Goal: Task Accomplishment & Management: Complete application form

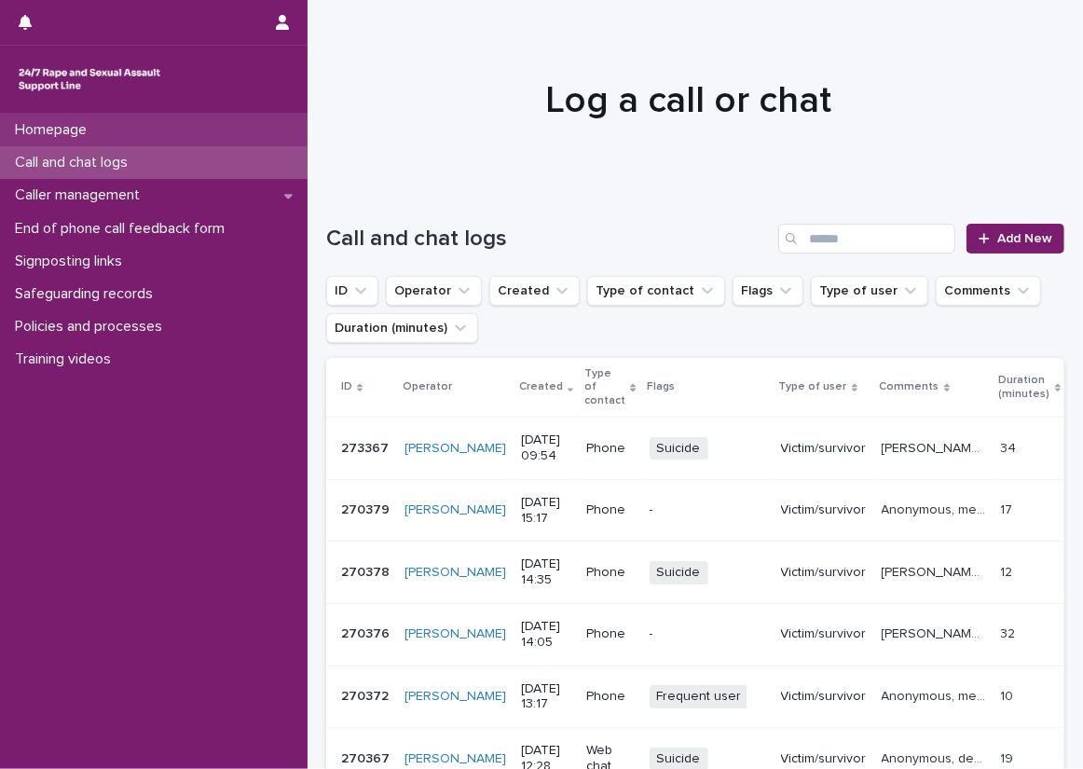
click at [177, 140] on div "Homepage" at bounding box center [154, 130] width 308 height 33
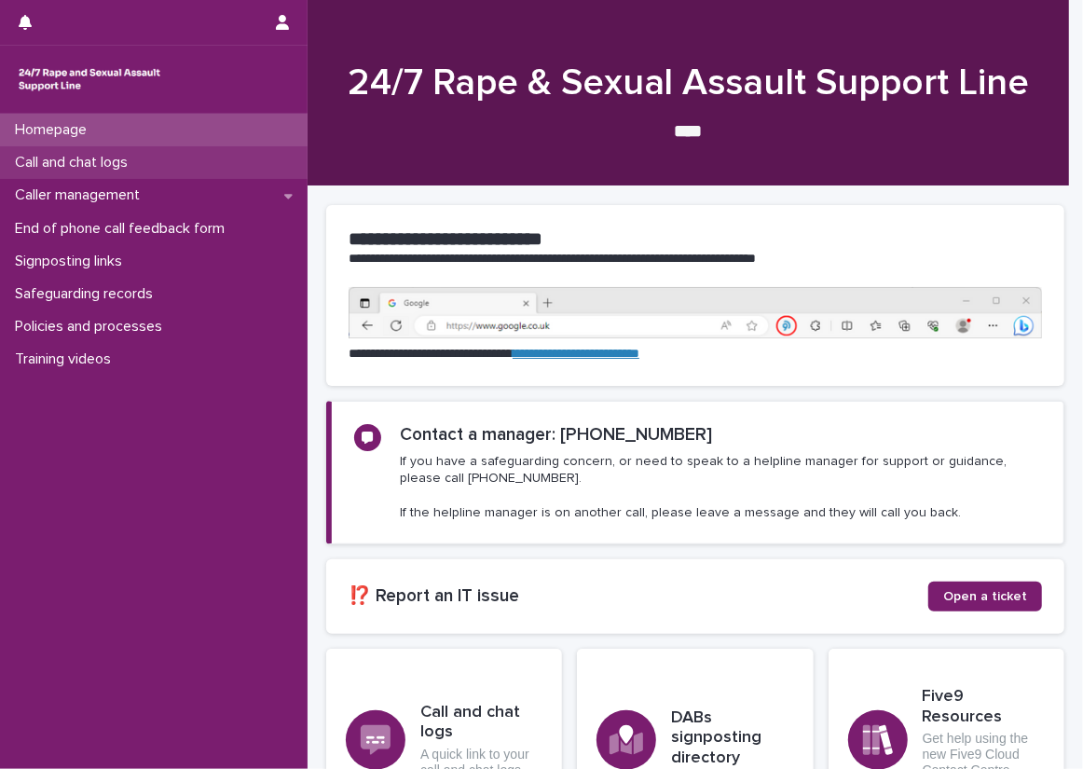
click at [196, 159] on div "Call and chat logs" at bounding box center [154, 162] width 308 height 33
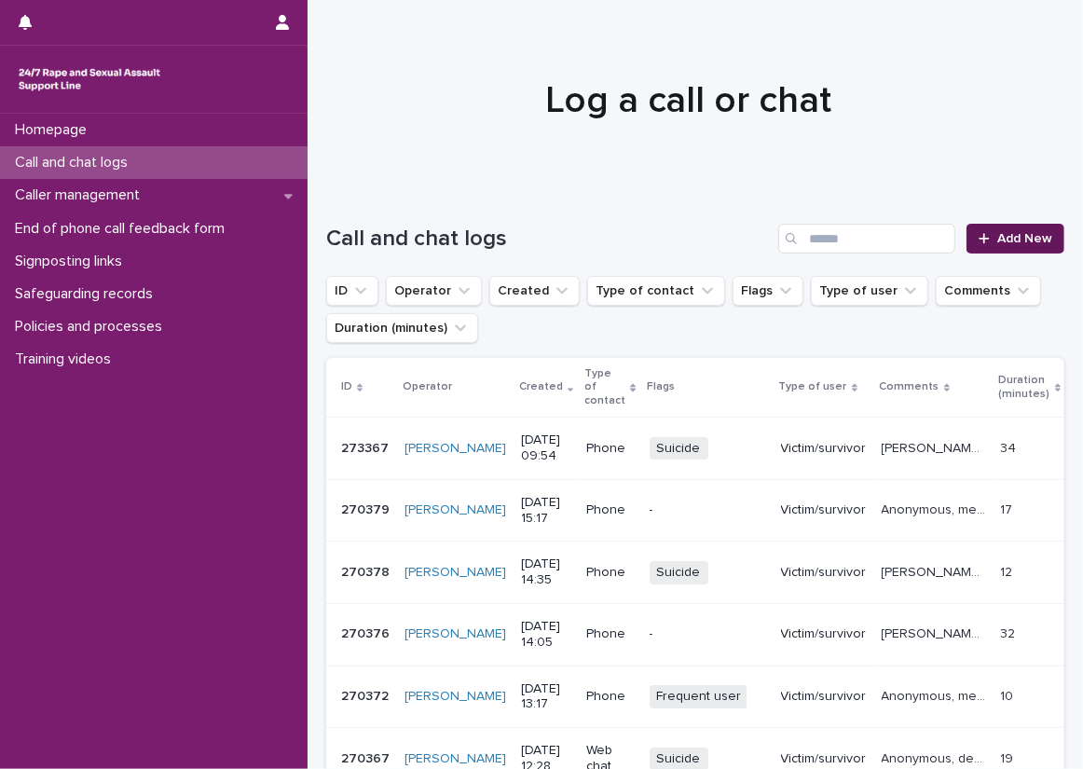
click at [1027, 237] on span "Add New" at bounding box center [1024, 238] width 55 height 13
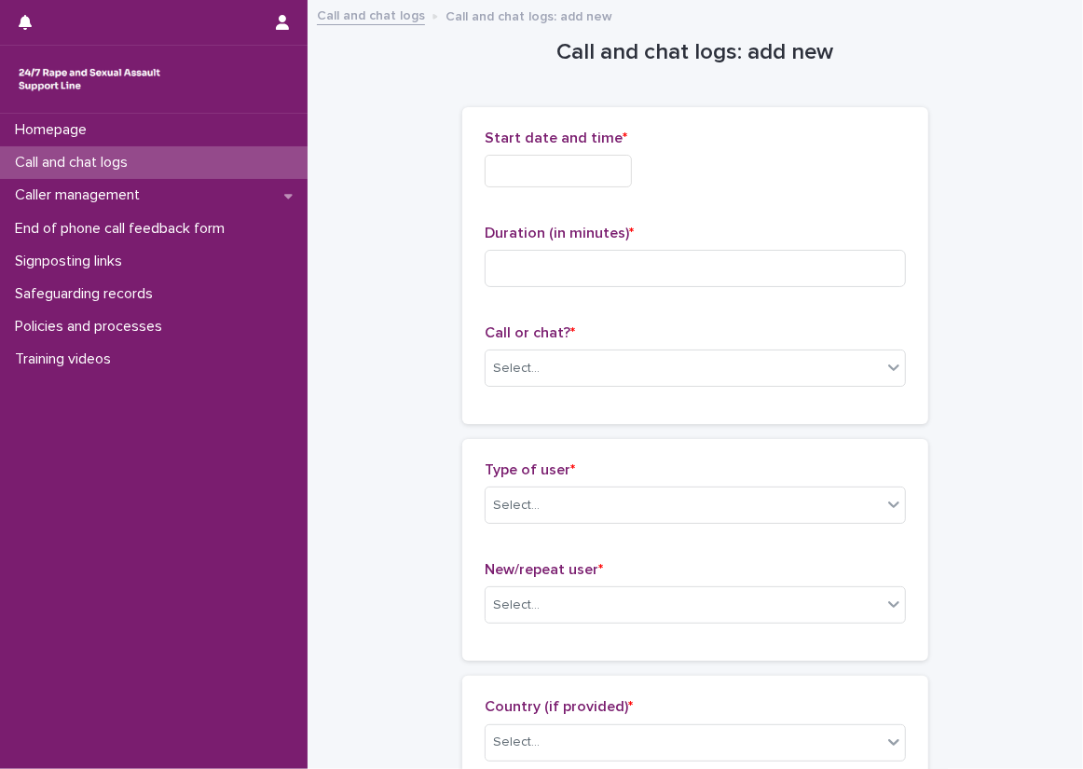
click at [621, 255] on body "Homepage Call and chat logs Caller management End of phone call feedback form S…" at bounding box center [541, 384] width 1083 height 769
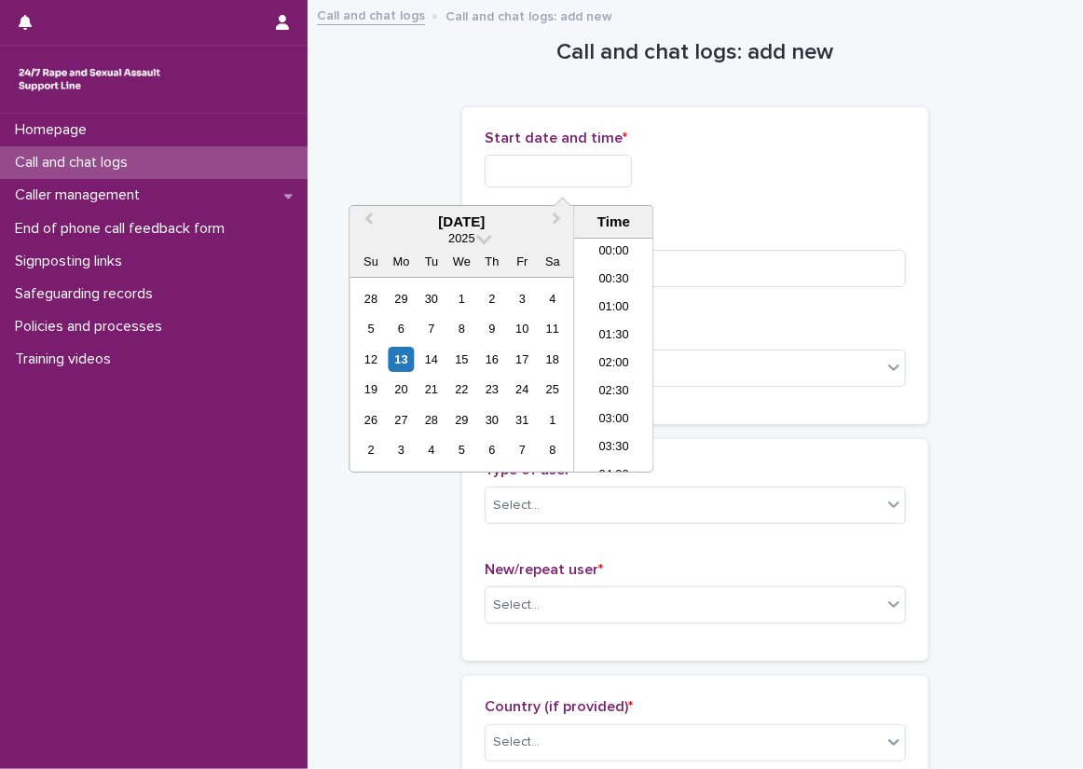
scroll to position [485, 0]
click at [613, 323] on li "10:00" at bounding box center [613, 327] width 79 height 28
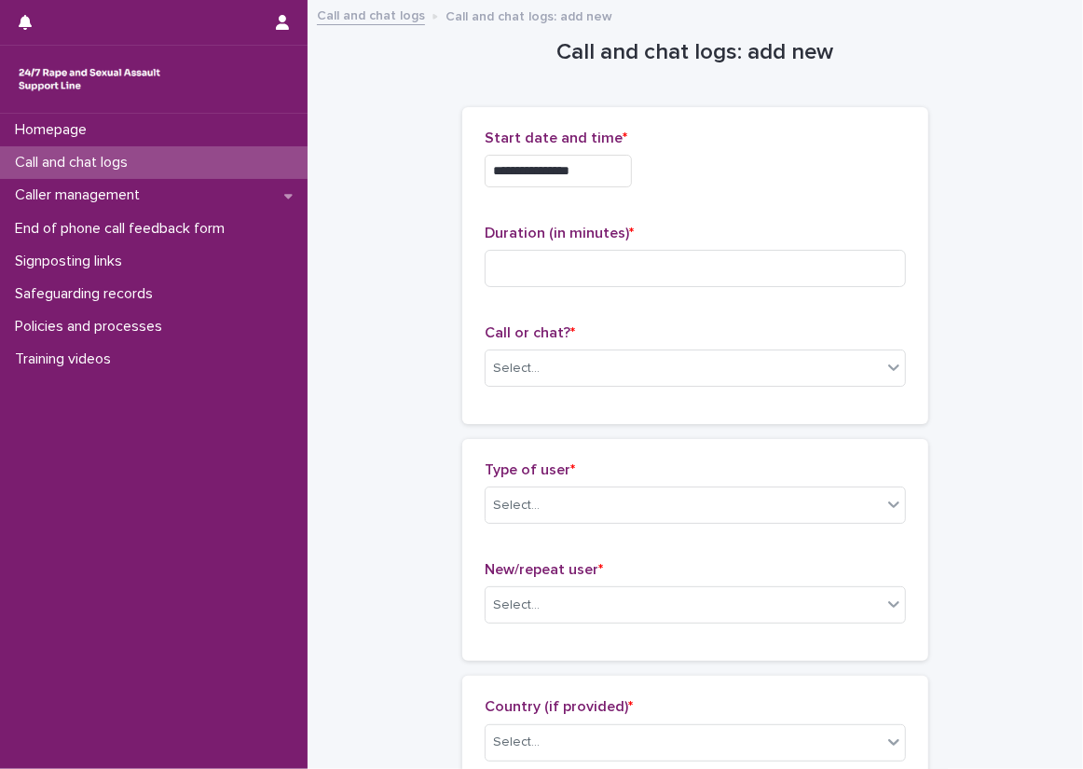
click at [602, 176] on input "**********" at bounding box center [558, 171] width 147 height 33
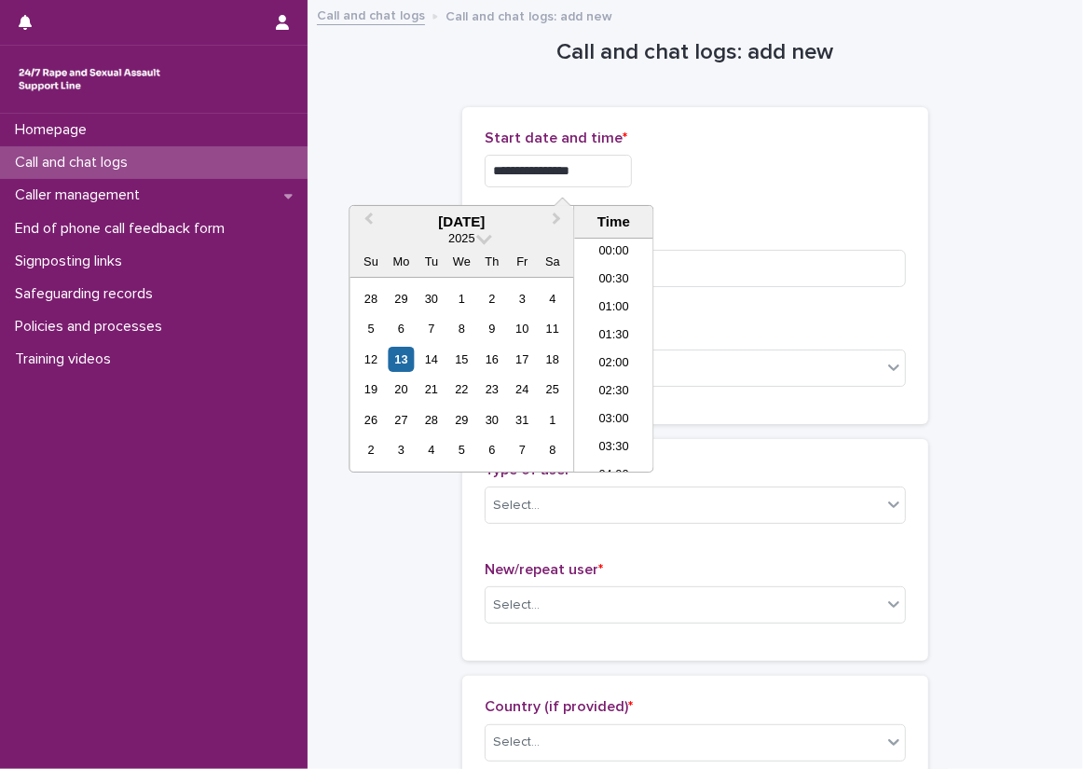
scroll to position [457, 0]
type input "**********"
click at [742, 181] on div "**********" at bounding box center [695, 171] width 421 height 33
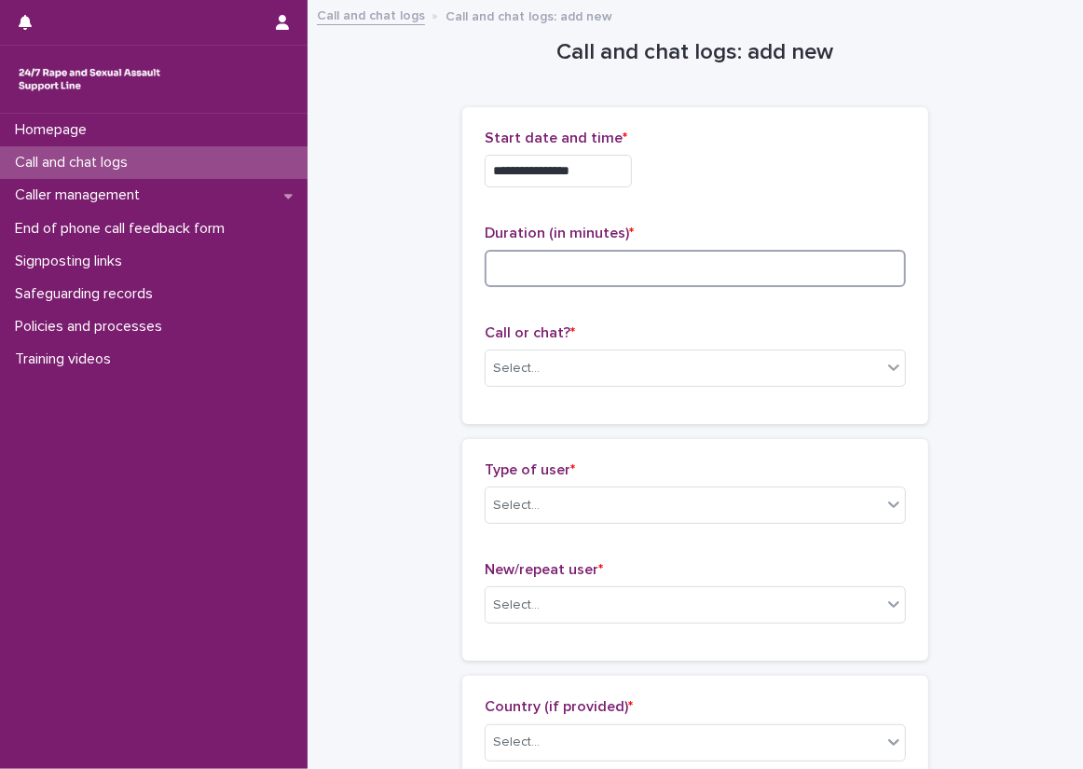
click at [732, 253] on input at bounding box center [695, 268] width 421 height 37
type input "**"
click at [736, 328] on p "Call or chat? *" at bounding box center [695, 333] width 421 height 18
click at [735, 375] on div "Select..." at bounding box center [684, 368] width 396 height 31
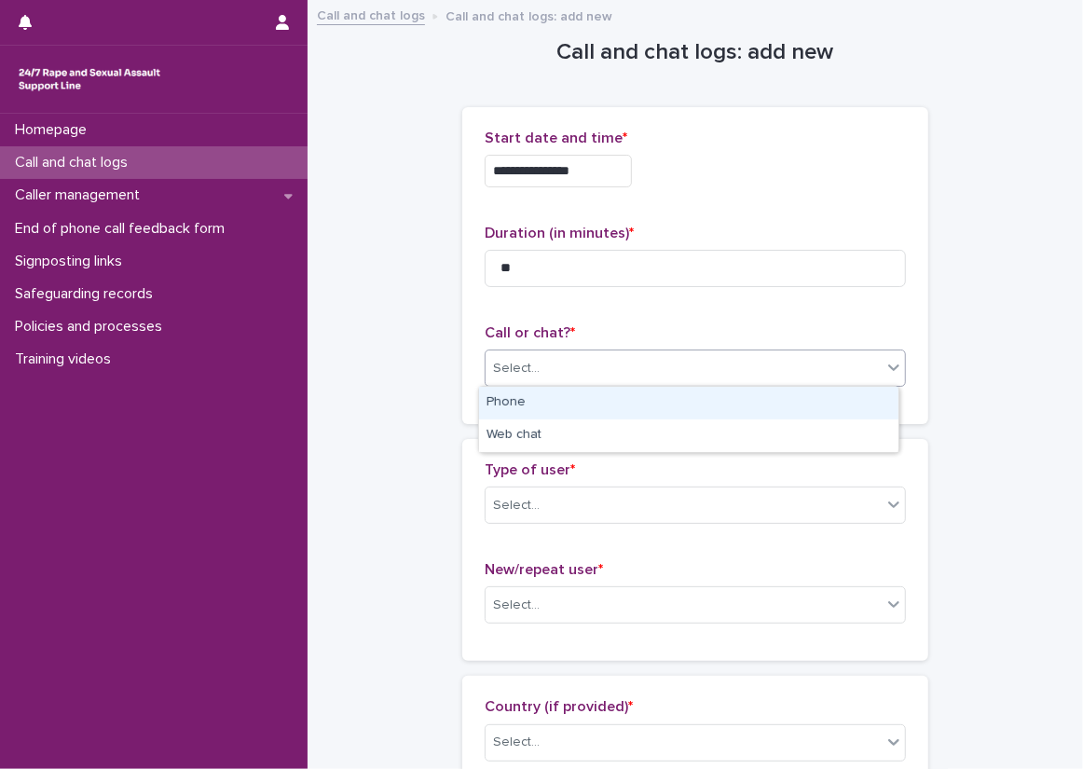
click at [569, 409] on div "Phone" at bounding box center [688, 403] width 419 height 33
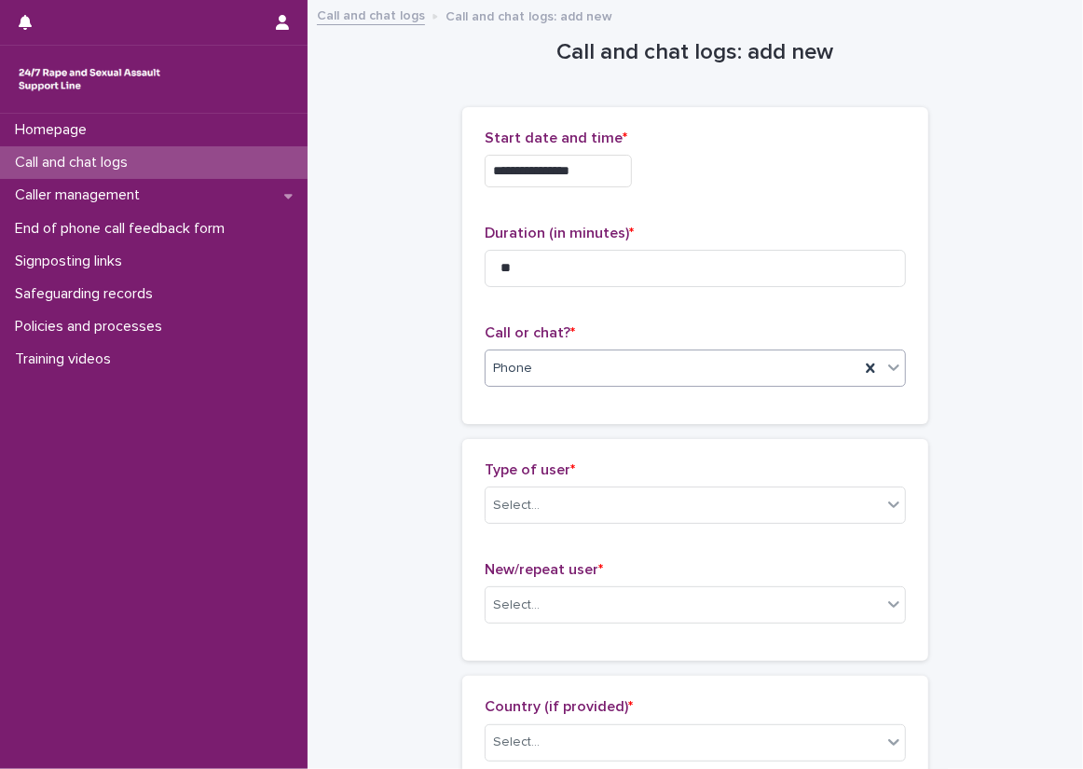
click at [462, 404] on div "**********" at bounding box center [695, 265] width 466 height 317
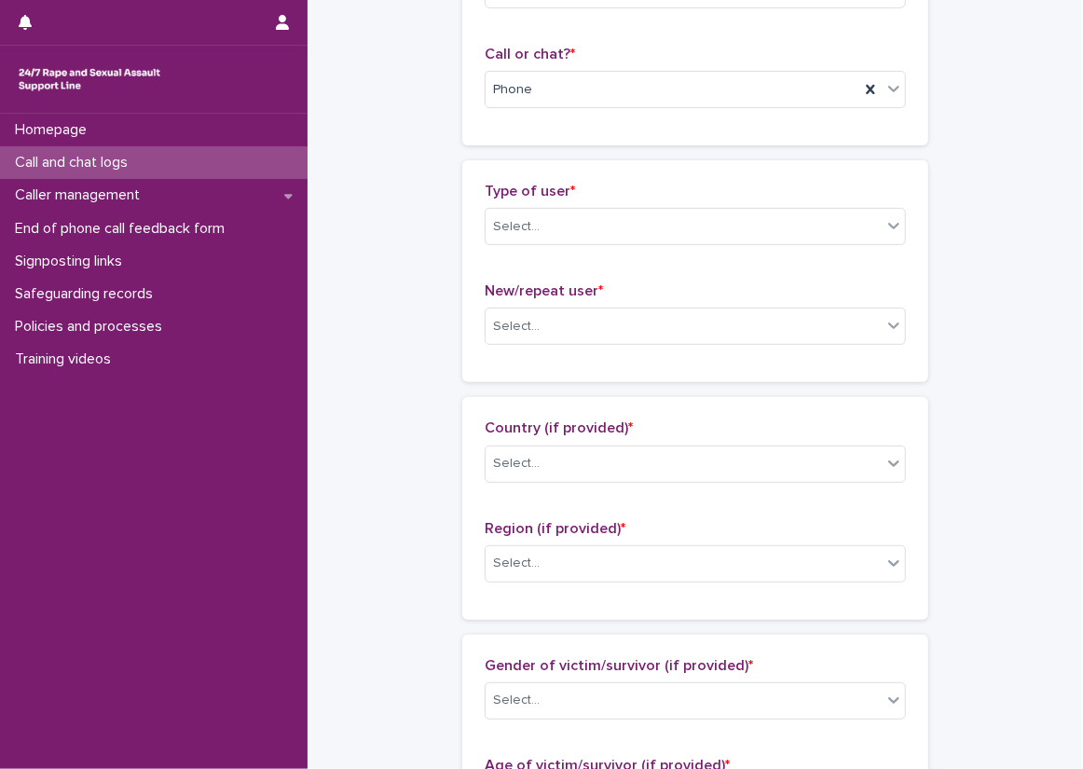
scroll to position [280, 0]
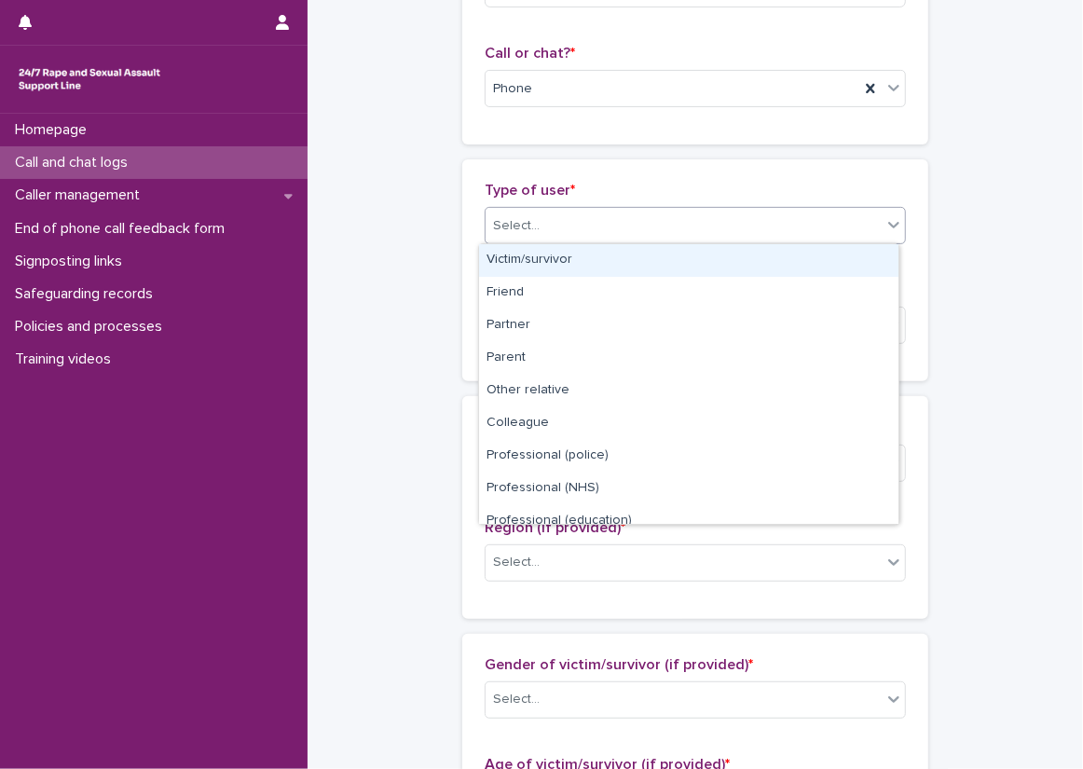
click at [542, 213] on div "Select..." at bounding box center [684, 226] width 396 height 31
click at [569, 251] on div "Victim/survivor" at bounding box center [688, 260] width 419 height 33
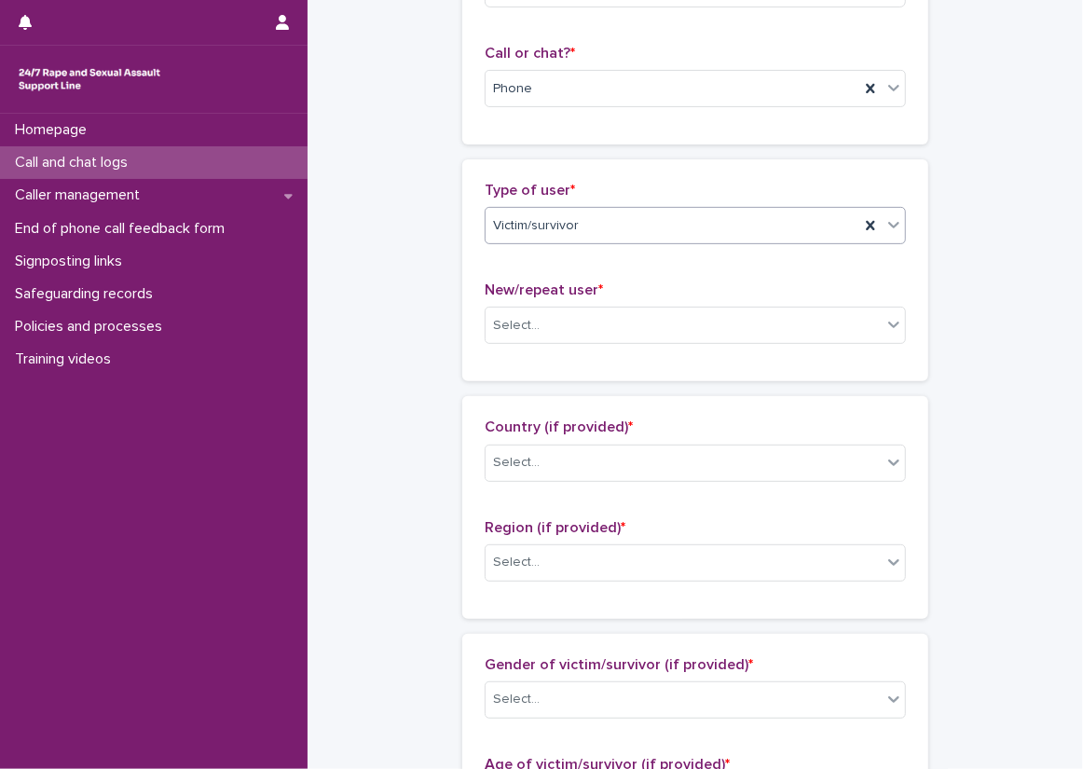
click at [551, 270] on div "Type of user * option Victim/survivor, selected. 0 results available. Select is…" at bounding box center [695, 270] width 421 height 177
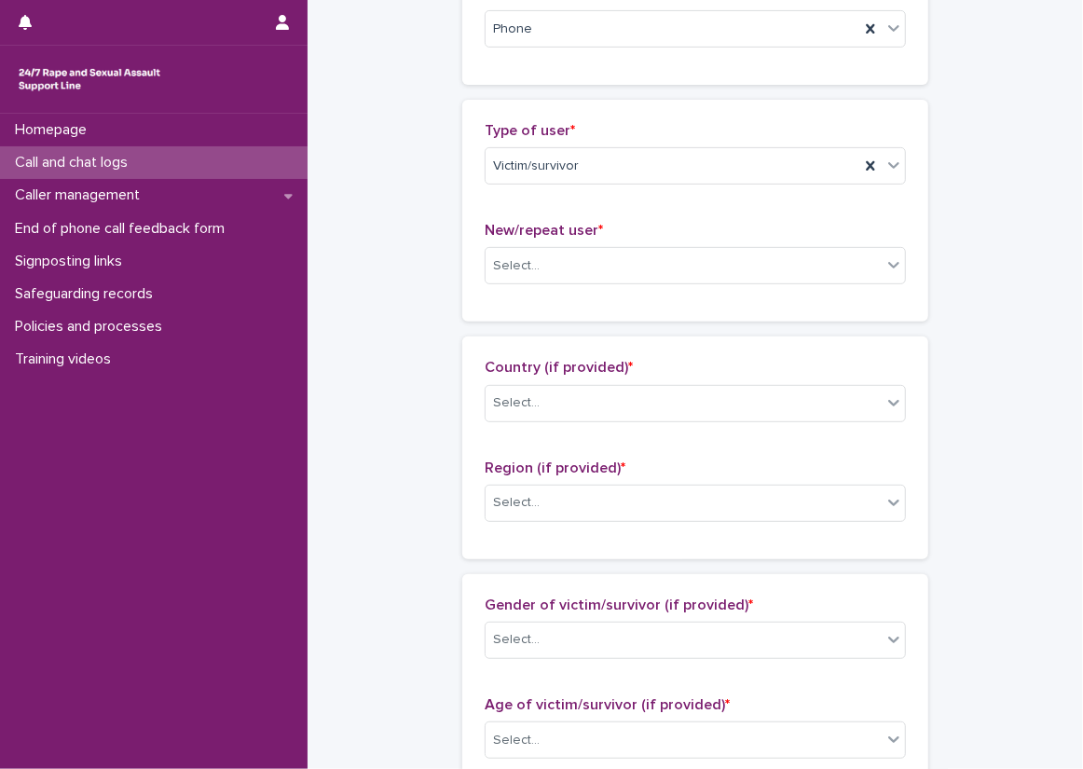
scroll to position [373, 0]
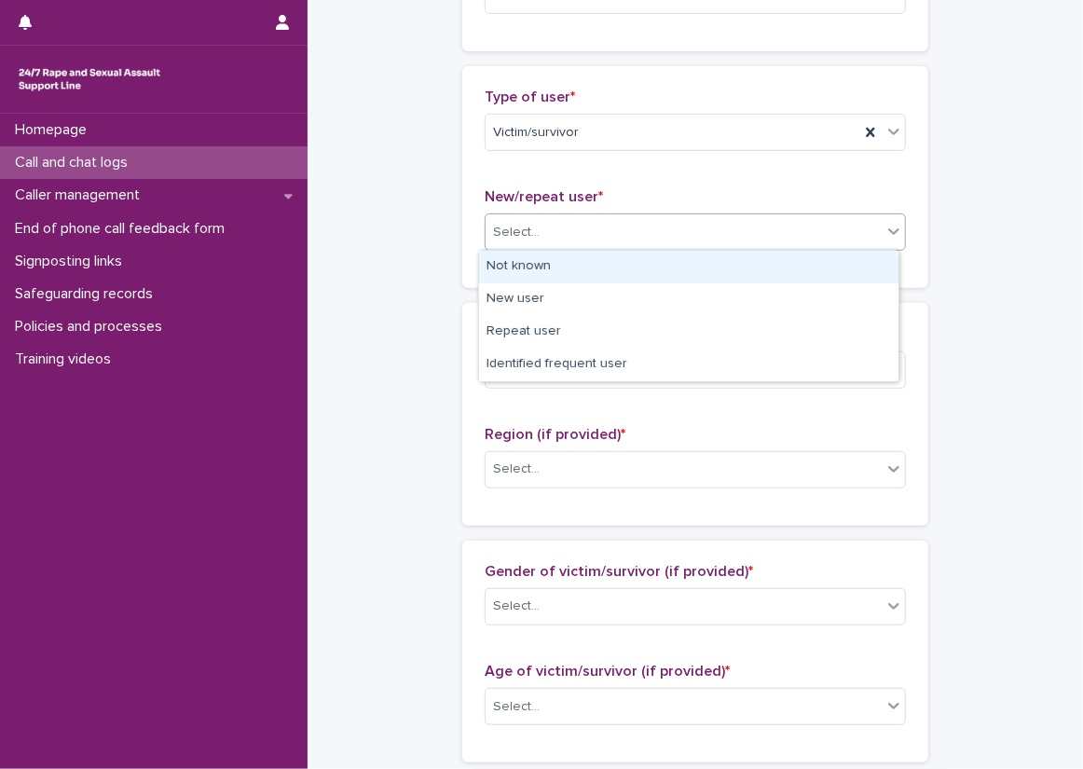
click at [525, 224] on div "Select..." at bounding box center [516, 233] width 47 height 20
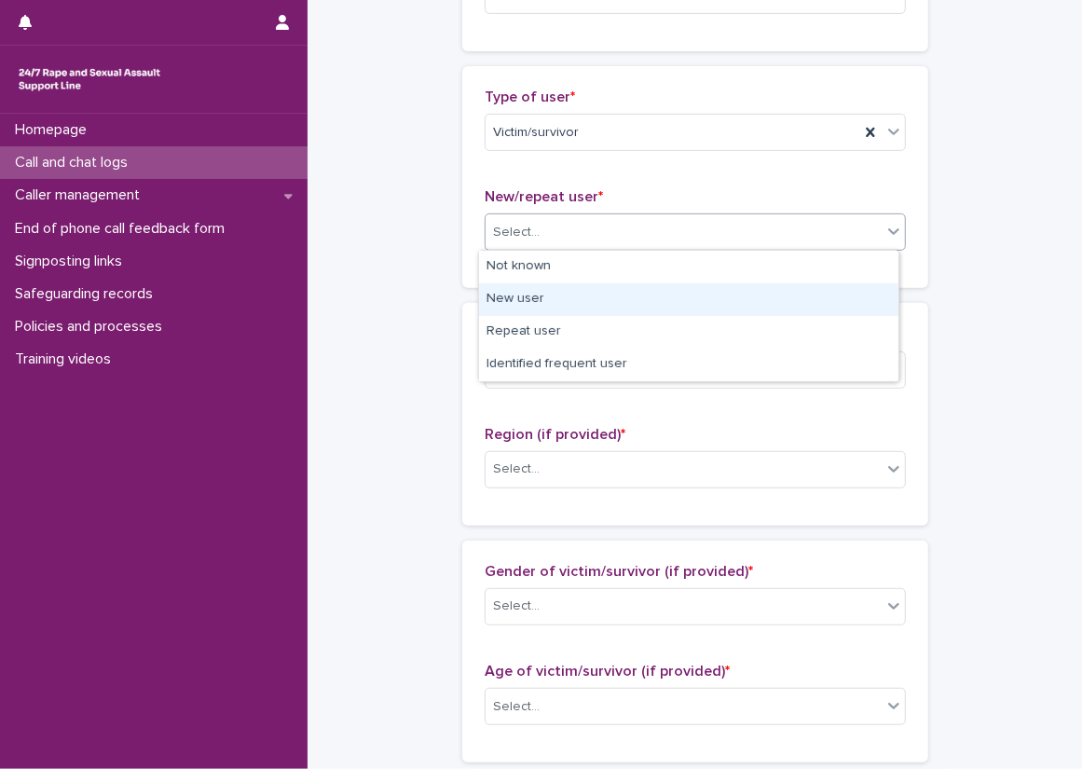
click at [548, 298] on div "New user" at bounding box center [688, 299] width 419 height 33
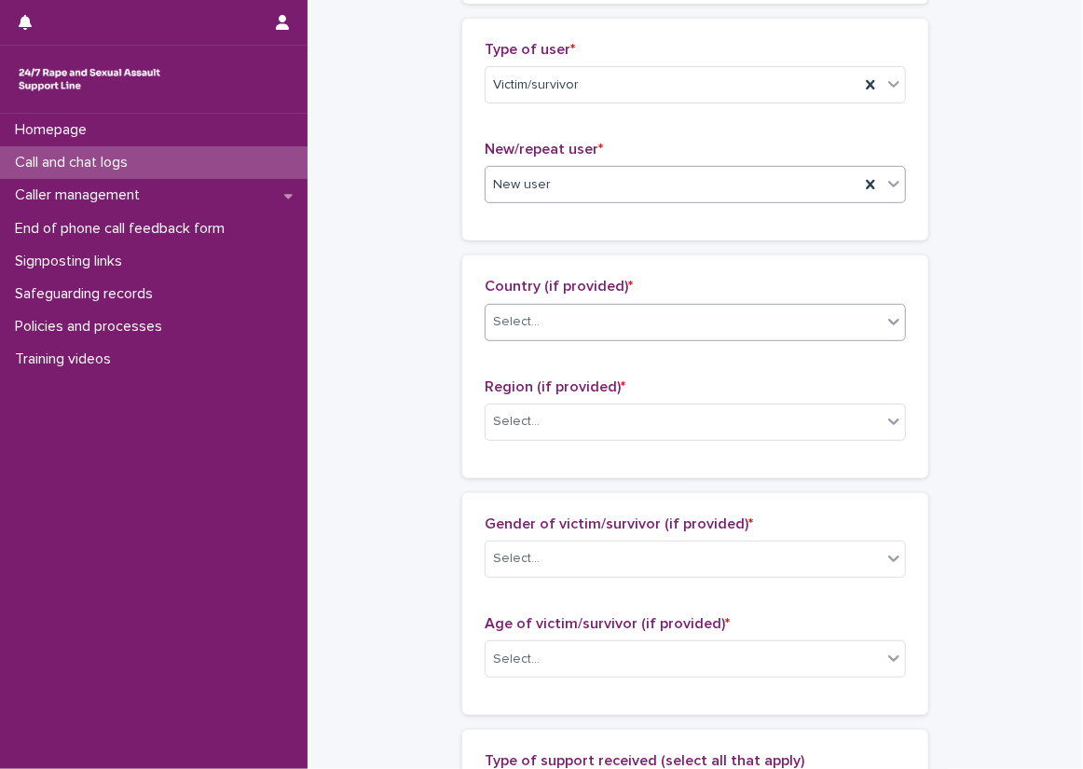
scroll to position [466, 0]
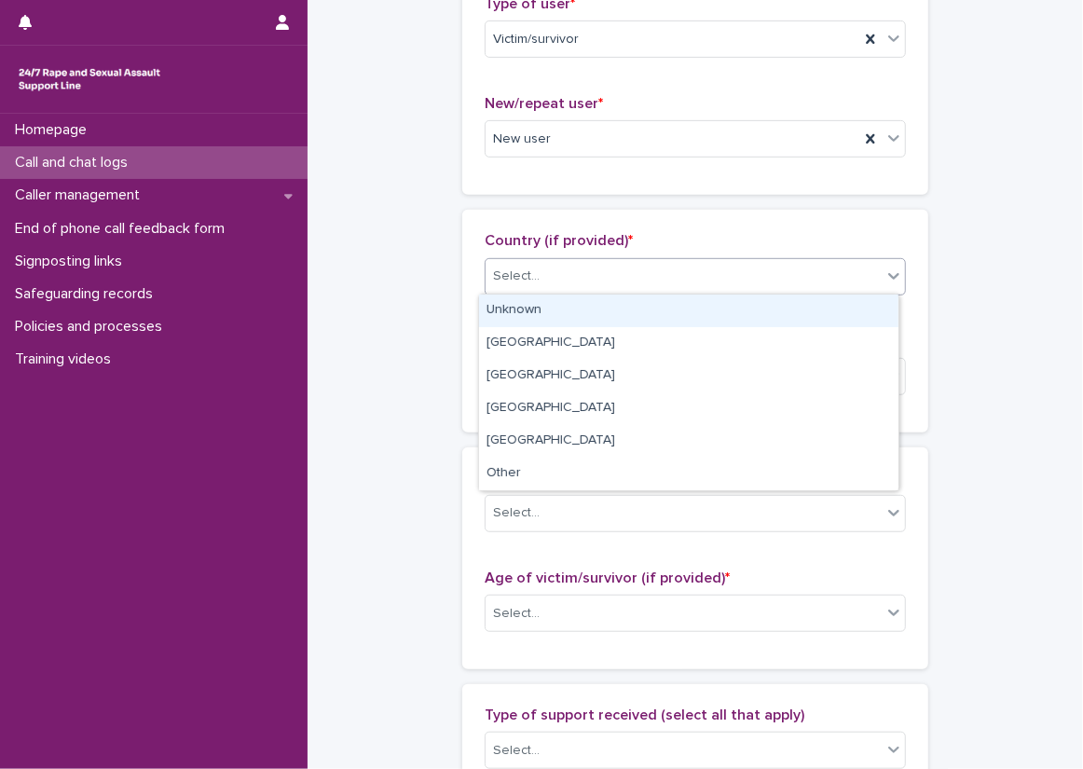
click at [520, 269] on div "Select..." at bounding box center [516, 277] width 47 height 20
click at [522, 301] on div "Unknown" at bounding box center [688, 311] width 419 height 33
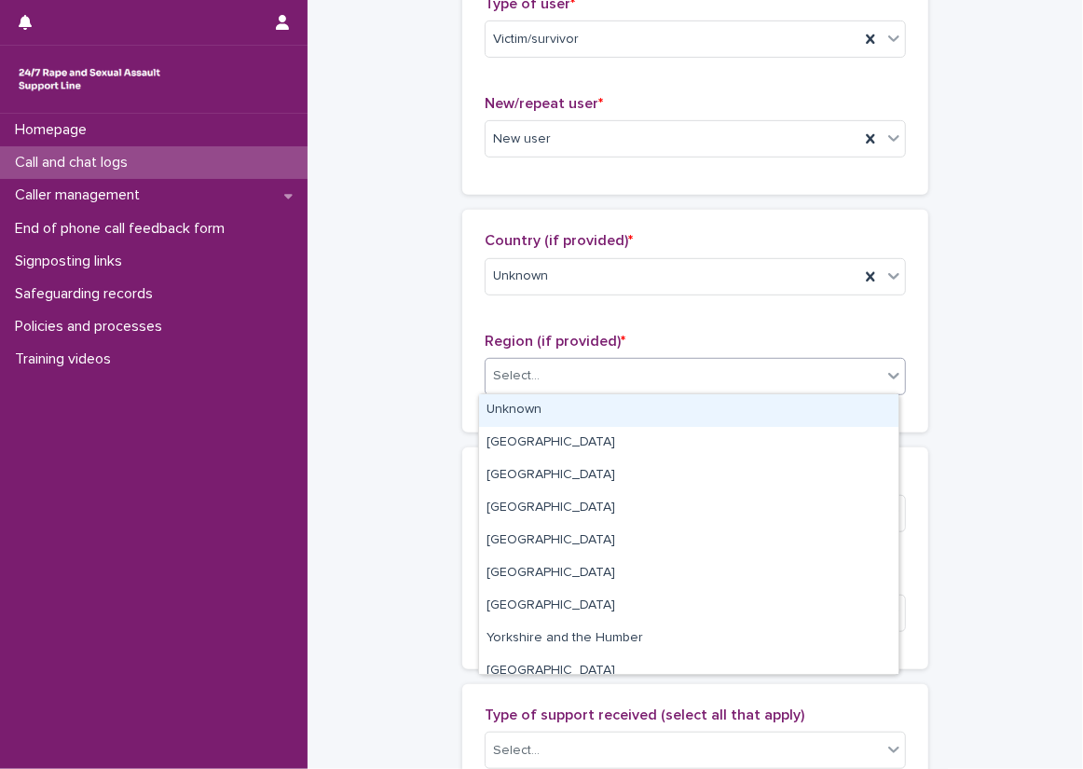
click at [535, 366] on div "Select..." at bounding box center [684, 376] width 396 height 31
drag, startPoint x: 532, startPoint y: 397, endPoint x: 496, endPoint y: 420, distance: 43.2
click at [528, 401] on div "Unknown" at bounding box center [688, 410] width 419 height 33
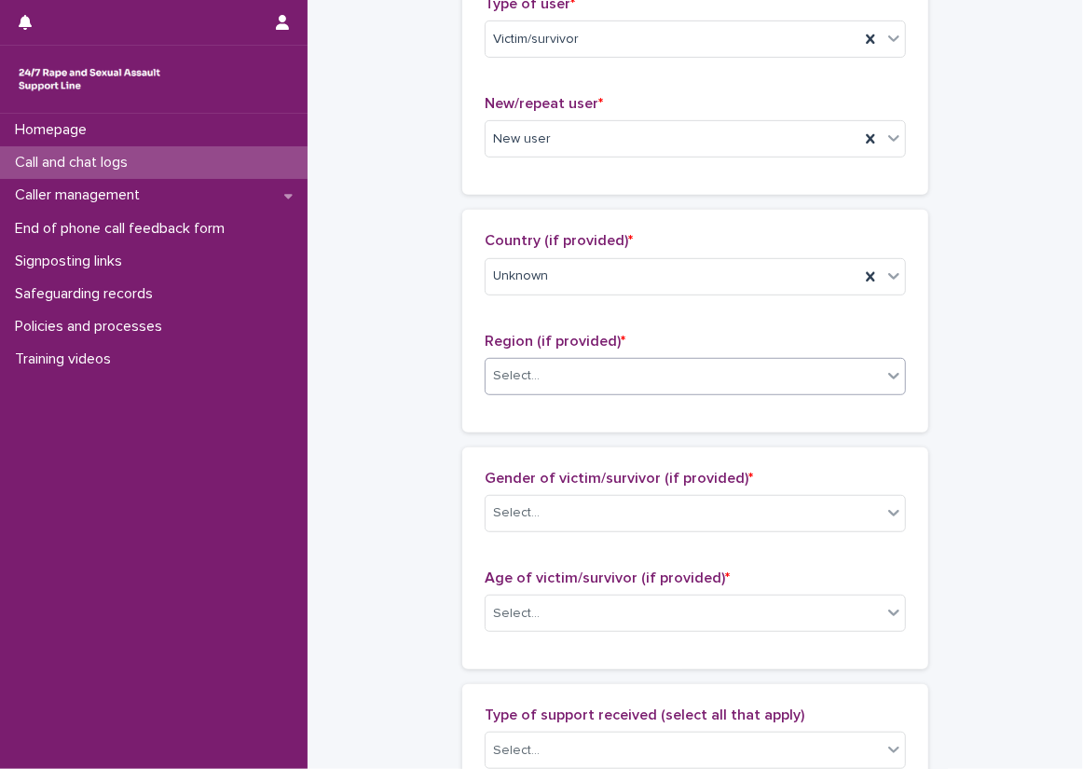
click at [443, 418] on div "**********" at bounding box center [695, 545] width 738 height 2018
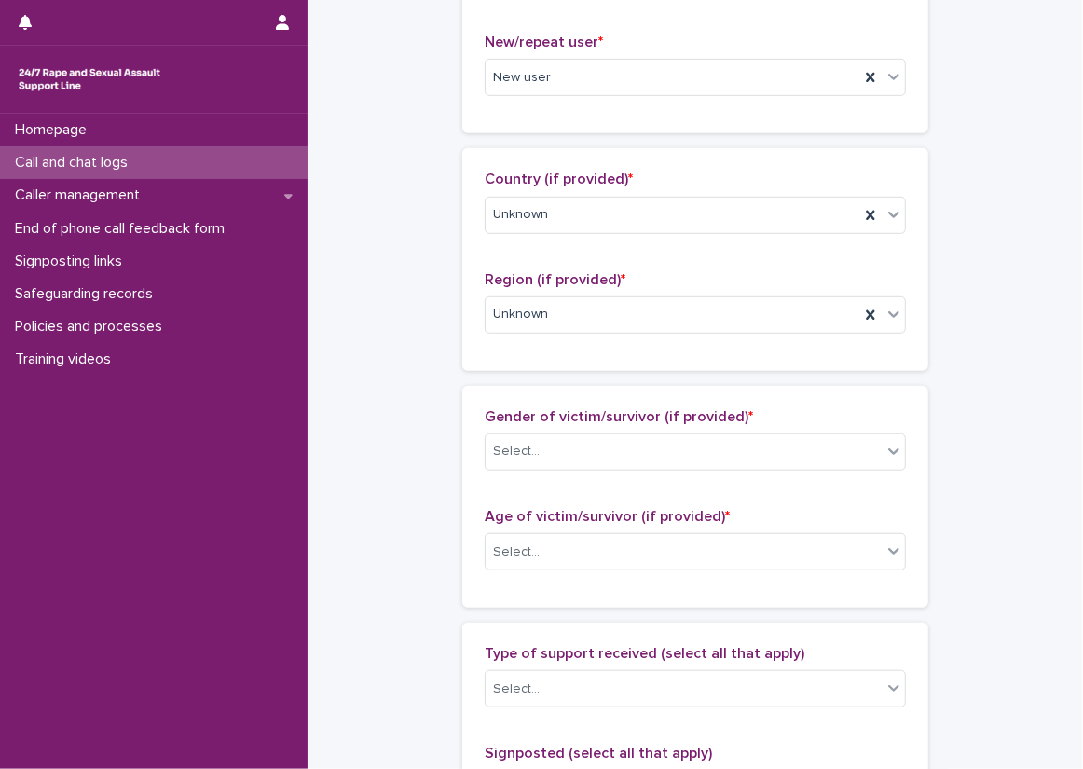
scroll to position [652, 0]
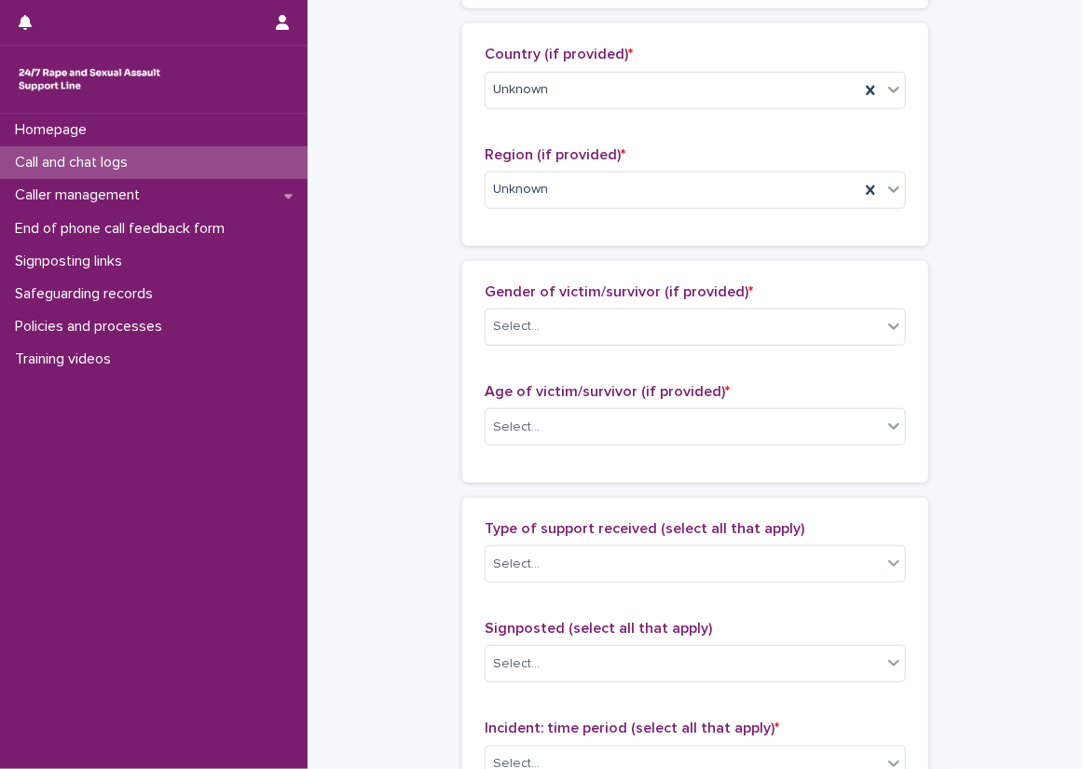
click at [556, 302] on div "Gender of victim/survivor (if provided) * Select..." at bounding box center [695, 321] width 421 height 77
click at [560, 317] on div "Select..." at bounding box center [684, 326] width 396 height 31
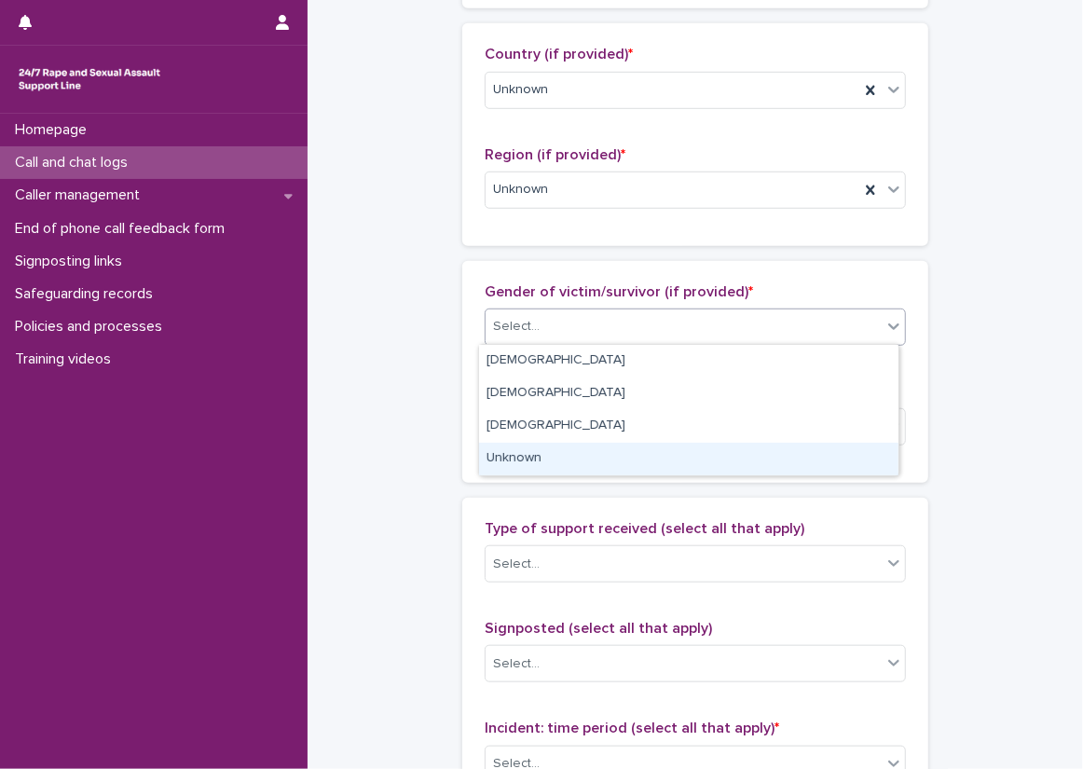
click at [551, 458] on div "Unknown" at bounding box center [688, 459] width 419 height 33
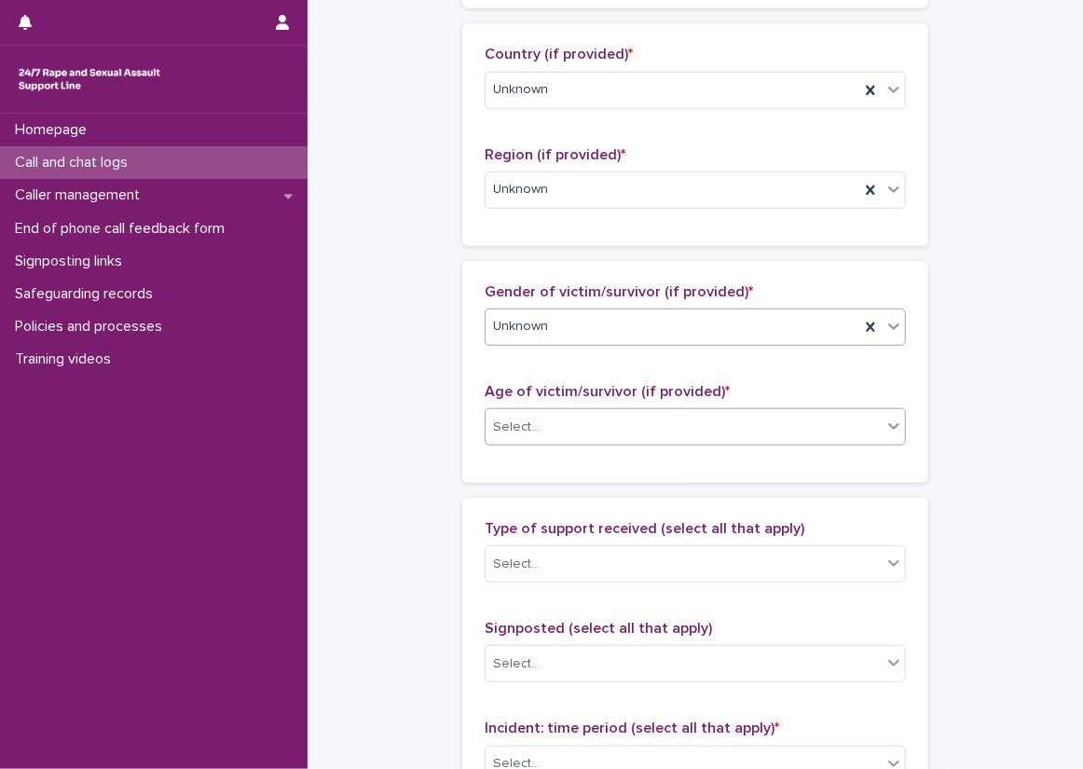
click at [549, 412] on div "Select..." at bounding box center [684, 427] width 396 height 31
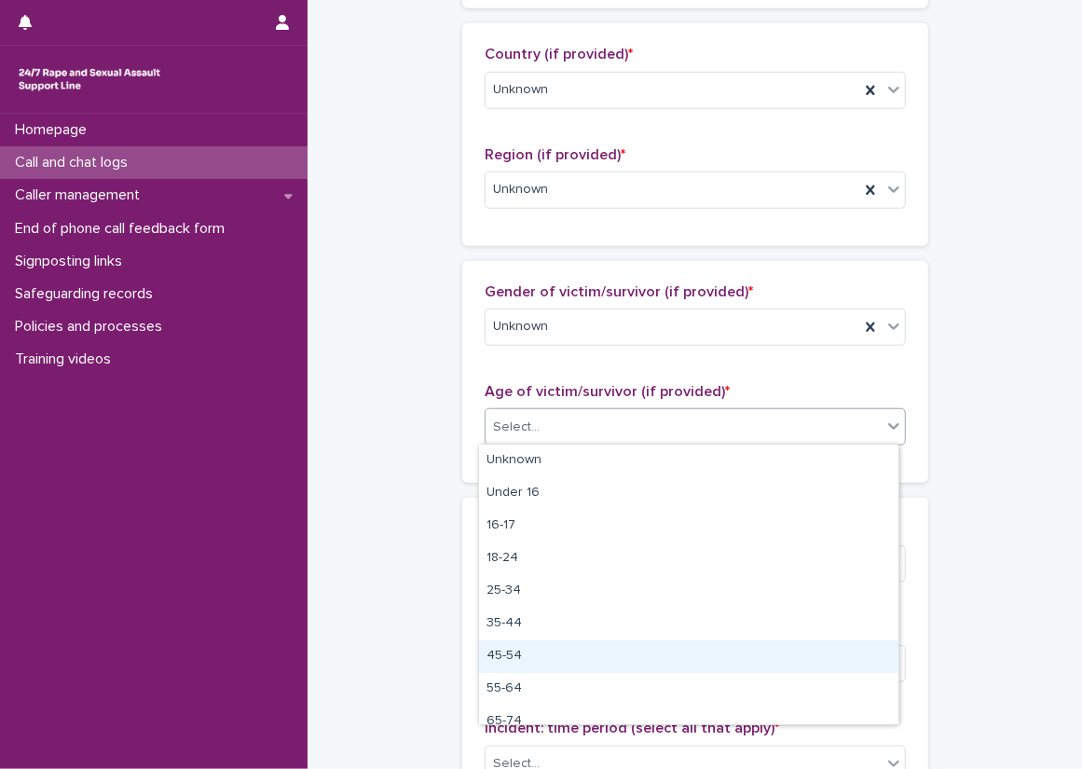
click at [535, 651] on div "45-54" at bounding box center [688, 656] width 419 height 33
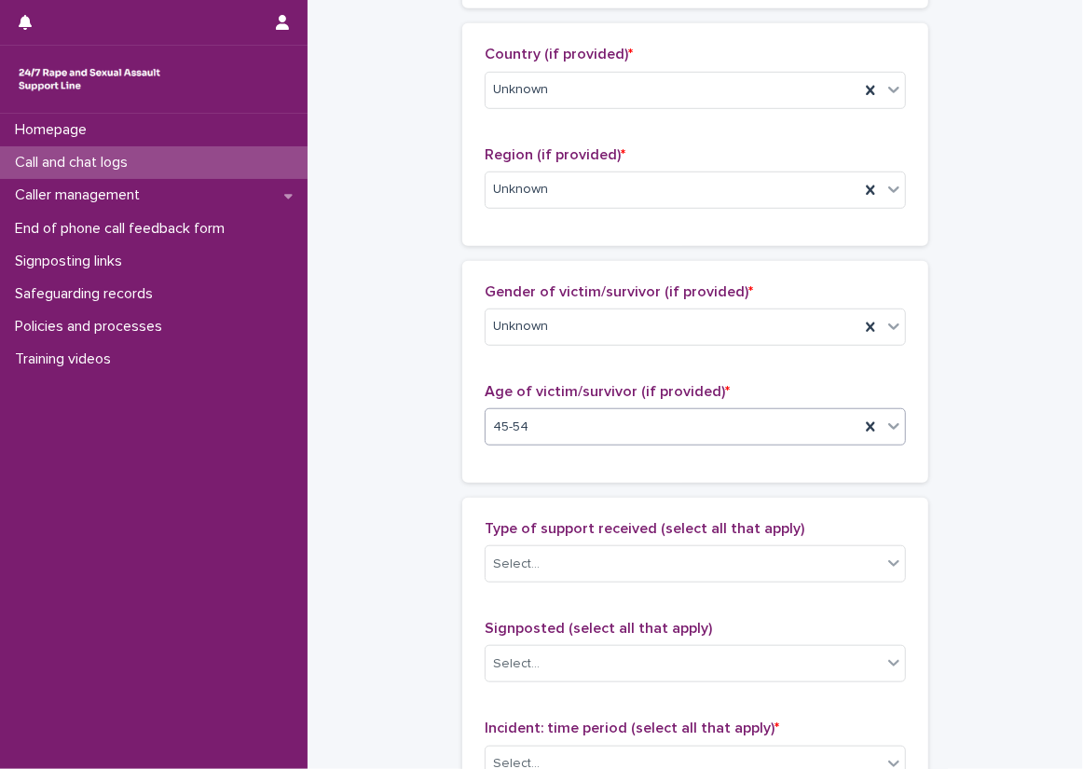
click at [440, 503] on div "**********" at bounding box center [695, 358] width 738 height 2018
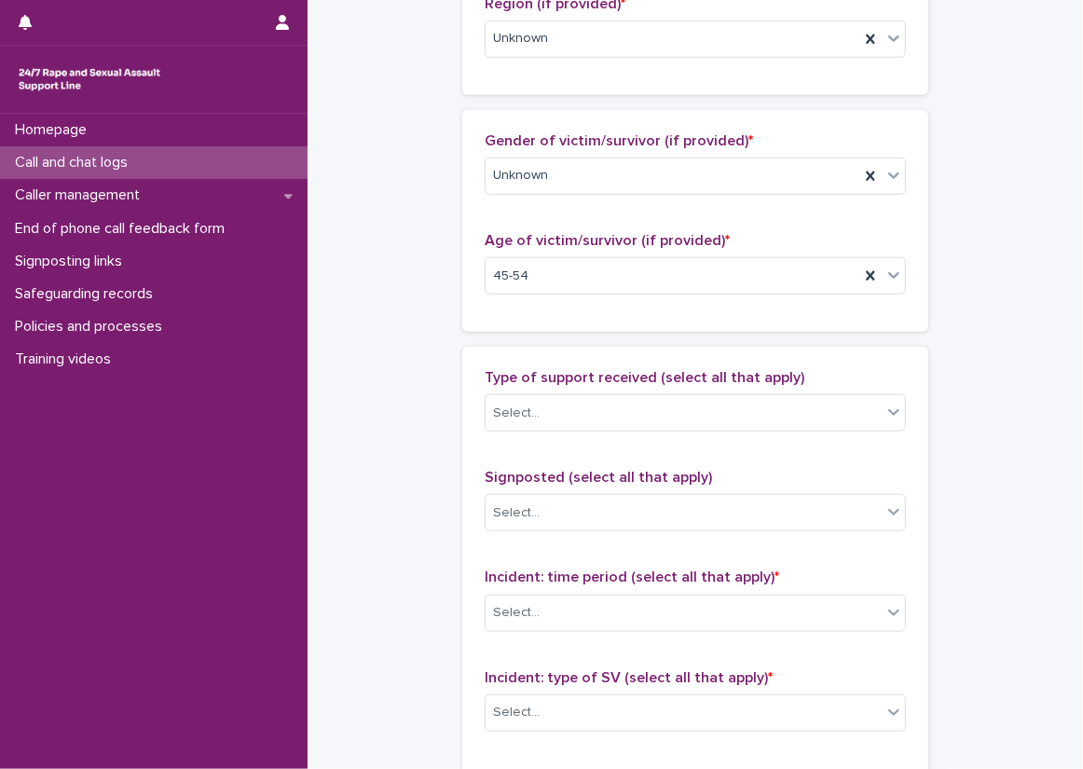
scroll to position [932, 0]
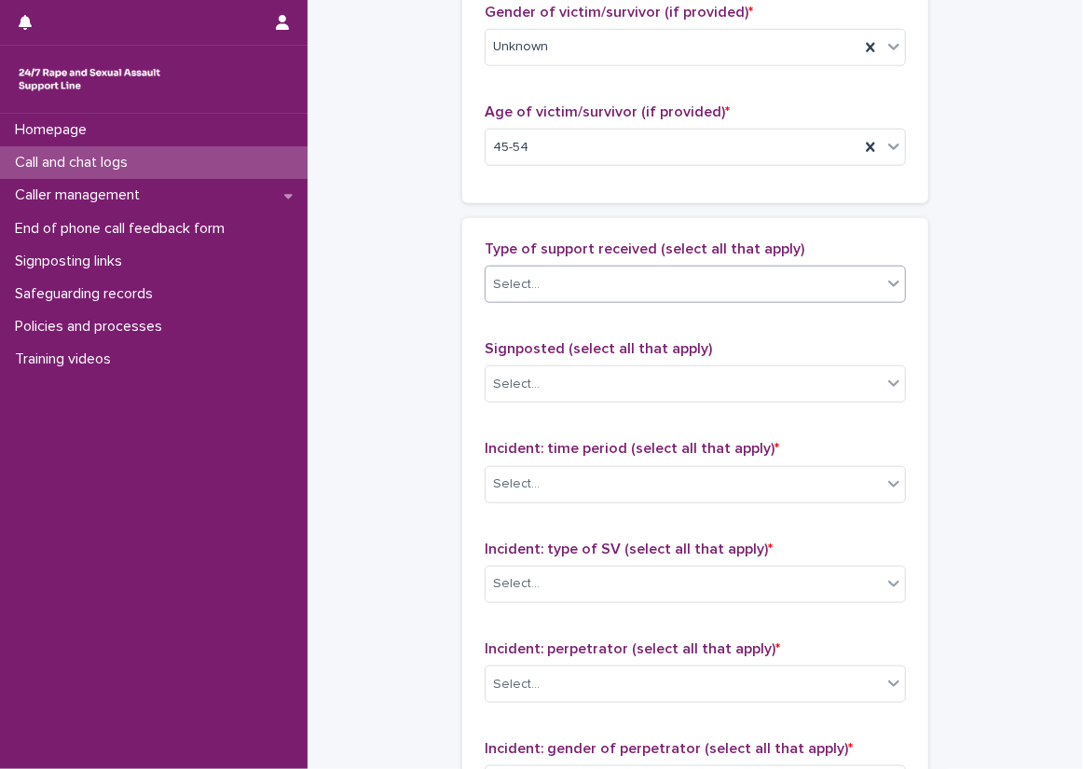
click at [552, 296] on div "Select..." at bounding box center [684, 284] width 396 height 31
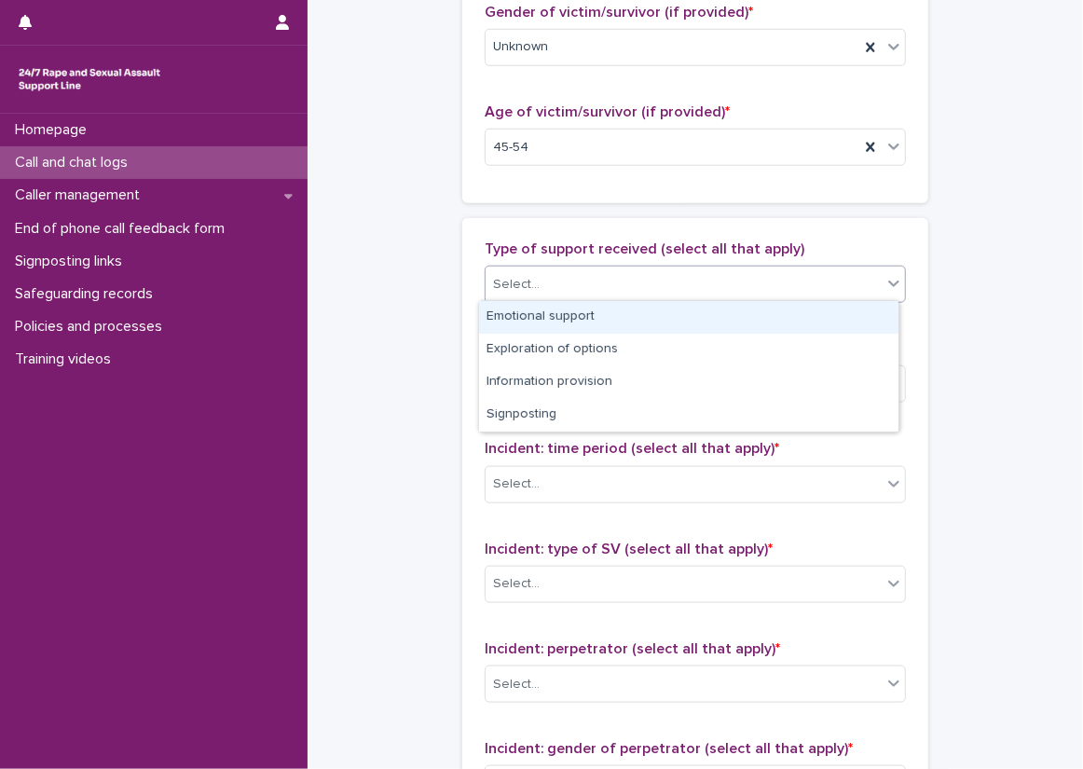
click at [569, 321] on div "Emotional support" at bounding box center [688, 317] width 419 height 33
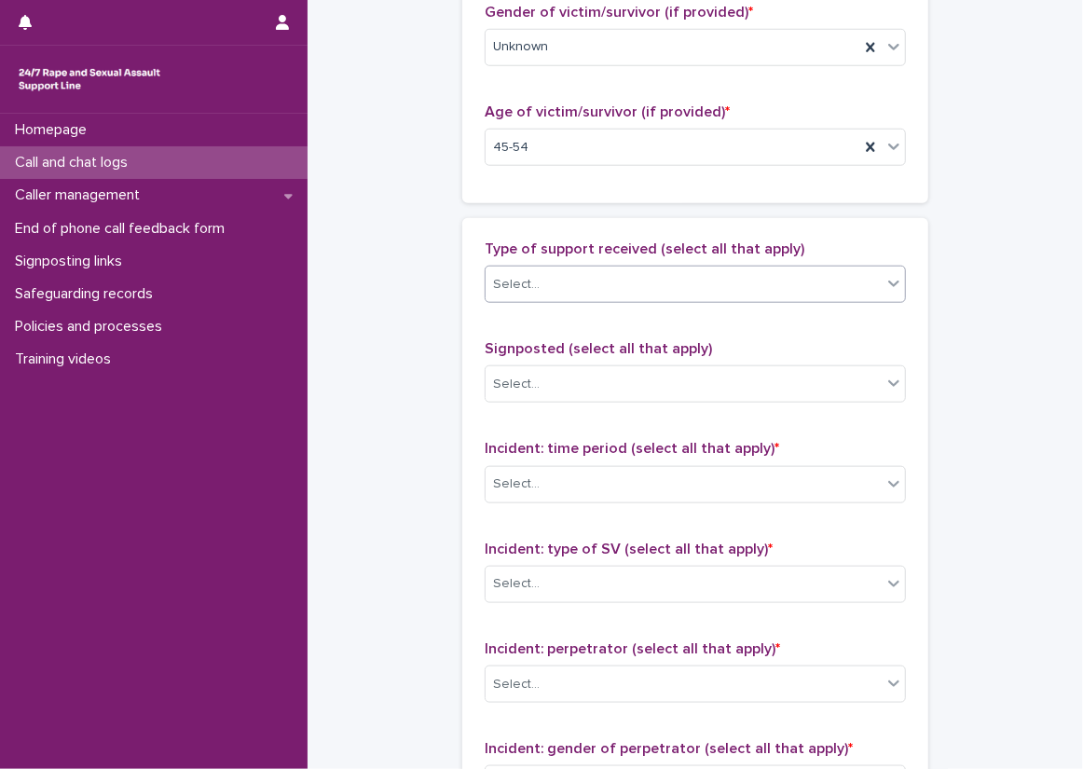
click at [761, 295] on div "Select..." at bounding box center [684, 284] width 396 height 31
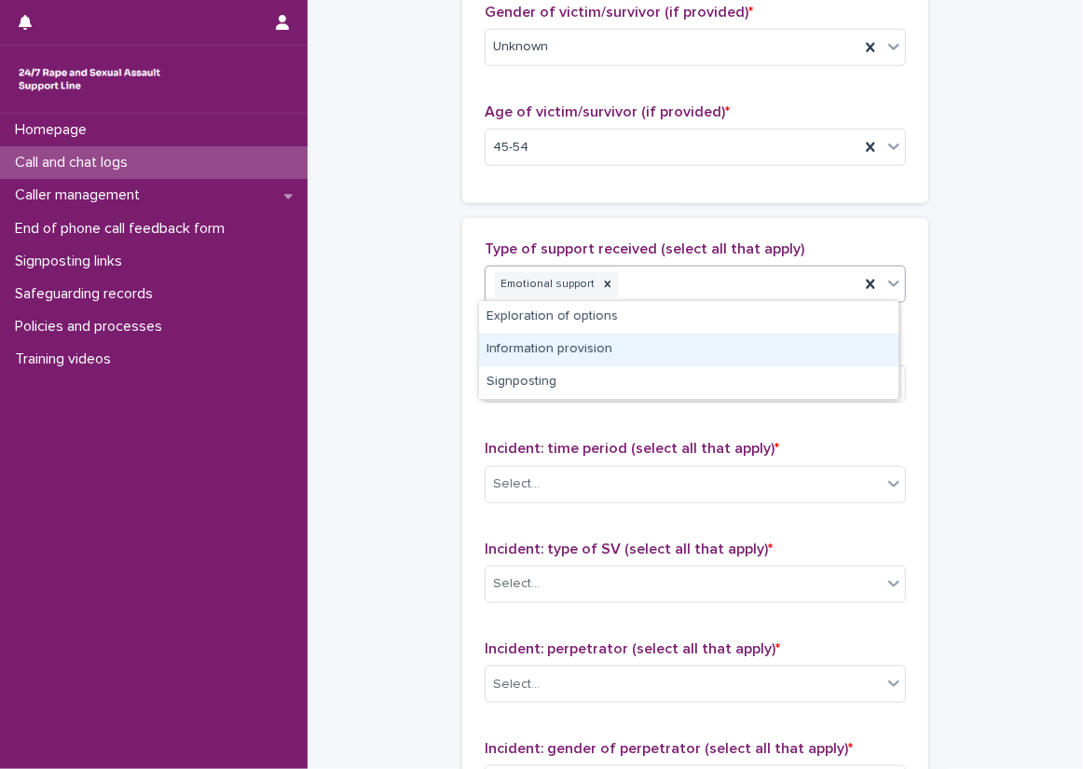
click at [757, 335] on div "Information provision" at bounding box center [688, 350] width 419 height 33
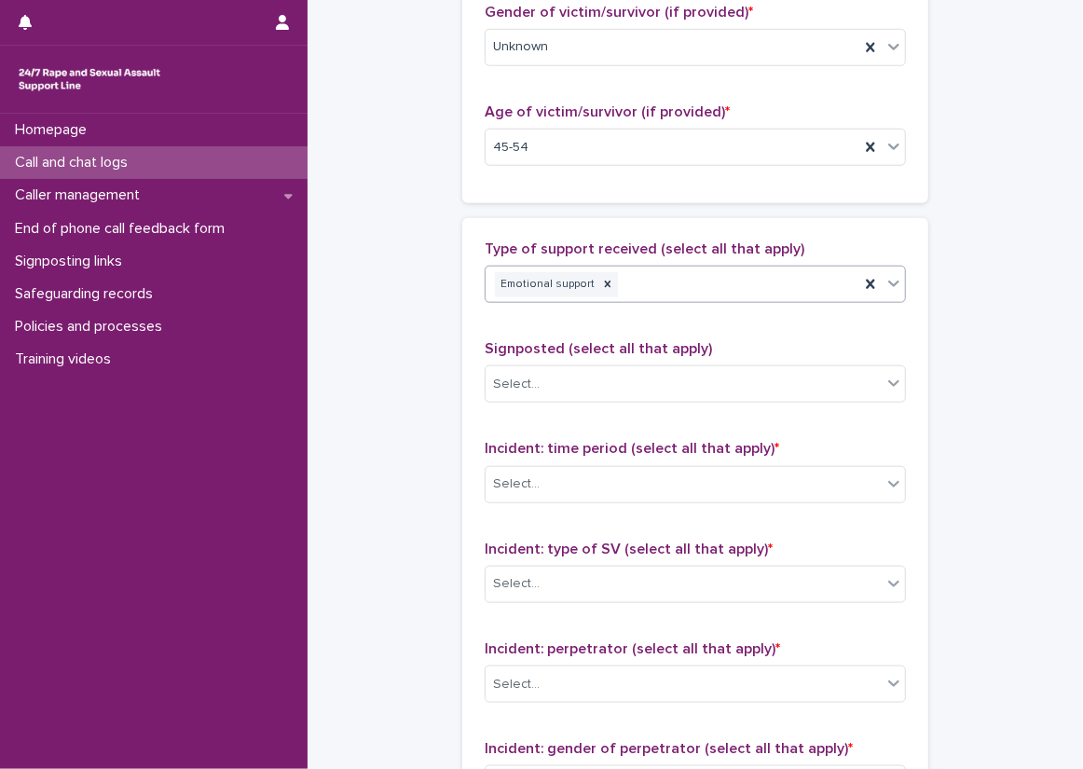
click at [761, 316] on div "Type of support received (select all that apply) option Information provision, …" at bounding box center [695, 629] width 421 height 779
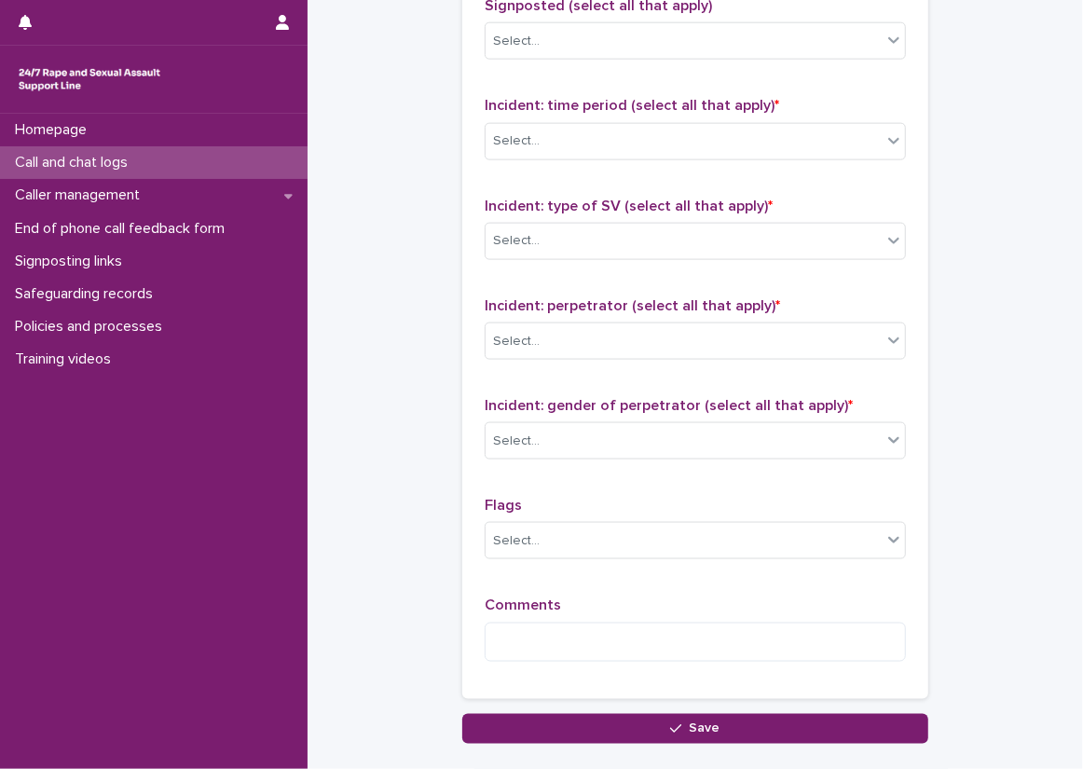
scroll to position [1305, 0]
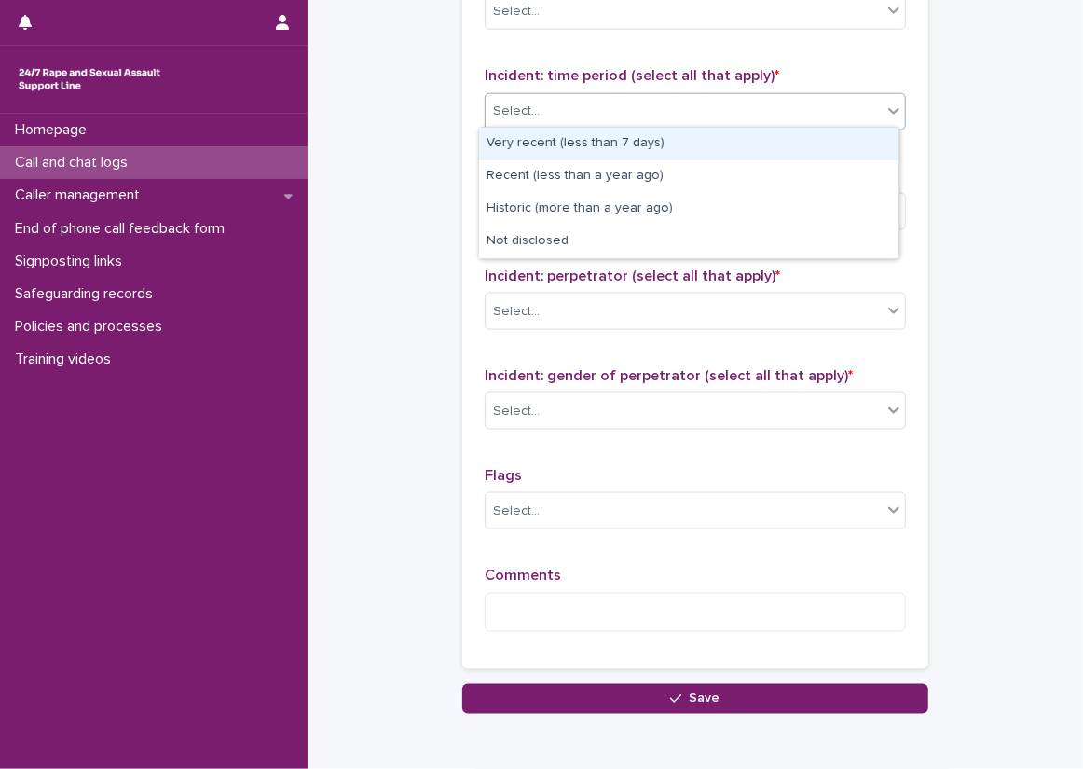
click at [678, 100] on div "Select..." at bounding box center [684, 111] width 396 height 31
click at [628, 156] on div "Very recent (less than 7 days)" at bounding box center [688, 144] width 419 height 33
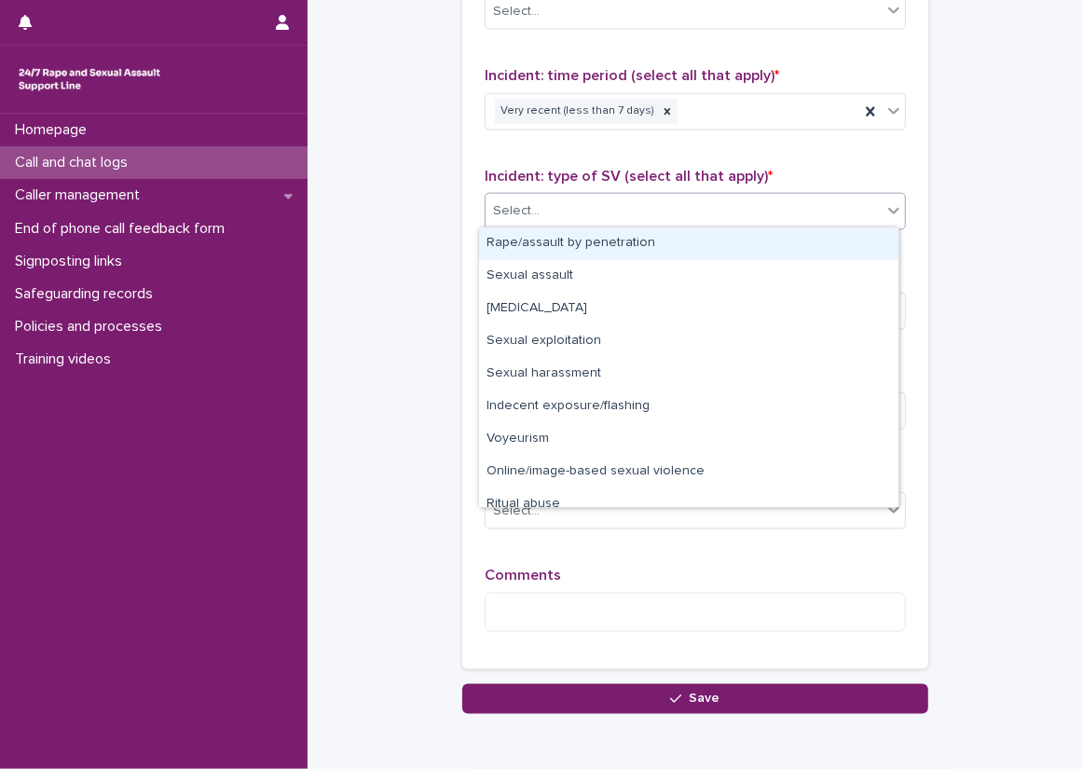
click at [628, 204] on div "Select..." at bounding box center [684, 211] width 396 height 31
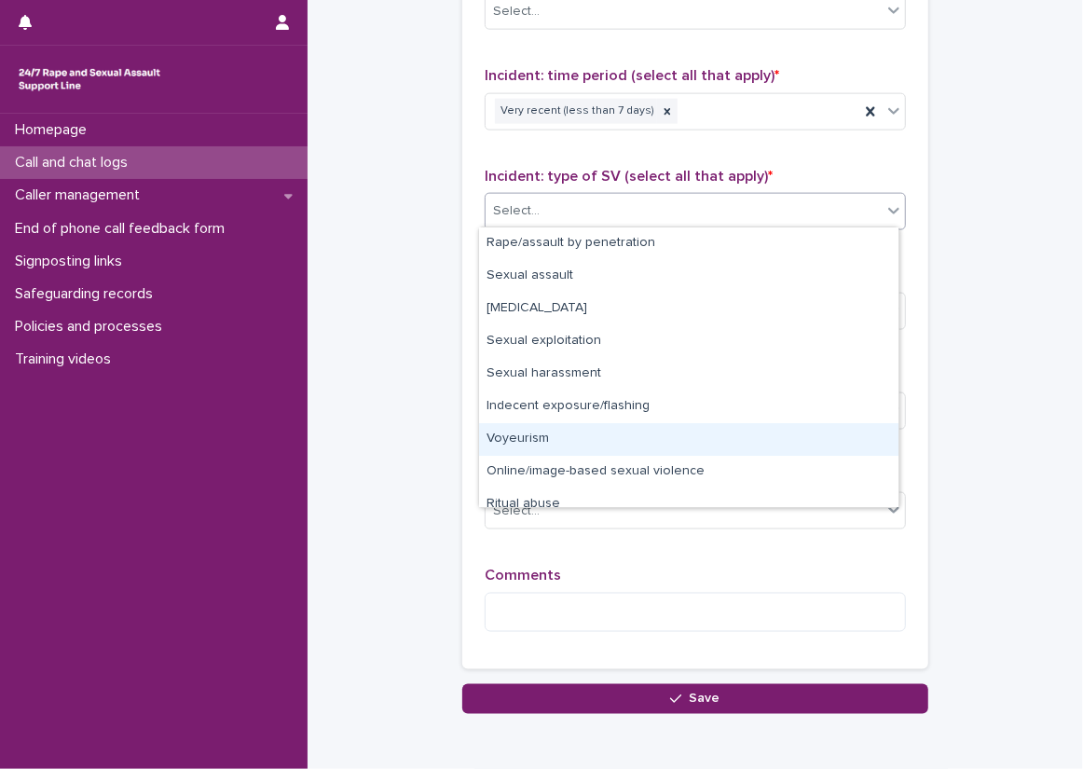
scroll to position [47, 0]
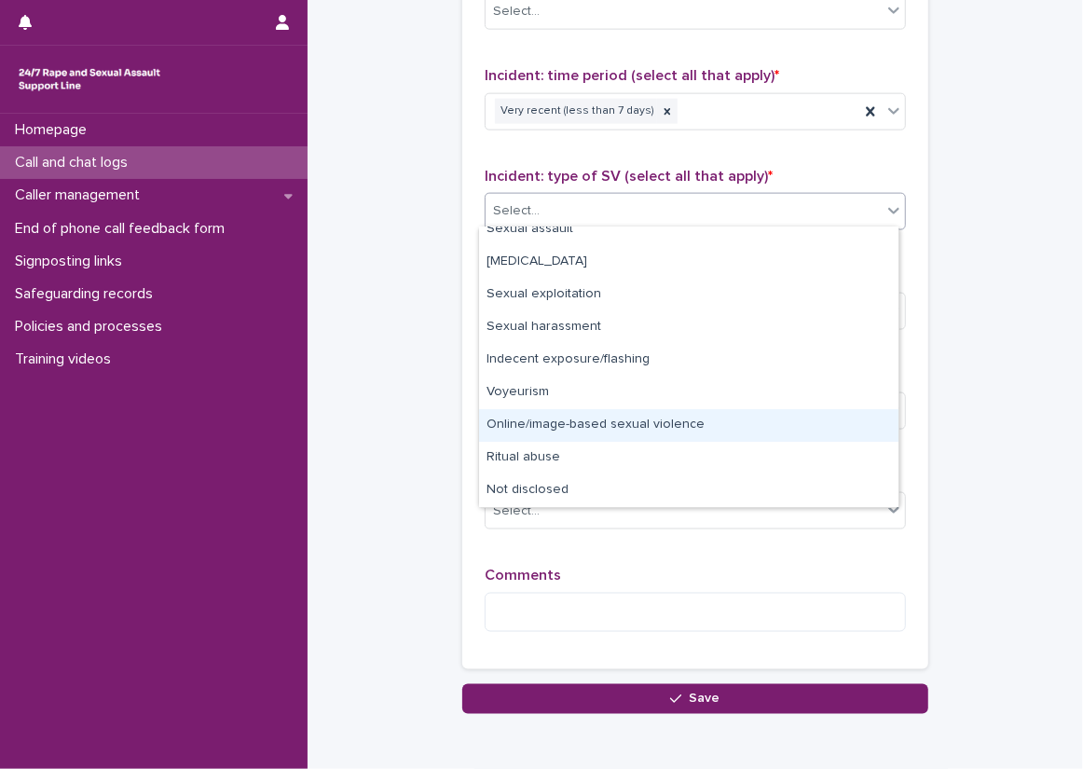
click at [633, 413] on div "Online/image-based sexual violence" at bounding box center [688, 425] width 419 height 33
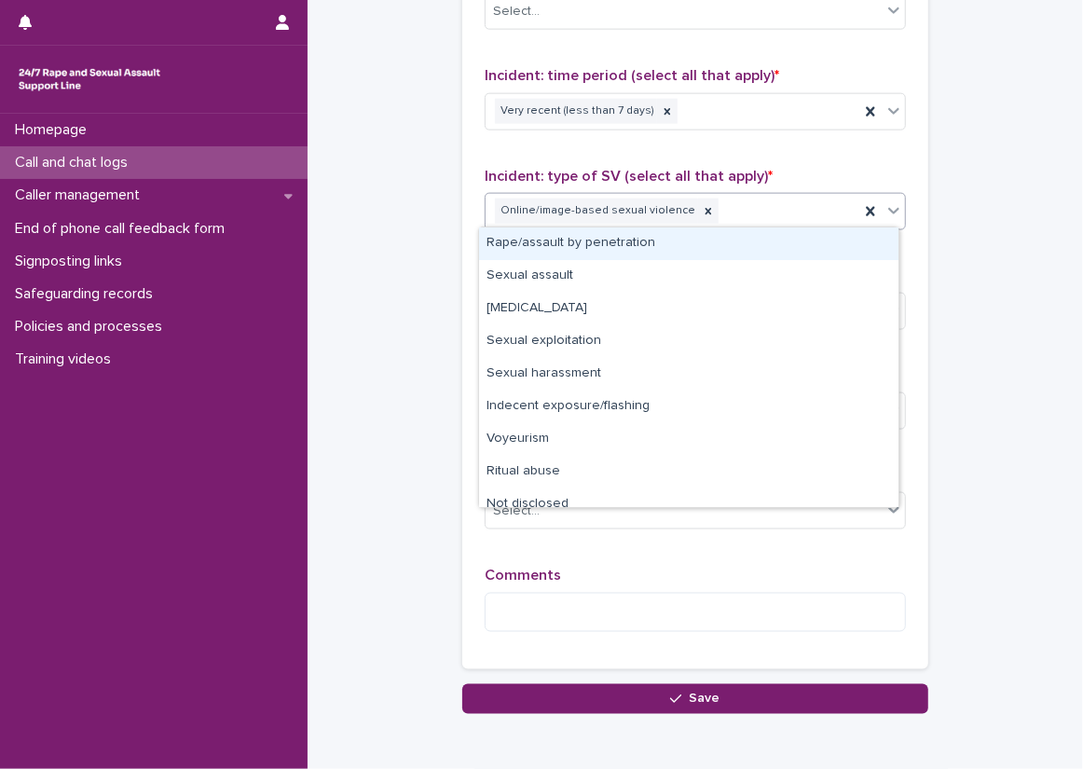
drag, startPoint x: 668, startPoint y: 211, endPoint x: 742, endPoint y: 212, distance: 73.6
click at [742, 212] on div "Online/image-based sexual violence" at bounding box center [673, 211] width 374 height 33
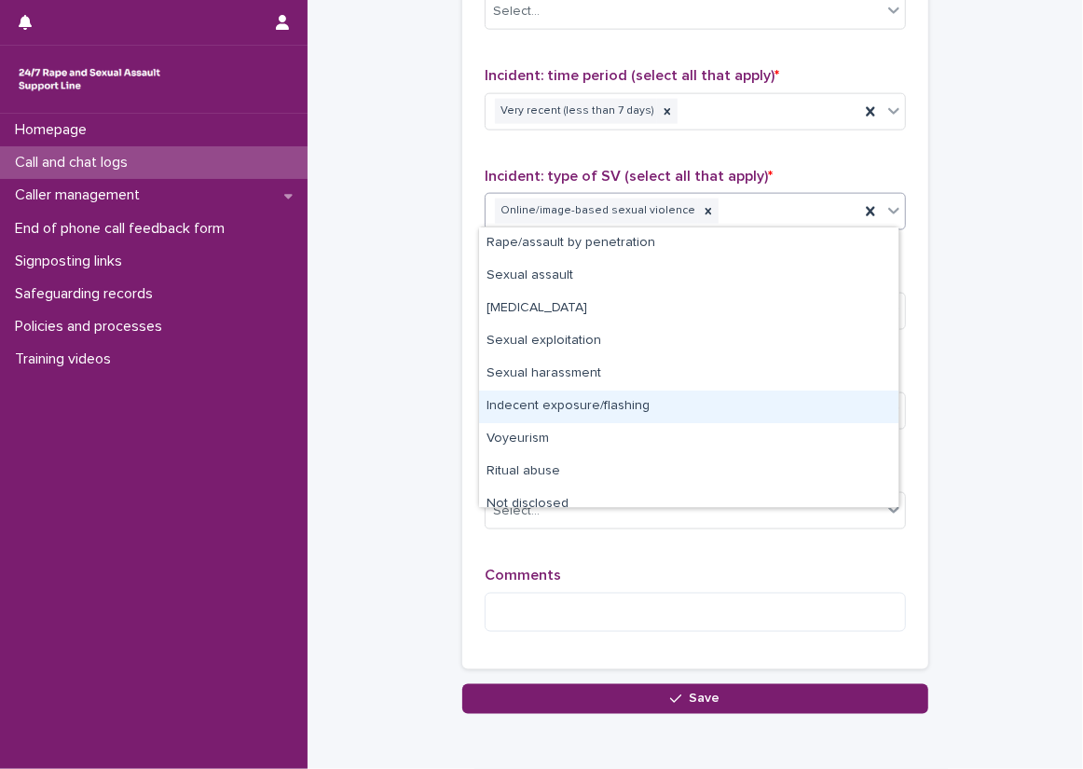
drag, startPoint x: 751, startPoint y: 386, endPoint x: 750, endPoint y: 401, distance: 14.9
click at [750, 401] on div "Indecent exposure/flashing" at bounding box center [688, 407] width 419 height 33
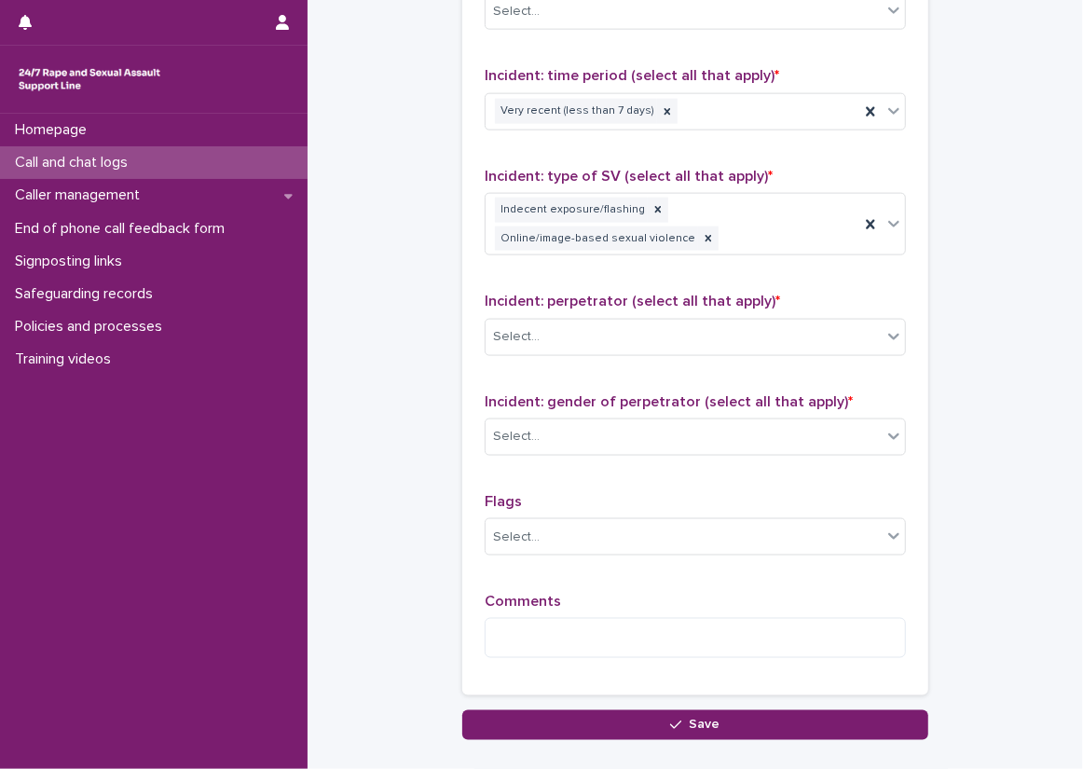
click at [757, 169] on p "Incident: type of SV (select all that apply) *" at bounding box center [695, 177] width 421 height 18
click at [698, 228] on div at bounding box center [708, 238] width 21 height 25
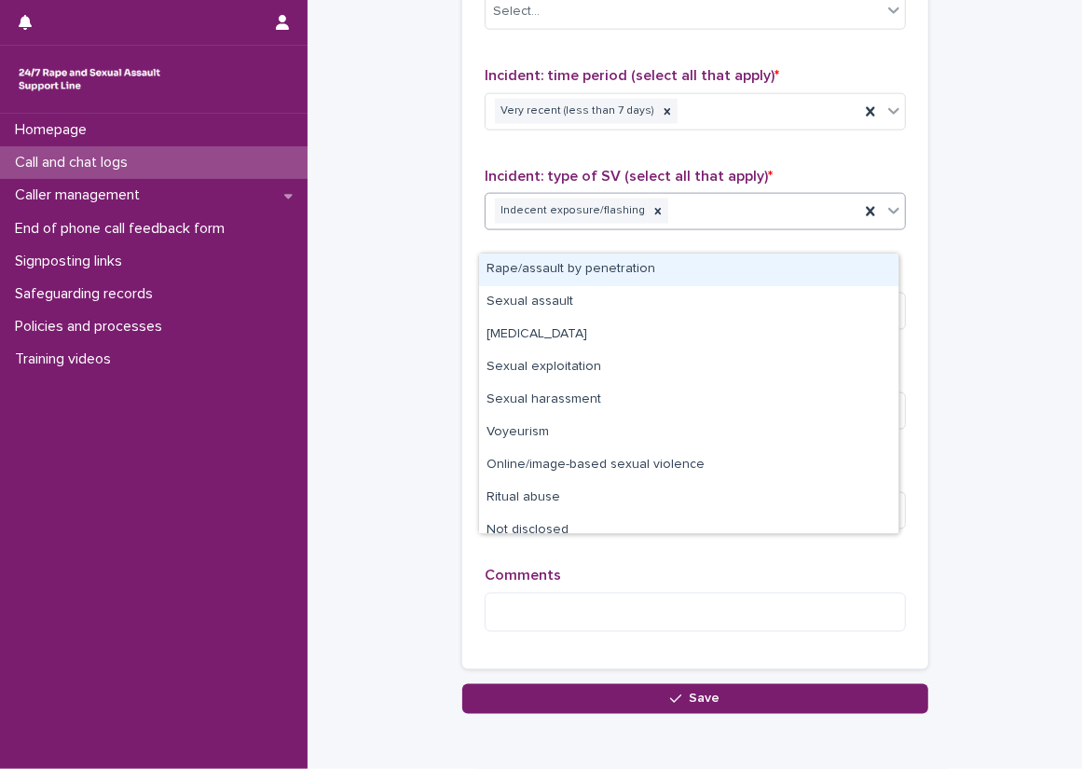
click at [696, 228] on div "Incident: type of SV (select all that apply) * option Online/image-based sexual…" at bounding box center [695, 206] width 421 height 77
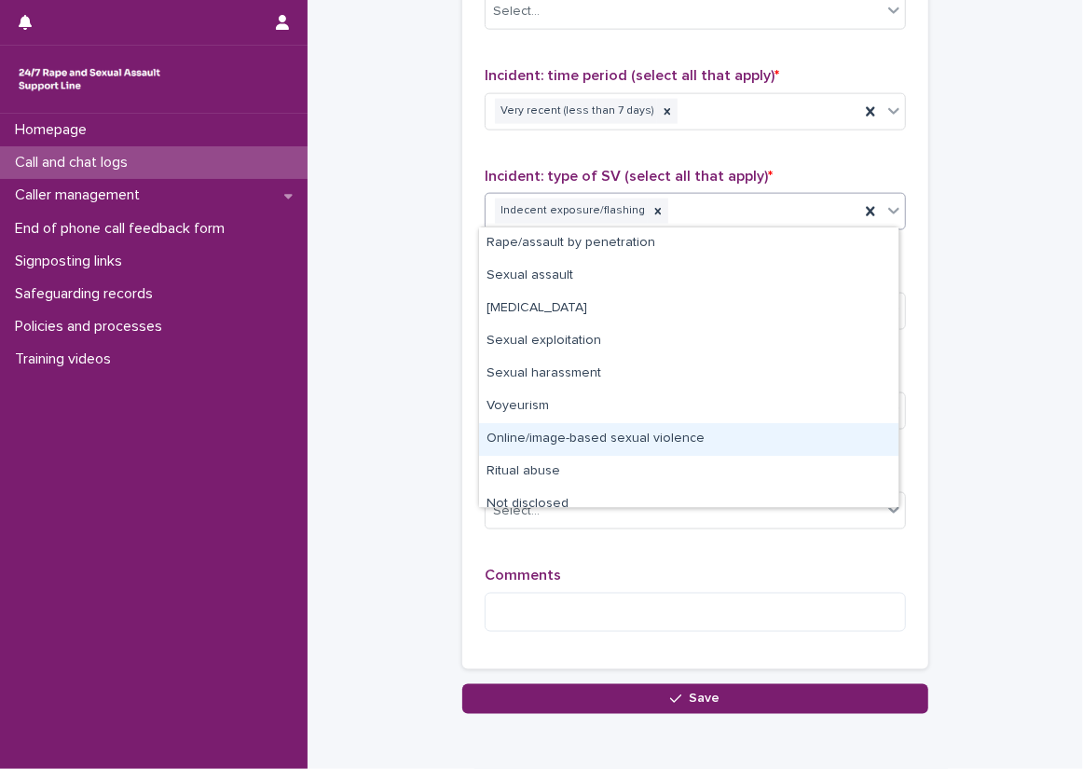
click at [629, 442] on div "Online/image-based sexual violence" at bounding box center [688, 439] width 419 height 33
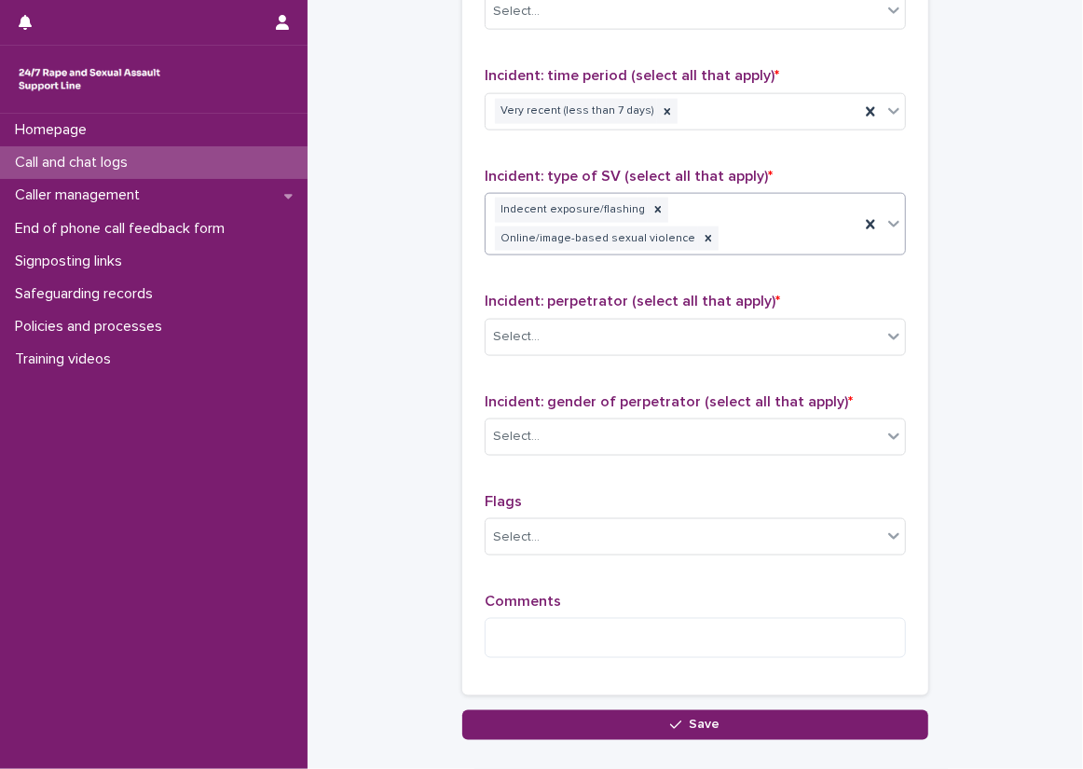
click at [771, 203] on div "Indecent exposure/flashing Online/image-based sexual violence" at bounding box center [673, 225] width 374 height 62
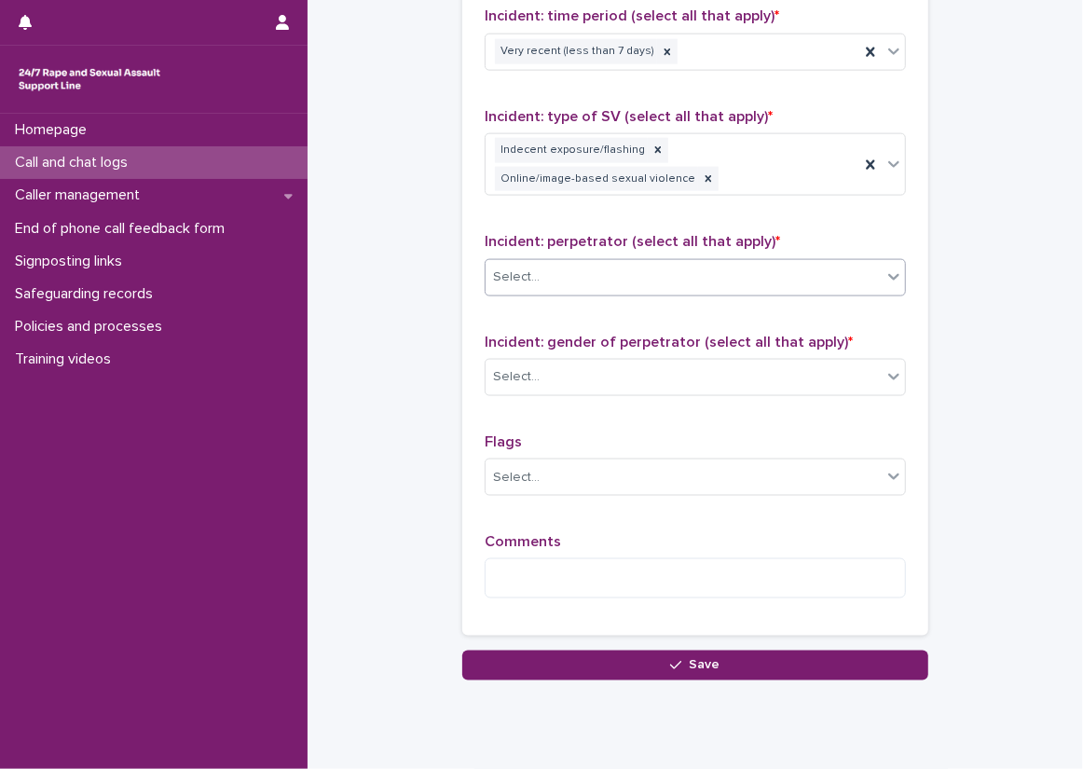
scroll to position [1398, 0]
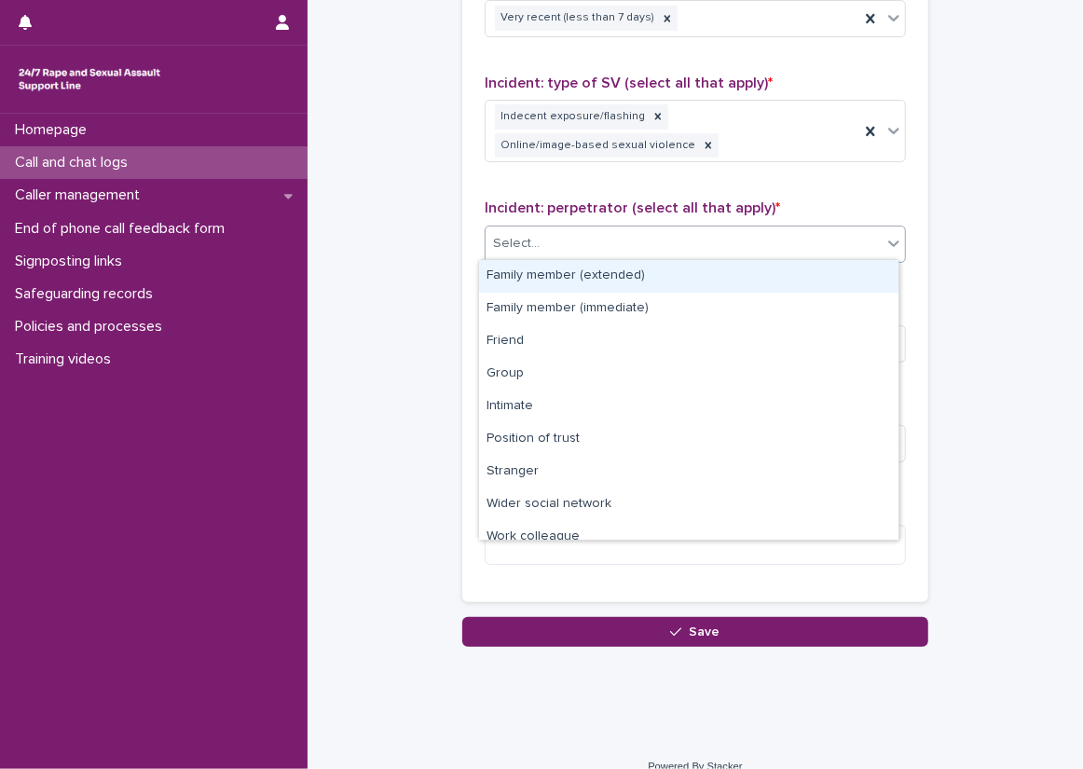
click at [709, 235] on div "Select..." at bounding box center [684, 243] width 396 height 31
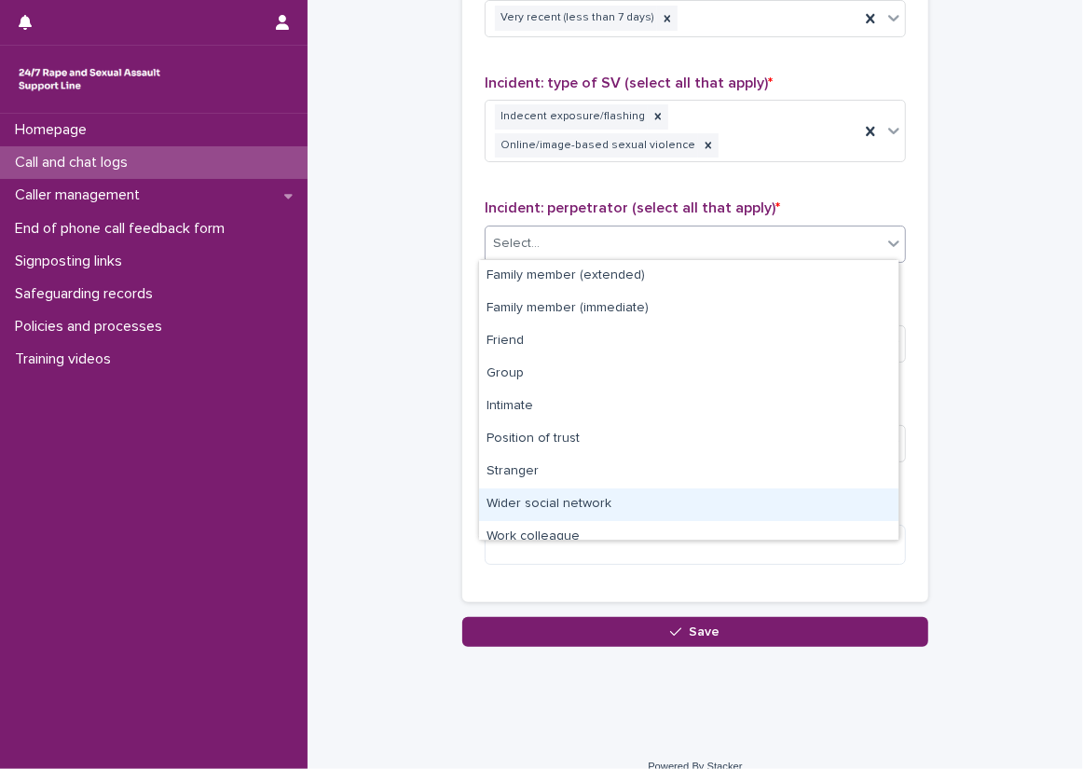
click at [638, 510] on div "Wider social network" at bounding box center [688, 504] width 419 height 33
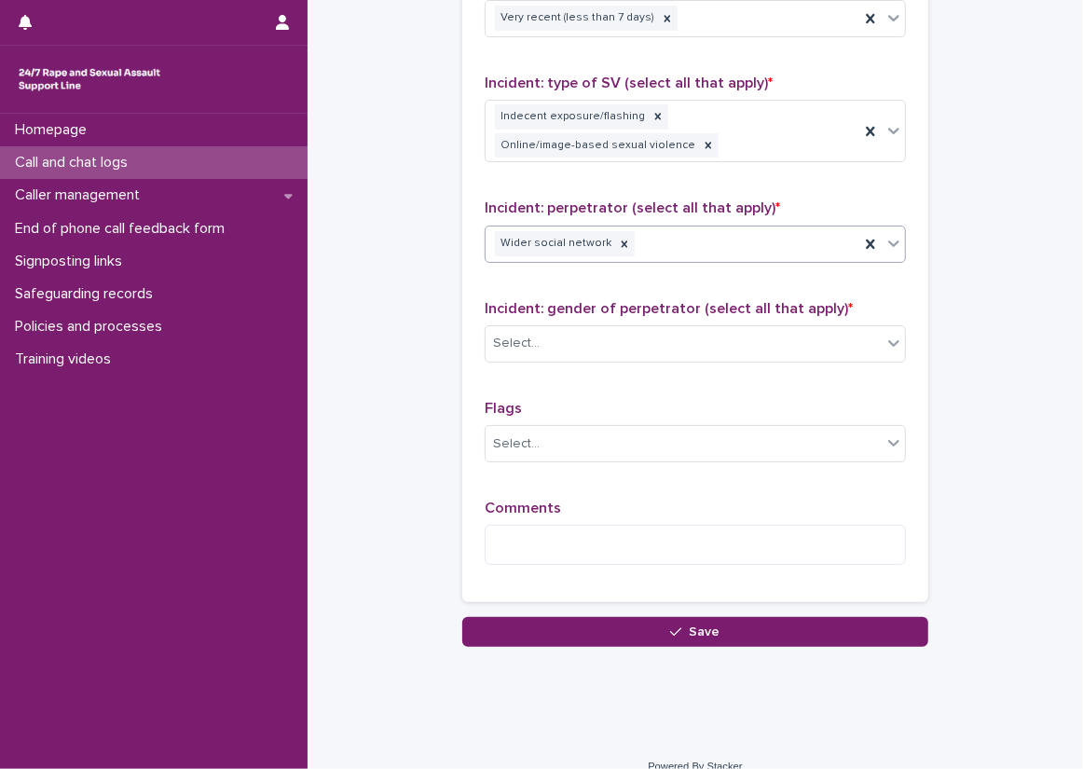
click at [779, 255] on div "Wider social network" at bounding box center [673, 243] width 374 height 33
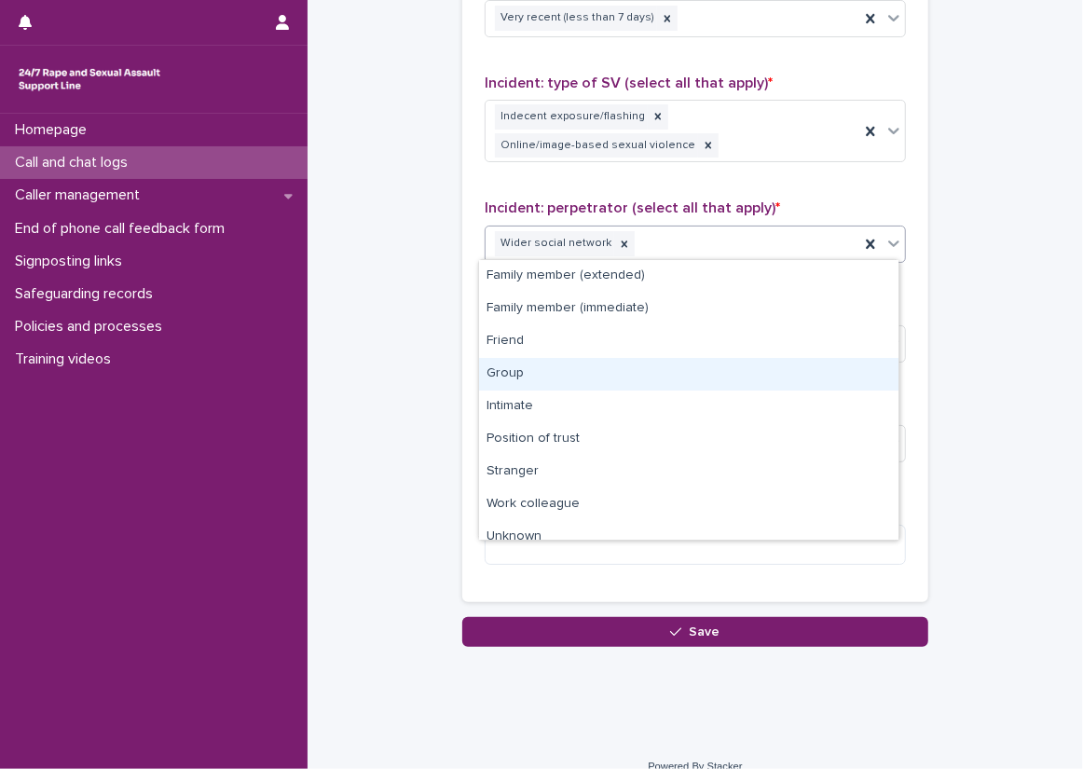
scroll to position [47, 0]
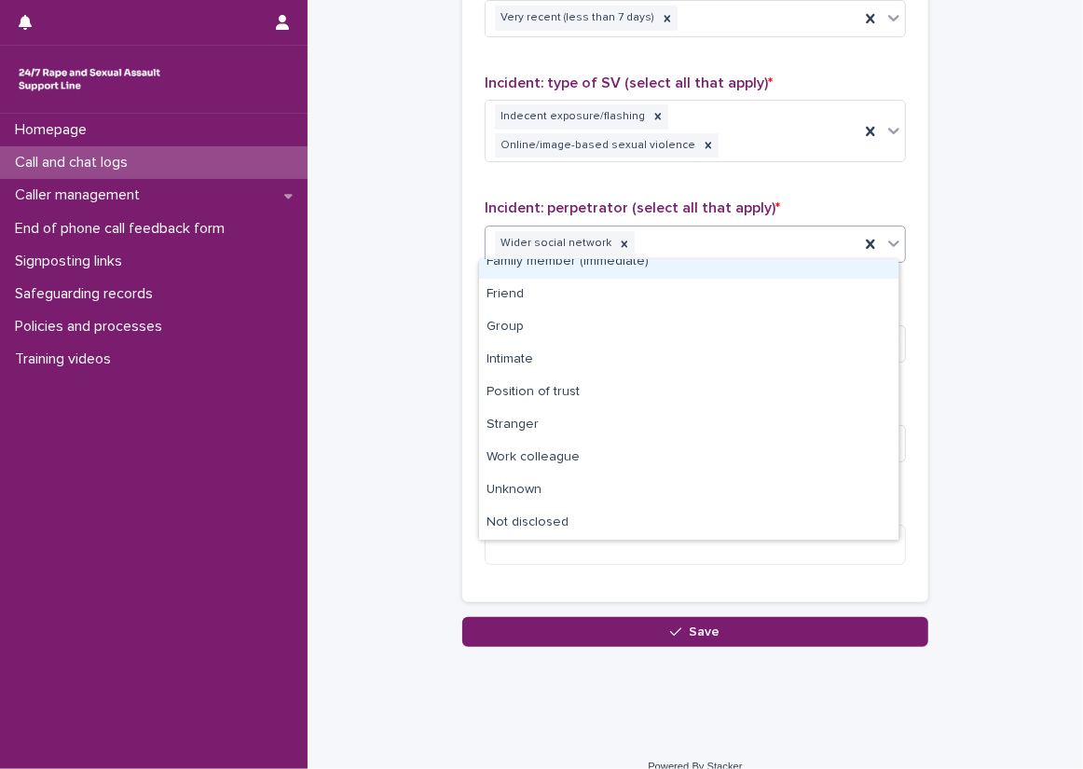
click at [728, 179] on div "Type of support received (select all that apply) Emotional support Information …" at bounding box center [695, 176] width 421 height 805
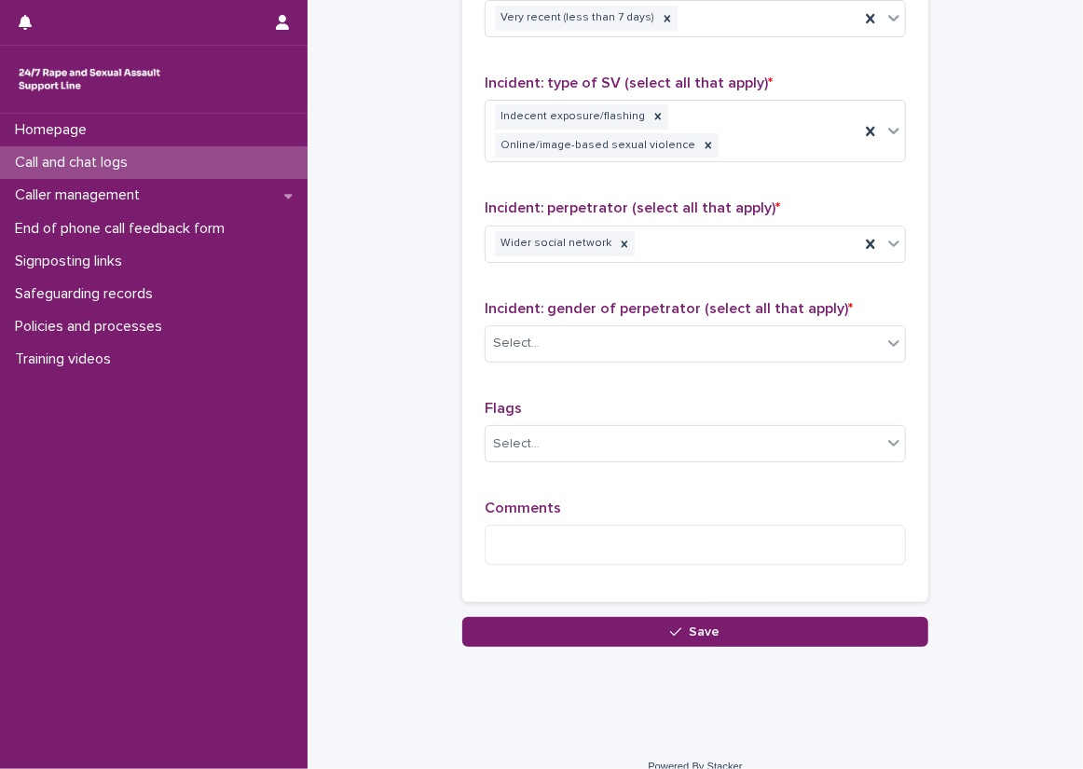
click at [722, 358] on div "Incident: gender of perpetrator (select all that apply) * Select..." at bounding box center [695, 338] width 421 height 77
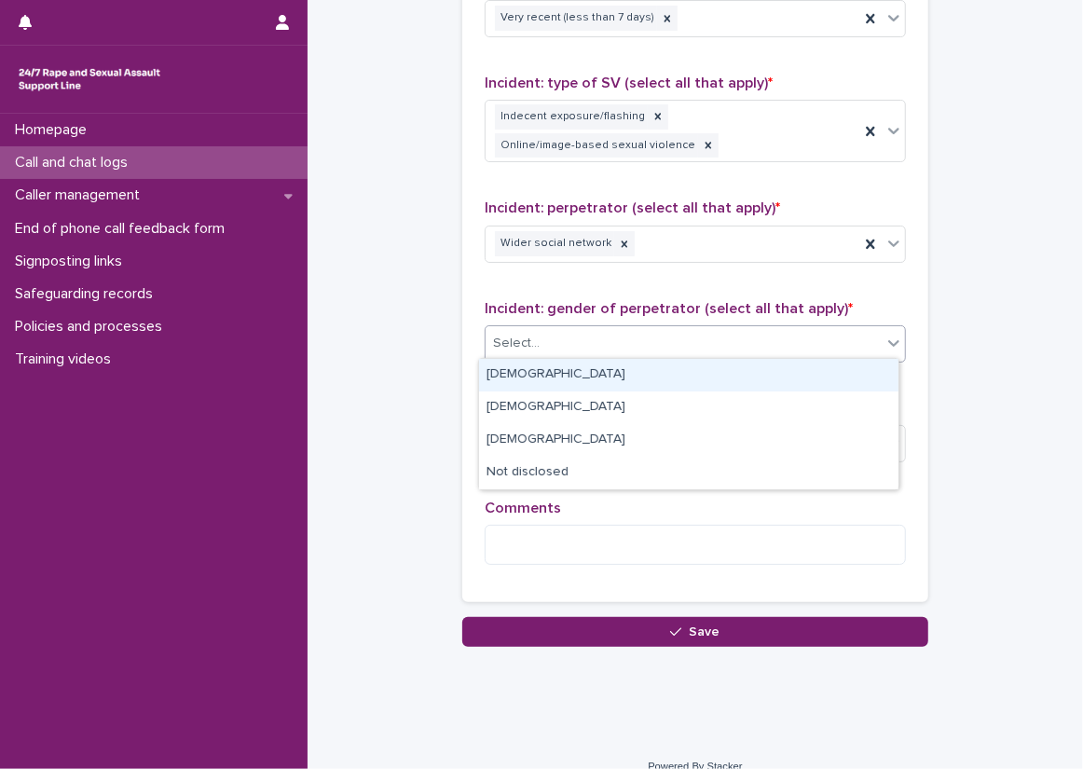
click at [721, 348] on div "Select..." at bounding box center [684, 343] width 396 height 31
click at [706, 365] on div "[DEMOGRAPHIC_DATA]" at bounding box center [688, 375] width 419 height 33
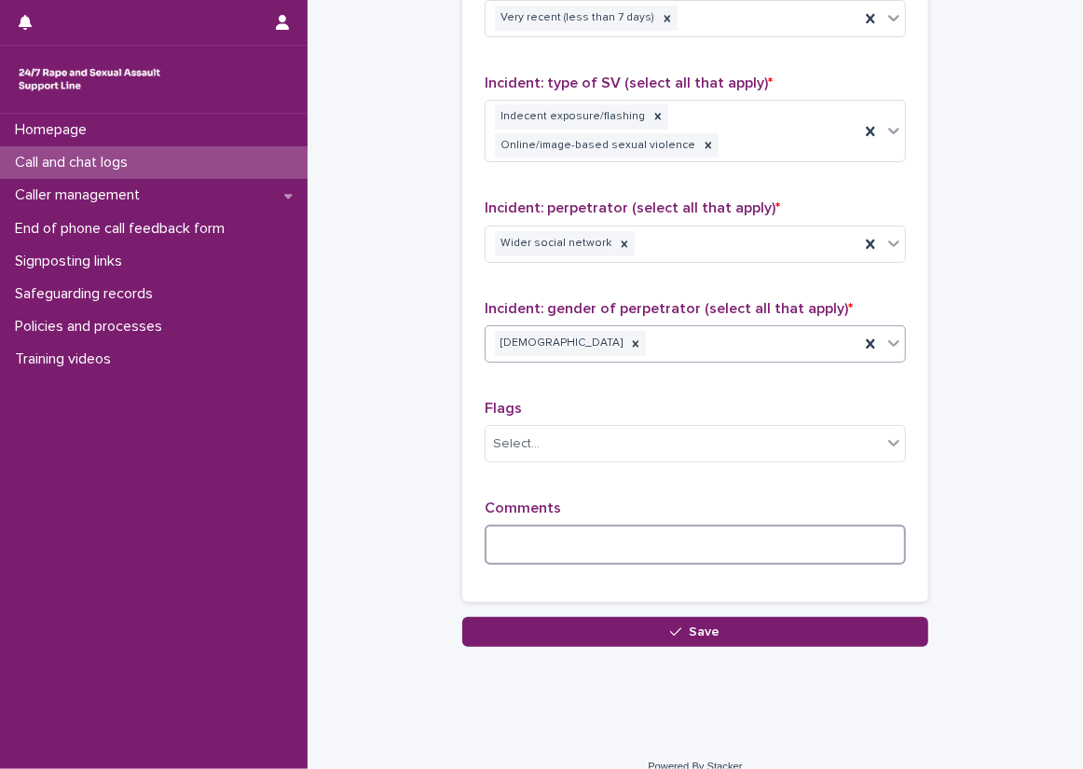
click at [606, 534] on textarea at bounding box center [695, 545] width 421 height 40
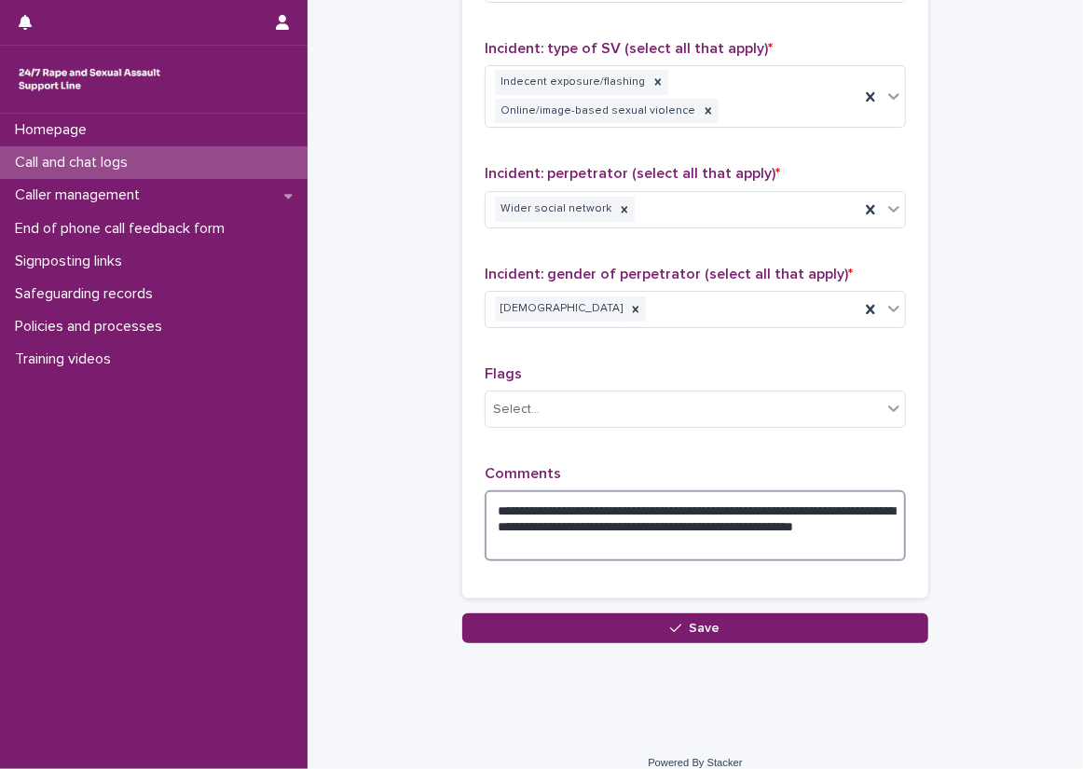
scroll to position [1448, 0]
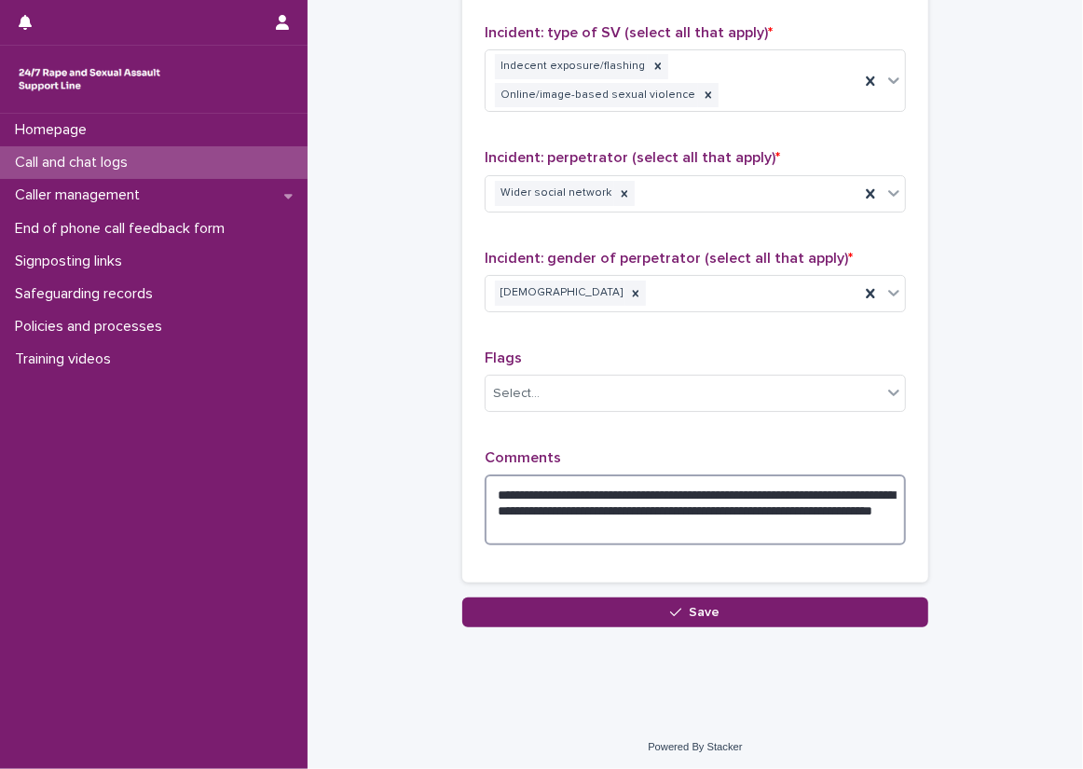
type textarea "**********"
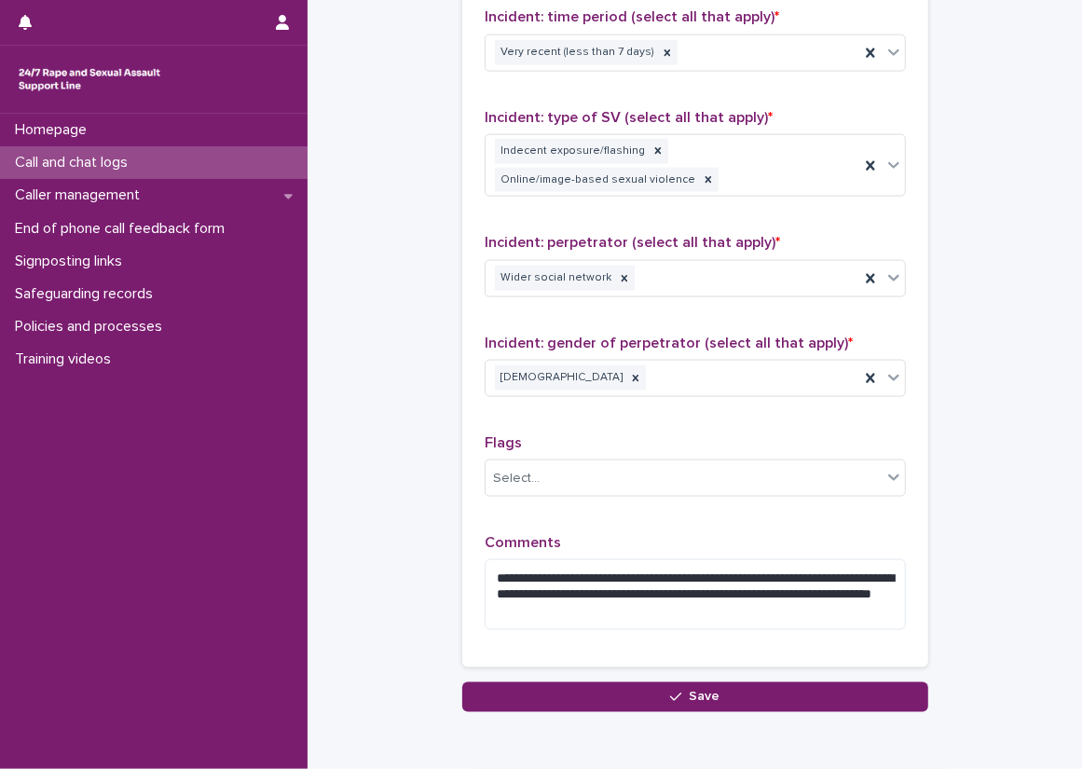
scroll to position [1356, 0]
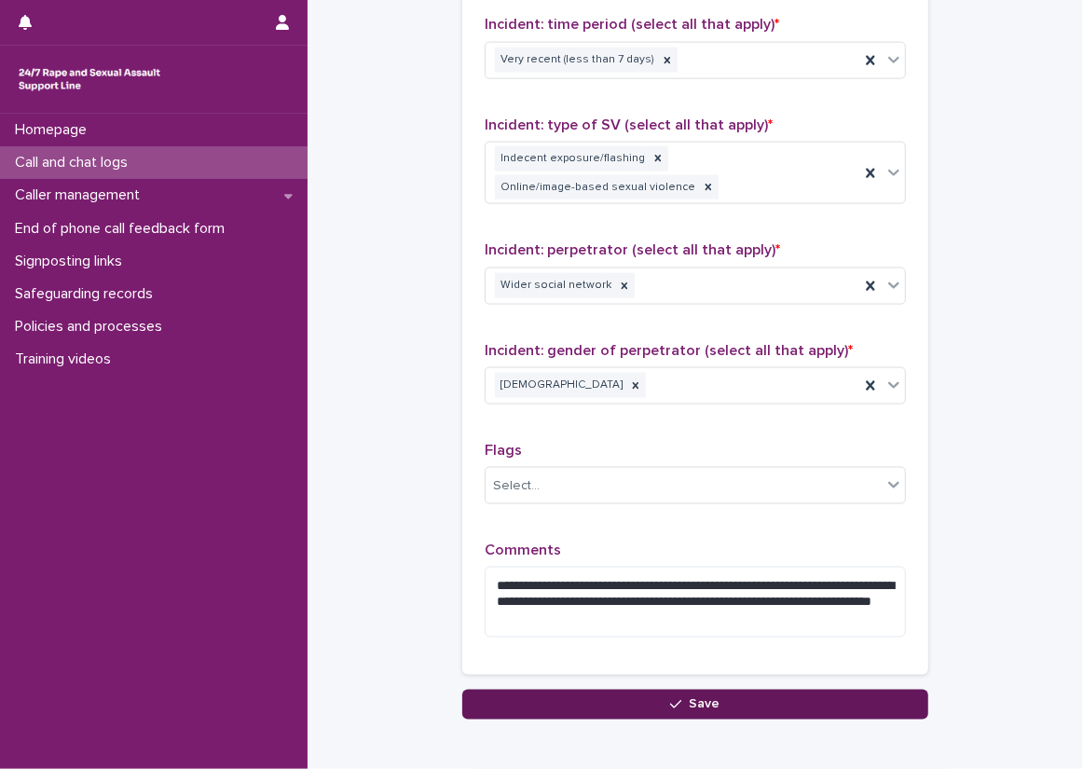
click at [673, 701] on icon "button" at bounding box center [675, 704] width 11 height 13
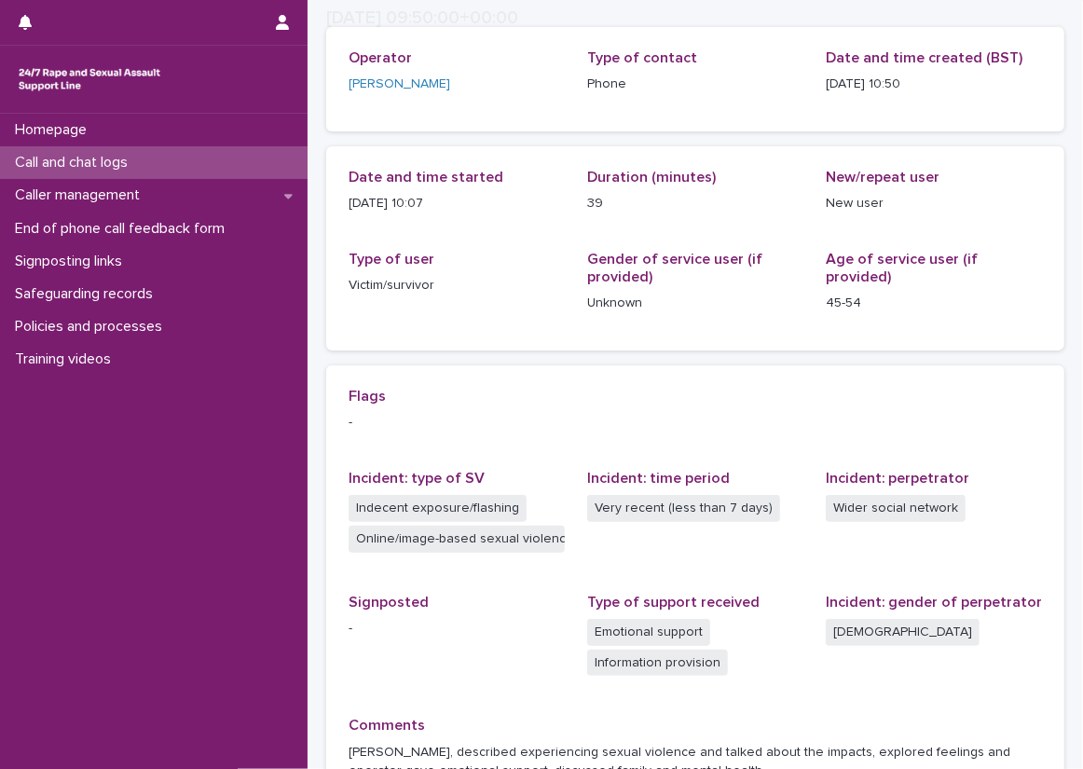
scroll to position [172, 0]
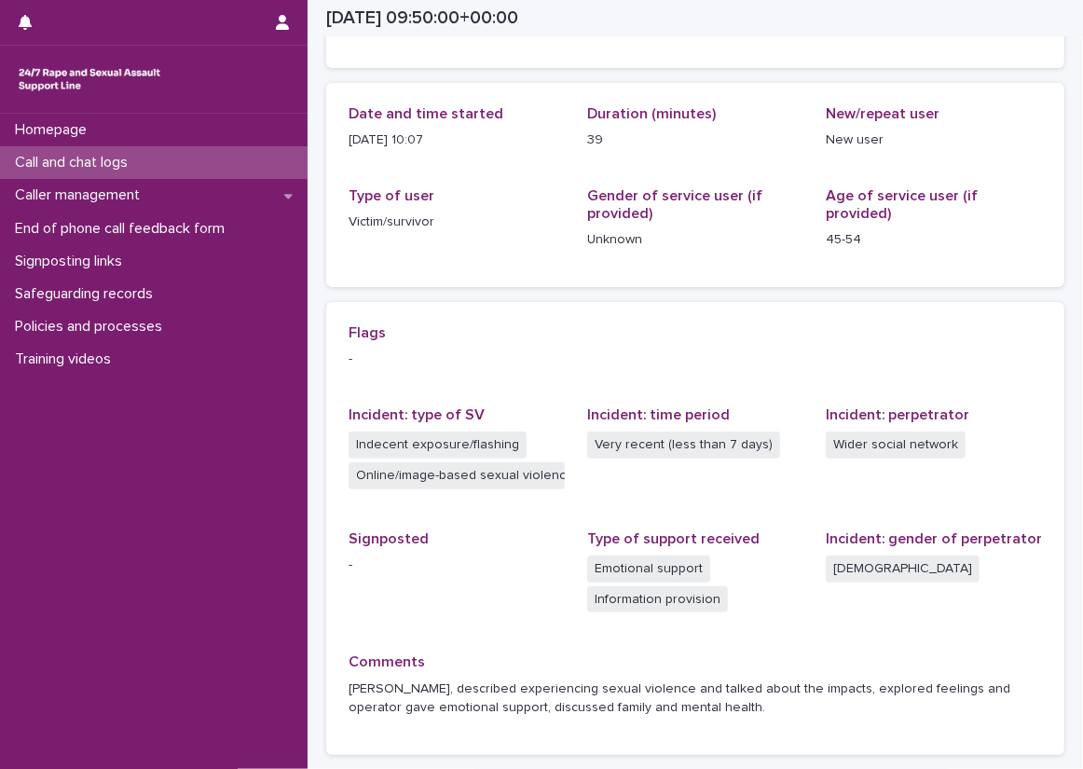
click at [450, 629] on span "Signposted -" at bounding box center [457, 581] width 216 height 102
click at [246, 153] on div "Call and chat logs" at bounding box center [154, 162] width 308 height 33
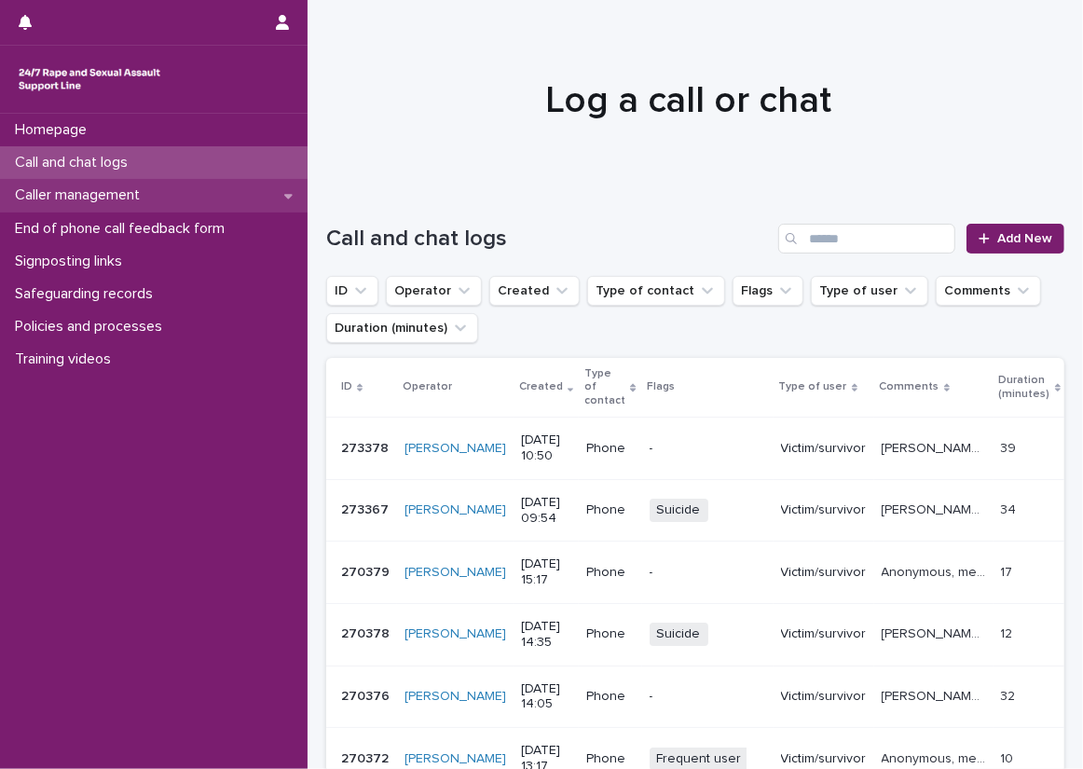
click at [148, 199] on p "Caller management" at bounding box center [80, 195] width 147 height 18
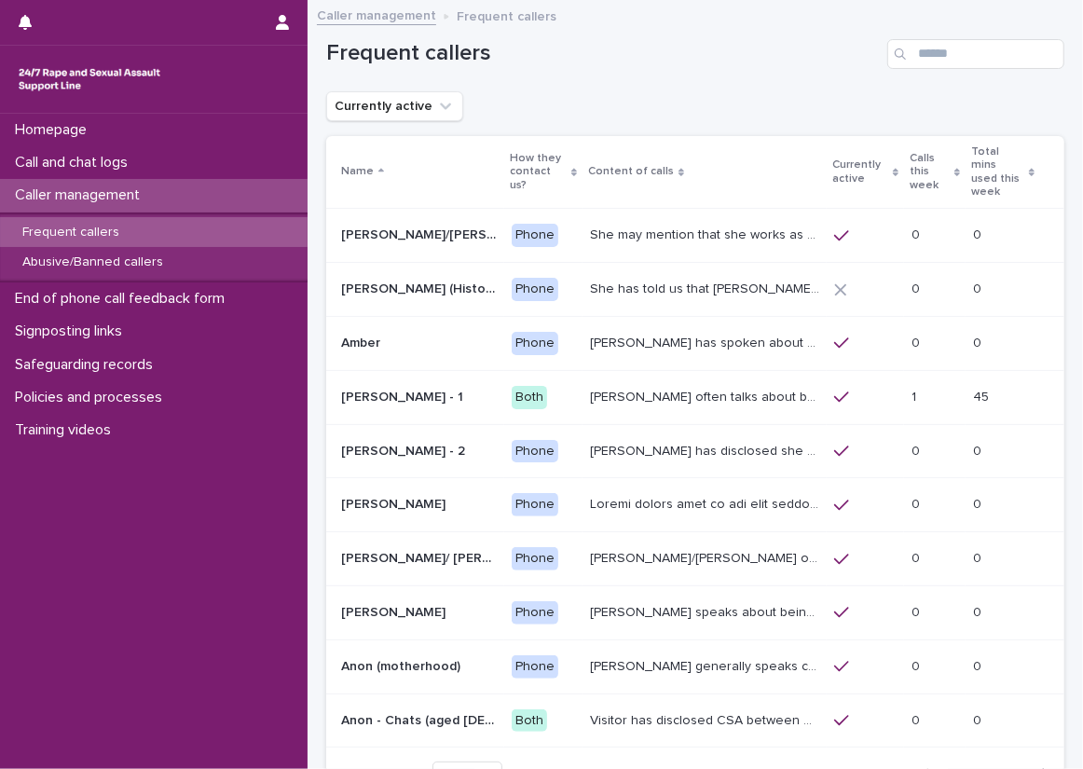
click at [910, 169] on p "Calls this week" at bounding box center [930, 172] width 40 height 48
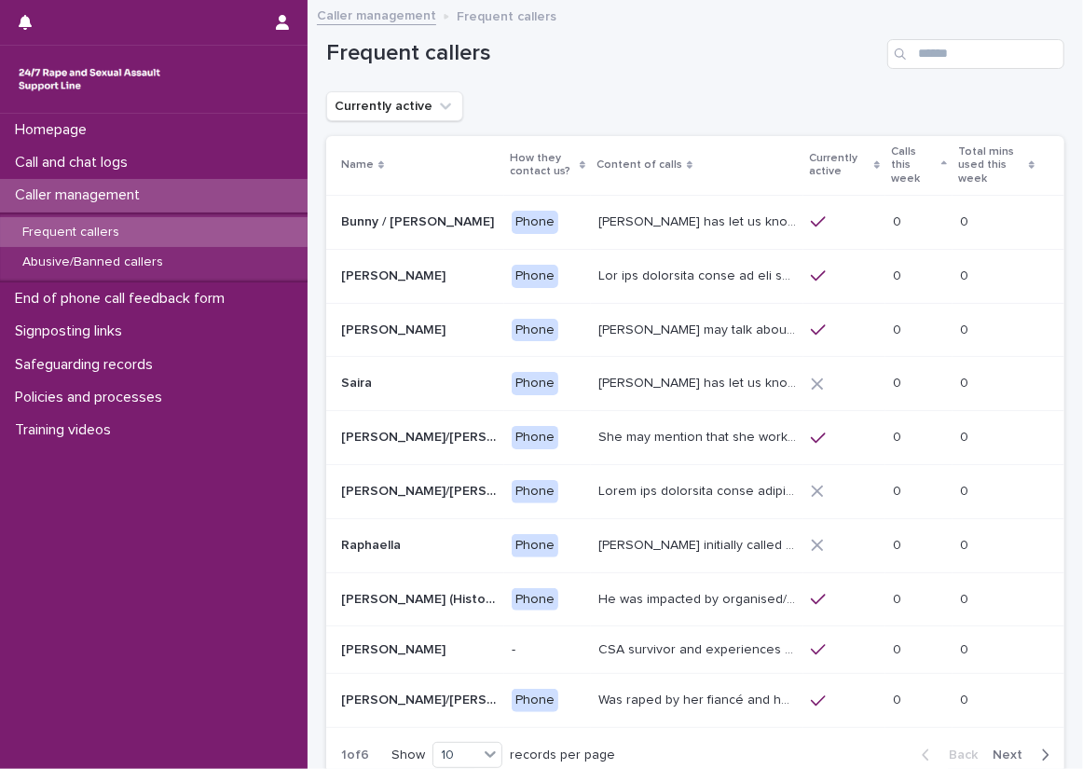
click at [901, 156] on p "Calls this week" at bounding box center [914, 166] width 46 height 48
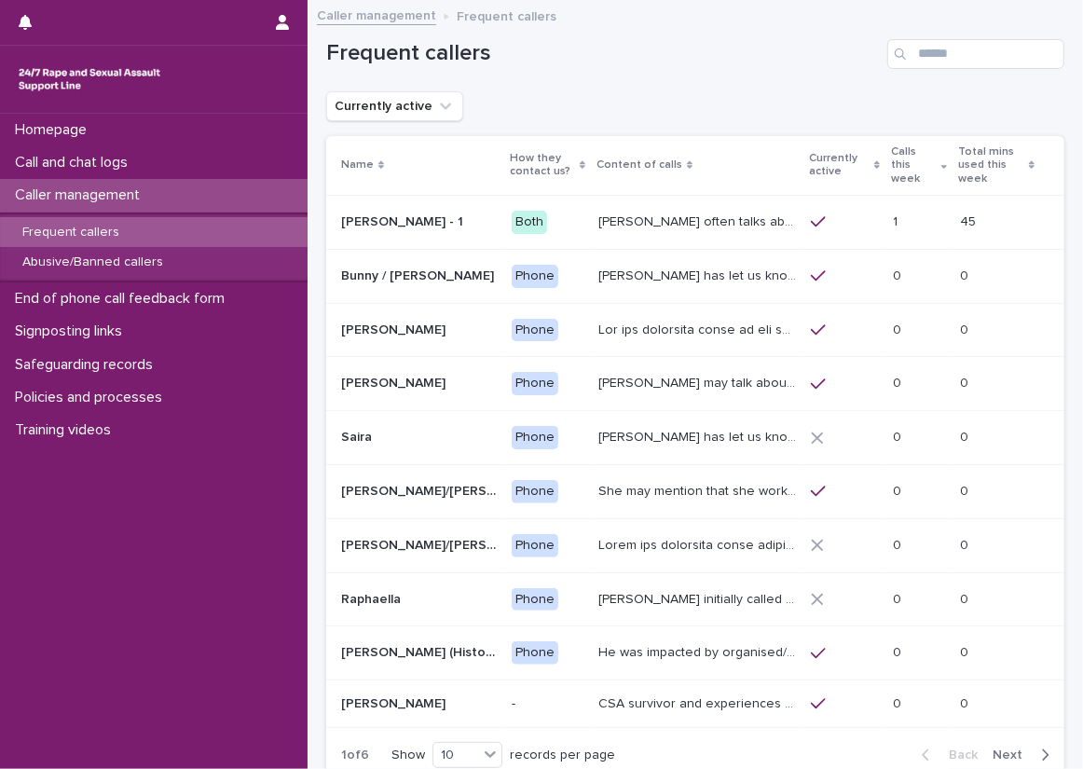
click at [802, 97] on div "Currently active" at bounding box center [695, 106] width 738 height 30
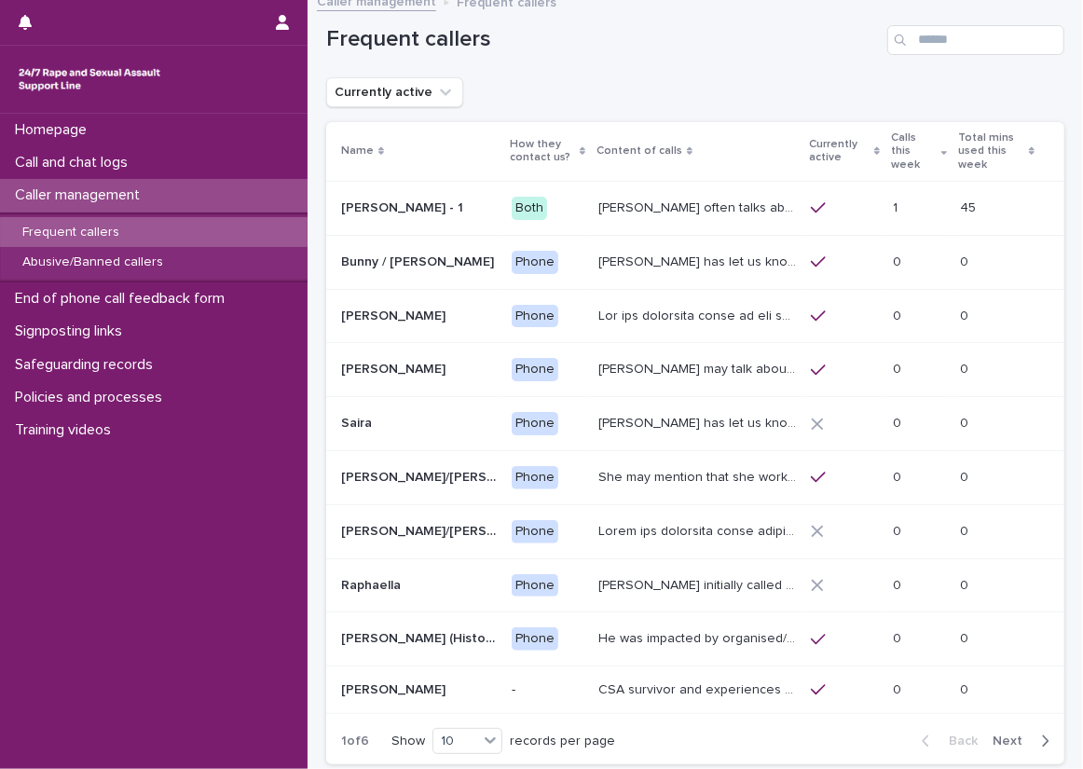
scroll to position [24, 0]
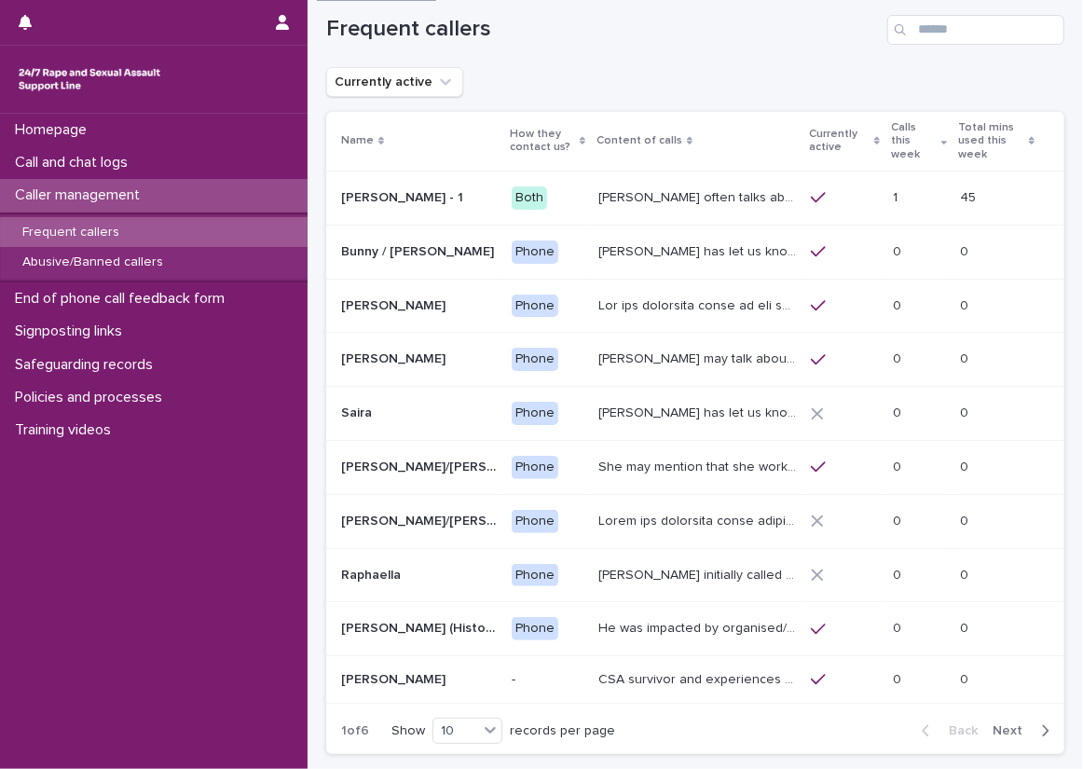
click at [901, 225] on td "0 0" at bounding box center [918, 252] width 67 height 54
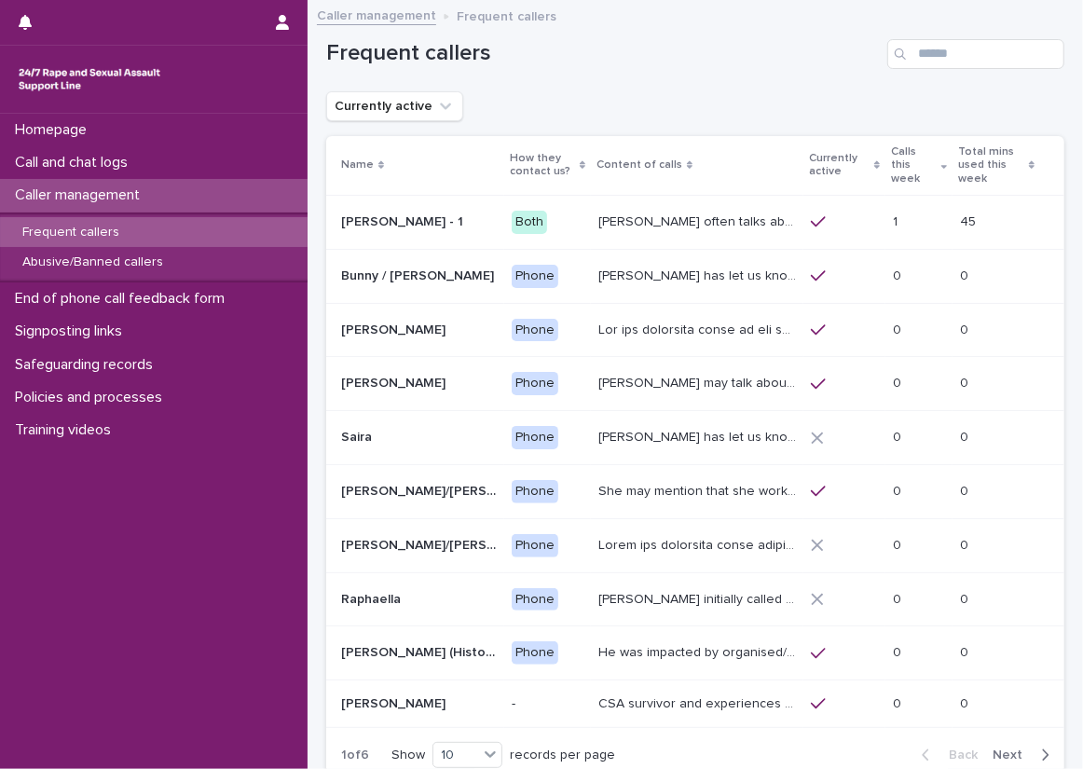
click at [598, 195] on td "[PERSON_NAME] often talks about being raped a night before or [DATE] or a month…" at bounding box center [697, 222] width 213 height 54
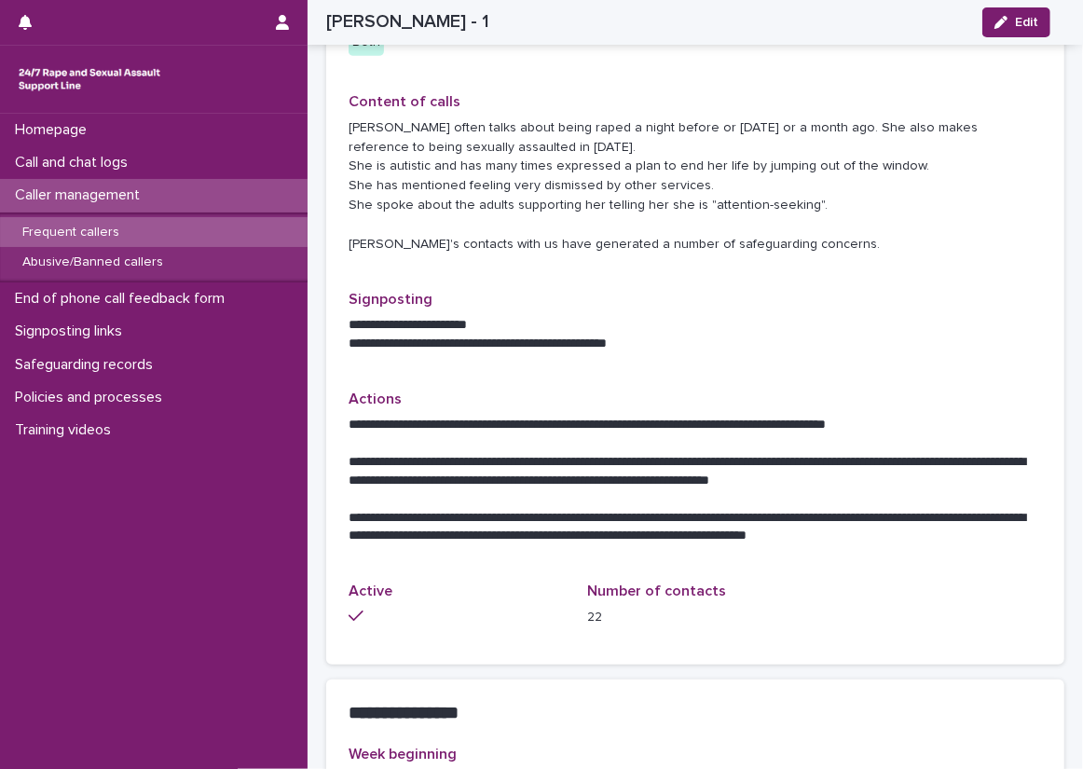
scroll to position [373, 0]
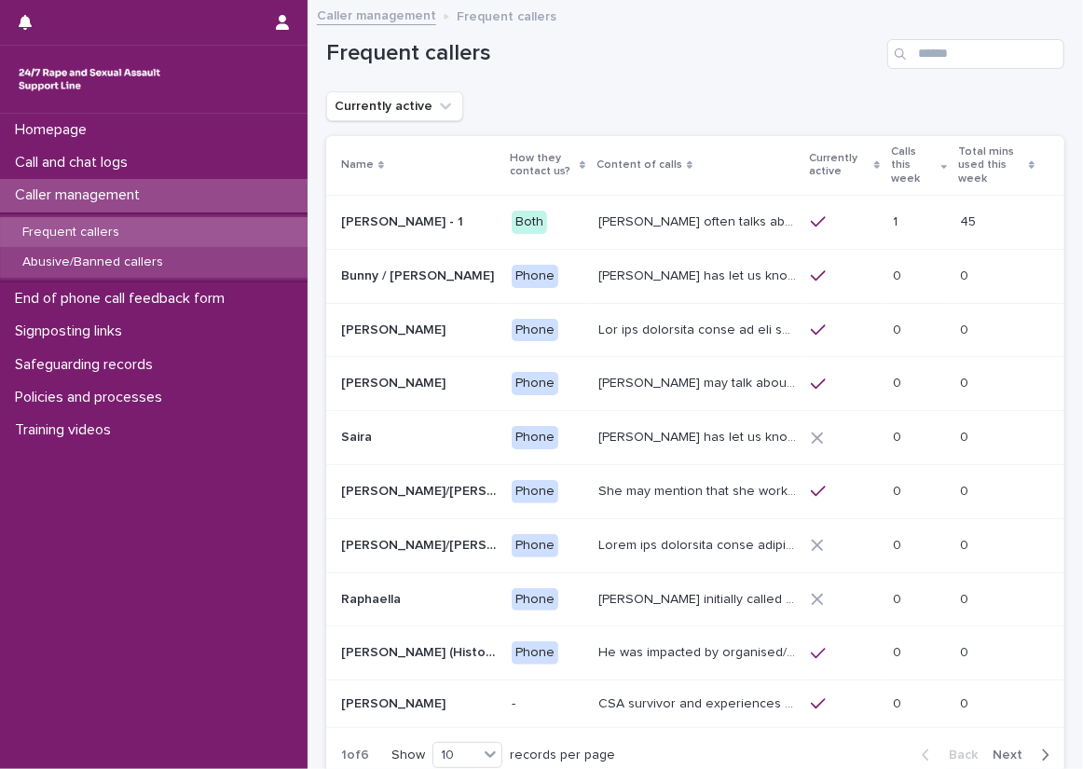
click at [259, 265] on div "Abusive/Banned callers" at bounding box center [154, 262] width 308 height 31
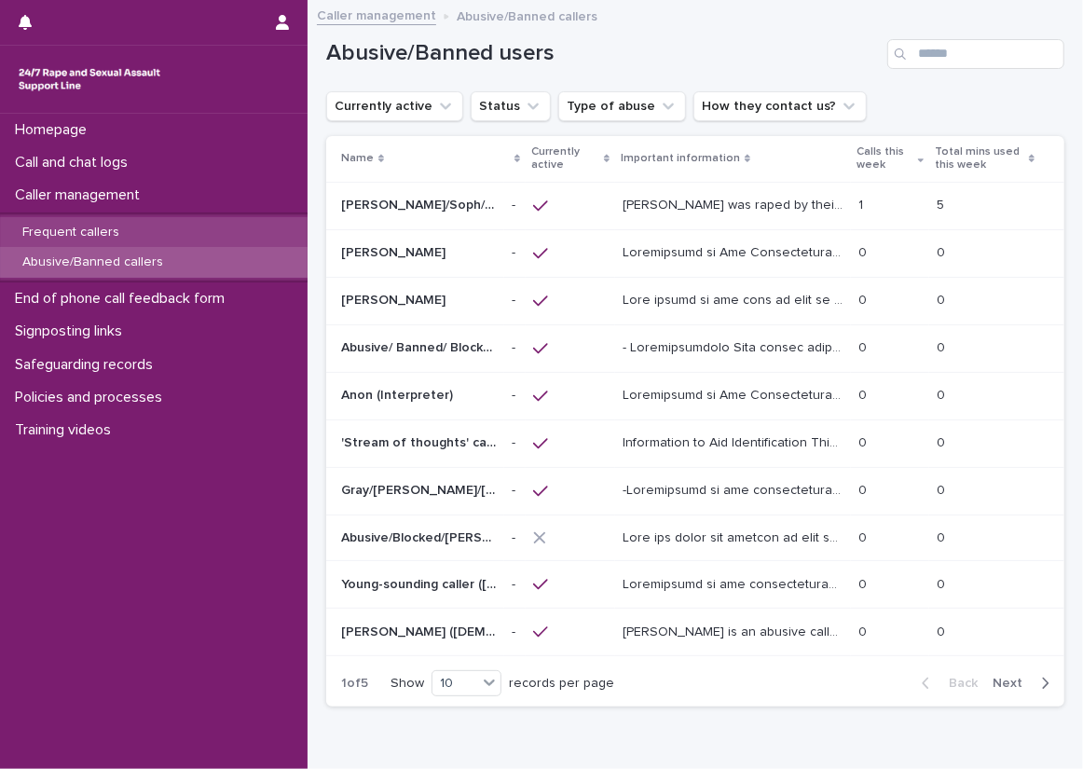
click at [209, 228] on div "Frequent callers" at bounding box center [154, 232] width 308 height 31
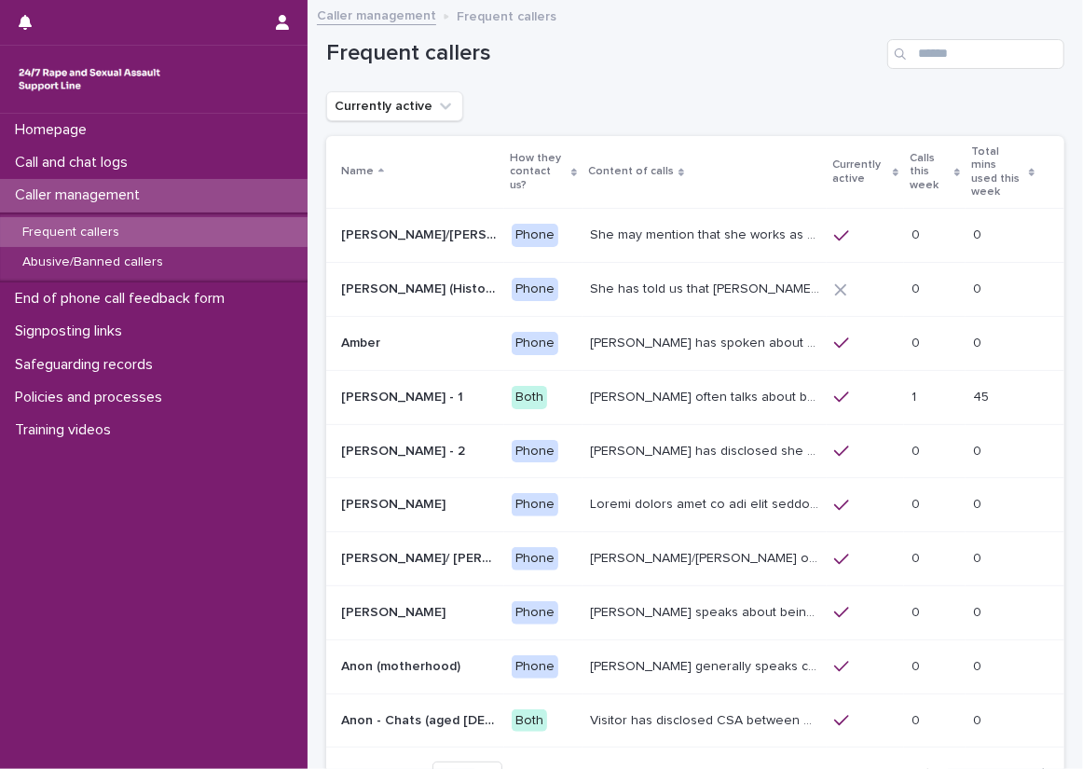
click at [313, 158] on div "Loading... Saving… Loading... Saving… Frequent callers Currently active Name Ho…" at bounding box center [695, 454] width 775 height 905
click at [276, 256] on div "Abusive/Banned callers" at bounding box center [154, 262] width 308 height 31
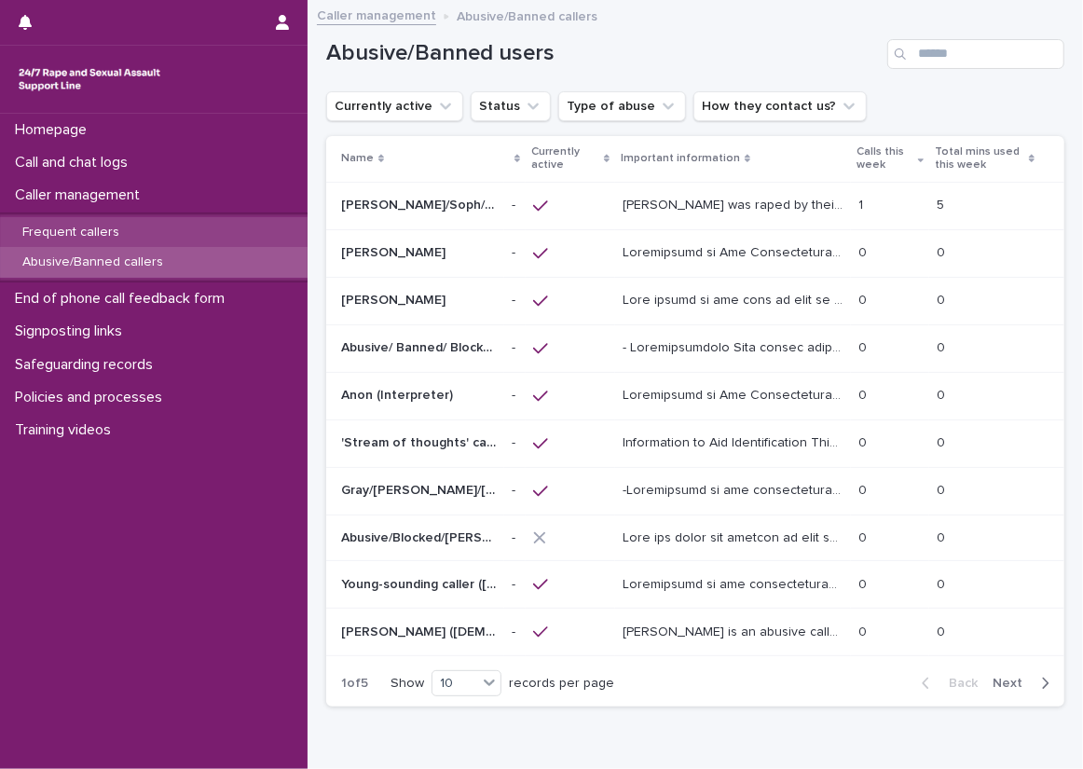
click at [276, 230] on div "Frequent callers" at bounding box center [154, 232] width 308 height 31
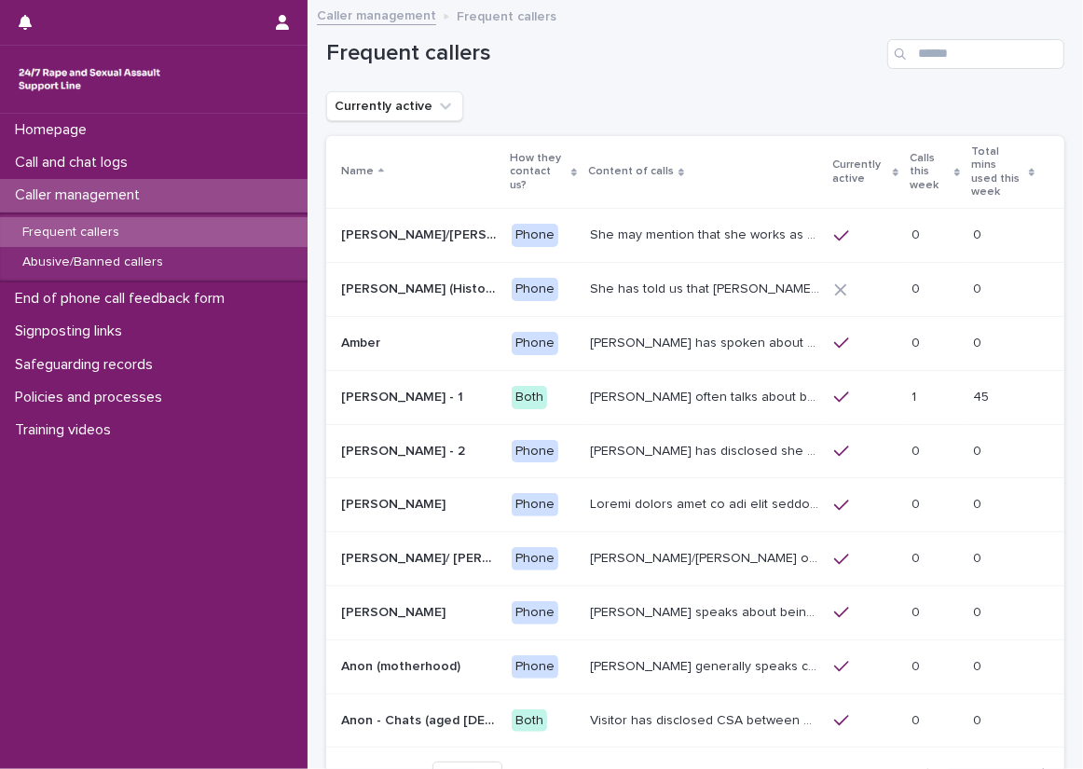
click at [315, 378] on div "Loading... Saving… Loading... Saving… Frequent callers Currently active Name Ho…" at bounding box center [695, 454] width 775 height 905
click at [769, 332] on p "[PERSON_NAME] has spoken about multiple experiences of [MEDICAL_DATA]. [PERSON_…" at bounding box center [706, 342] width 233 height 20
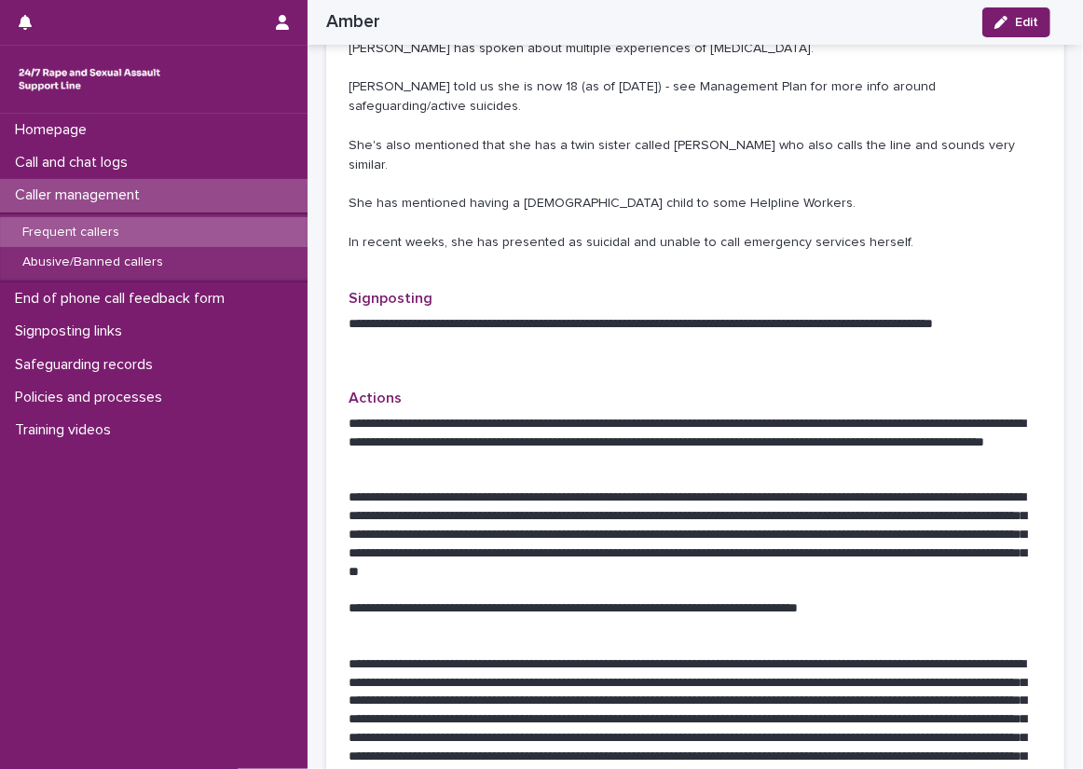
scroll to position [746, 0]
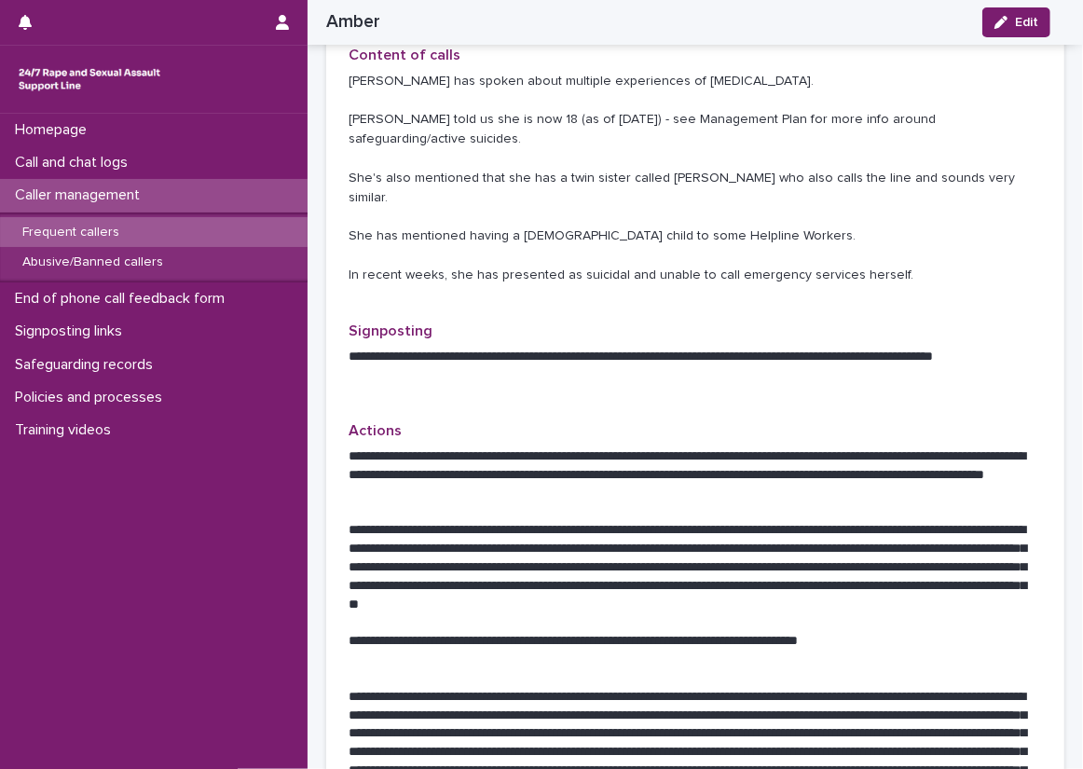
click at [836, 422] on p "Actions" at bounding box center [695, 431] width 693 height 18
click at [817, 339] on div "**********" at bounding box center [695, 367] width 693 height 1908
click at [336, 478] on div "**********" at bounding box center [695, 366] width 738 height 1953
click at [335, 539] on div "**********" at bounding box center [695, 366] width 738 height 1953
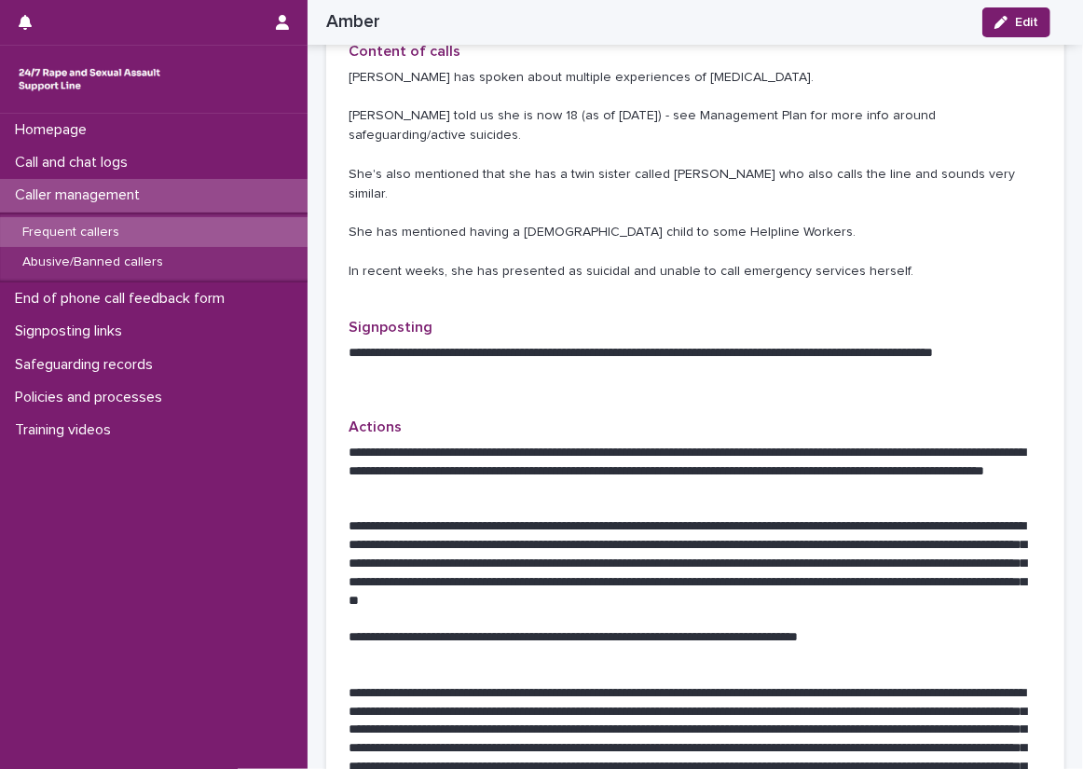
scroll to position [752, 0]
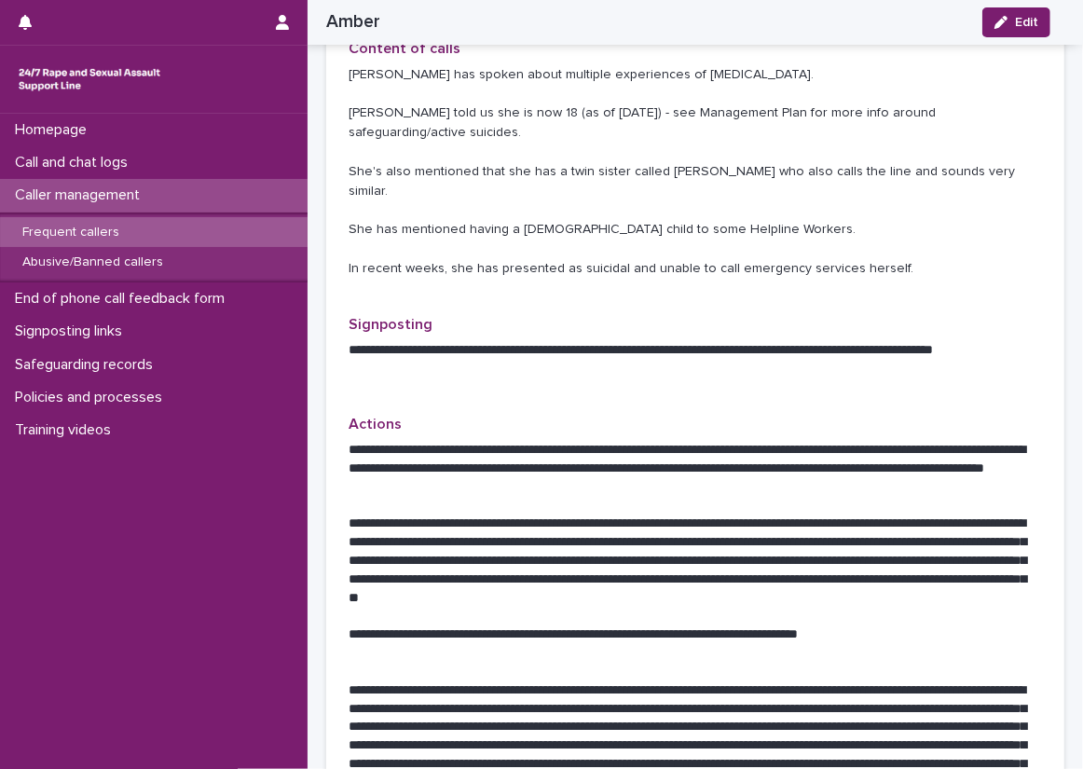
click at [332, 417] on div "**********" at bounding box center [695, 360] width 738 height 1953
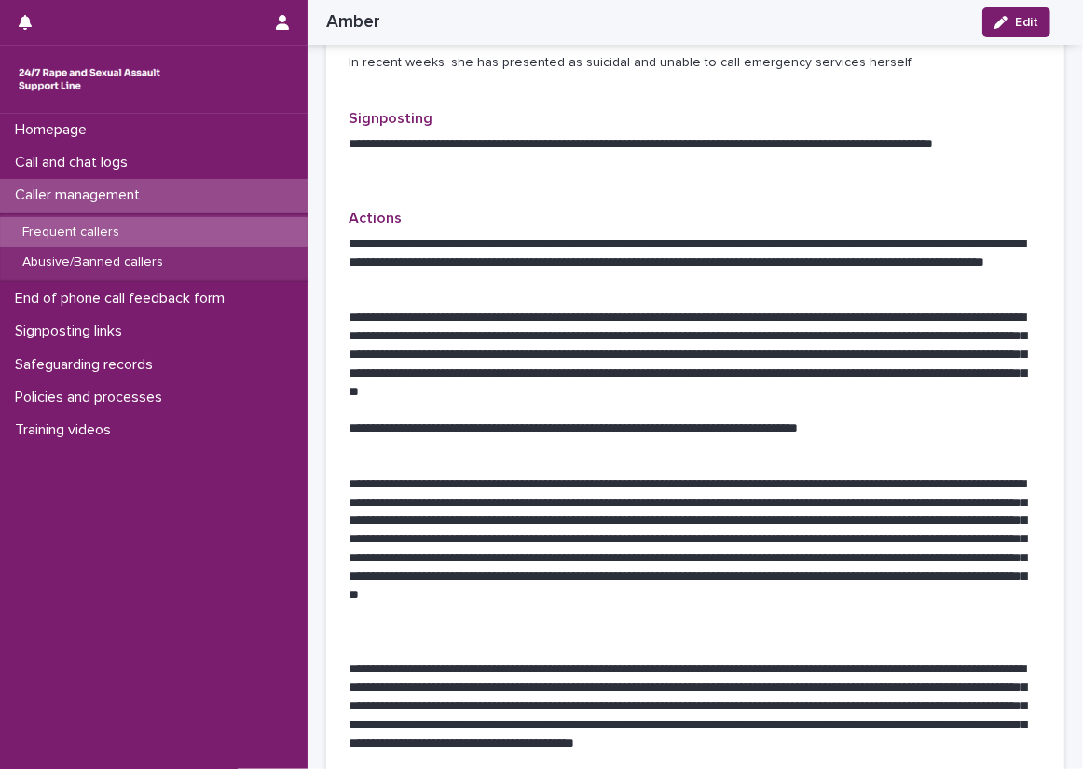
scroll to position [923, 0]
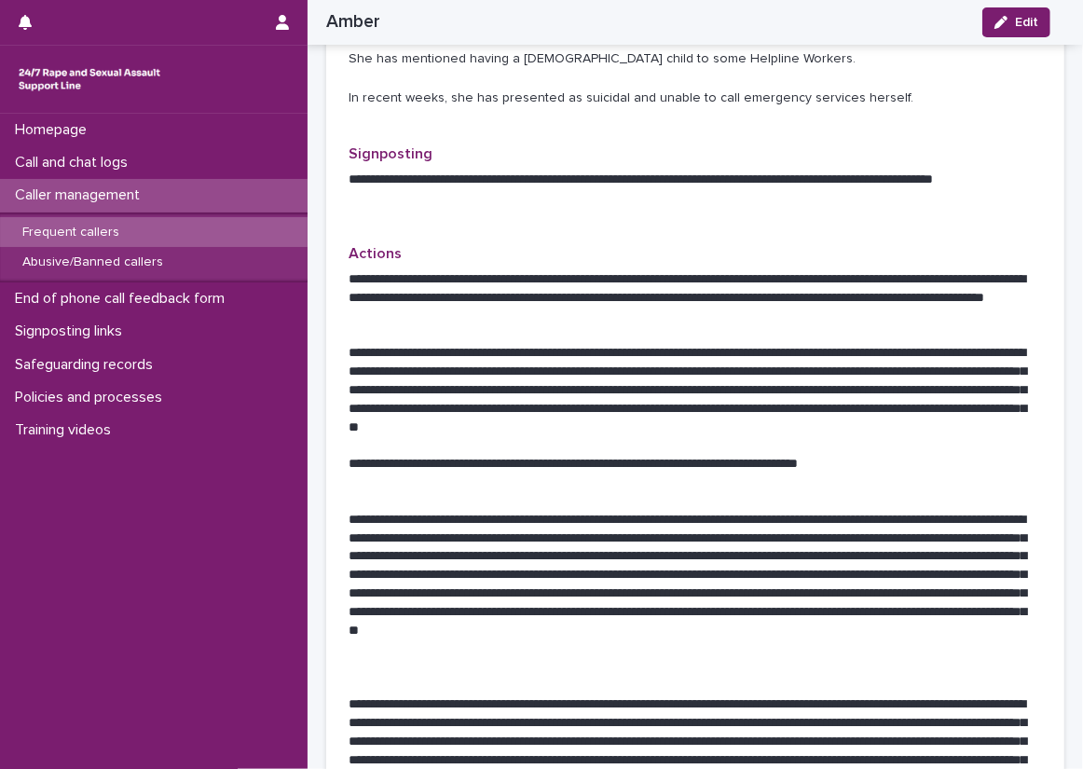
click at [329, 363] on div "**********" at bounding box center [695, 189] width 738 height 1953
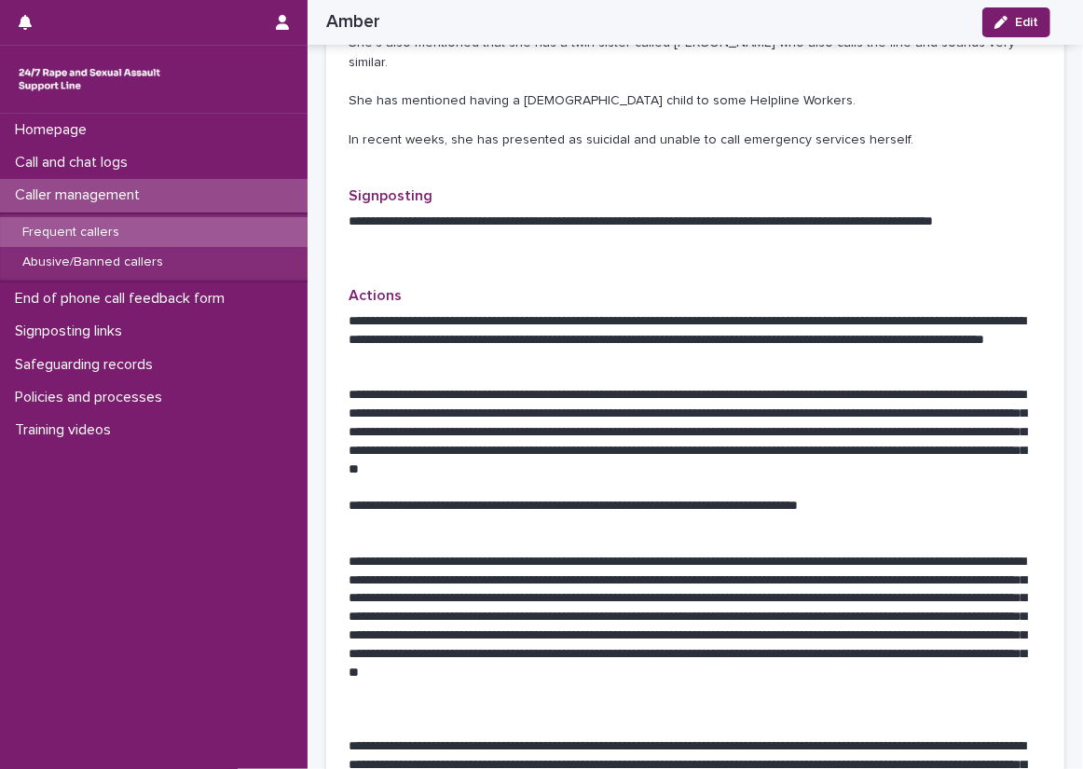
scroll to position [885, 0]
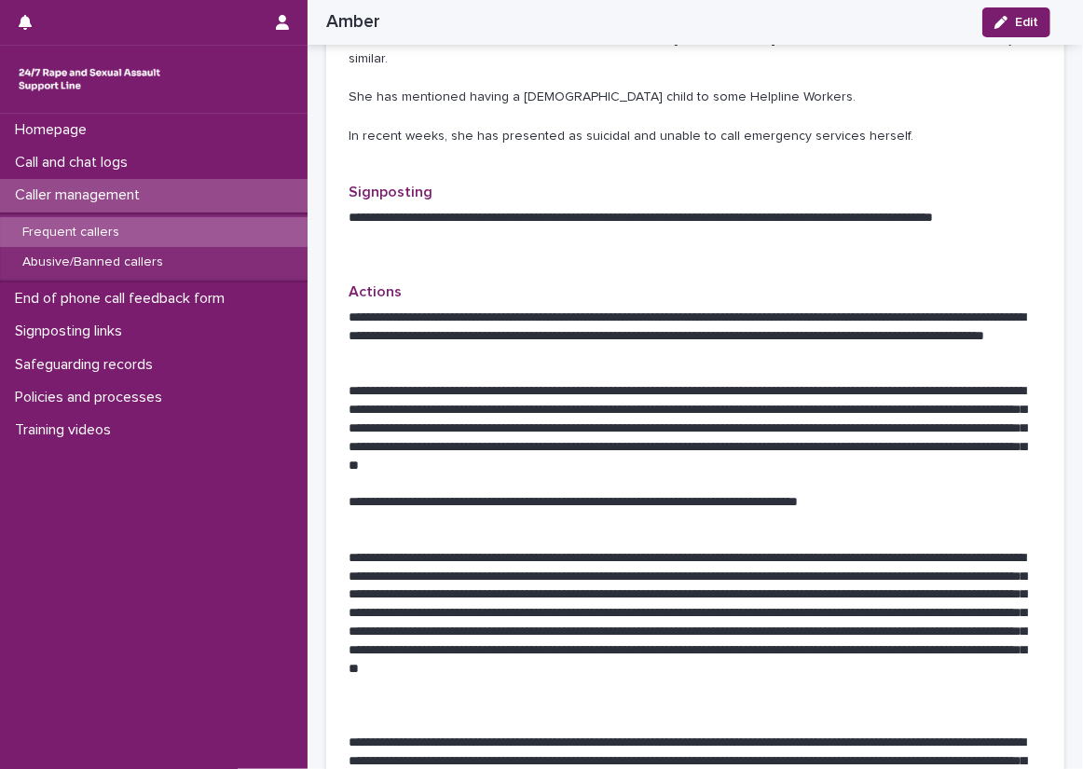
click at [334, 286] on div "**********" at bounding box center [695, 228] width 738 height 1953
click at [268, 265] on div "Abusive/Banned callers" at bounding box center [154, 262] width 308 height 31
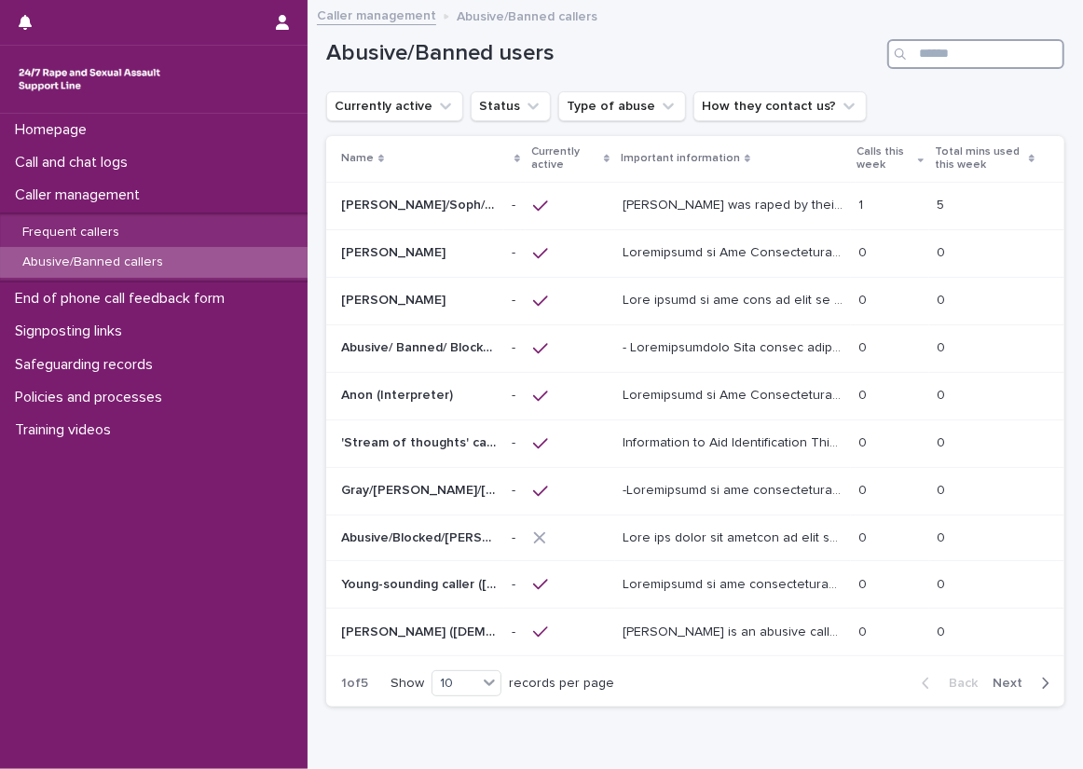
click at [919, 40] on input "Search" at bounding box center [975, 54] width 177 height 30
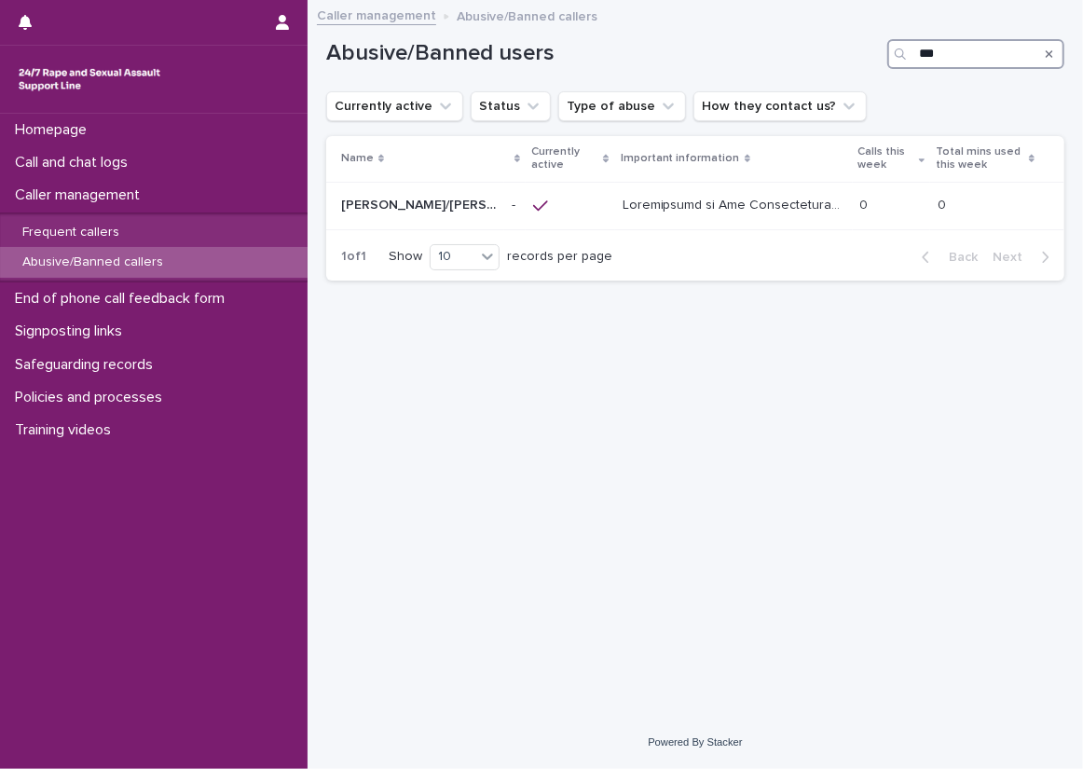
click at [937, 50] on input "***" at bounding box center [975, 54] width 177 height 30
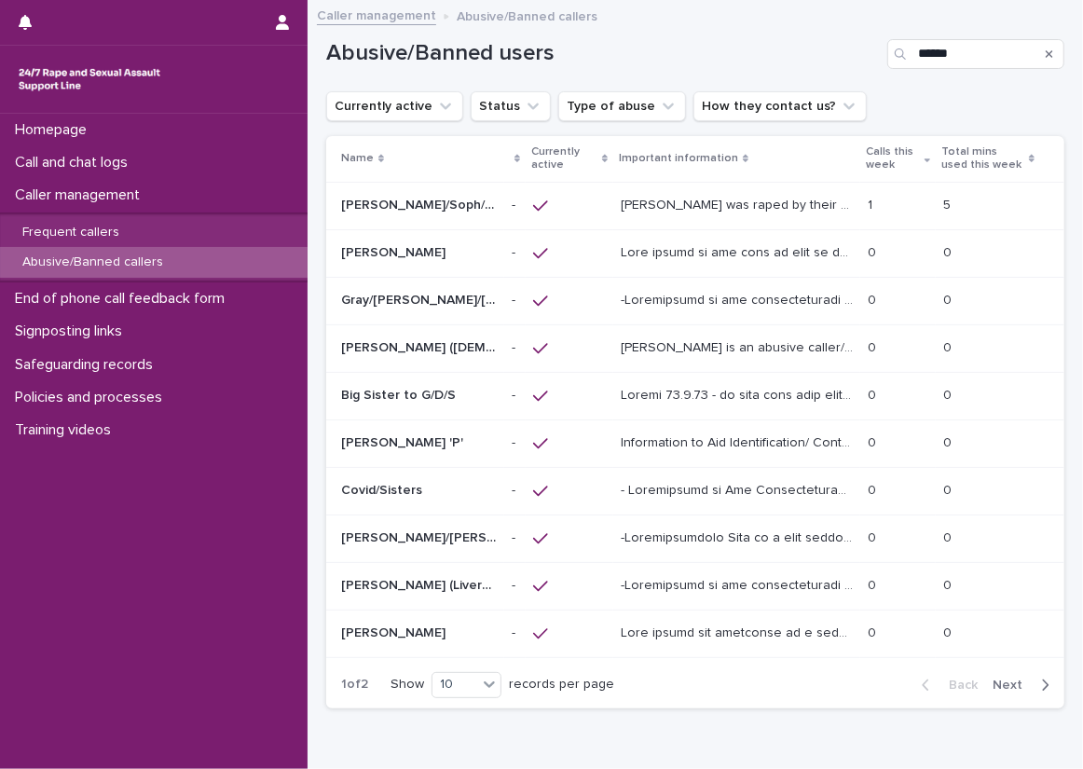
click at [868, 86] on div "Abusive/Banned users ******" at bounding box center [695, 46] width 738 height 89
click at [317, 193] on div "Loading... Saving… Loading... Saving… Abusive/Banned users ****** Currently act…" at bounding box center [695, 386] width 757 height 768
click at [957, 56] on input "******" at bounding box center [975, 54] width 177 height 30
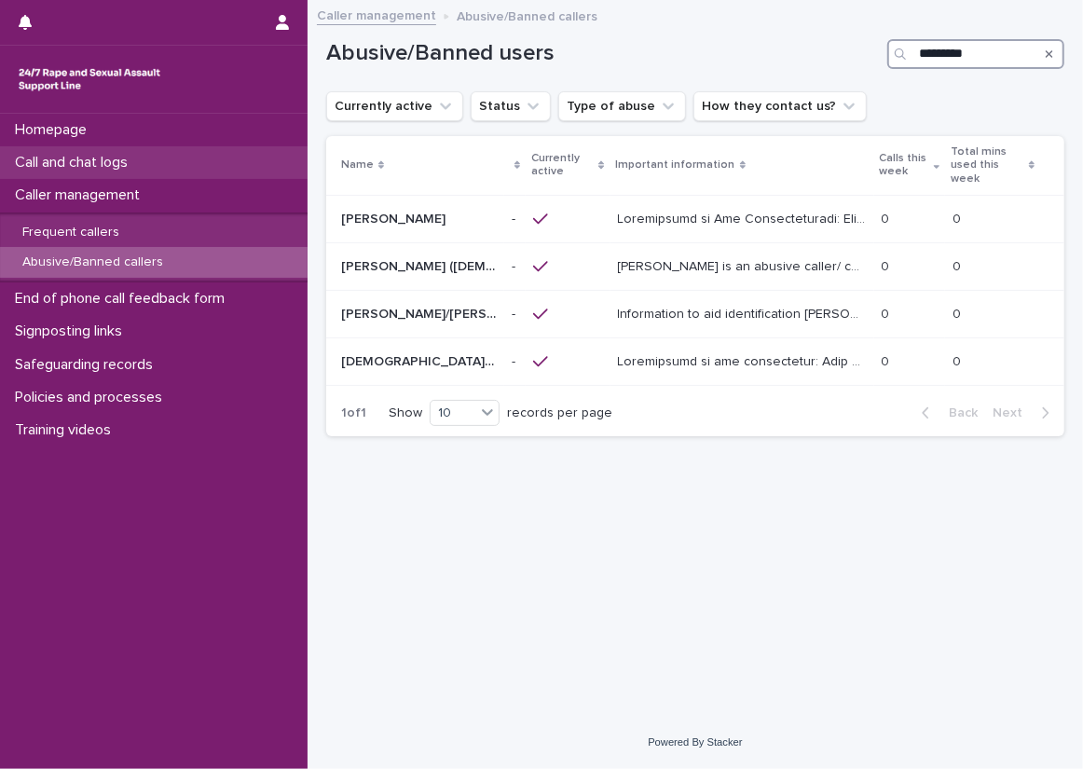
type input "*********"
click at [179, 156] on div "Call and chat logs" at bounding box center [154, 162] width 308 height 33
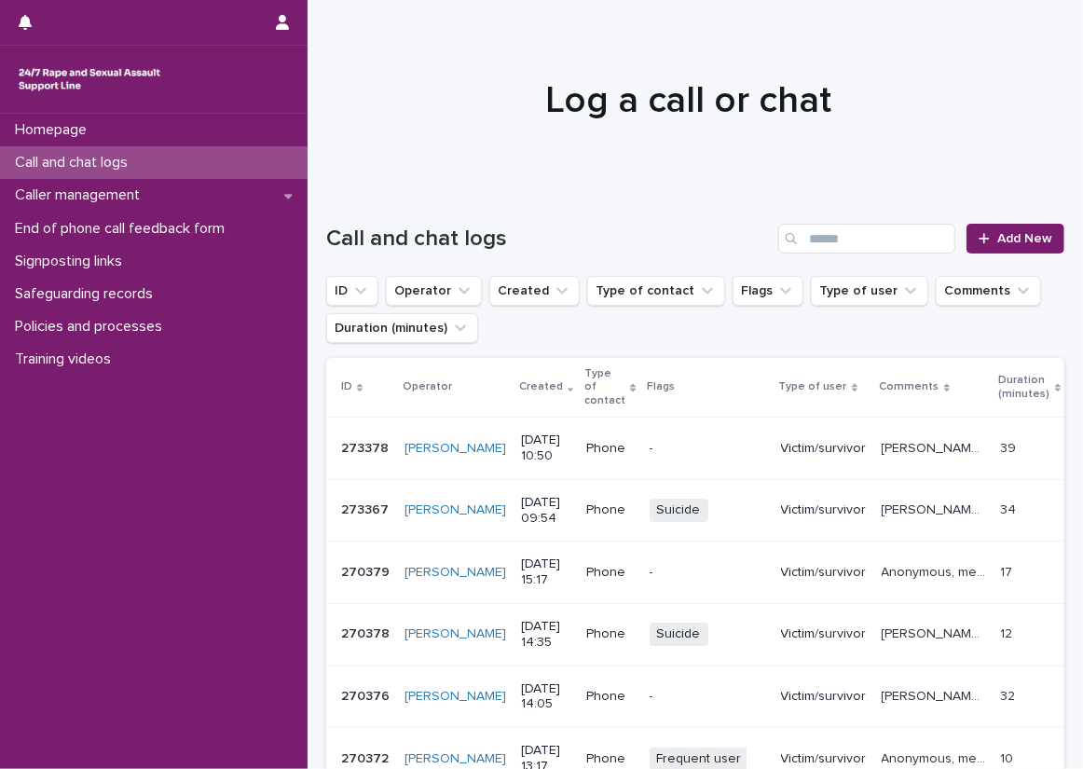
click at [339, 209] on div "Call and chat logs Add New" at bounding box center [695, 230] width 738 height 89
click at [255, 153] on div "Call and chat logs" at bounding box center [154, 162] width 308 height 33
click at [1015, 237] on span "Add New" at bounding box center [1024, 238] width 55 height 13
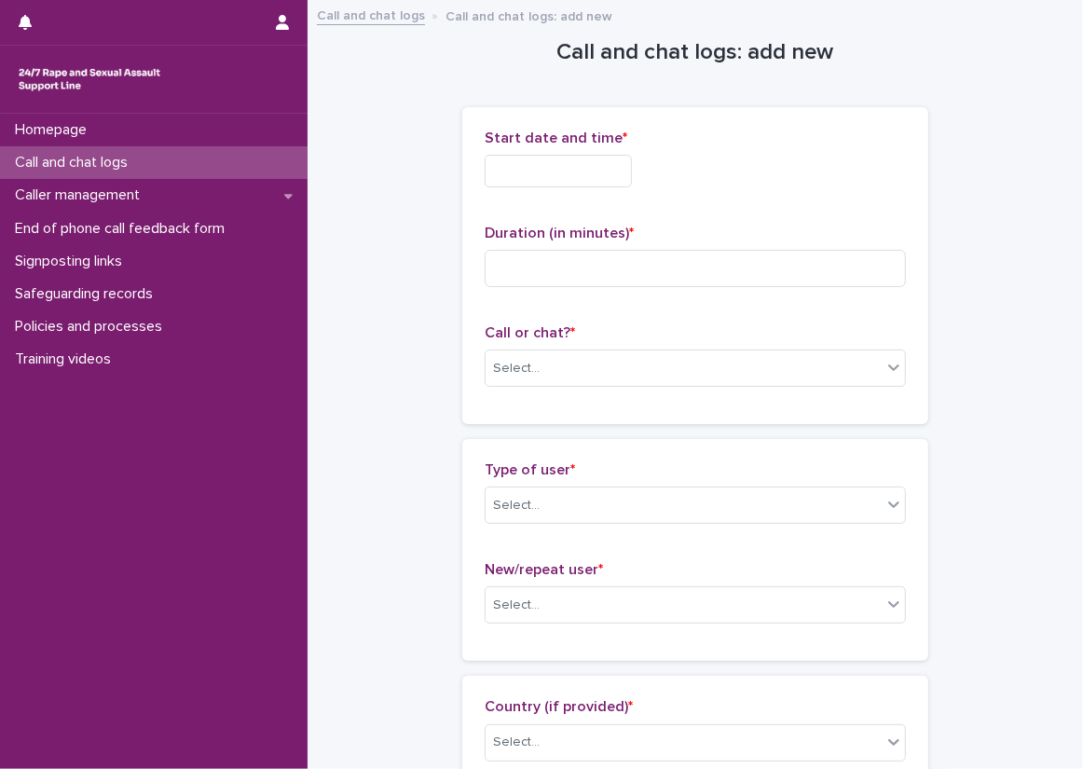
click at [562, 167] on input "text" at bounding box center [558, 171] width 147 height 33
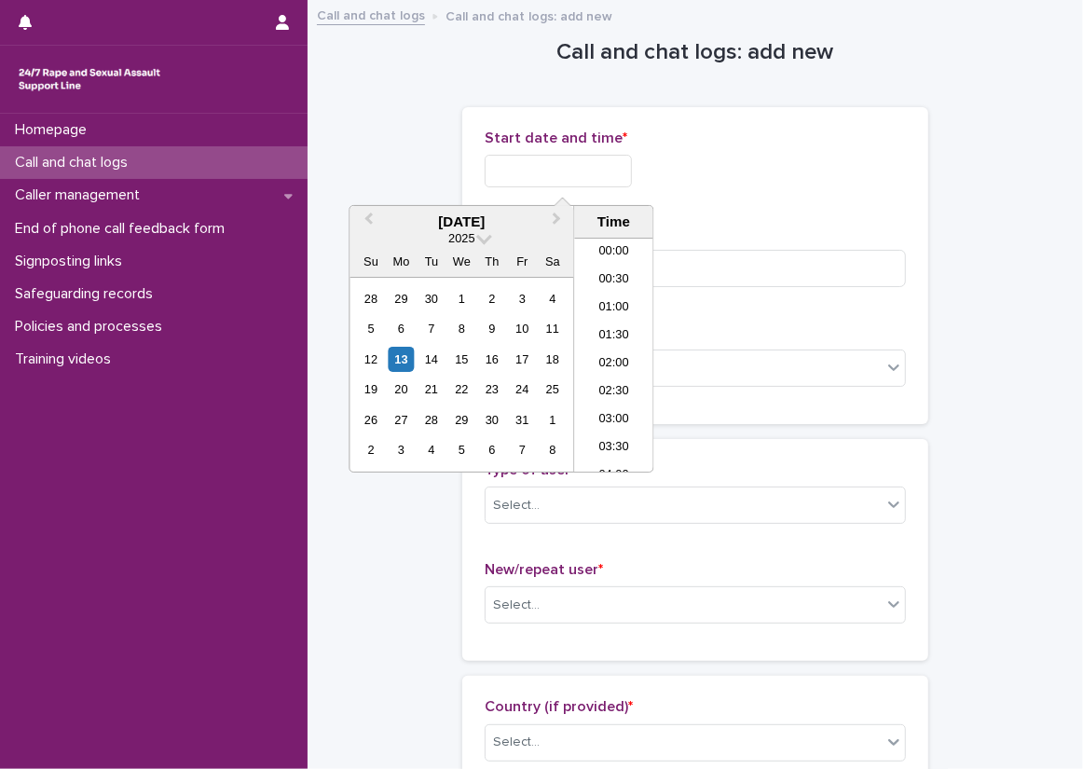
scroll to position [540, 0]
click at [602, 323] on li "11:00" at bounding box center [613, 328] width 79 height 28
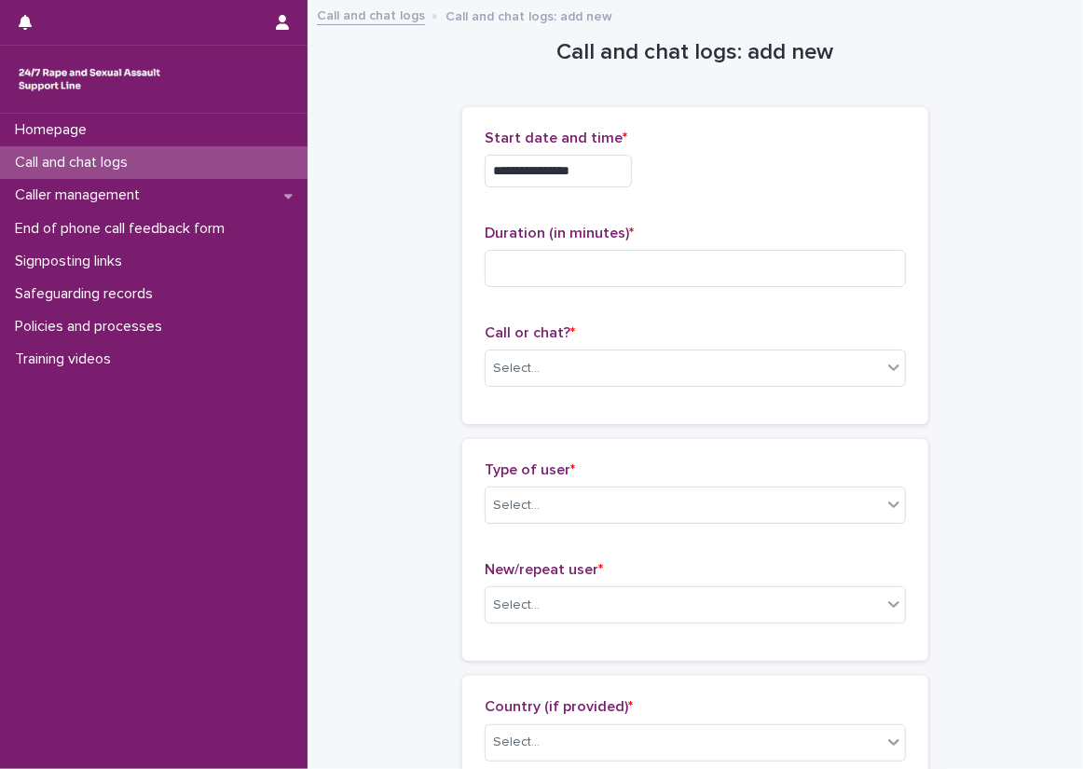
click at [610, 158] on input "**********" at bounding box center [558, 171] width 147 height 33
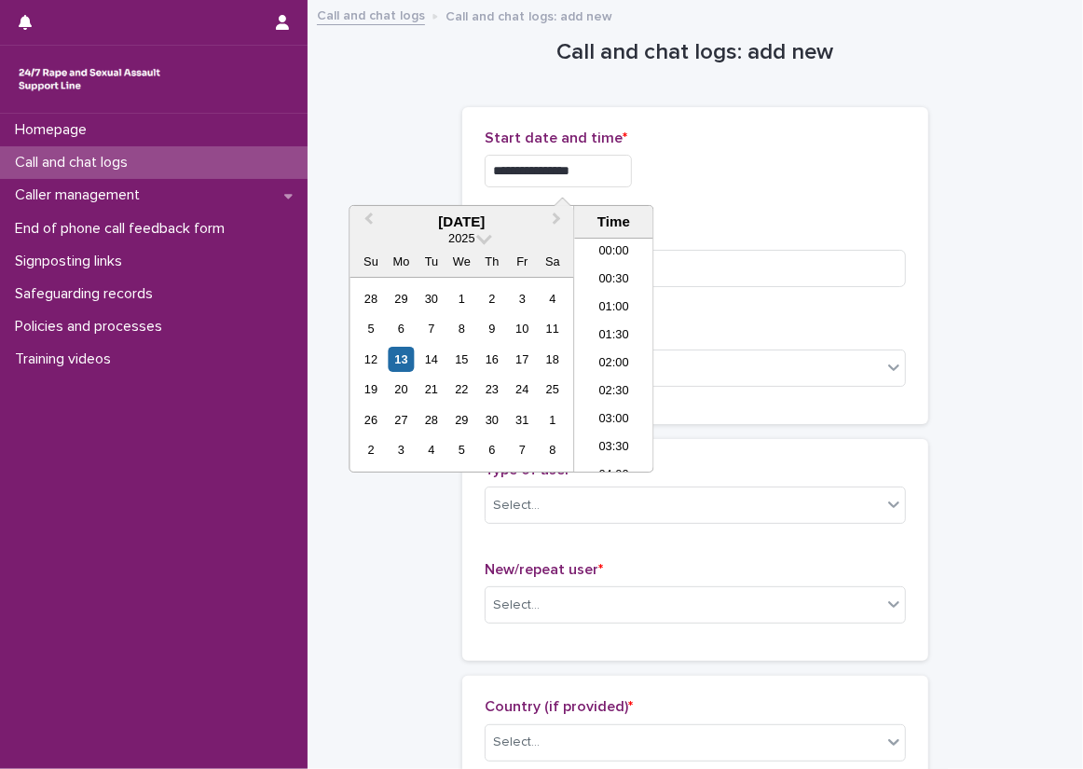
scroll to position [513, 0]
type input "**********"
click at [789, 171] on div "**********" at bounding box center [695, 171] width 421 height 33
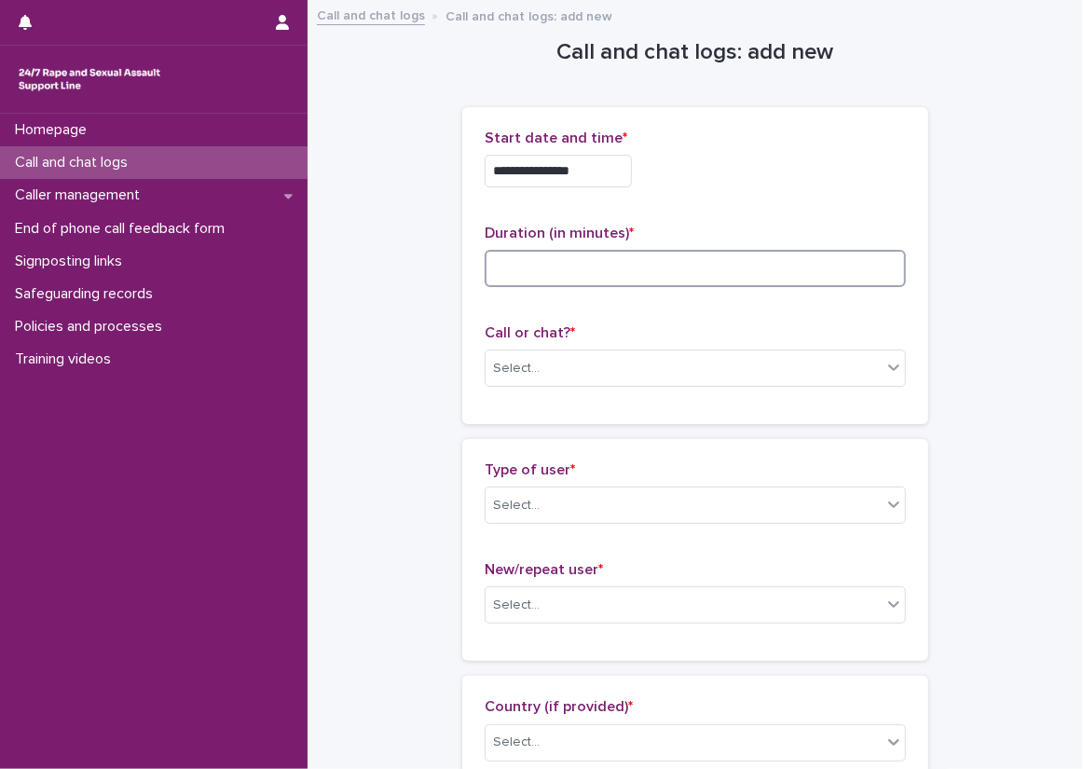
click at [748, 253] on input at bounding box center [695, 268] width 421 height 37
type input "**"
click at [665, 360] on div "Select..." at bounding box center [684, 368] width 396 height 31
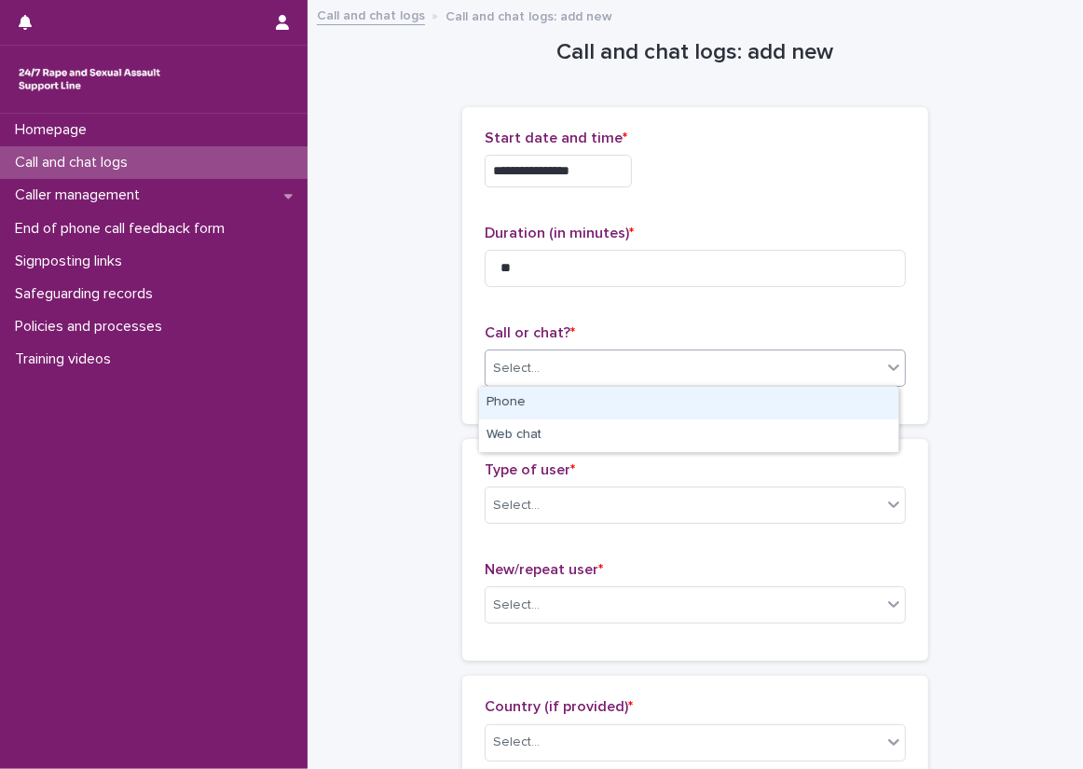
click at [613, 399] on div "Phone" at bounding box center [688, 403] width 419 height 33
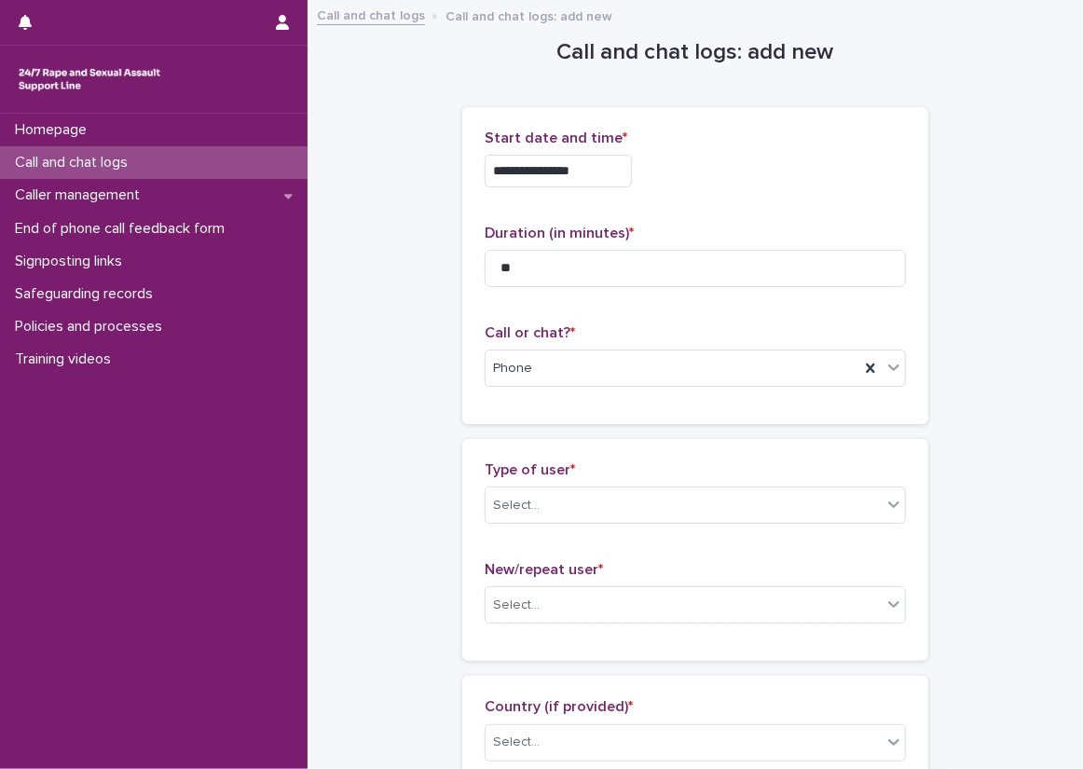
click at [608, 418] on div "**********" at bounding box center [695, 265] width 466 height 317
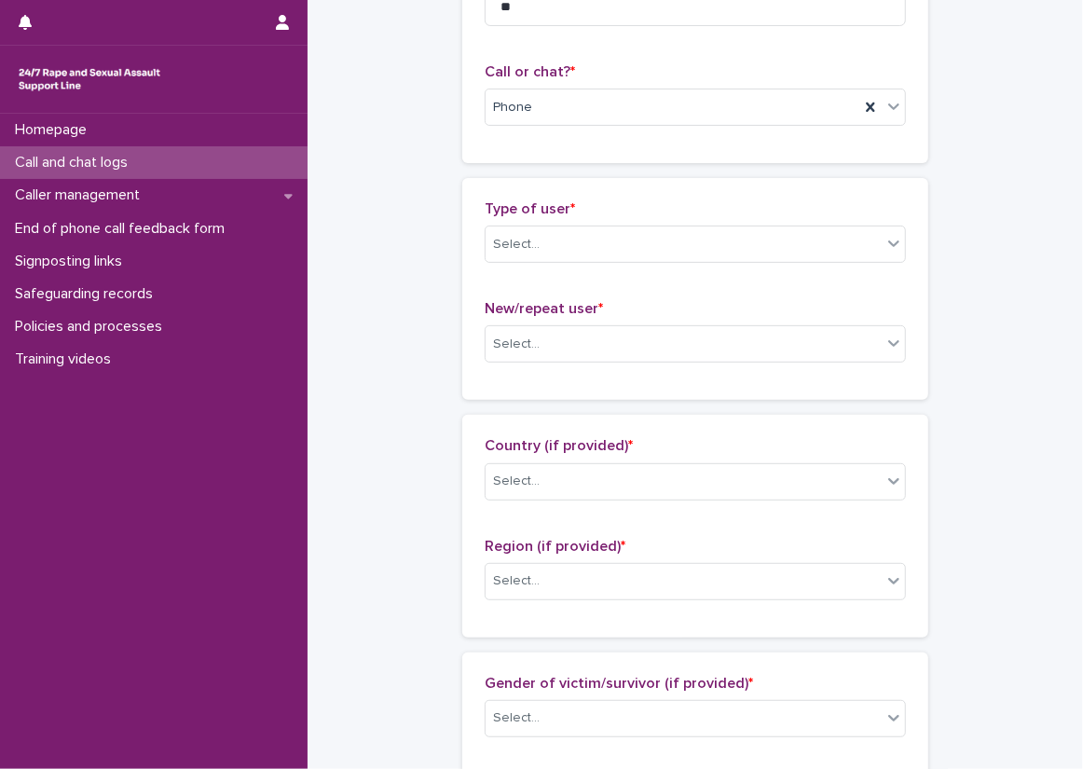
scroll to position [280, 0]
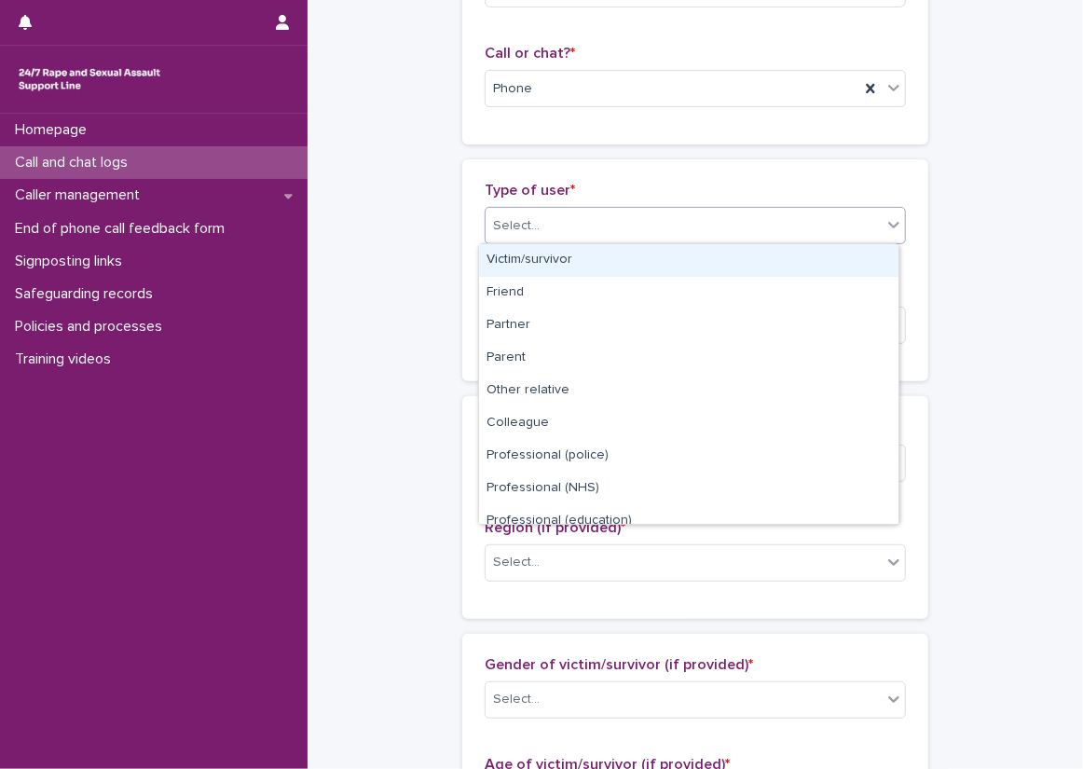
click at [570, 216] on div "Select..." at bounding box center [684, 226] width 396 height 31
click at [574, 243] on div "Victim/survivor Friend Partner Parent Other relative Colleague Professional (po…" at bounding box center [688, 383] width 421 height 281
click at [533, 252] on div "Victim/survivor" at bounding box center [688, 260] width 419 height 33
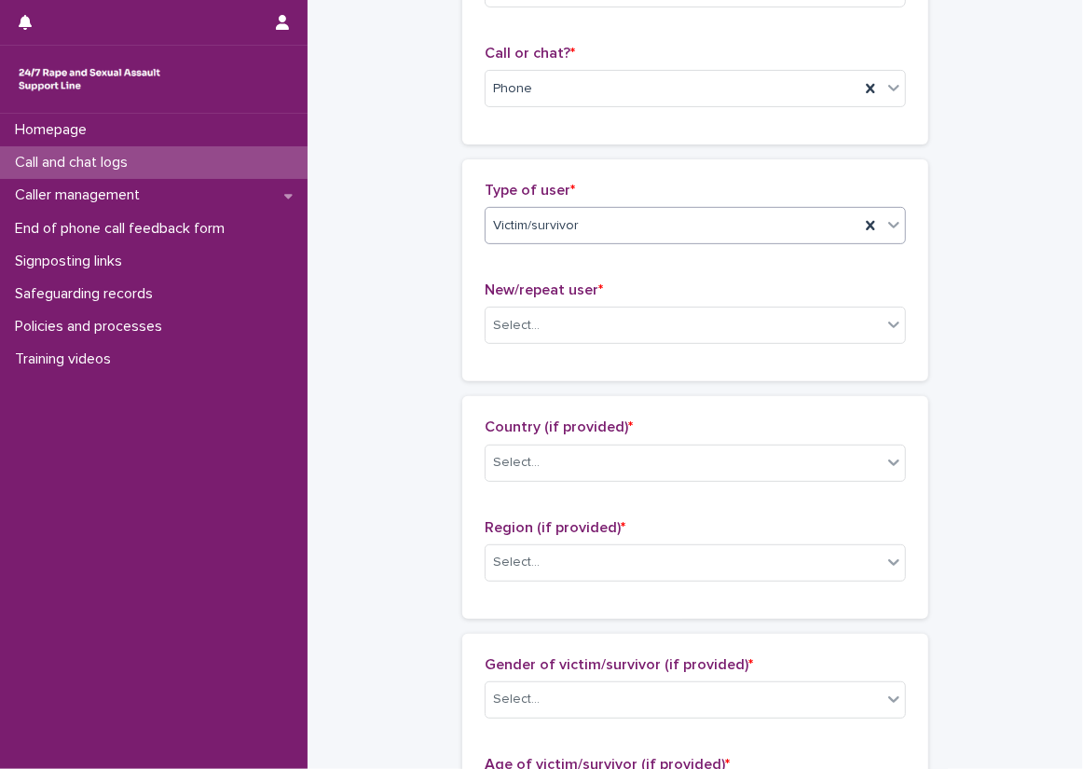
click at [462, 317] on div "Type of user * option Victim/survivor, selected. 0 results available. Select is…" at bounding box center [695, 270] width 466 height 222
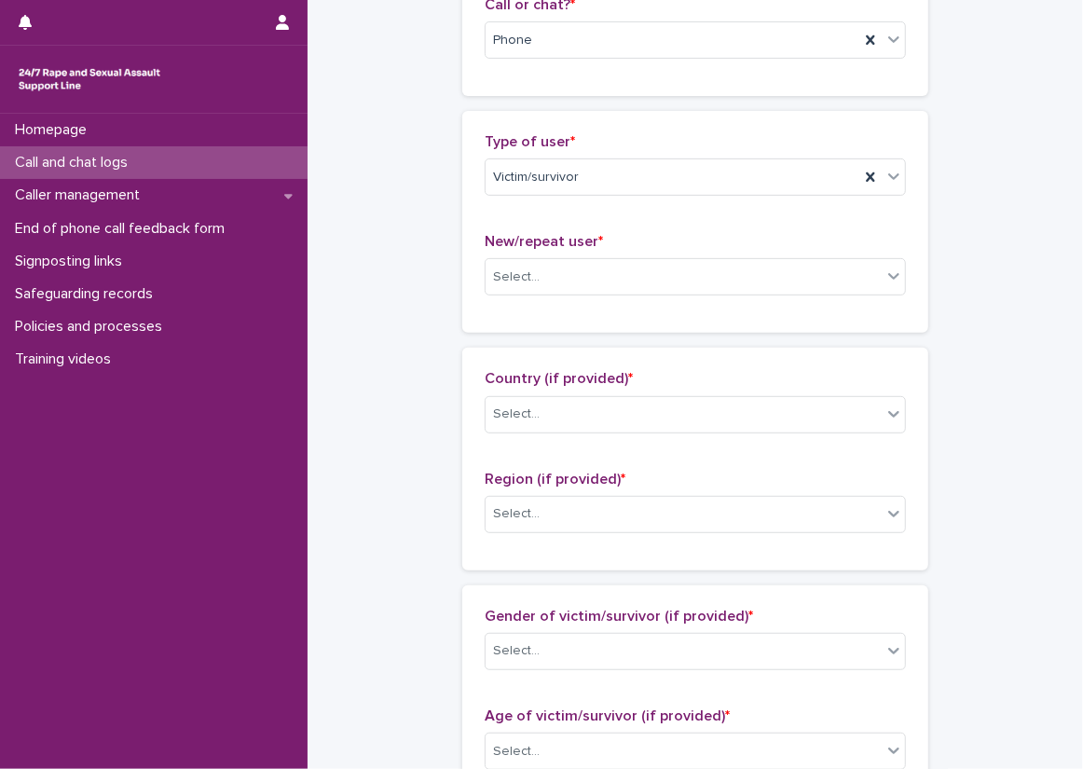
scroll to position [373, 0]
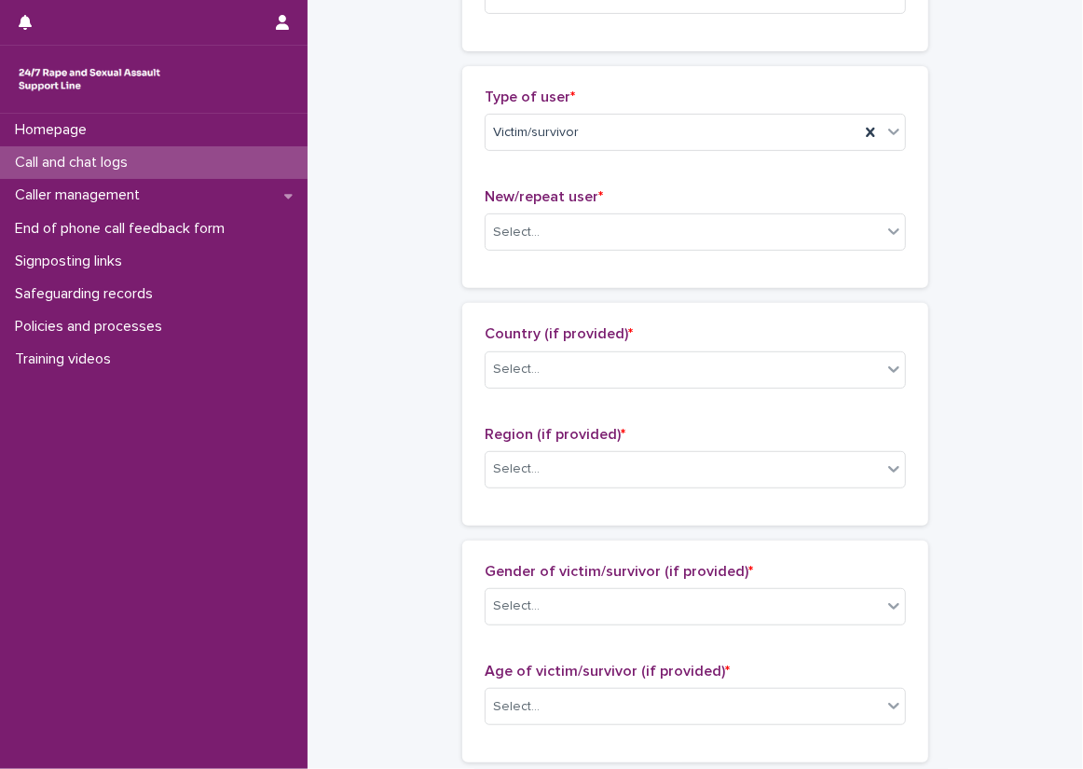
click at [487, 251] on div "New/repeat user * Select..." at bounding box center [695, 226] width 421 height 77
click at [499, 240] on div "Select..." at bounding box center [516, 233] width 47 height 20
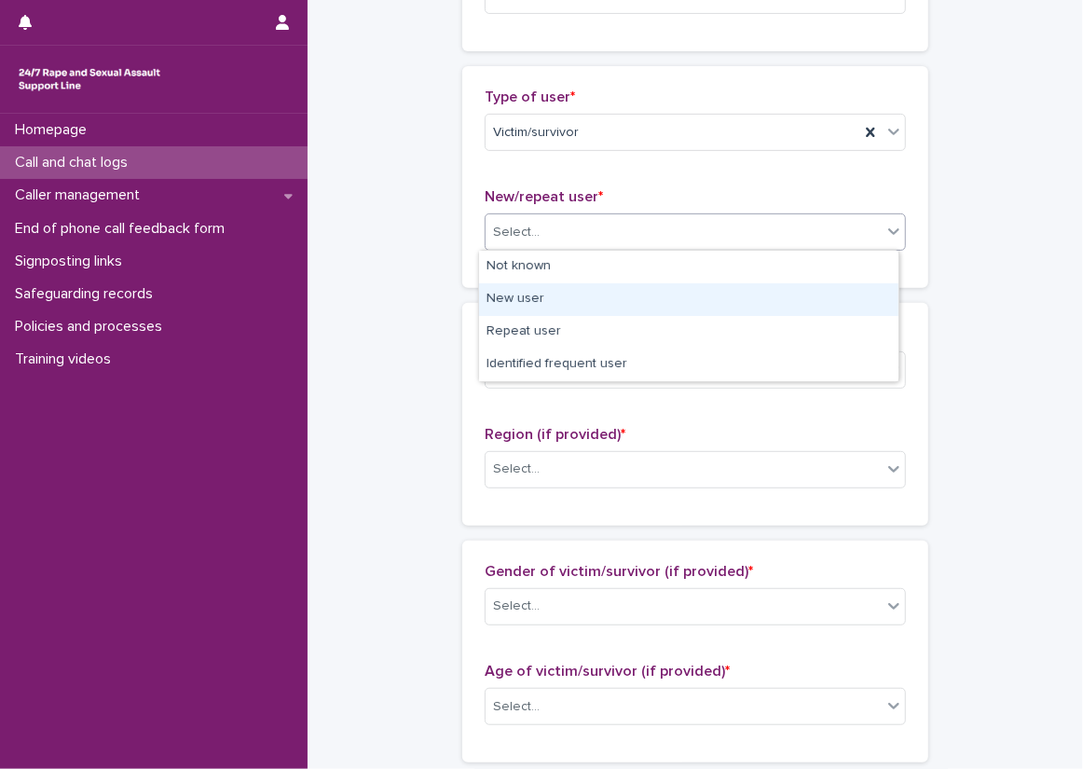
click at [503, 301] on div "New user" at bounding box center [688, 299] width 419 height 33
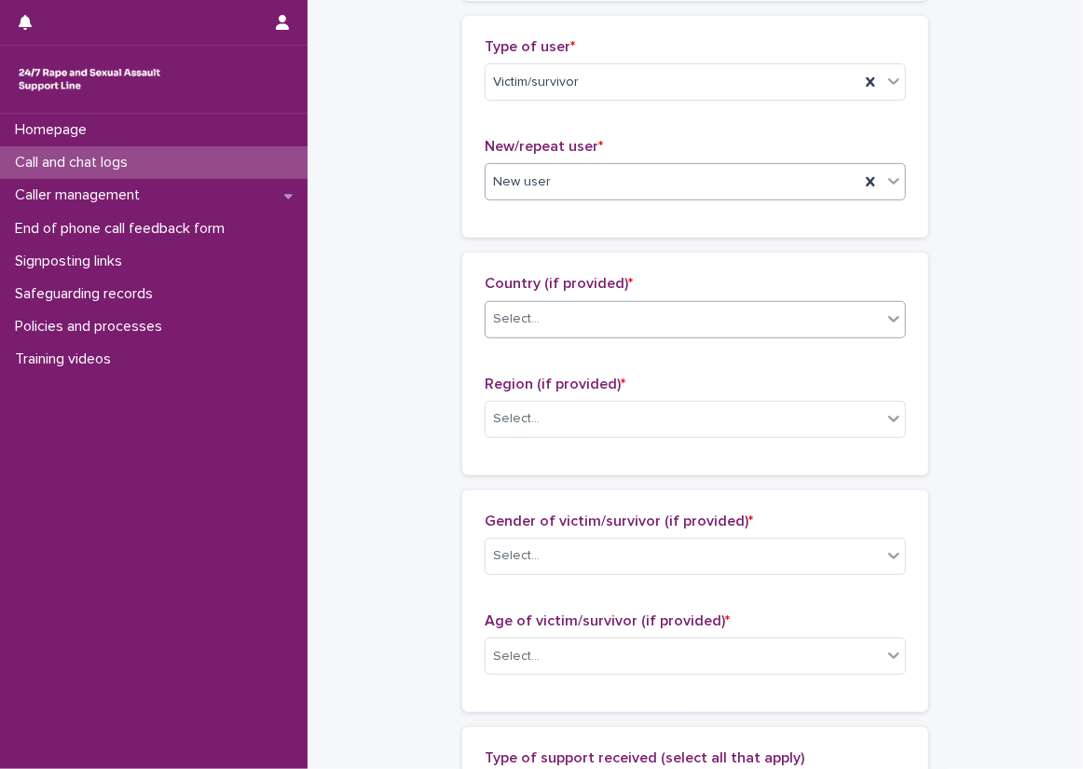
scroll to position [466, 0]
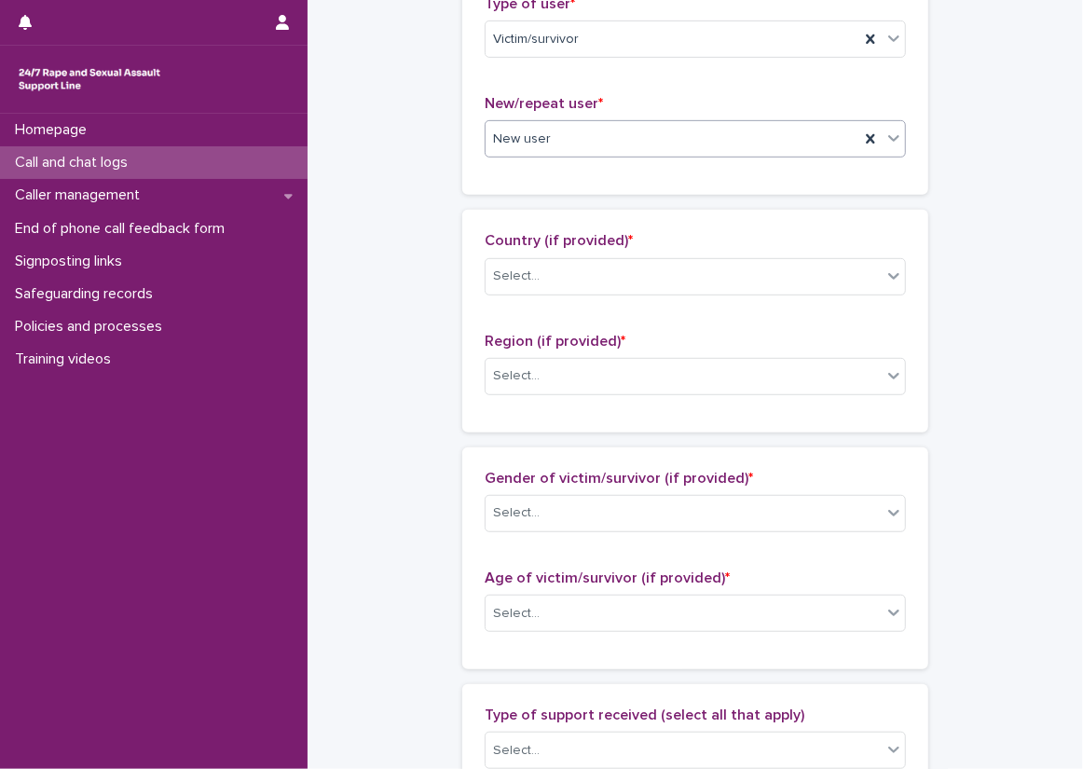
click at [545, 252] on div "Country (if provided) * Select..." at bounding box center [695, 270] width 421 height 77
click at [556, 254] on div "Country (if provided) * Select..." at bounding box center [695, 270] width 421 height 77
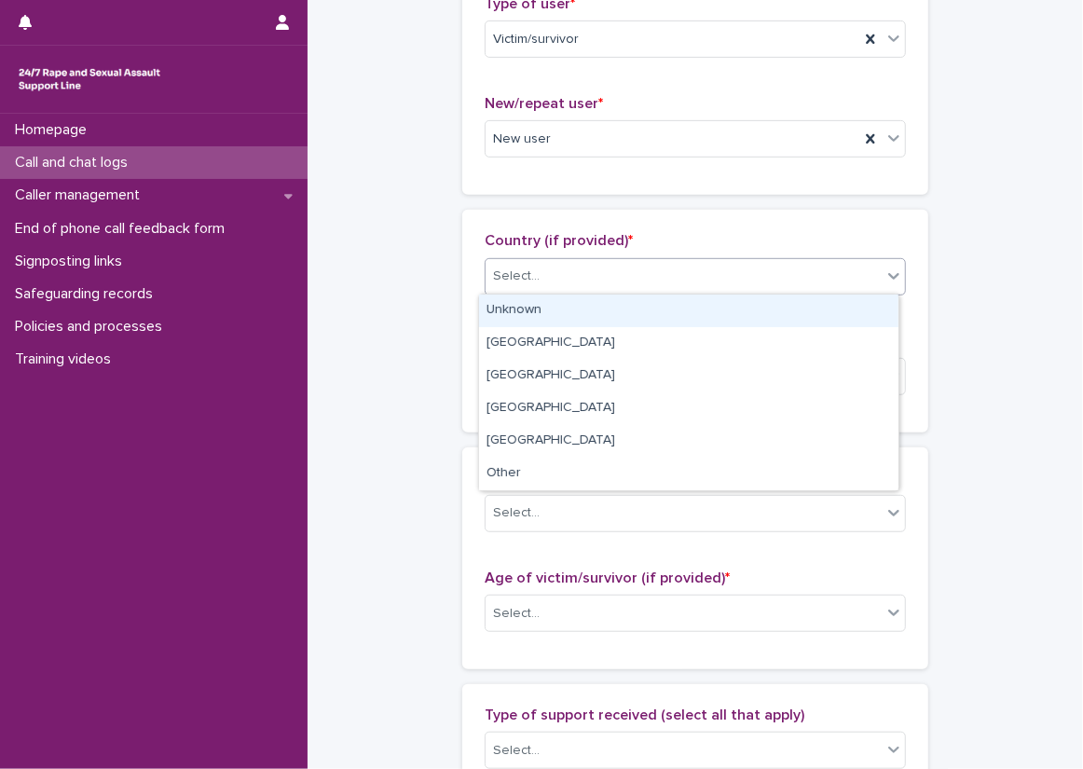
click at [565, 266] on div "Select..." at bounding box center [684, 276] width 396 height 31
click at [562, 299] on div "Unknown" at bounding box center [688, 311] width 419 height 33
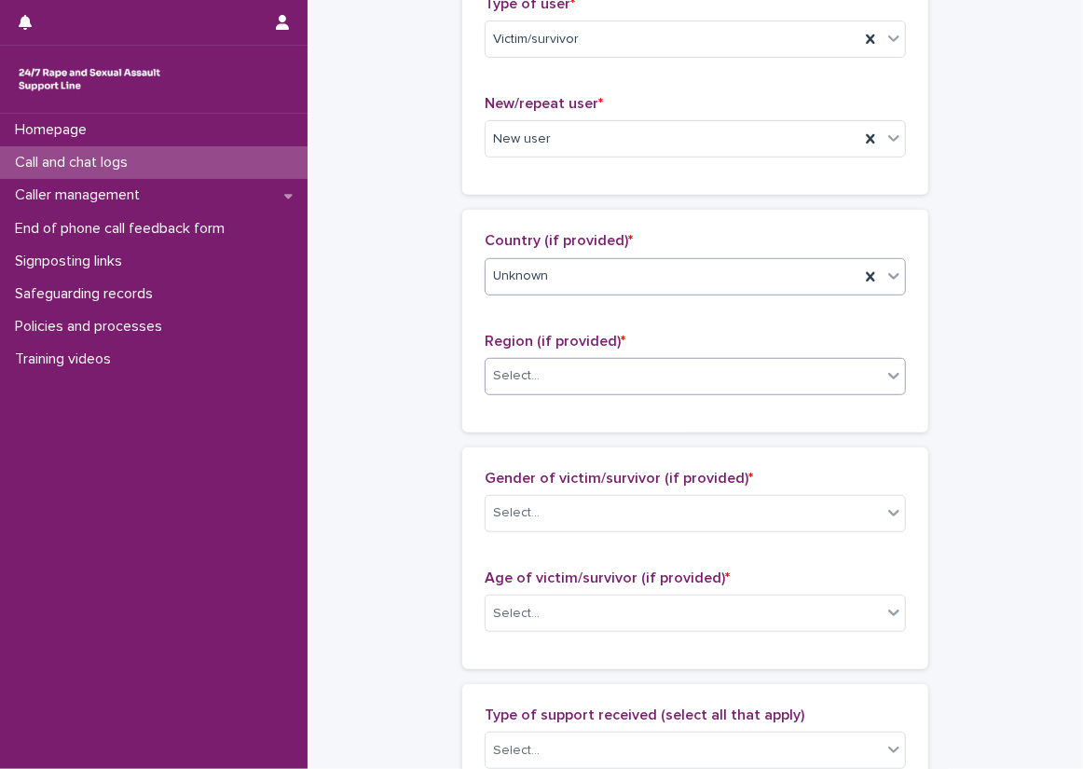
click at [535, 371] on div "Select..." at bounding box center [684, 376] width 396 height 31
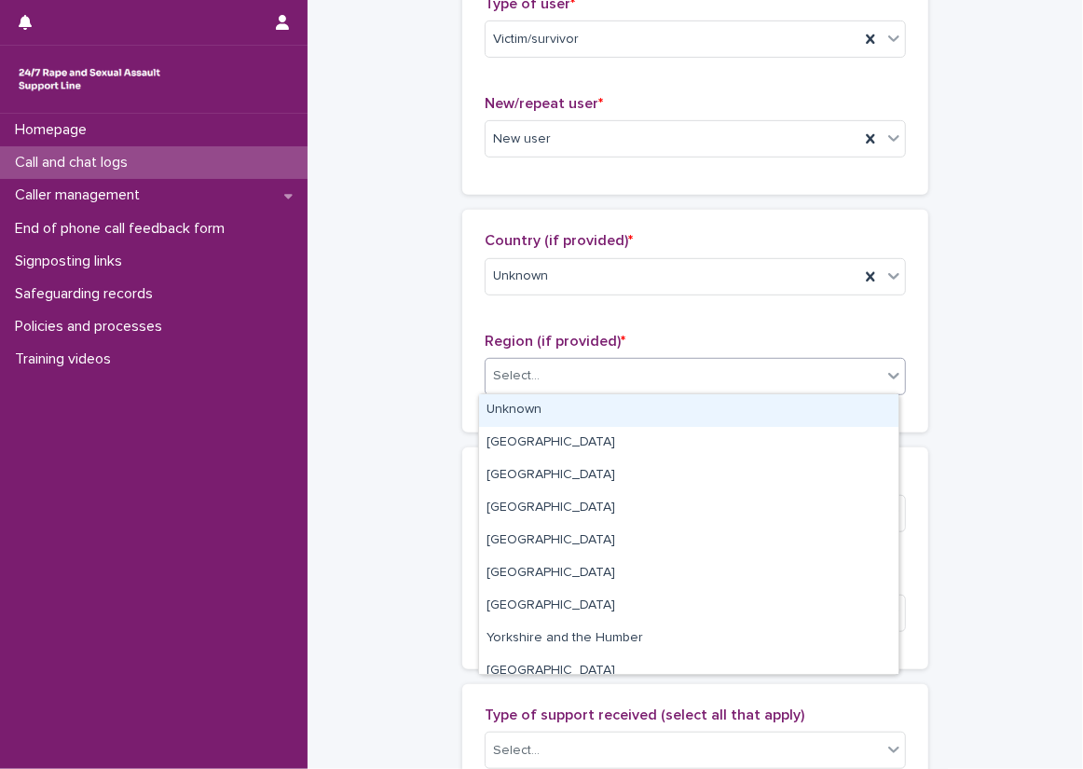
click at [562, 417] on div "Unknown" at bounding box center [688, 410] width 419 height 33
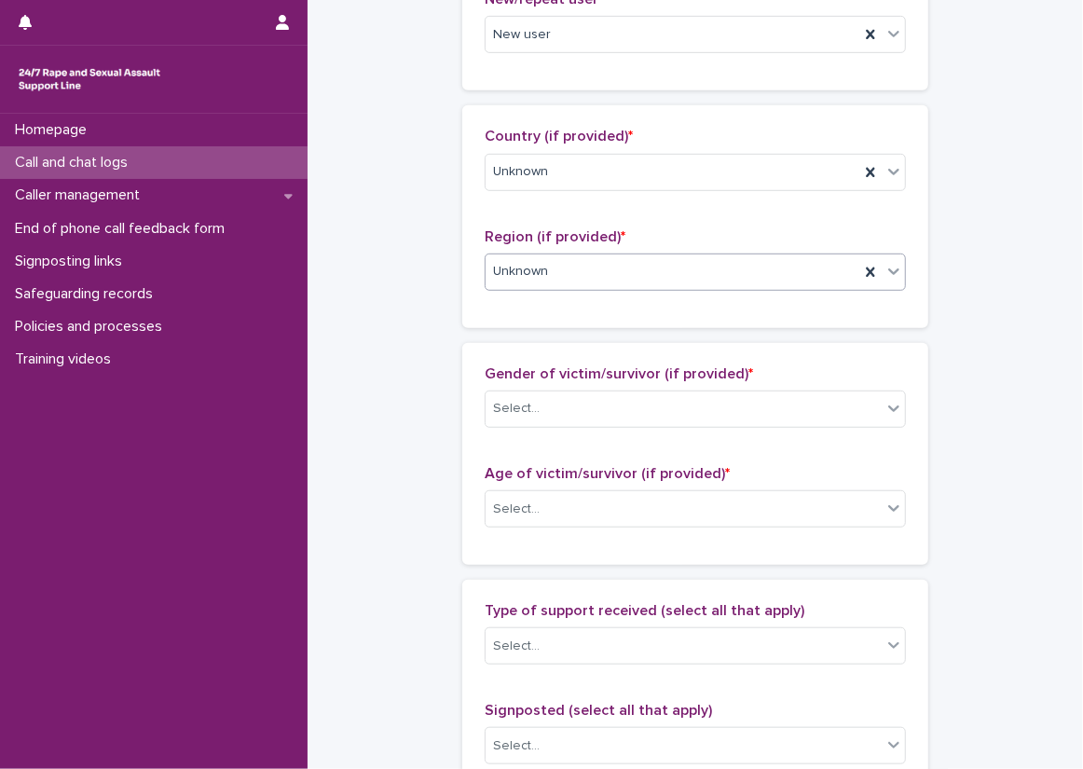
scroll to position [746, 0]
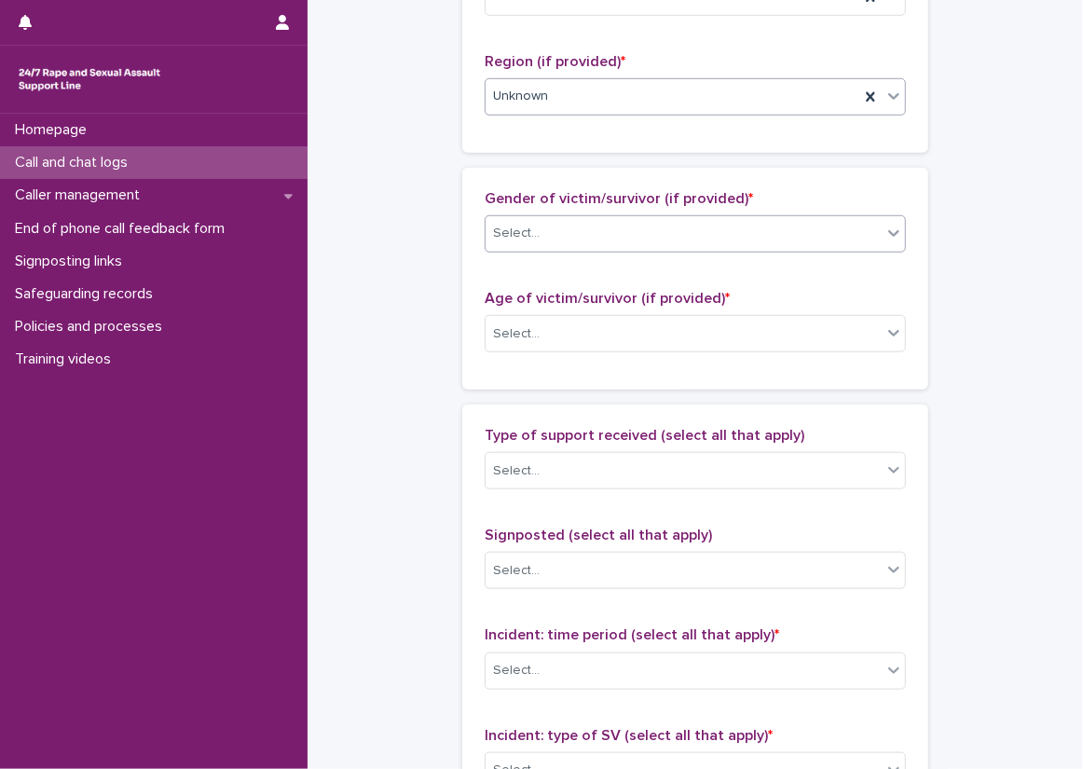
click at [564, 232] on div "Select..." at bounding box center [684, 233] width 396 height 31
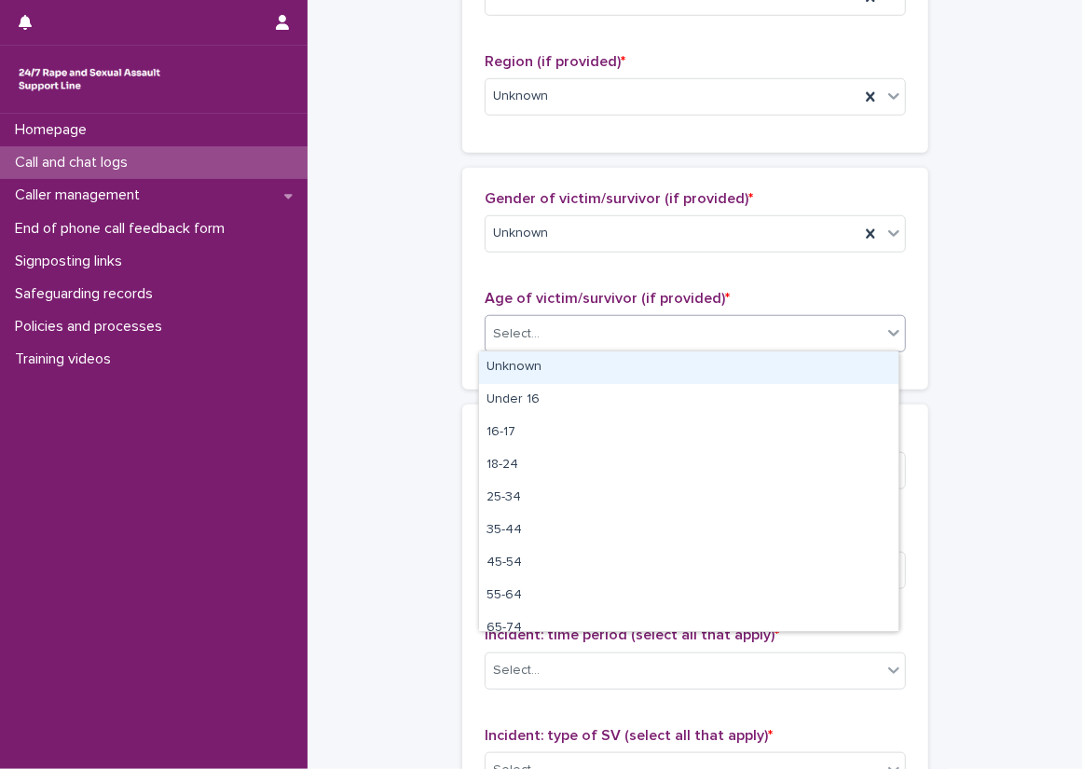
click at [559, 328] on div "Select..." at bounding box center [684, 334] width 396 height 31
click at [555, 358] on div "Unknown" at bounding box center [688, 367] width 419 height 33
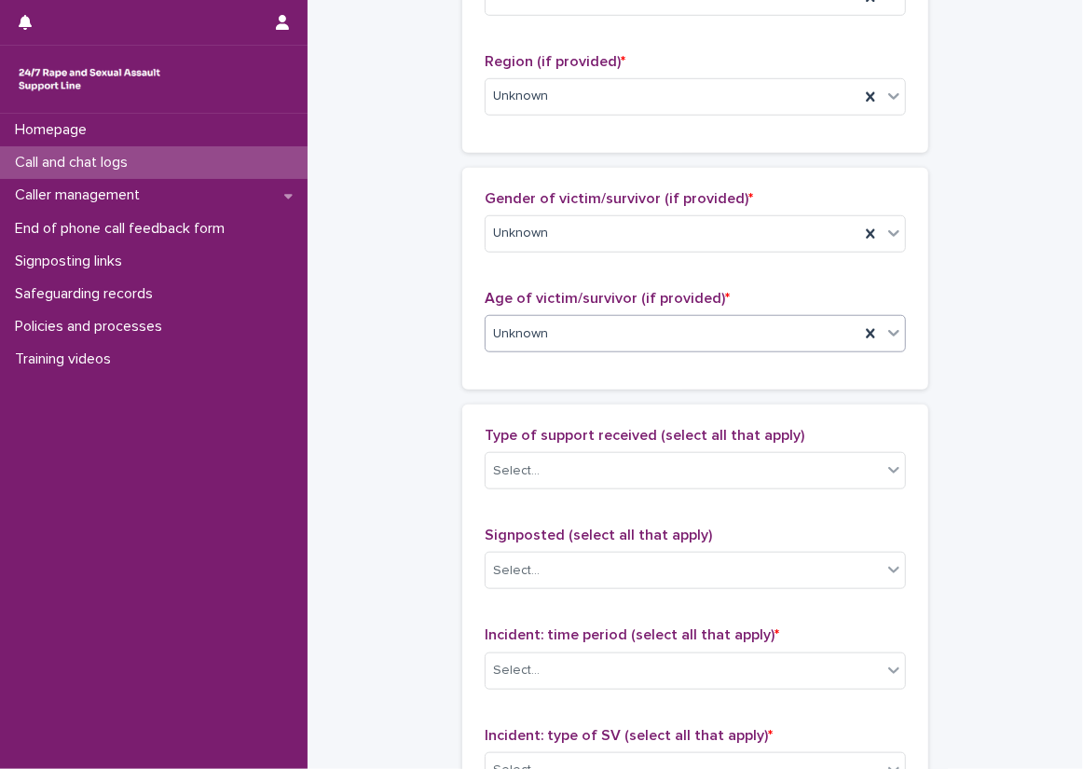
click at [462, 388] on div "Loading... Saving… Gender of victim/survivor (if provided) * Unknown Age of vic…" at bounding box center [695, 286] width 466 height 237
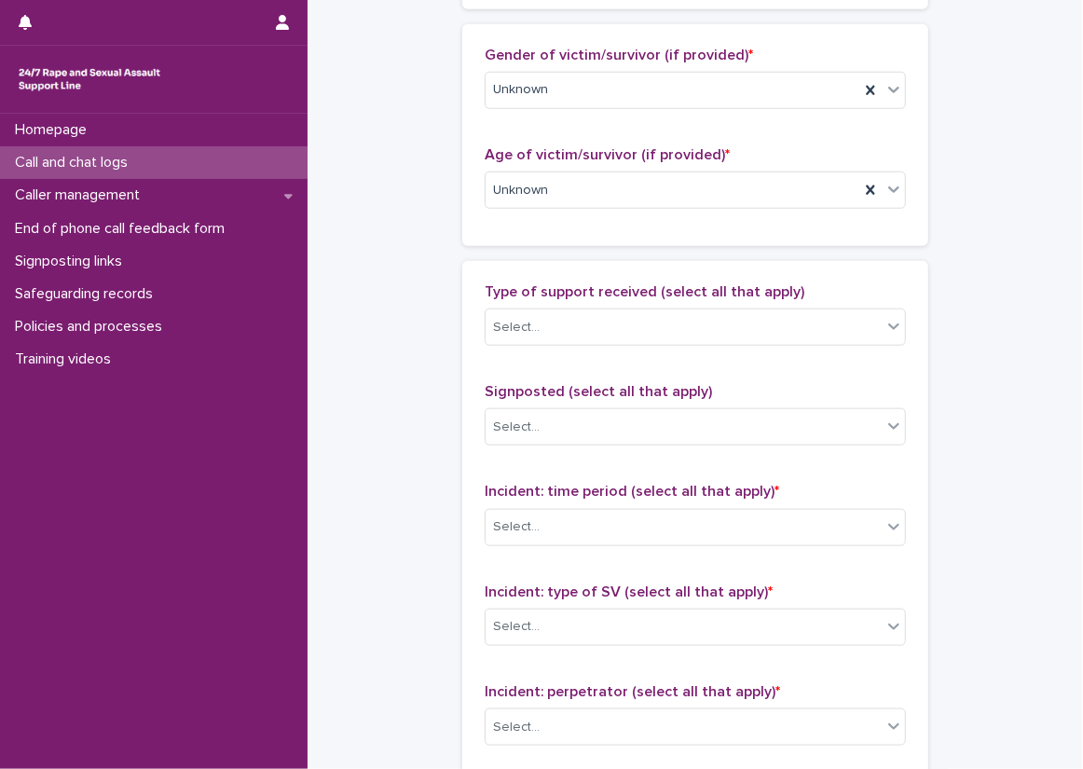
scroll to position [932, 0]
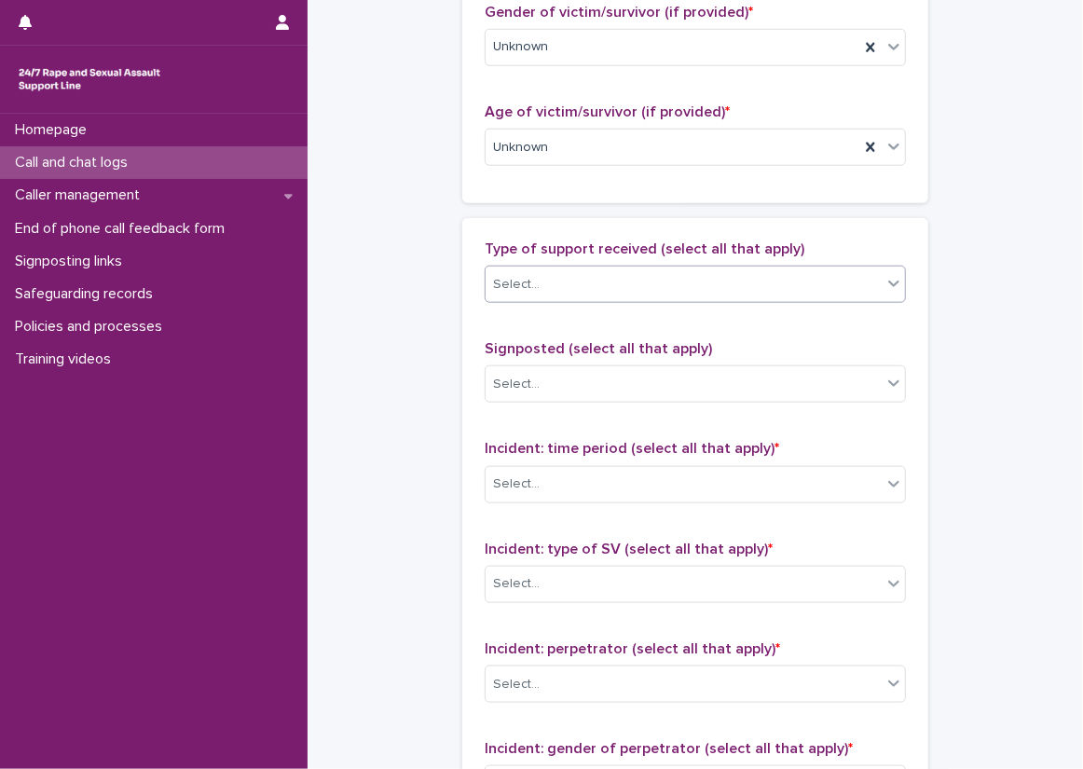
click at [543, 294] on div "Select..." at bounding box center [684, 284] width 396 height 31
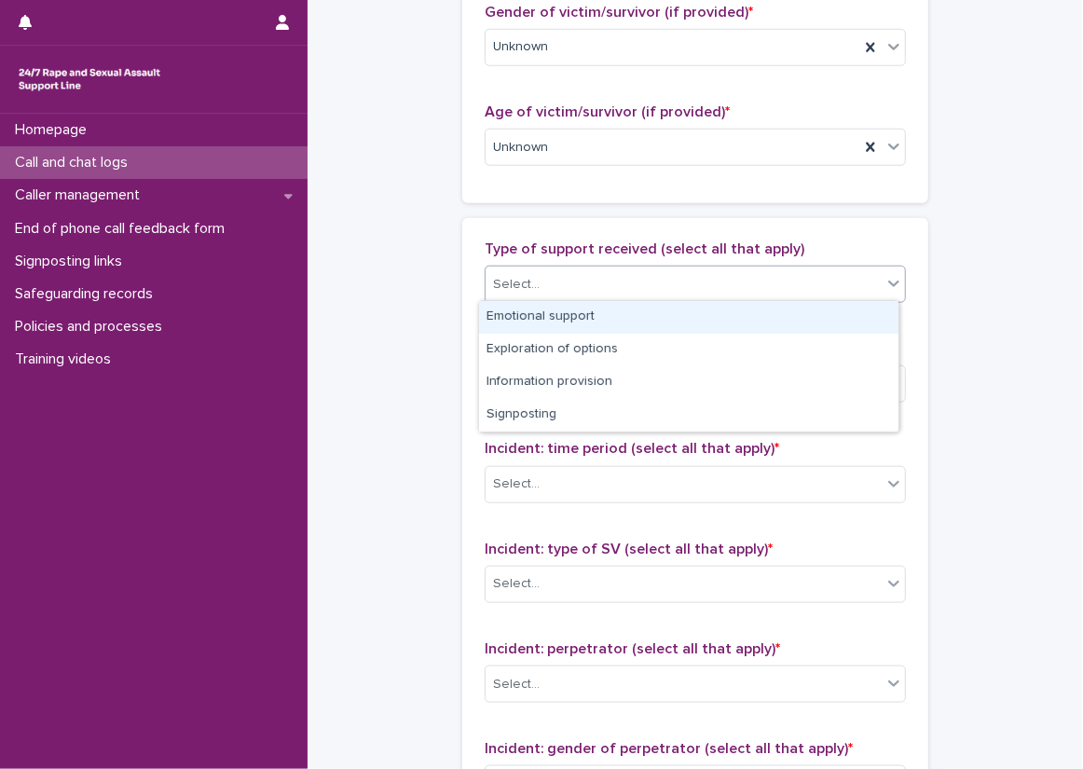
click at [548, 327] on div "Emotional support" at bounding box center [688, 317] width 419 height 33
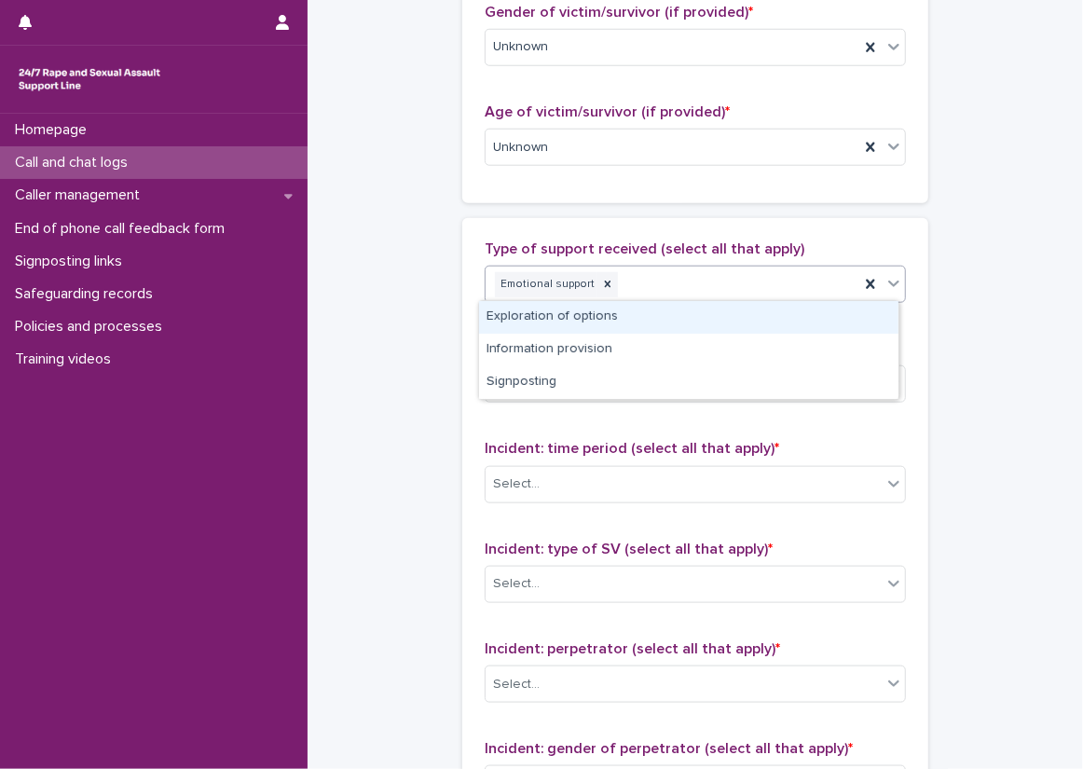
click at [698, 292] on div "Emotional support" at bounding box center [673, 284] width 374 height 33
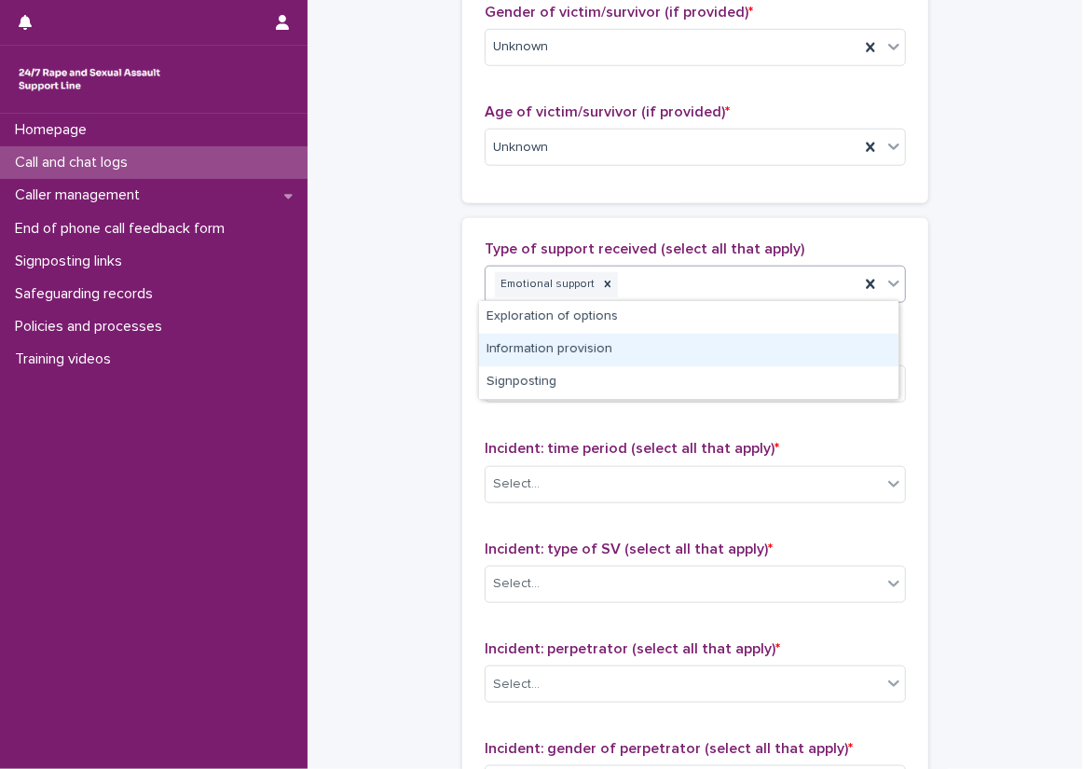
click at [610, 350] on div "Information provision" at bounding box center [688, 350] width 419 height 33
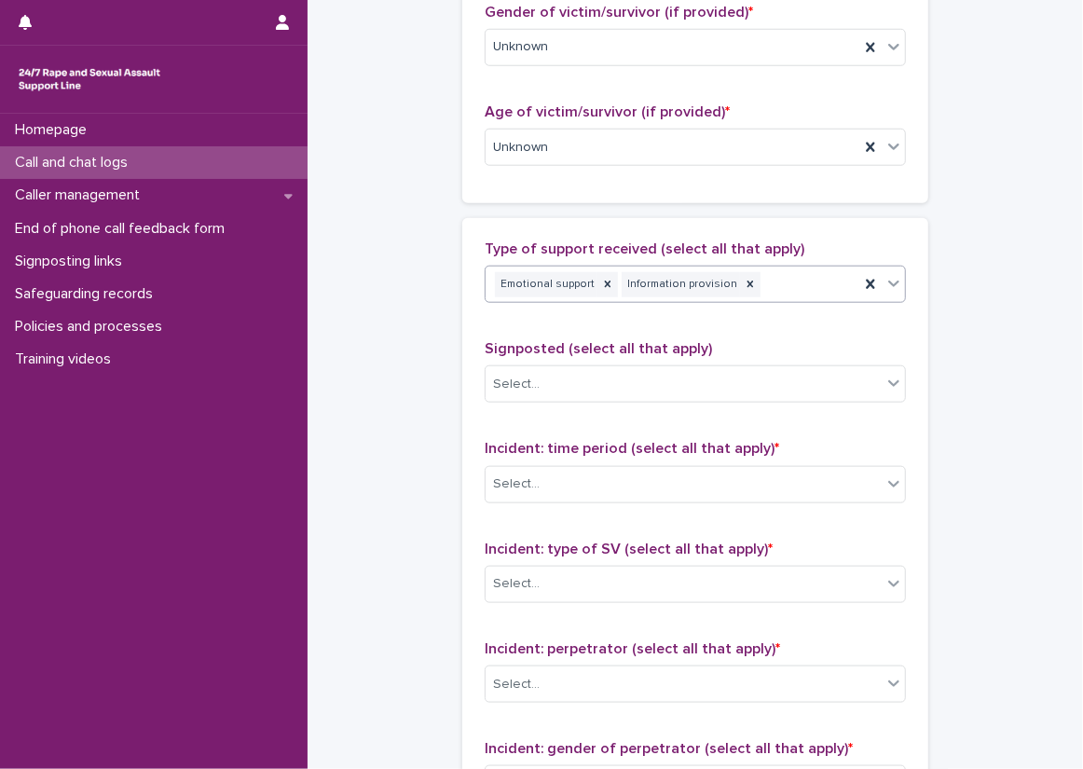
click at [475, 320] on div "Type of support received (select all that apply) option Information provision, …" at bounding box center [695, 630] width 466 height 824
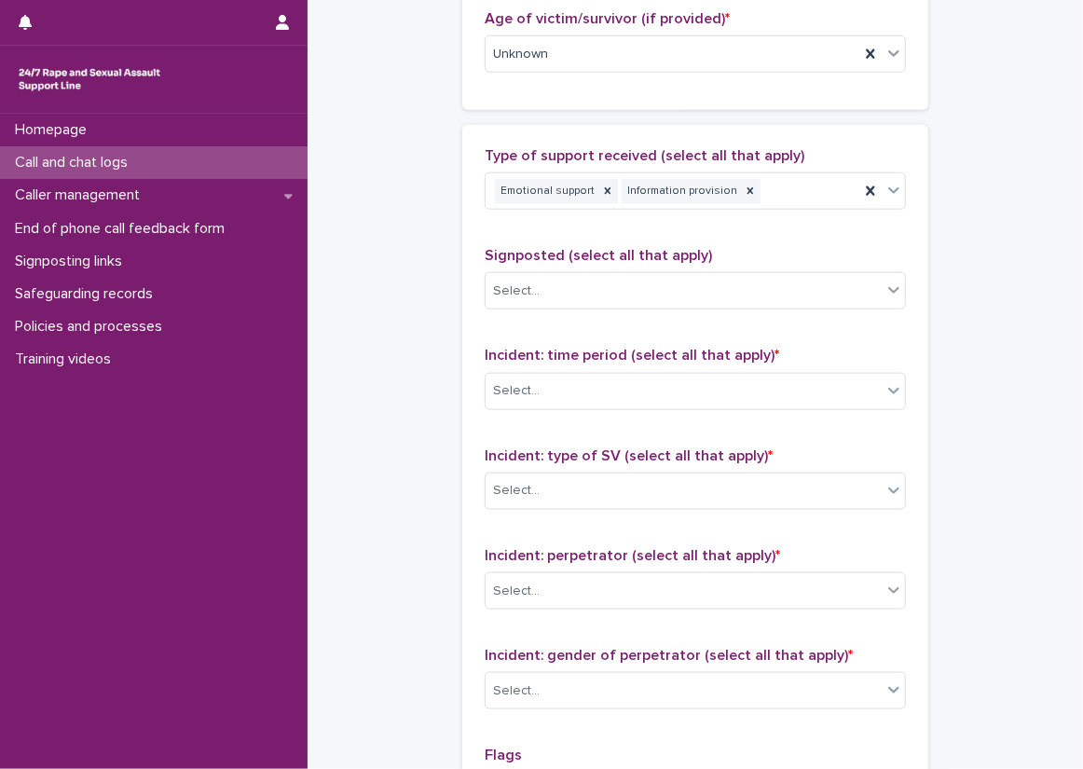
scroll to position [1212, 0]
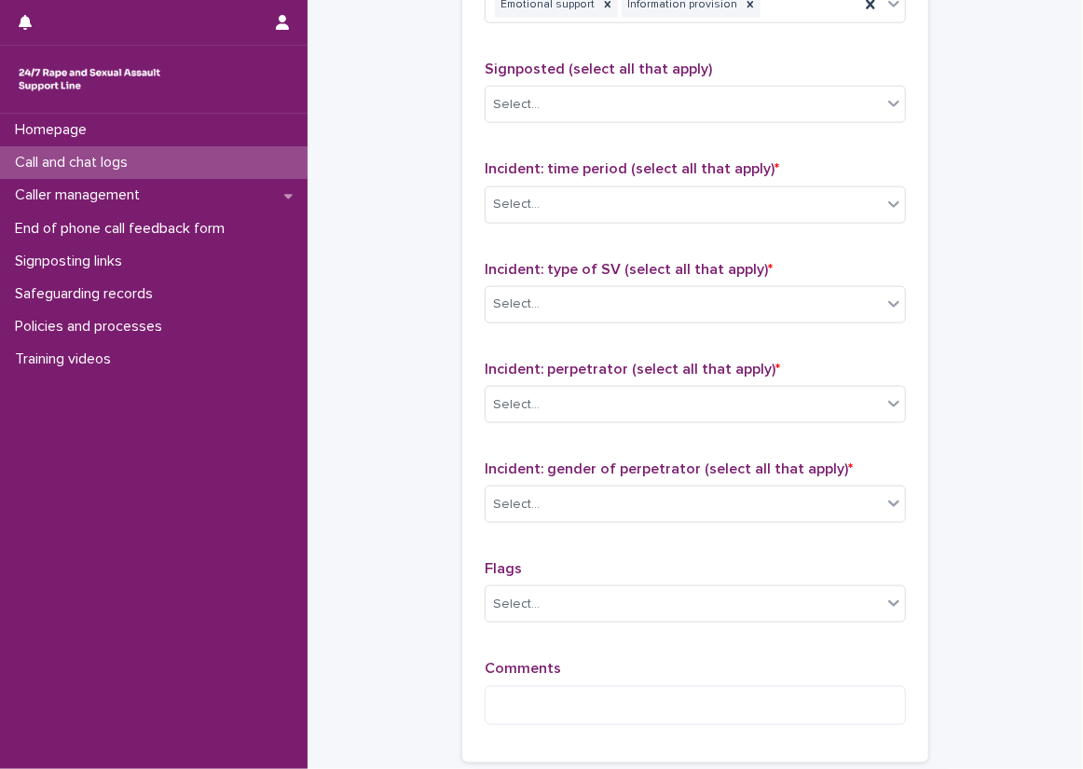
click at [693, 161] on span "Incident: time period (select all that apply) *" at bounding box center [632, 168] width 295 height 15
click at [681, 224] on div "Incident: time period (select all that apply) * Select..." at bounding box center [695, 198] width 421 height 77
click at [676, 171] on span "Incident: time period (select all that apply) *" at bounding box center [632, 168] width 295 height 15
click at [677, 178] on div "Incident: time period (select all that apply) * Select..." at bounding box center [695, 198] width 421 height 77
click at [681, 189] on div "Select..." at bounding box center [684, 204] width 396 height 31
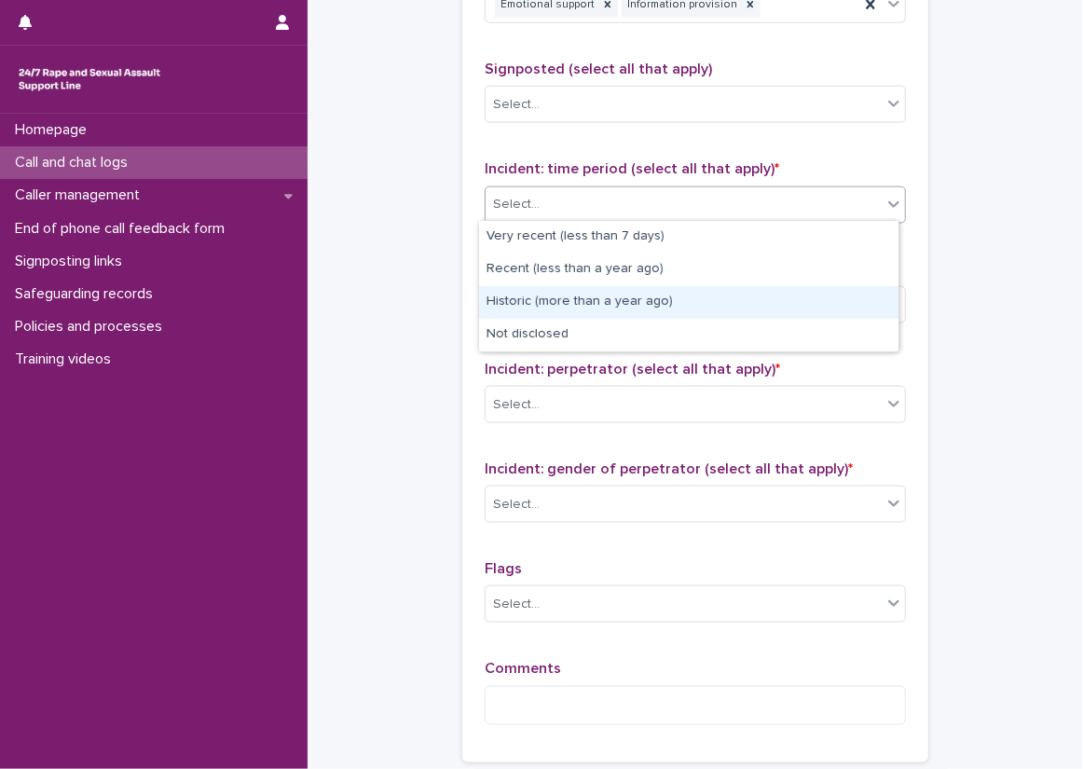
click at [638, 297] on div "Historic (more than a year ago)" at bounding box center [688, 302] width 419 height 33
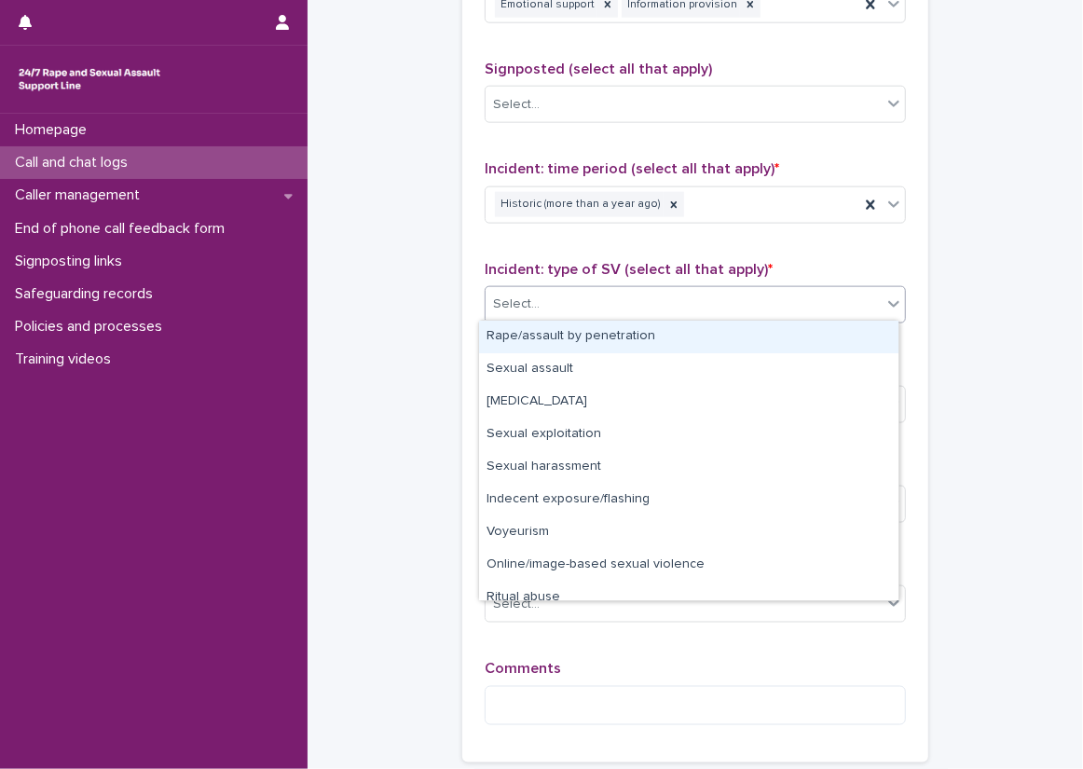
click at [638, 297] on div "Select..." at bounding box center [684, 304] width 396 height 31
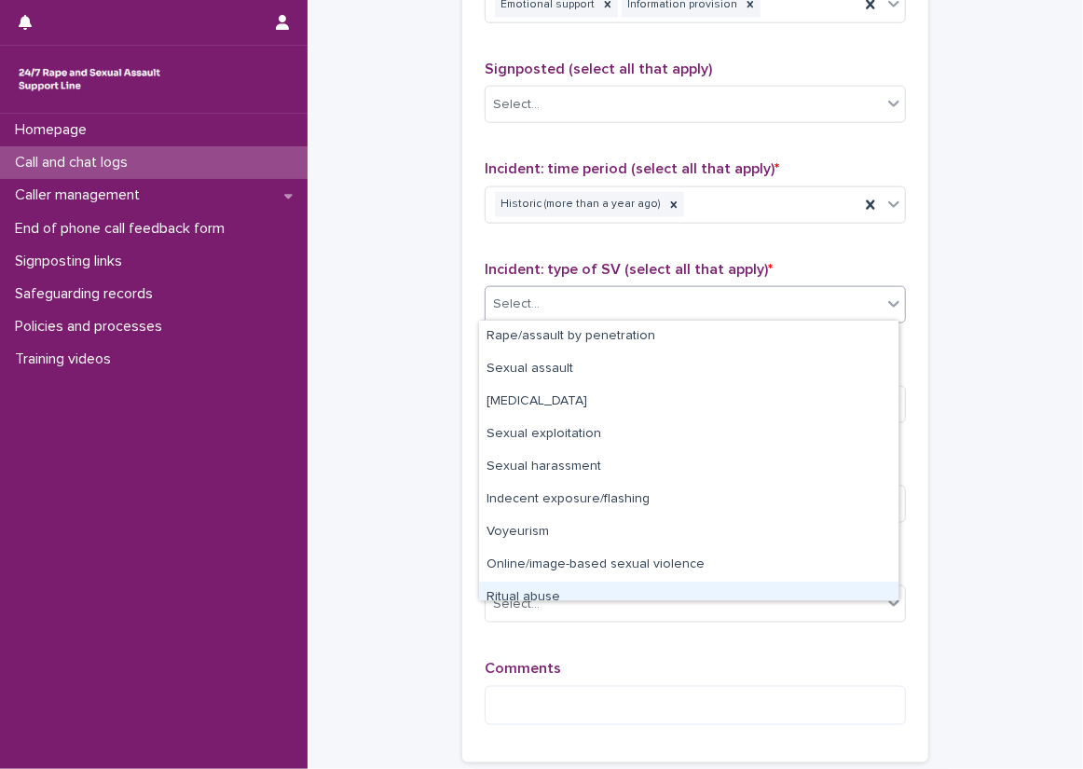
scroll to position [47, 0]
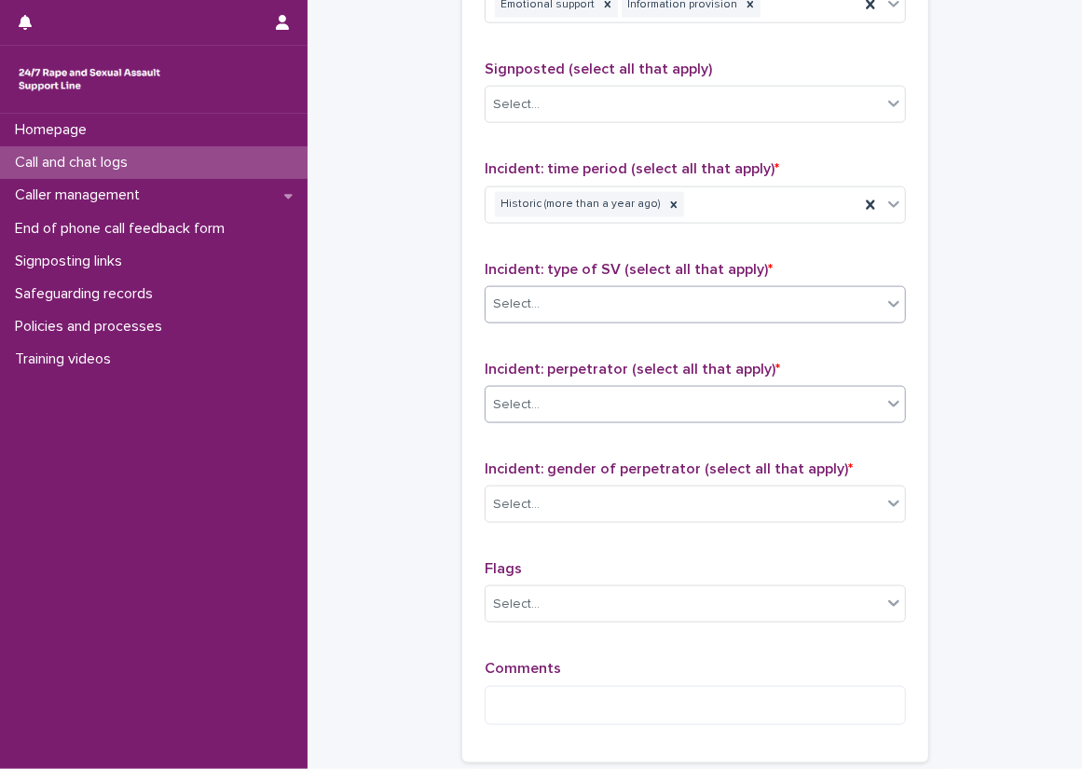
click at [651, 418] on body "**********" at bounding box center [541, 384] width 1083 height 769
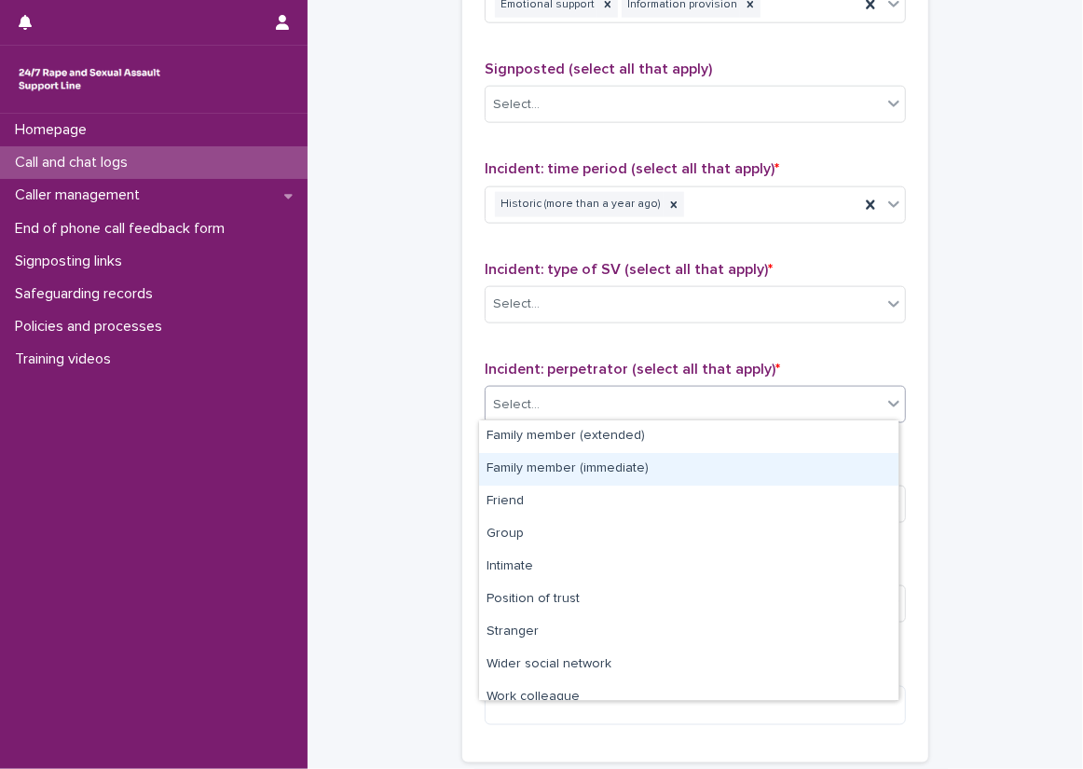
click at [643, 463] on div "Family member (immediate)" at bounding box center [688, 469] width 419 height 33
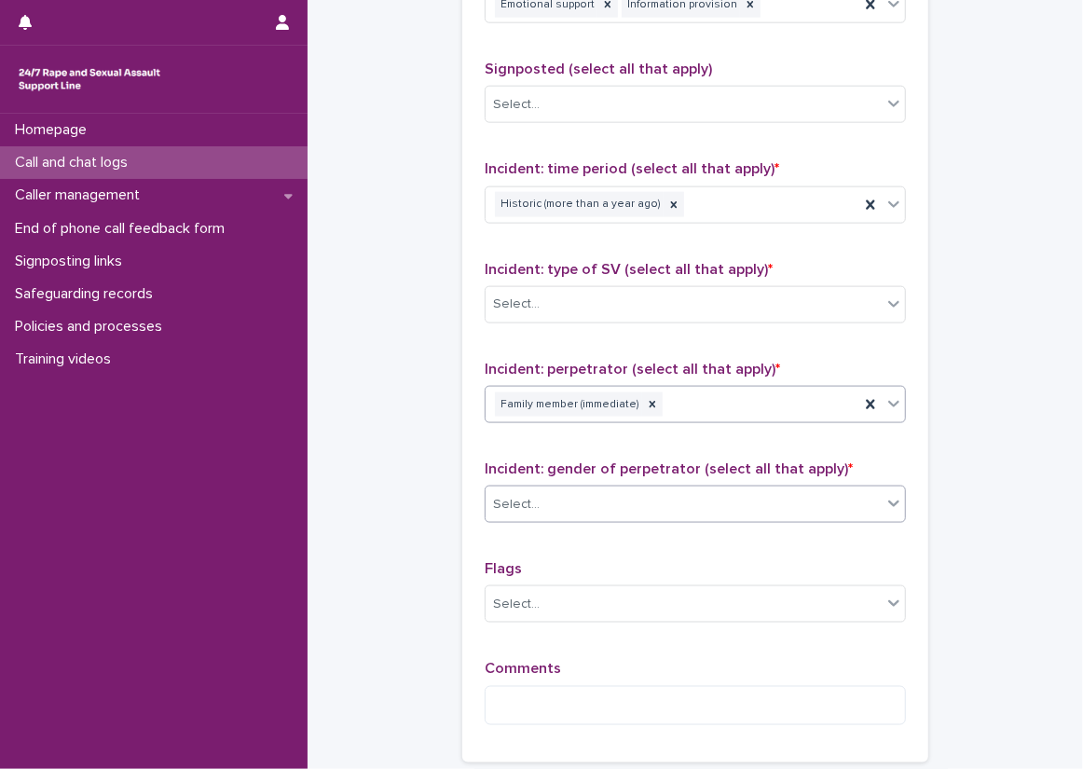
click at [648, 490] on div "Select..." at bounding box center [684, 504] width 396 height 31
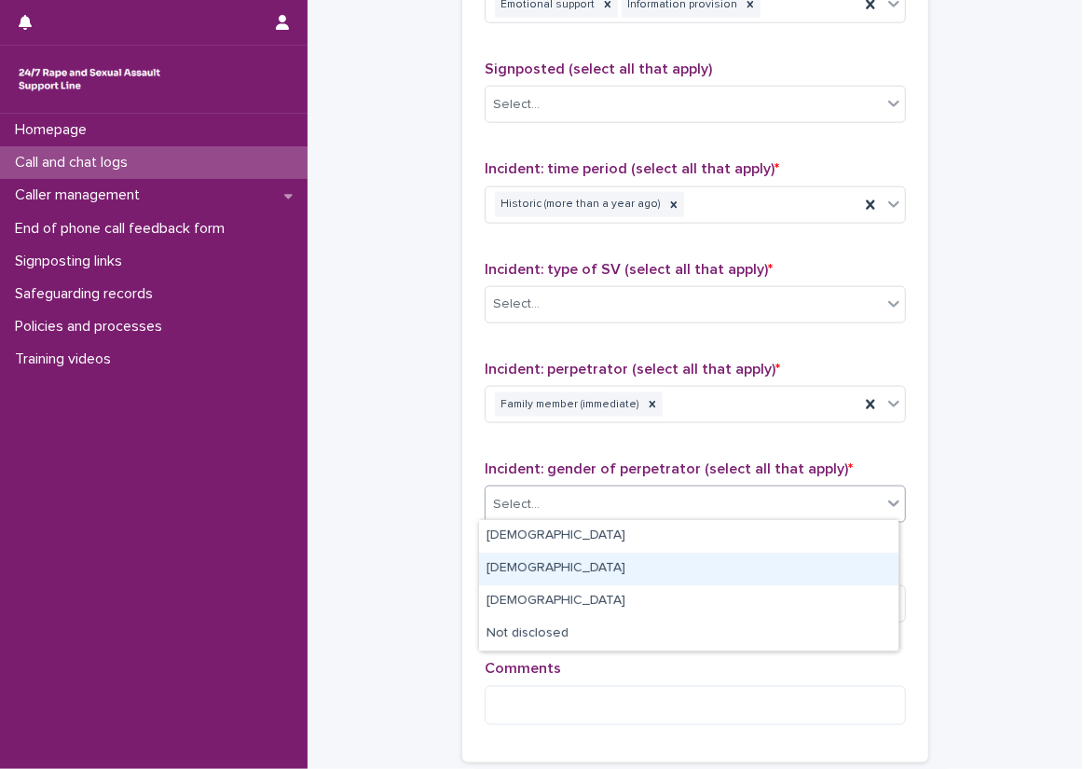
click at [604, 581] on div "[DEMOGRAPHIC_DATA]" at bounding box center [688, 569] width 419 height 33
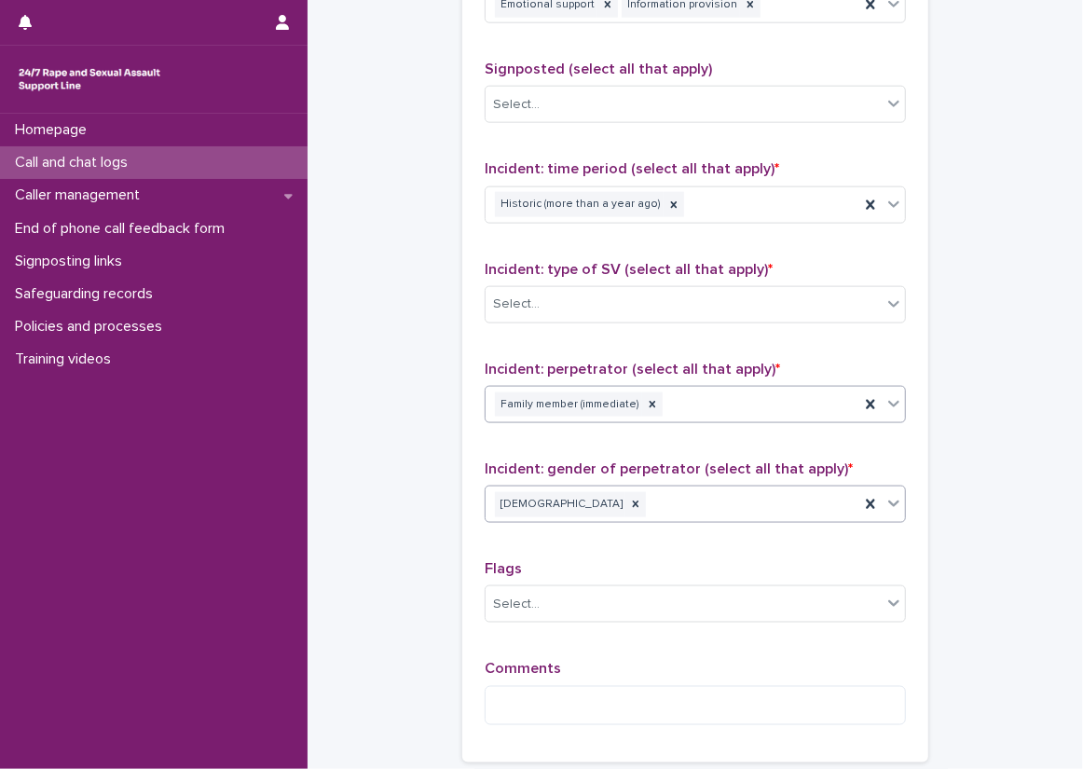
click at [716, 407] on div "Family member (immediate)" at bounding box center [673, 405] width 374 height 33
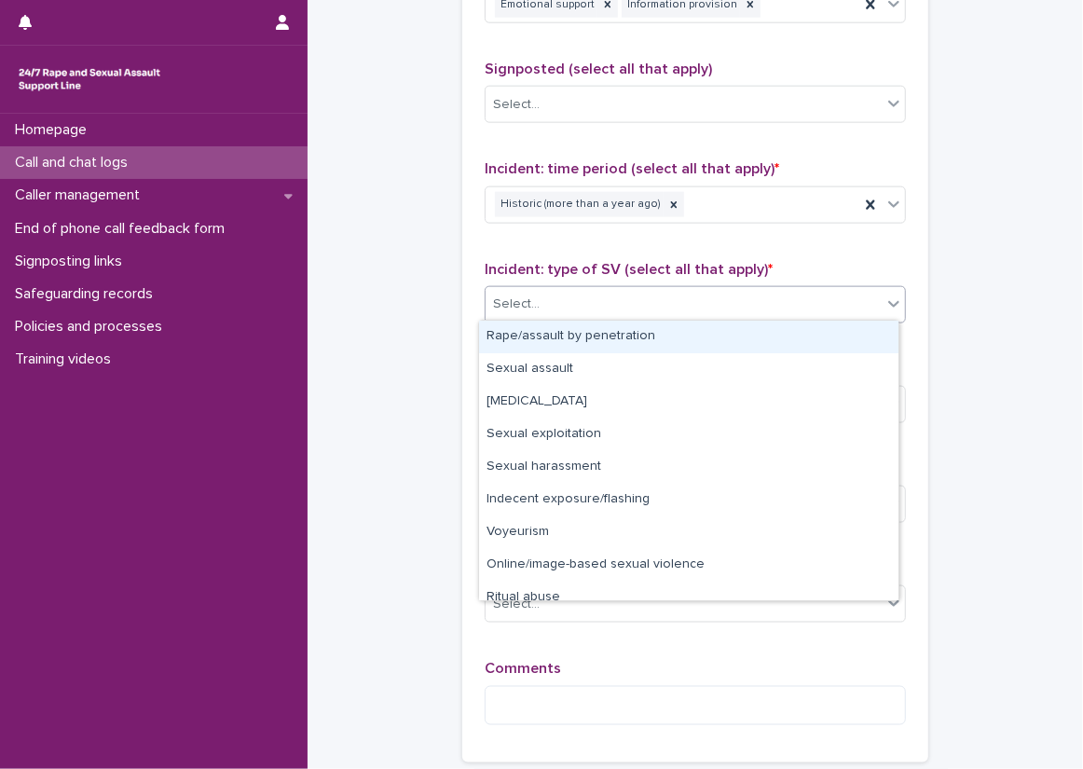
click at [716, 319] on body "**********" at bounding box center [541, 384] width 1083 height 769
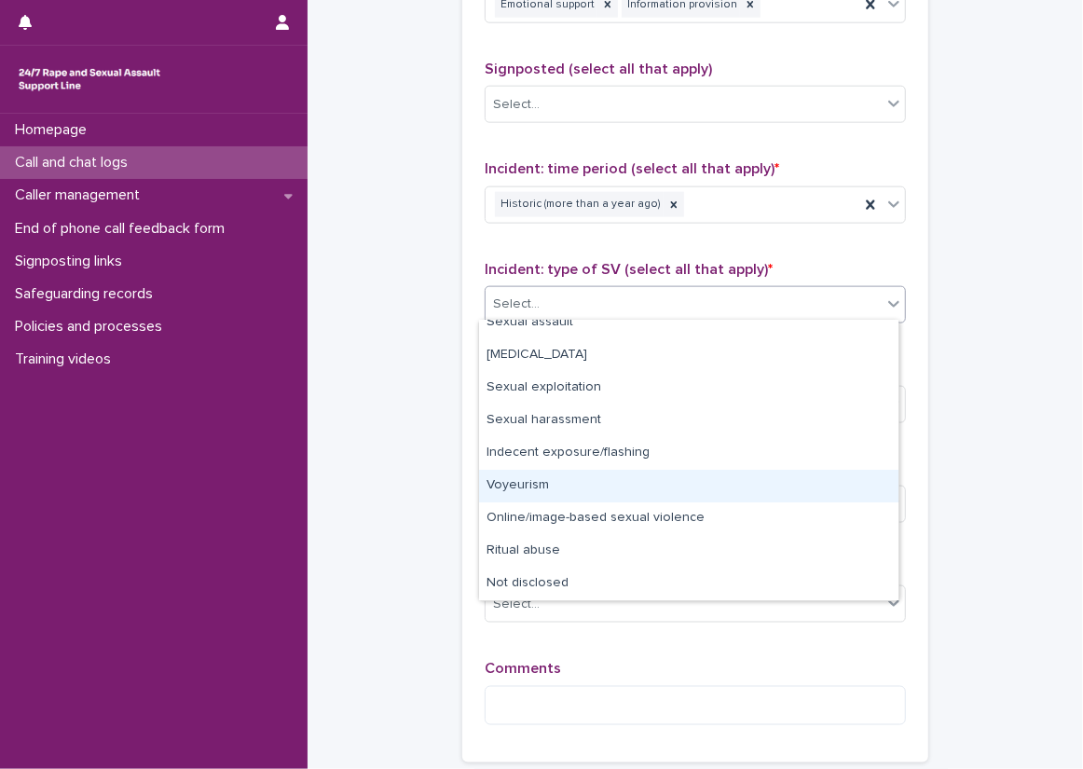
scroll to position [0, 0]
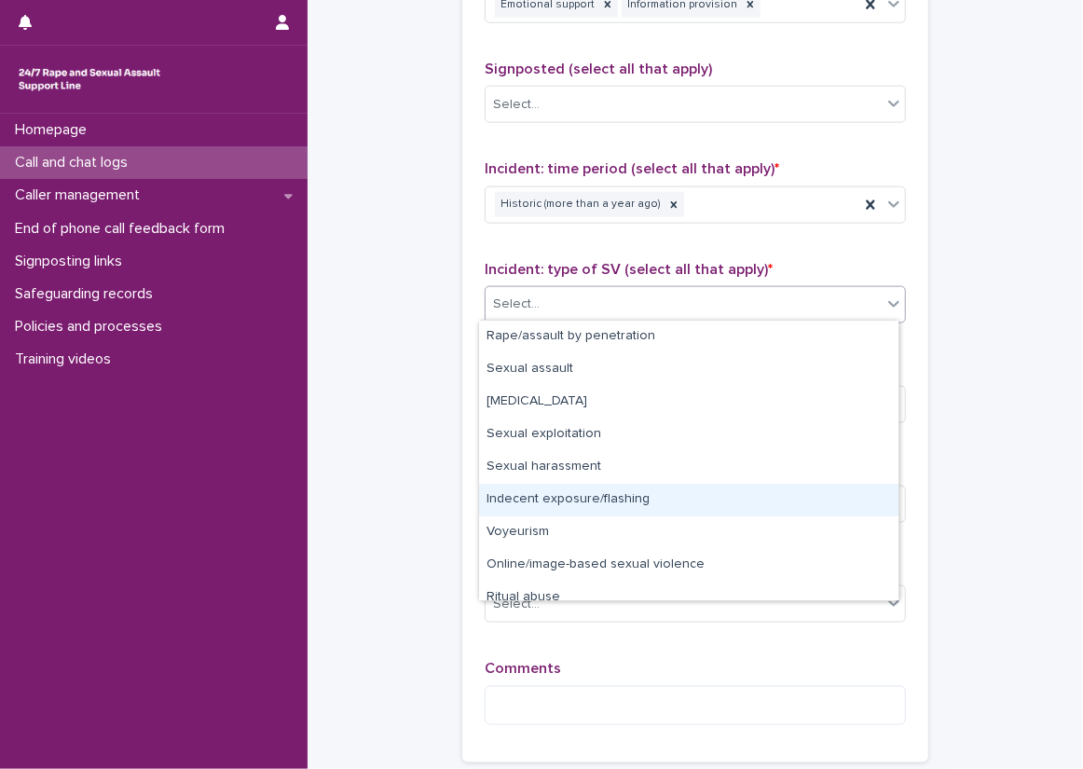
click at [756, 485] on div "Indecent exposure/flashing" at bounding box center [688, 500] width 419 height 33
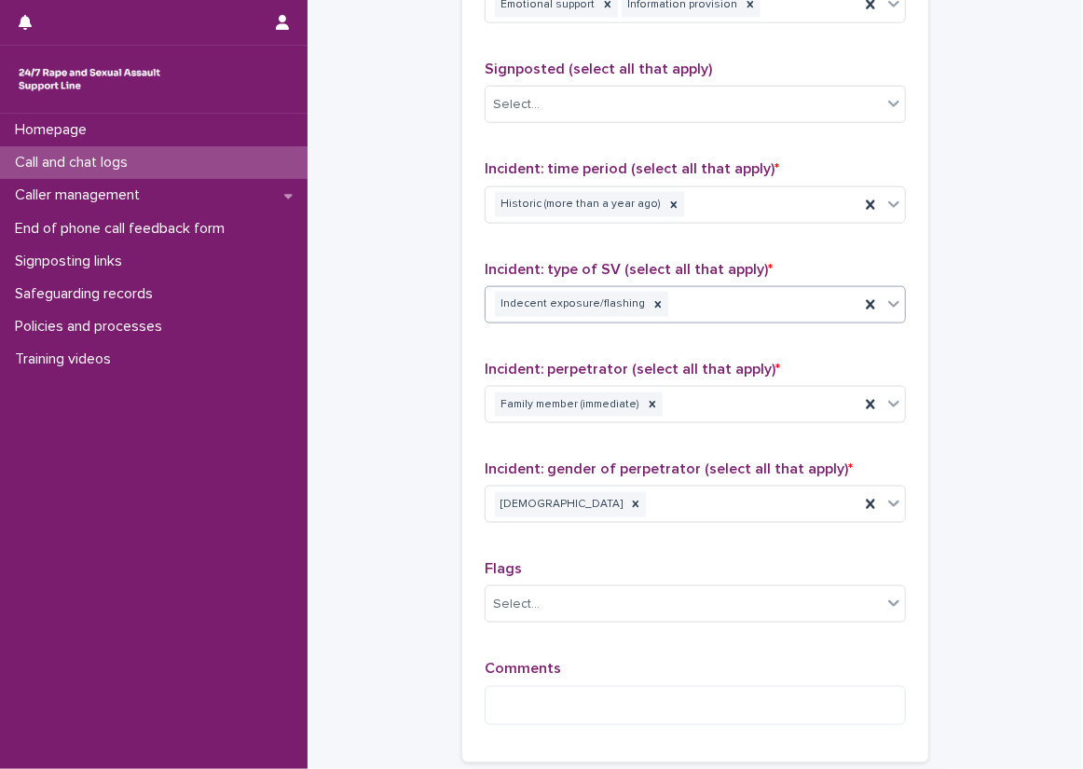
click at [688, 288] on div "Indecent exposure/flashing" at bounding box center [673, 304] width 374 height 33
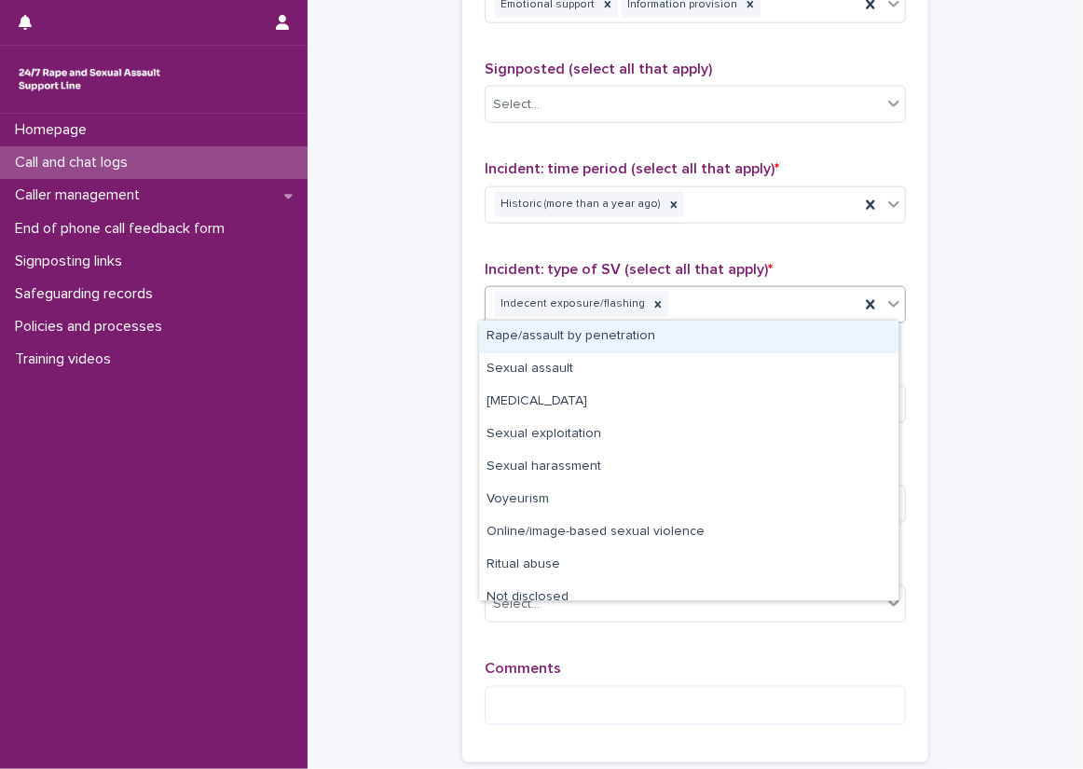
click at [729, 236] on div "Type of support received (select all that apply) Emotional support Information …" at bounding box center [695, 350] width 421 height 779
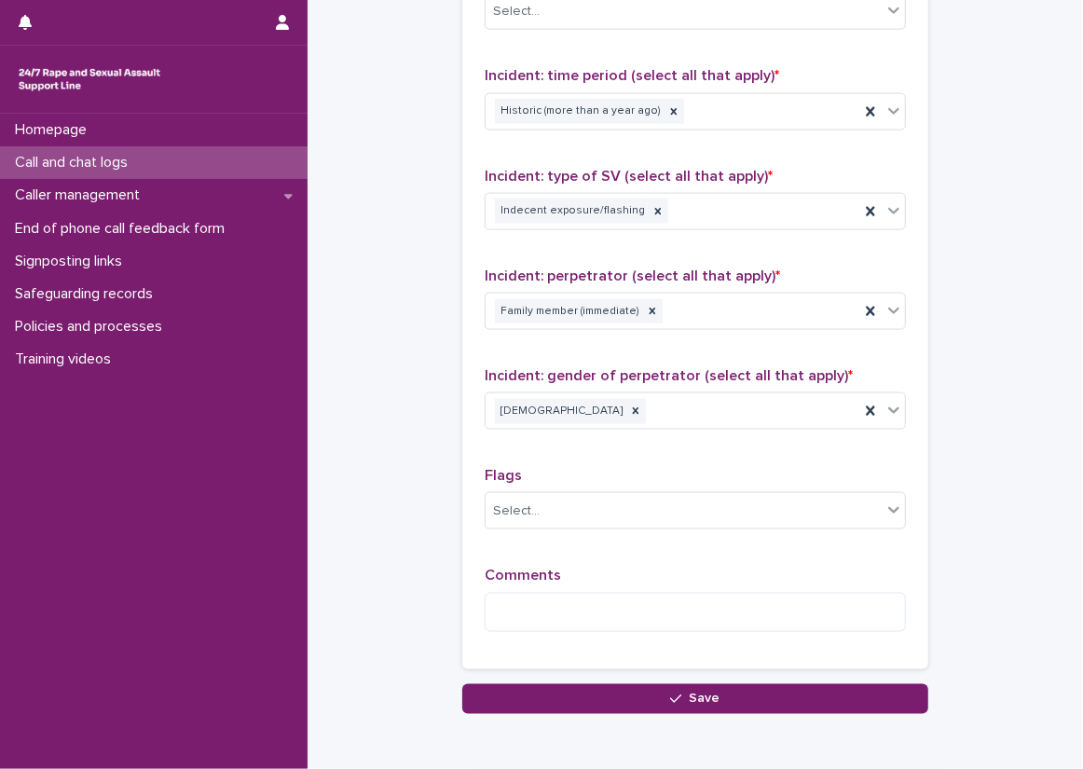
scroll to position [1392, 0]
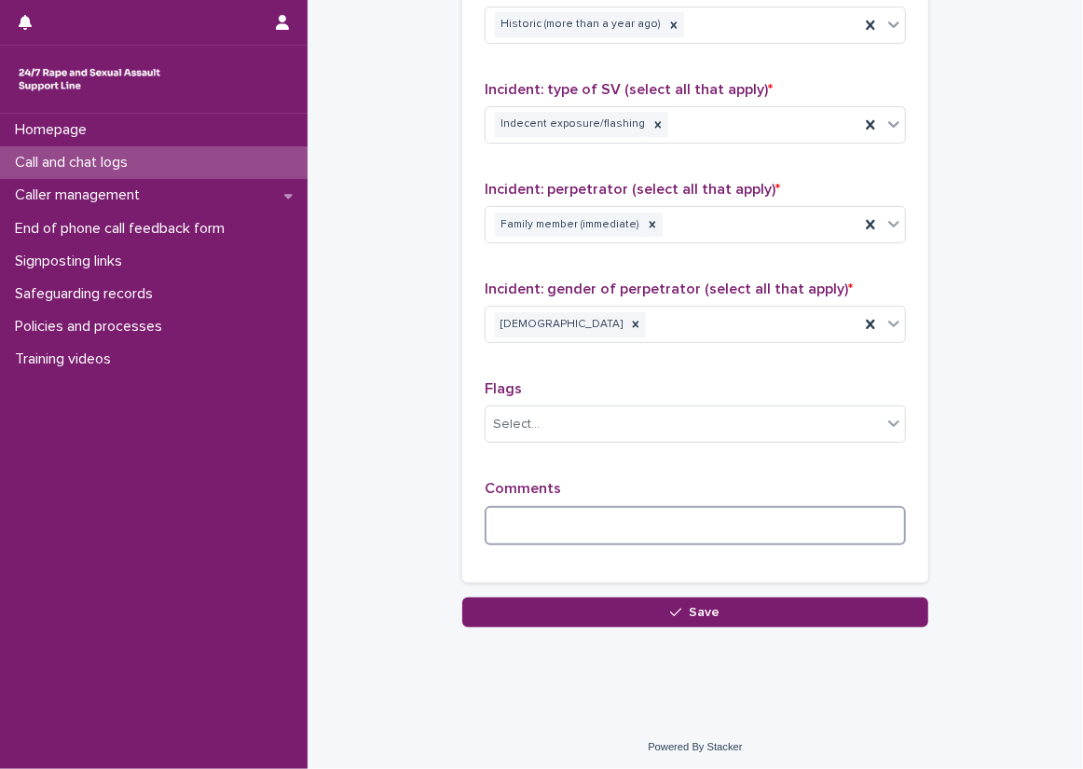
click at [517, 537] on textarea at bounding box center [695, 526] width 421 height 40
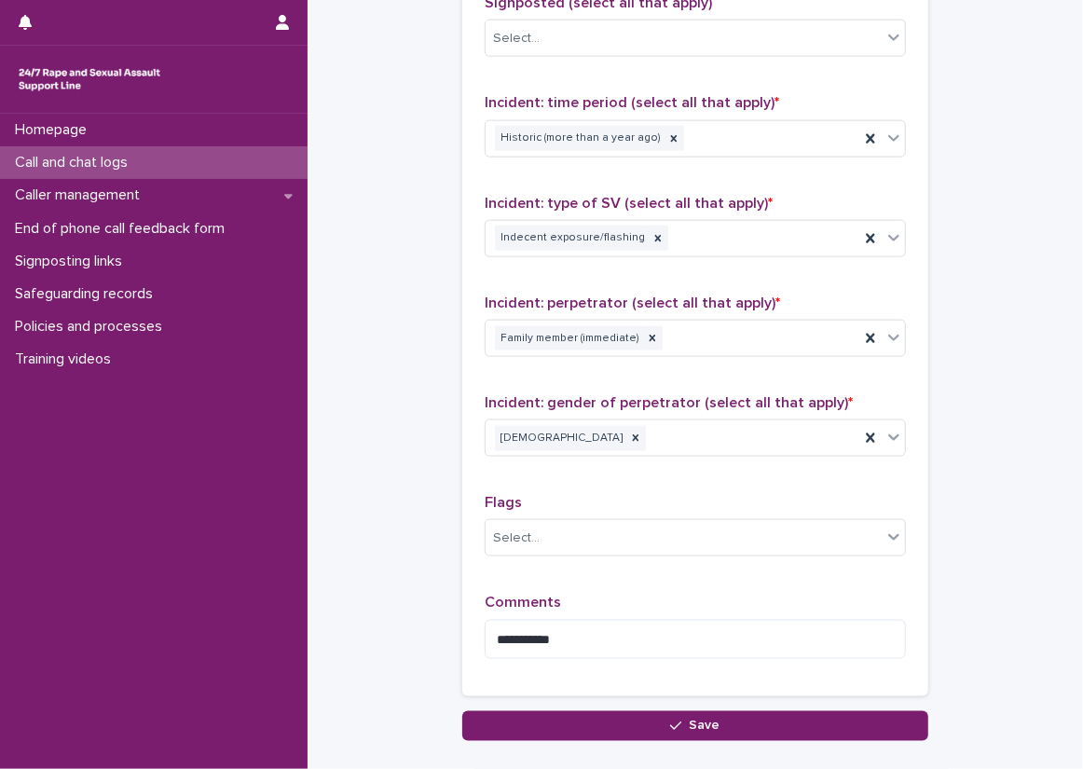
scroll to position [1287, 0]
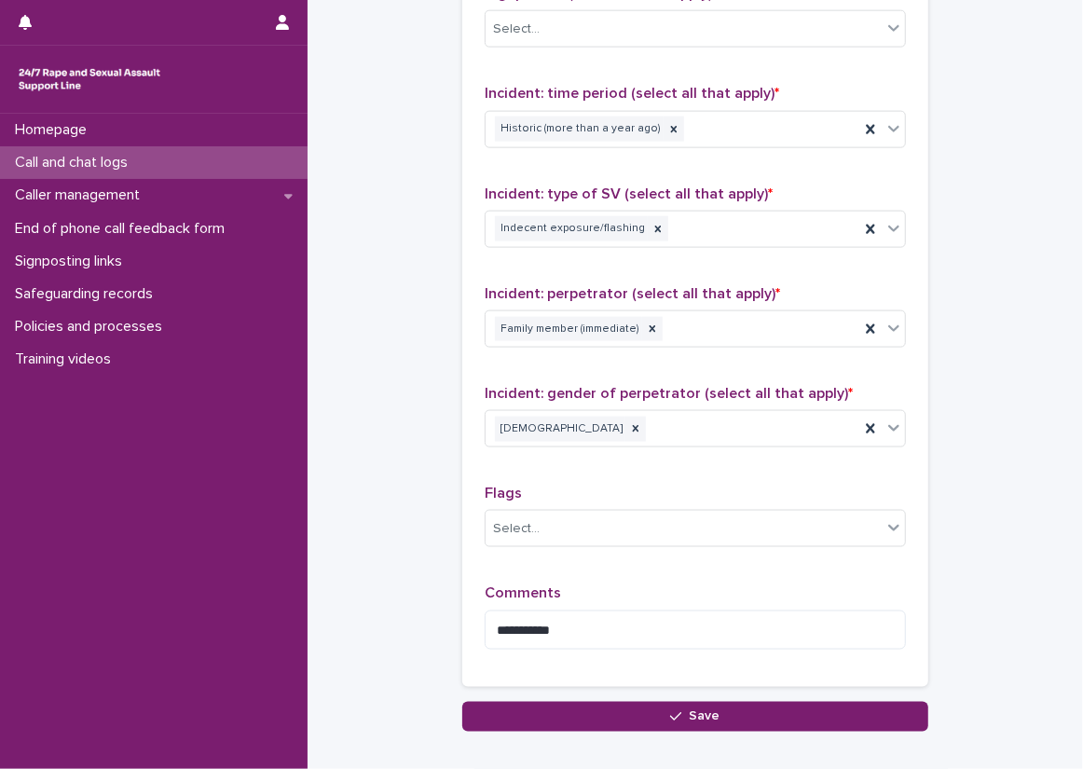
click at [600, 166] on div "**********" at bounding box center [695, 274] width 421 height 779
click at [485, 157] on div "Incident: time period (select all that apply) * Historic (more than a year ago)" at bounding box center [695, 123] width 421 height 77
click at [791, 216] on div "Indecent exposure/flashing" at bounding box center [673, 229] width 374 height 33
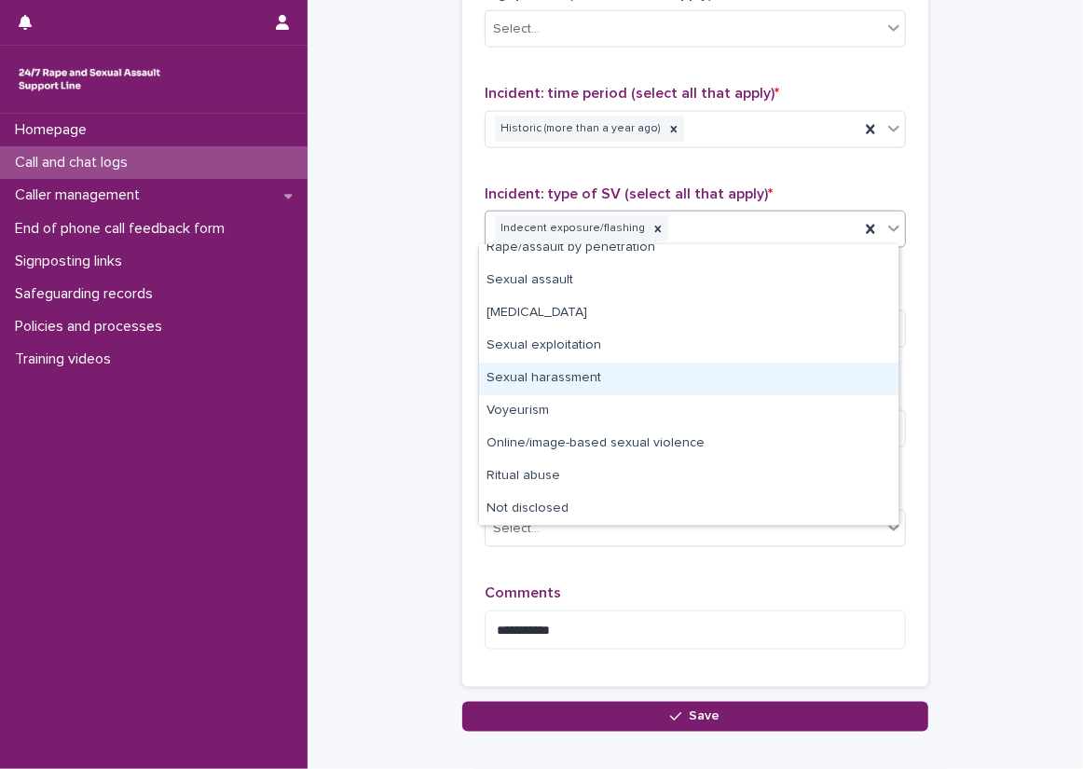
scroll to position [0, 0]
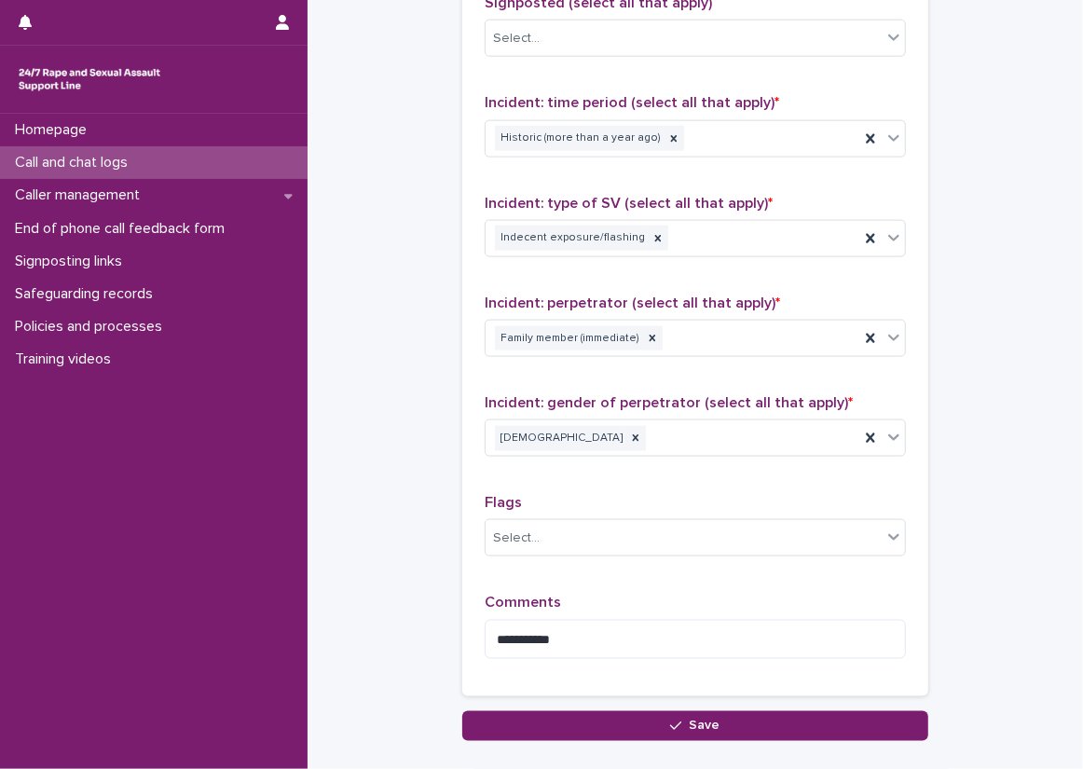
scroll to position [1283, 0]
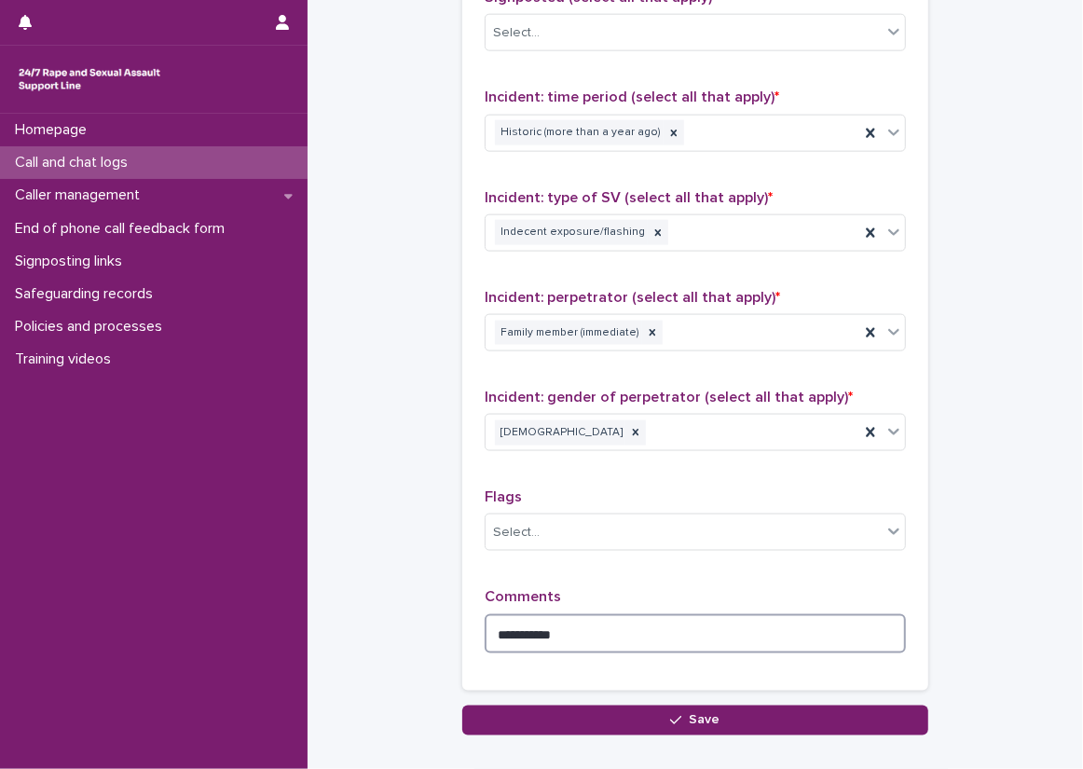
click at [810, 614] on textarea "**********" at bounding box center [695, 634] width 421 height 40
click at [639, 630] on textarea "**********" at bounding box center [695, 634] width 421 height 40
click at [658, 620] on textarea "**********" at bounding box center [695, 634] width 421 height 40
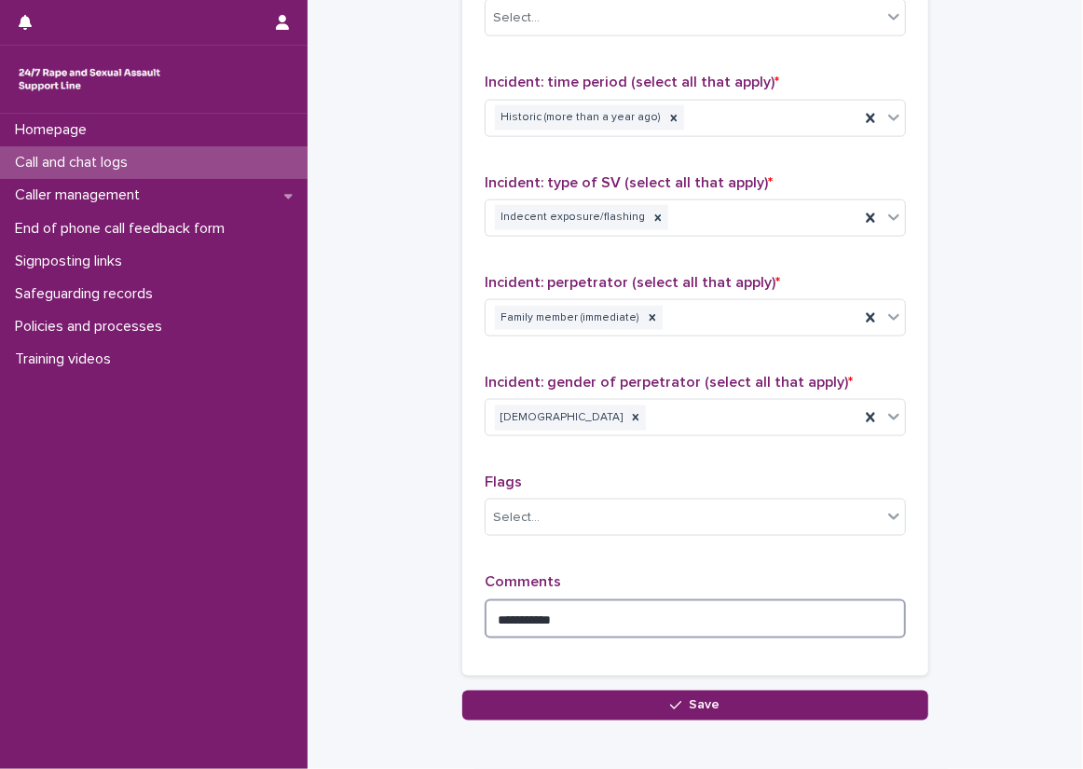
scroll to position [1392, 0]
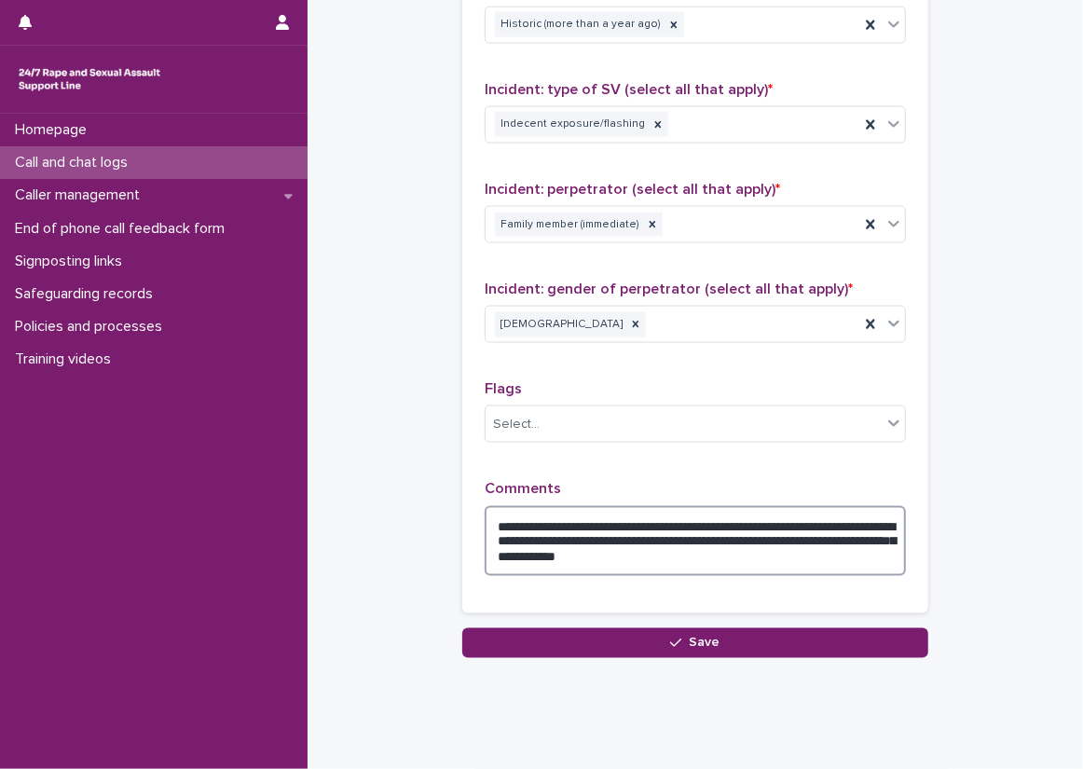
type textarea "**********"
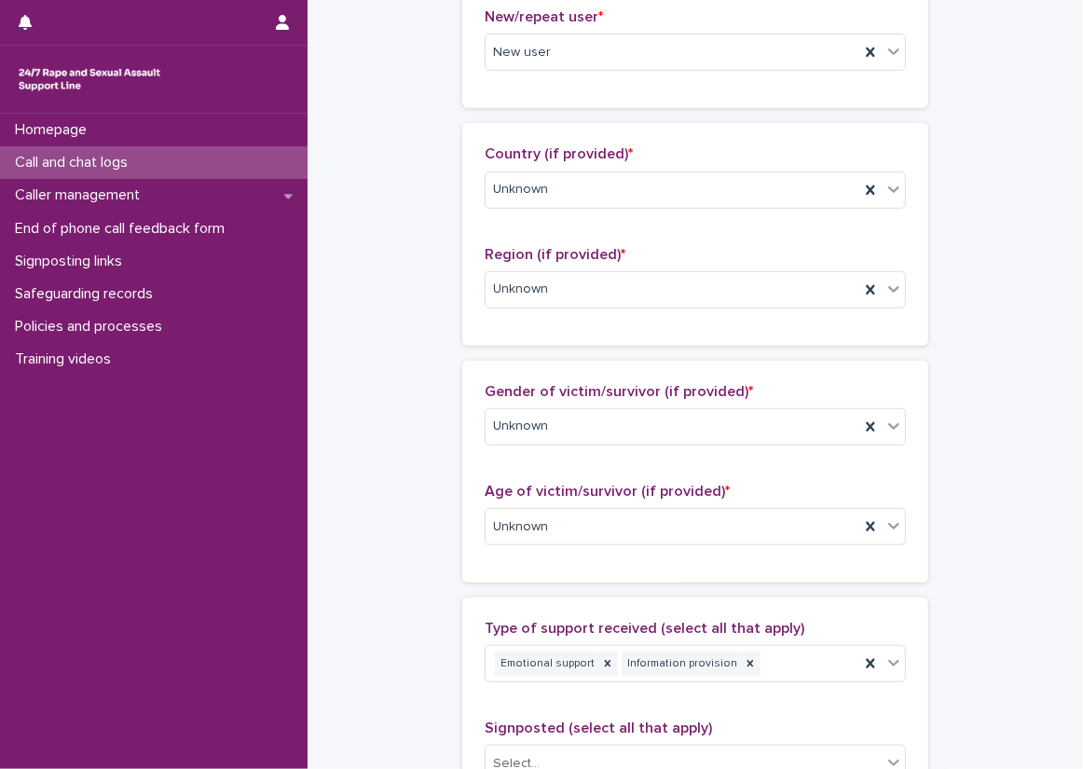
scroll to position [0, 0]
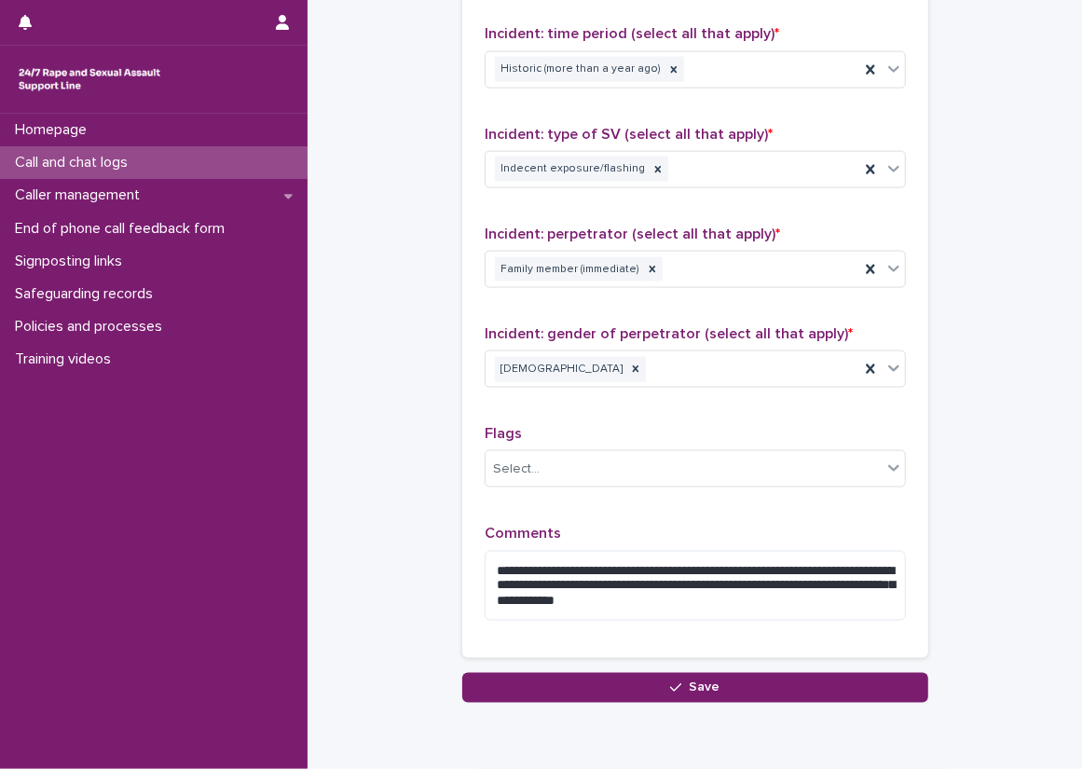
scroll to position [1359, 0]
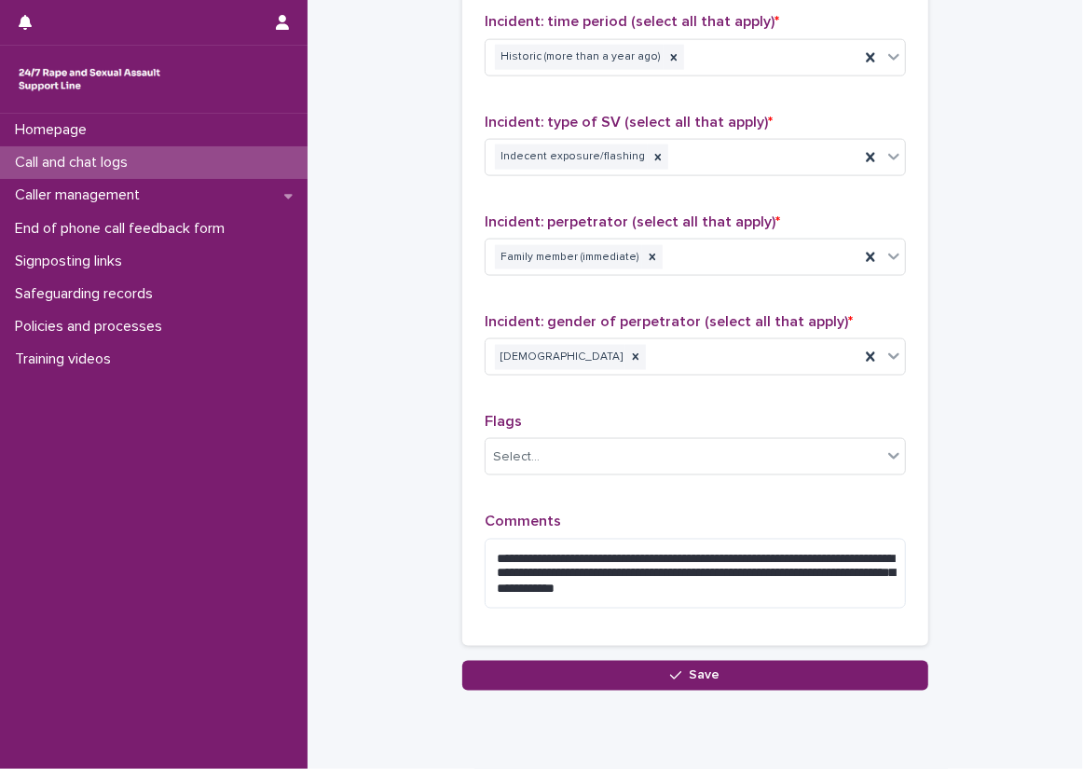
click at [680, 622] on div "**********" at bounding box center [695, 218] width 466 height 855
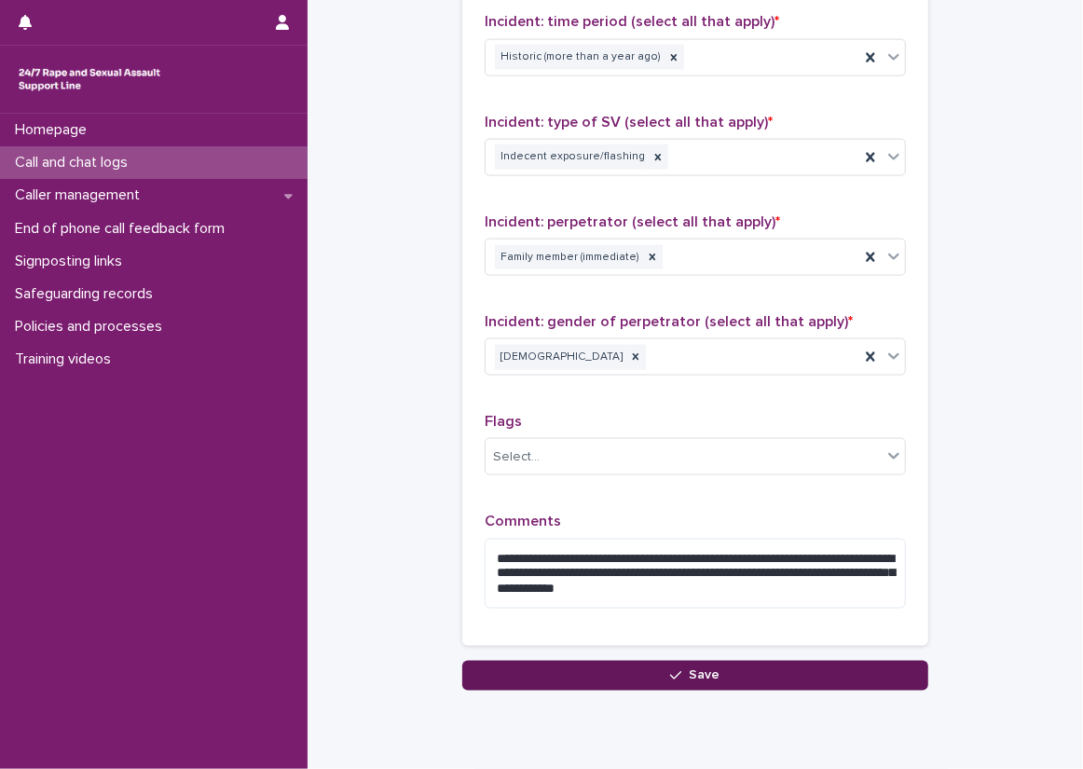
click at [666, 661] on button "Save" at bounding box center [695, 676] width 466 height 30
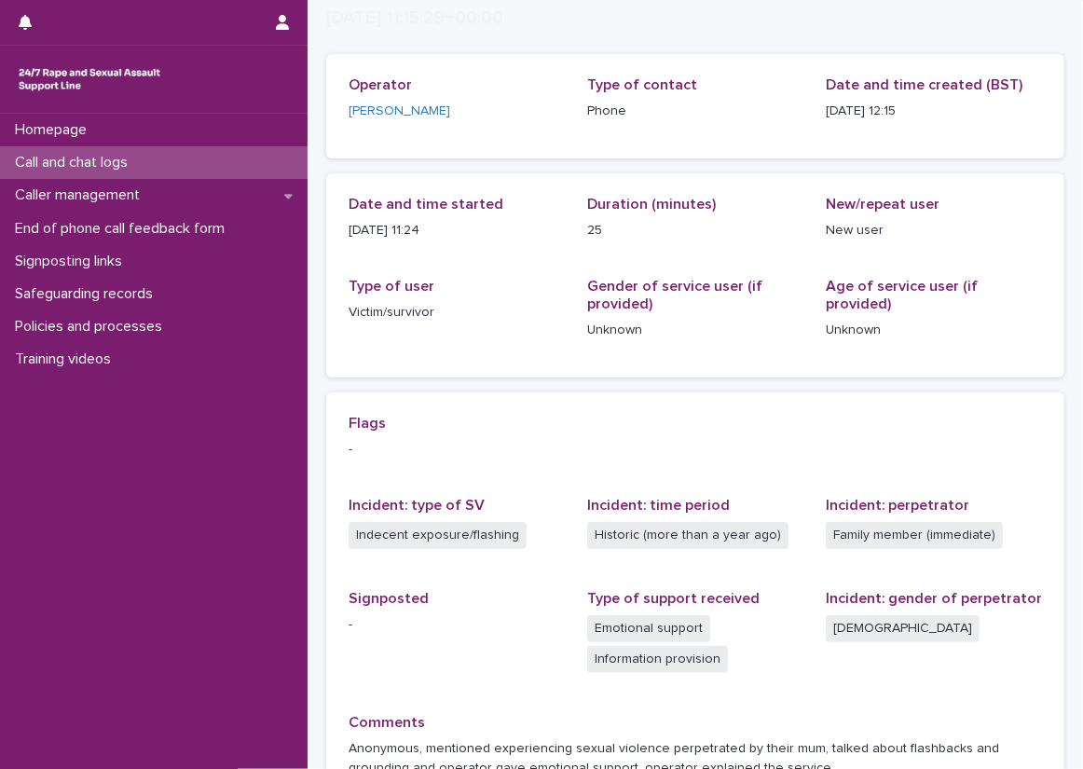
scroll to position [196, 0]
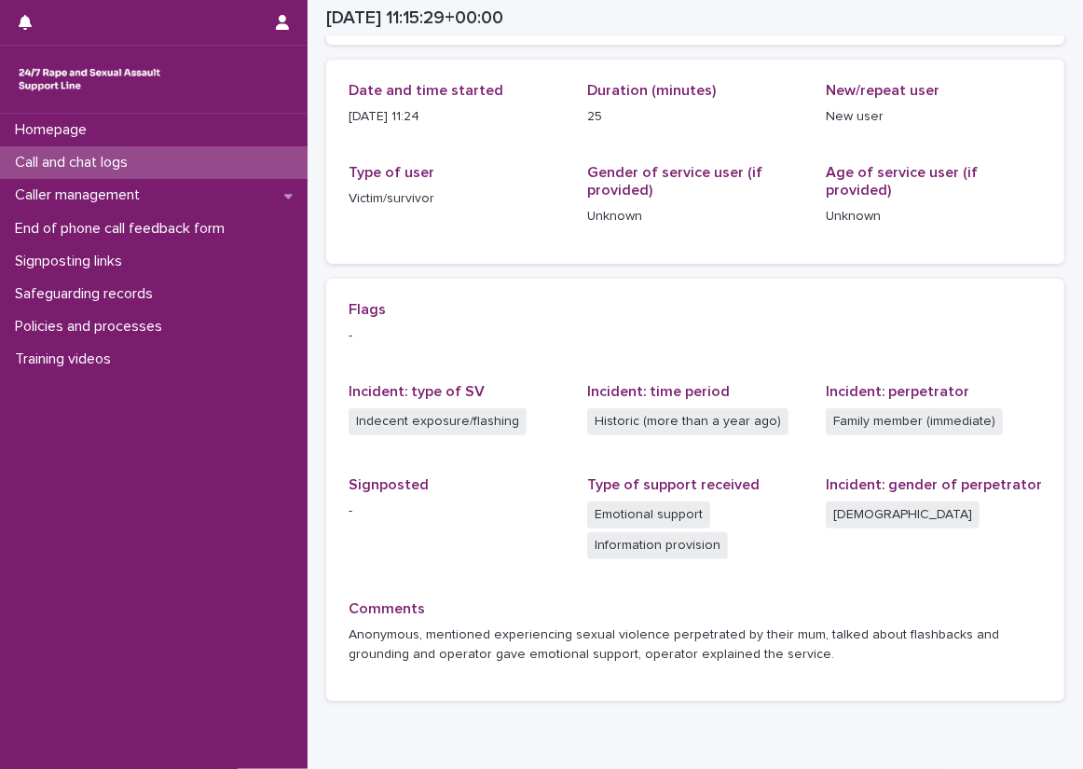
drag, startPoint x: 1067, startPoint y: 542, endPoint x: 1077, endPoint y: 522, distance: 21.7
click at [1074, 524] on div "Homepage Call and chat logs Caller management End of phone call feedback form S…" at bounding box center [541, 384] width 1083 height 769
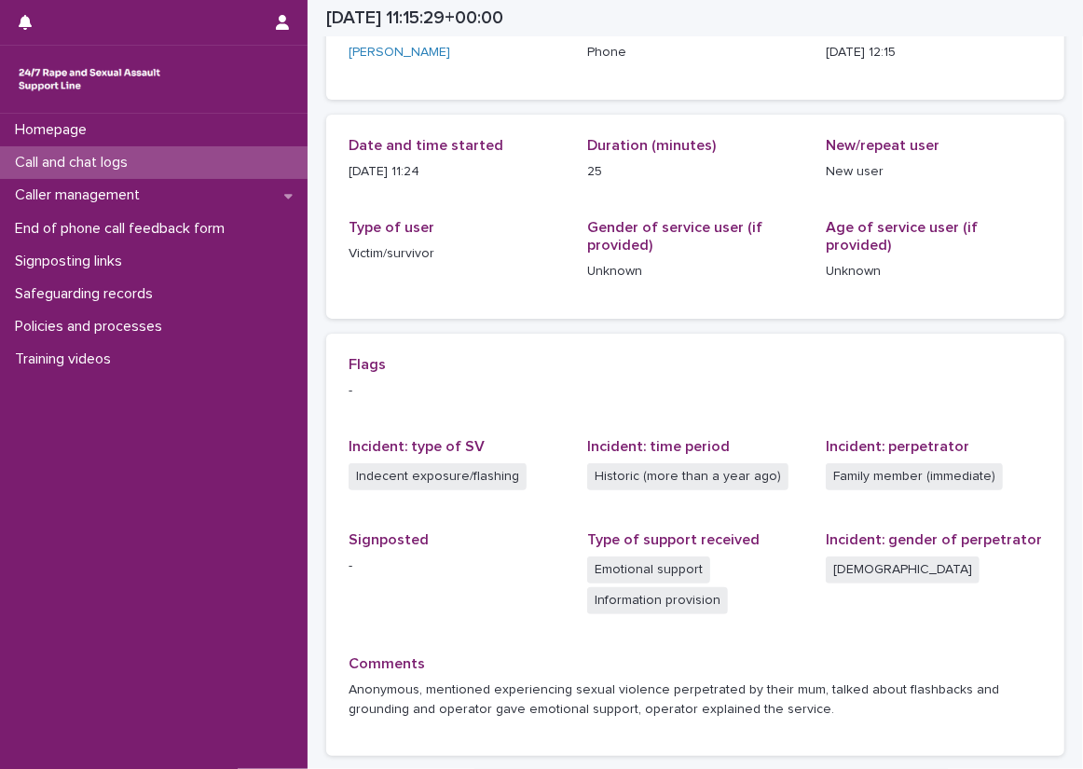
scroll to position [145, 0]
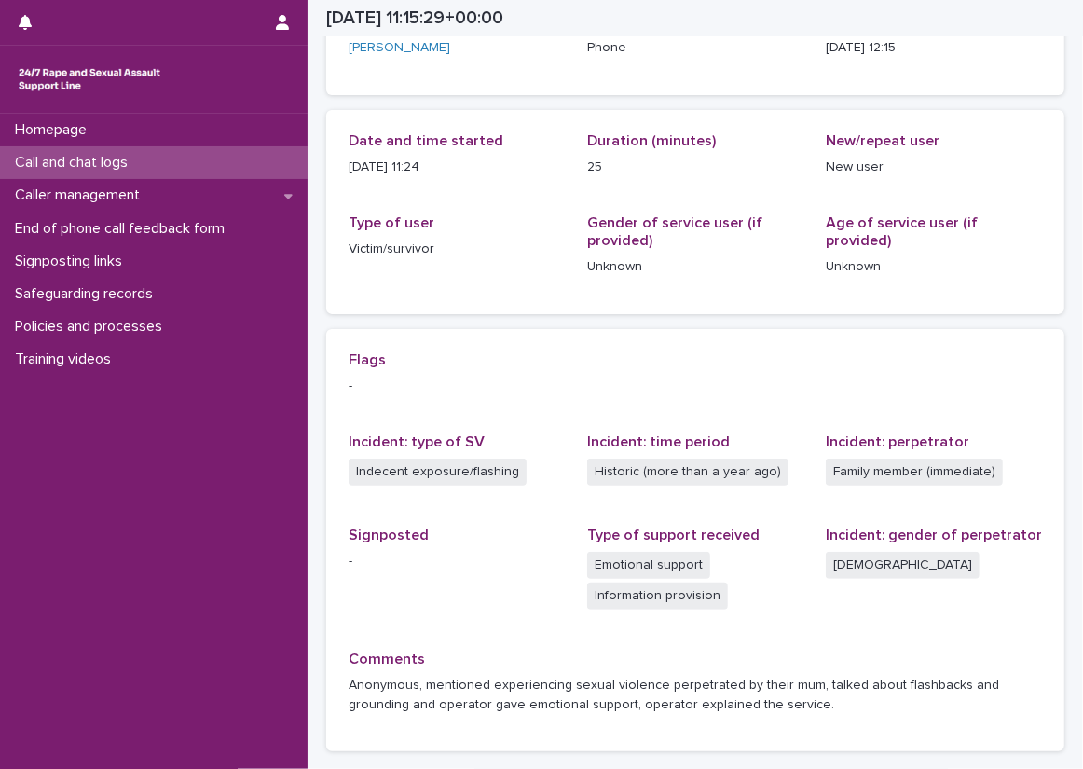
click at [1023, 527] on p "Incident: gender of perpetrator" at bounding box center [934, 536] width 216 height 18
click at [510, 162] on p "[DATE] 11:24" at bounding box center [457, 168] width 216 height 20
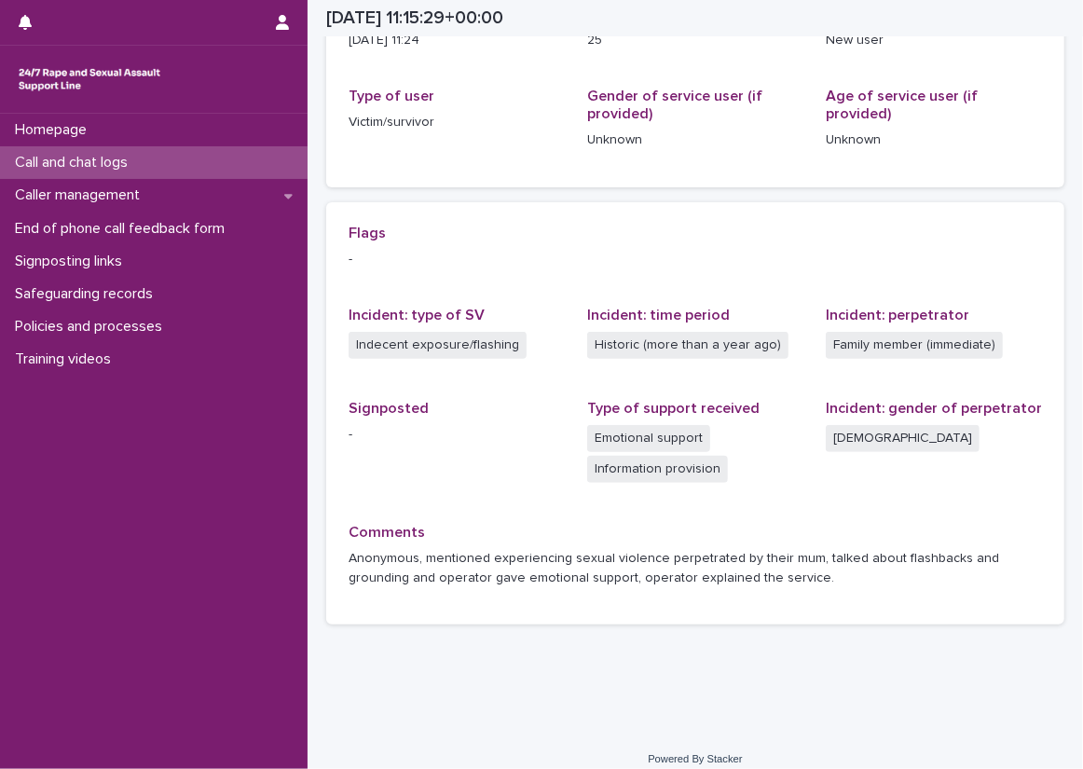
scroll to position [289, 0]
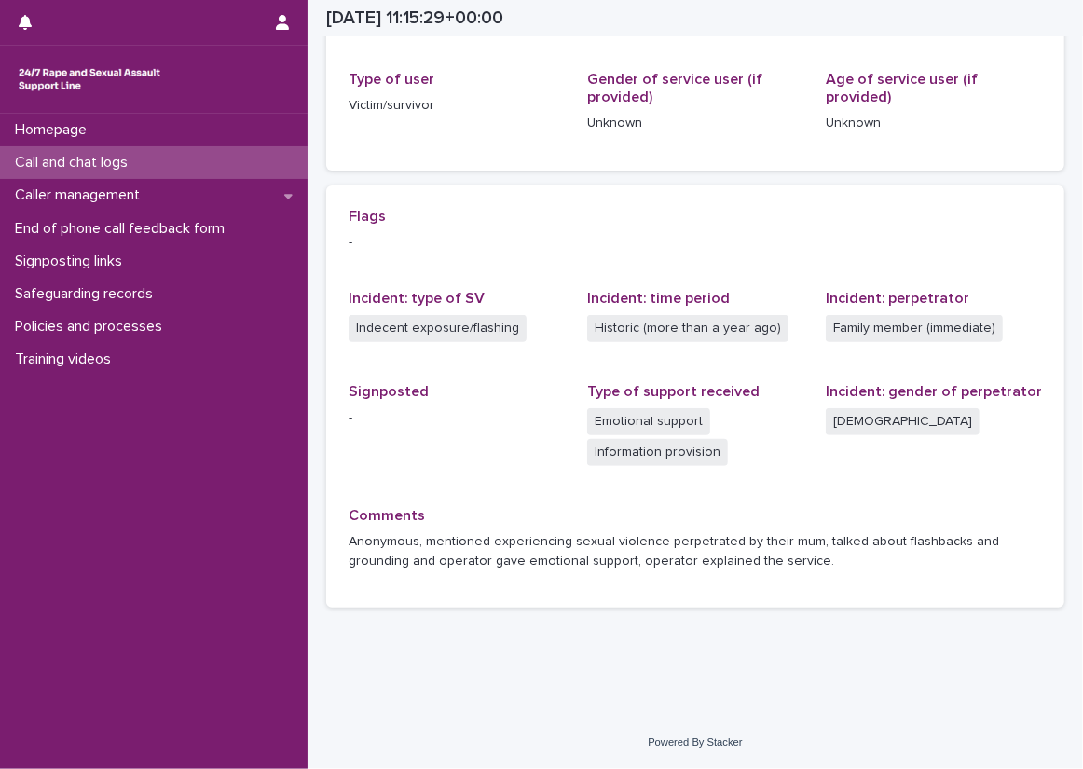
click at [311, 144] on div "Loading... Saving… Loading... Saving… [DATE] 11:15:29+00:00 [DATE] 12:15 Sorry,…" at bounding box center [695, 215] width 775 height 1004
click at [310, 144] on div "Loading... Saving… Loading... Saving… [DATE] 11:15:29+00:00 [DATE] 12:15 Sorry,…" at bounding box center [695, 215] width 775 height 1004
click at [324, 163] on div "Loading... Saving… Loading... Saving… [DATE] 11:15:29+00:00 [DATE] 12:15 Sorry,…" at bounding box center [695, 191] width 757 height 957
click at [339, 434] on div "Flags - Incident: type of SV Indecent exposure/flashing Incident: time period H…" at bounding box center [695, 396] width 738 height 423
click at [223, 146] on div "Call and chat logs" at bounding box center [154, 162] width 308 height 33
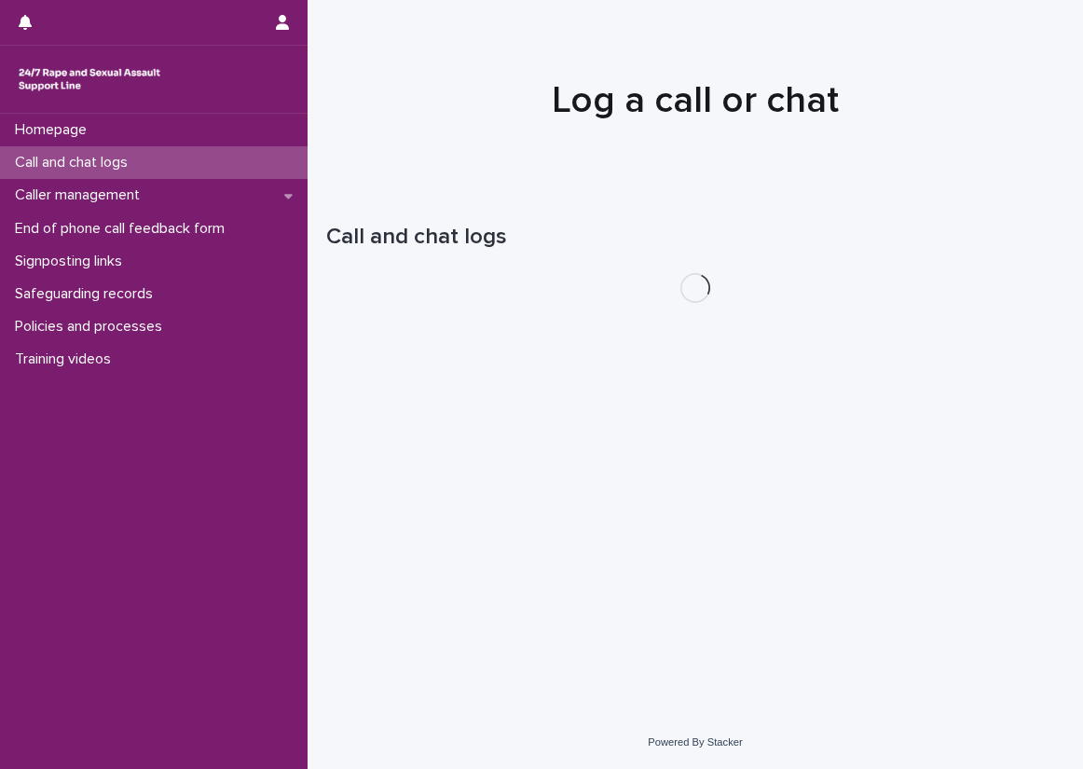
click at [195, 164] on div "Call and chat logs" at bounding box center [154, 162] width 308 height 33
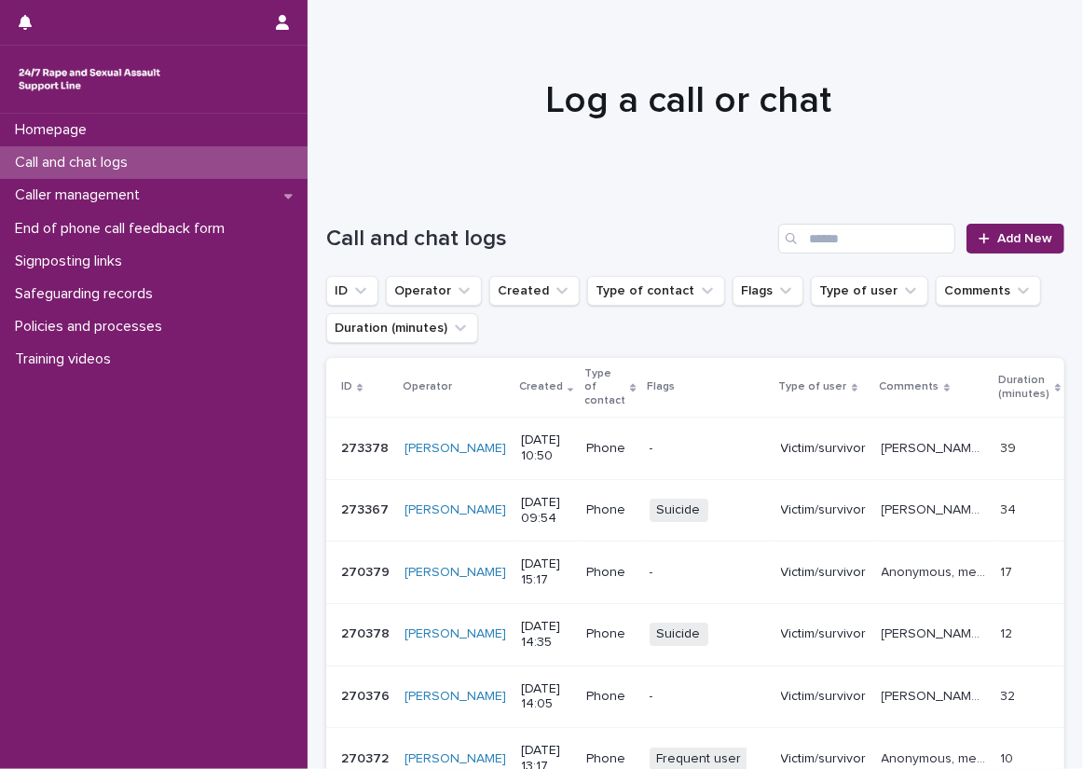
click at [775, 518] on td "Victim/survivor" at bounding box center [824, 510] width 101 height 62
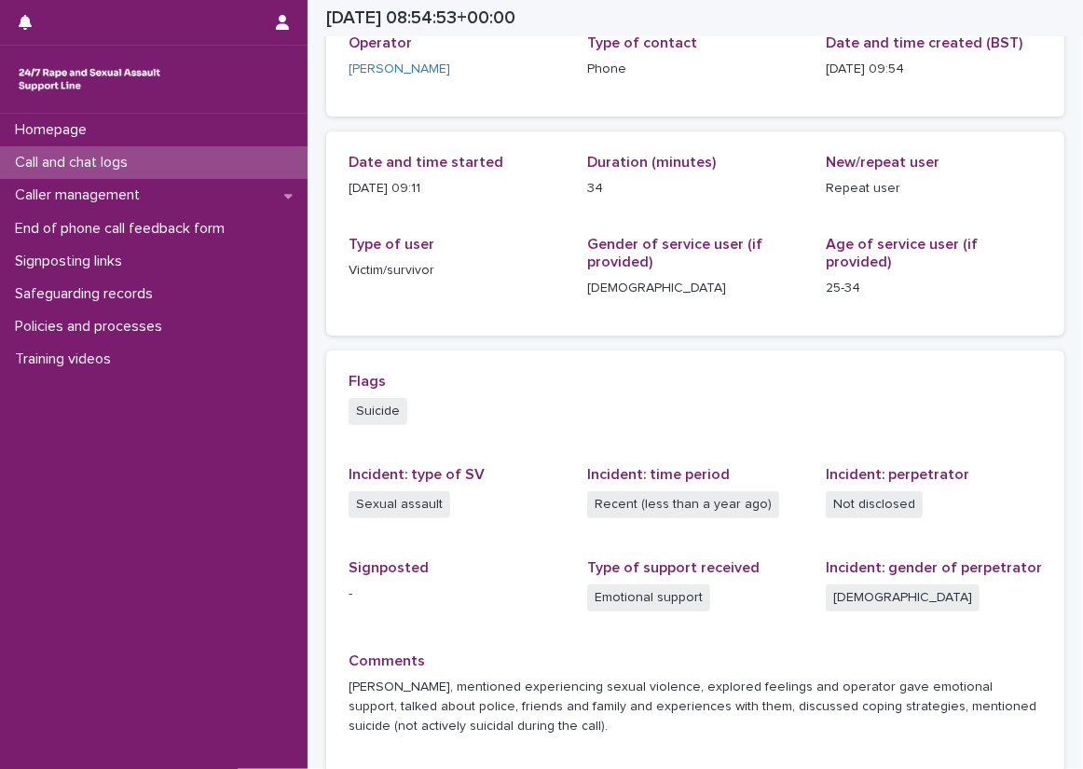
scroll to position [103, 0]
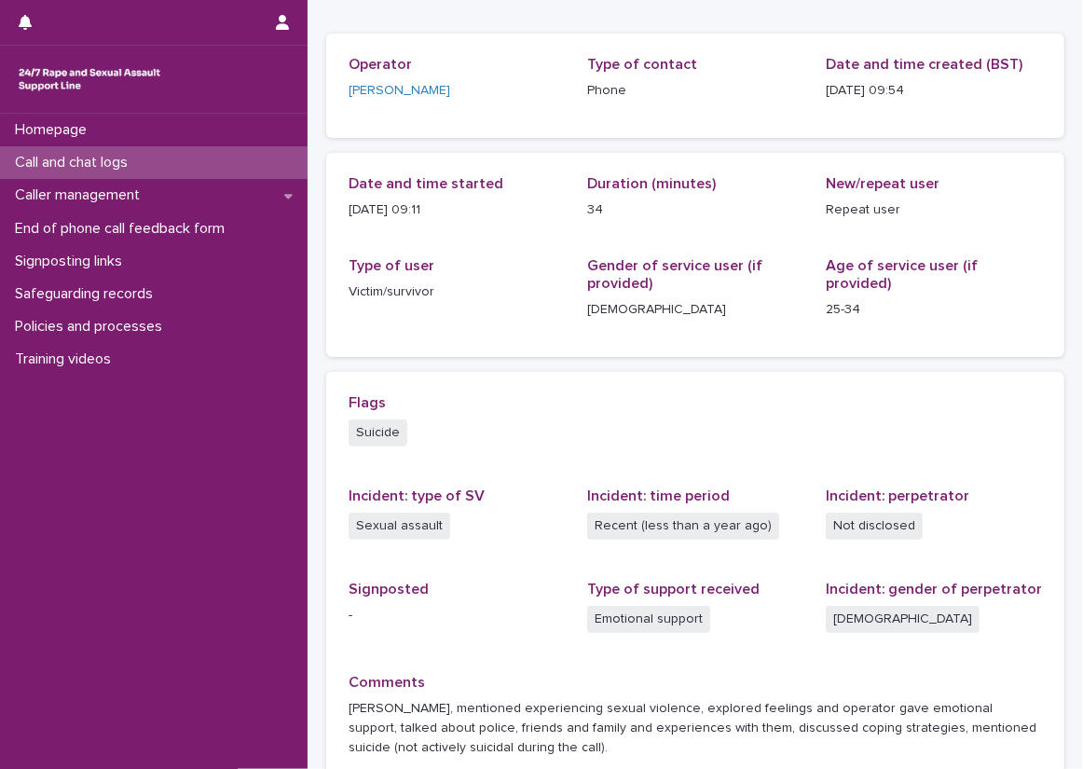
click at [248, 162] on div "Call and chat logs" at bounding box center [154, 162] width 308 height 33
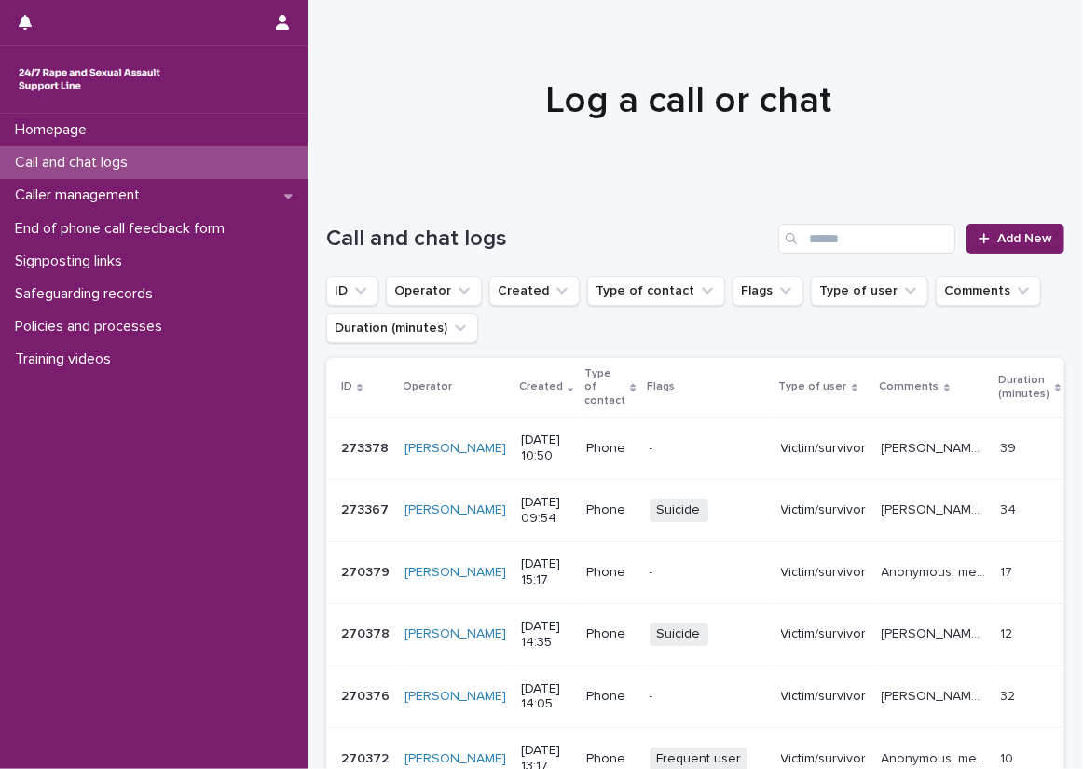
click at [790, 398] on th "Type of user" at bounding box center [824, 388] width 101 height 60
click at [798, 418] on td "Victim/survivor" at bounding box center [824, 449] width 101 height 62
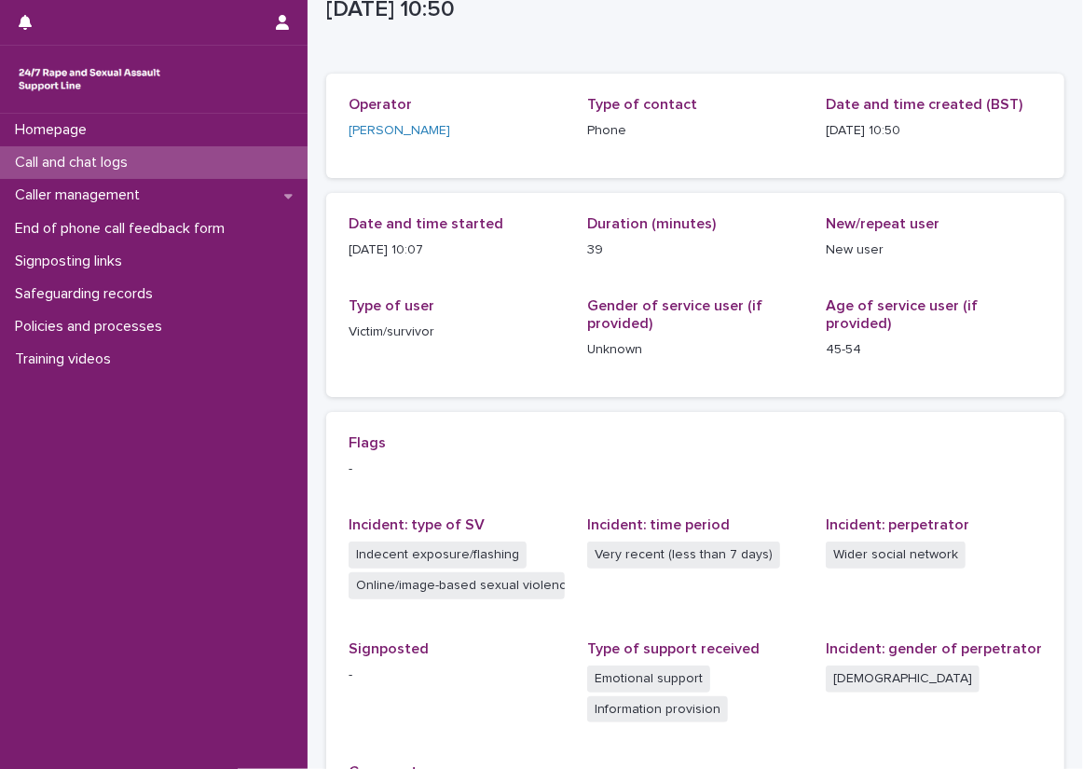
scroll to position [93, 0]
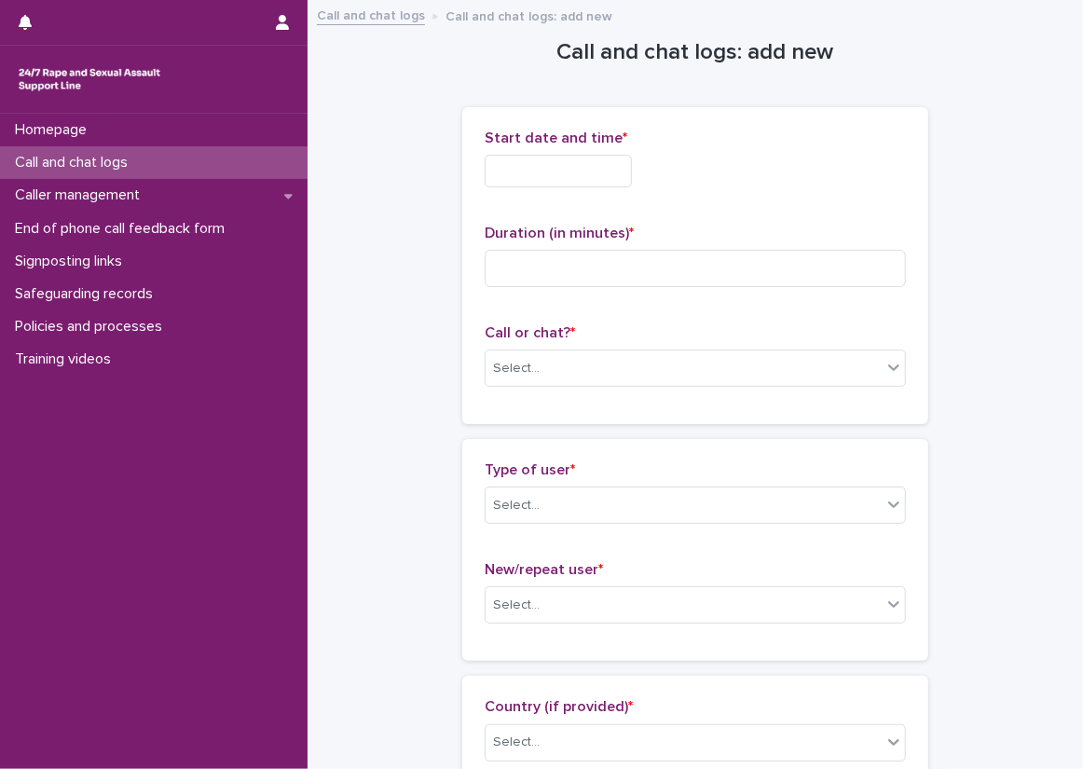
click at [250, 177] on div "Call and chat logs" at bounding box center [154, 162] width 308 height 33
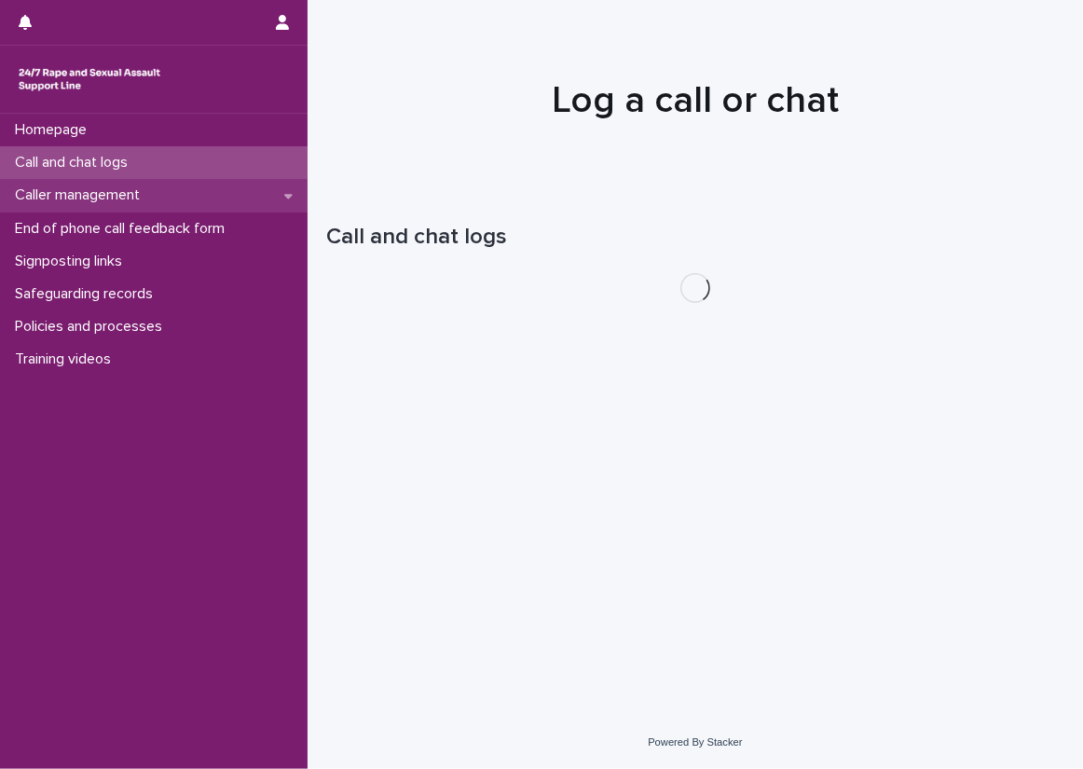
click at [246, 210] on div "Caller management" at bounding box center [154, 195] width 308 height 33
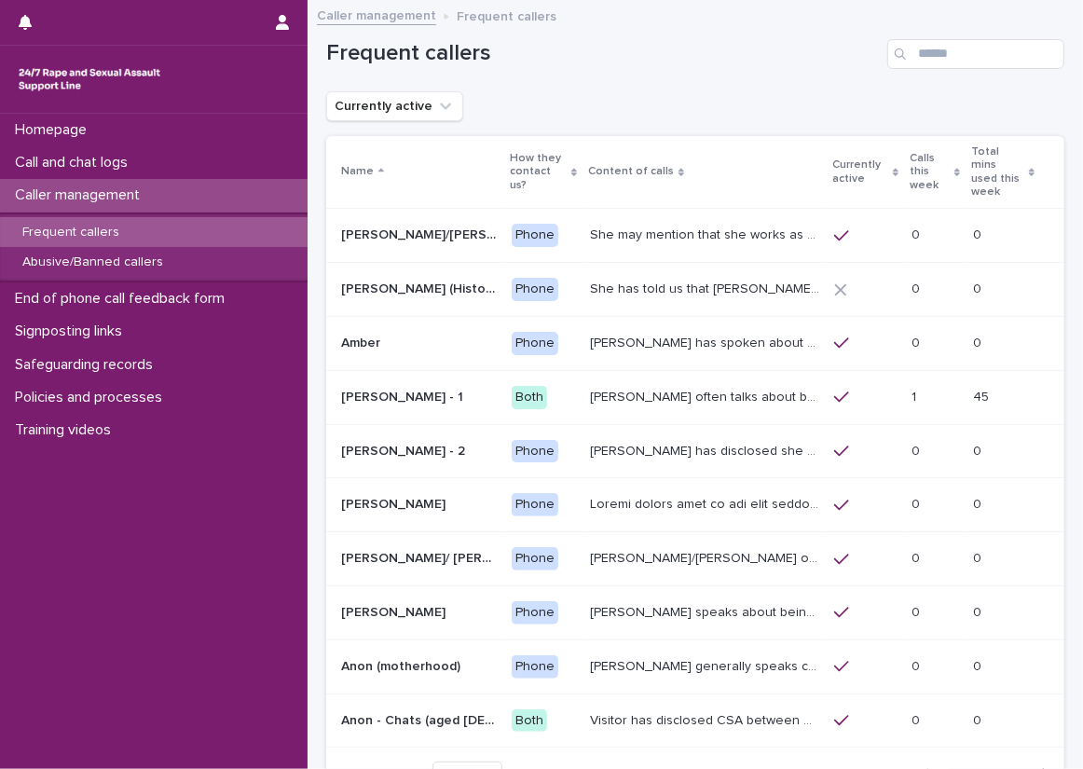
click at [286, 220] on div "Frequent callers" at bounding box center [154, 232] width 308 height 31
click at [289, 251] on div "Abusive/Banned callers" at bounding box center [154, 262] width 308 height 31
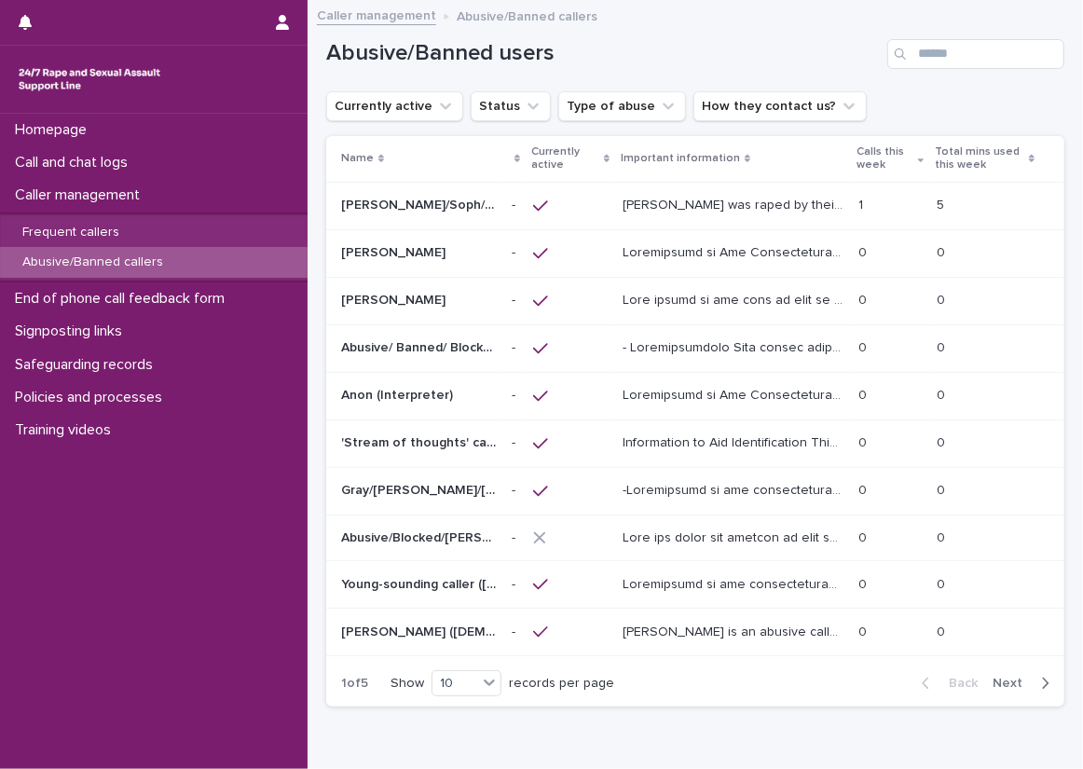
click at [929, 69] on div "Abusive/Banned users" at bounding box center [695, 46] width 738 height 89
click at [936, 50] on input "Search" at bounding box center [975, 54] width 177 height 30
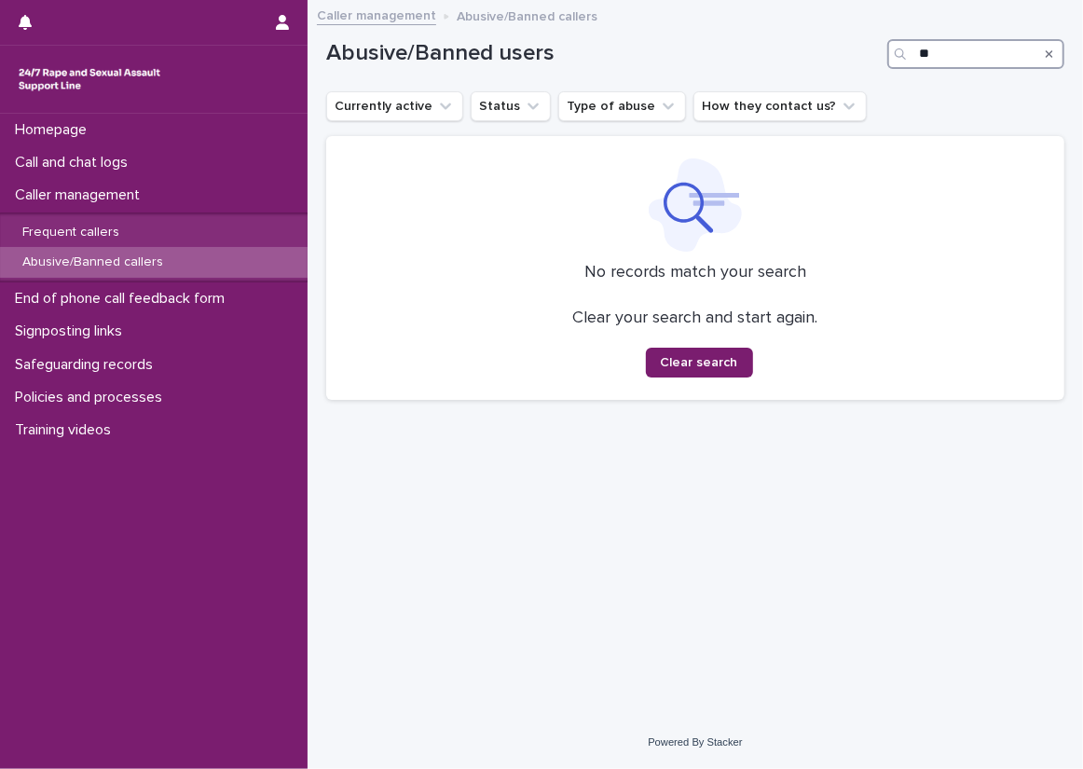
type input "*"
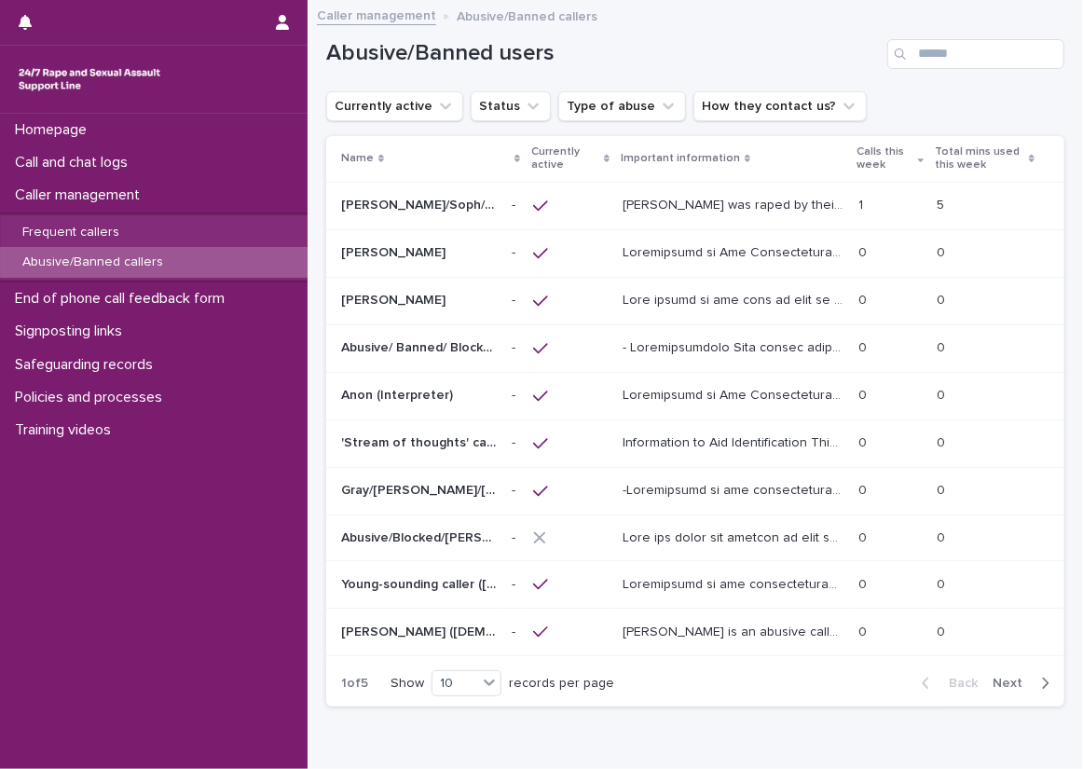
click at [1034, 680] on div "button" at bounding box center [1042, 683] width 16 height 17
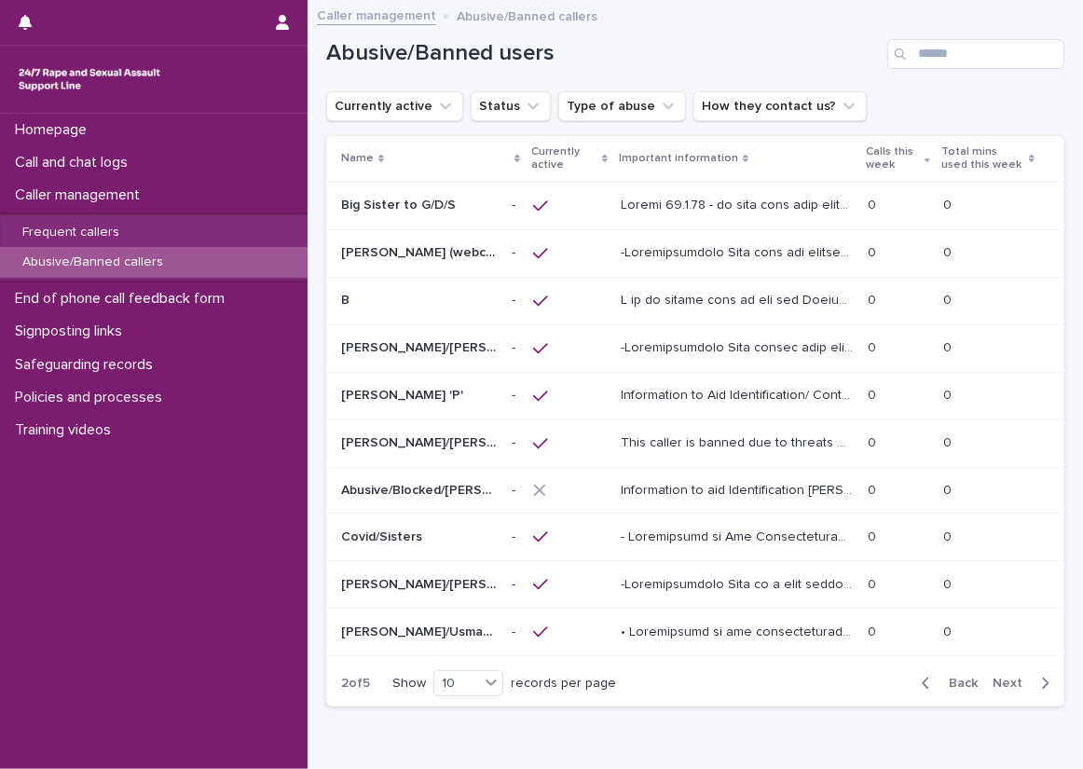
click at [760, 304] on p at bounding box center [739, 299] width 236 height 20
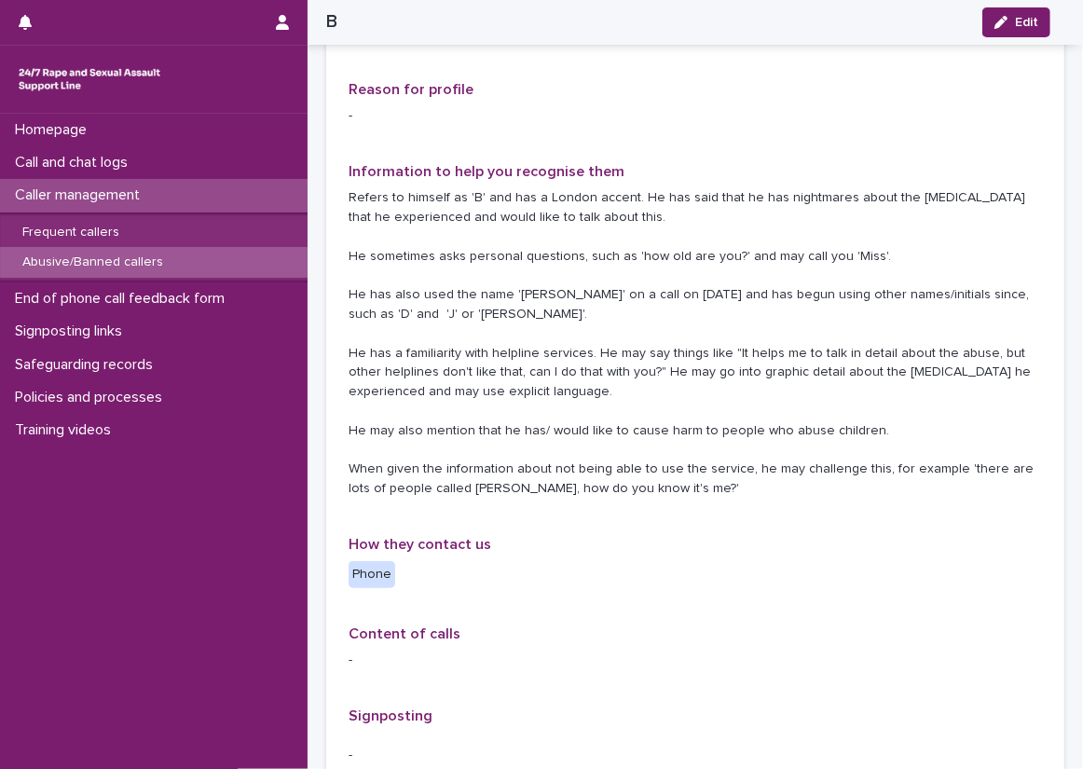
scroll to position [466, 0]
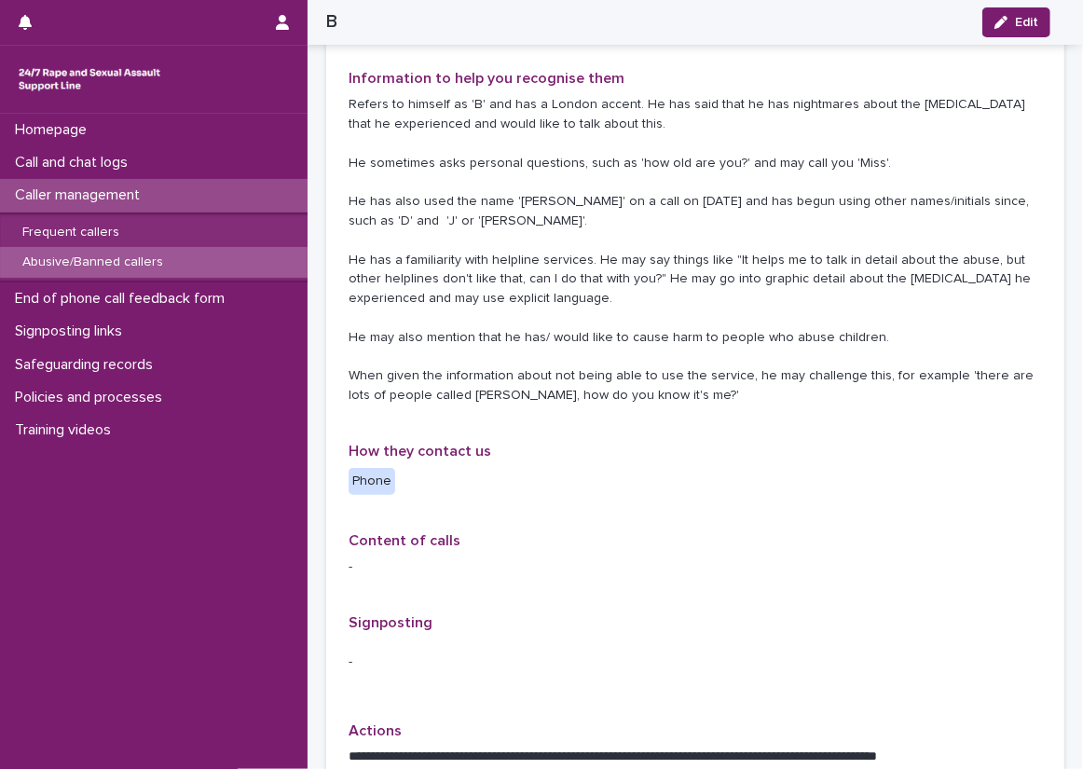
click at [914, 487] on div "Type of caller Abusive Reason for profile - Information to help you recognise t…" at bounding box center [695, 454] width 693 height 1113
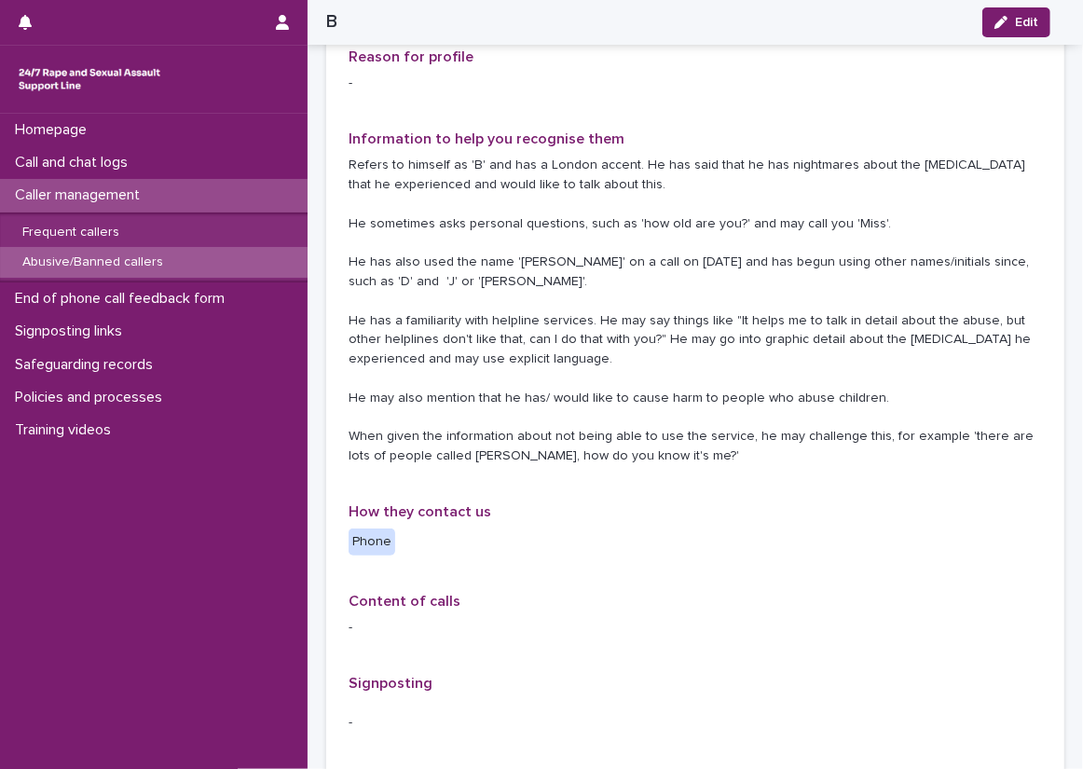
scroll to position [373, 0]
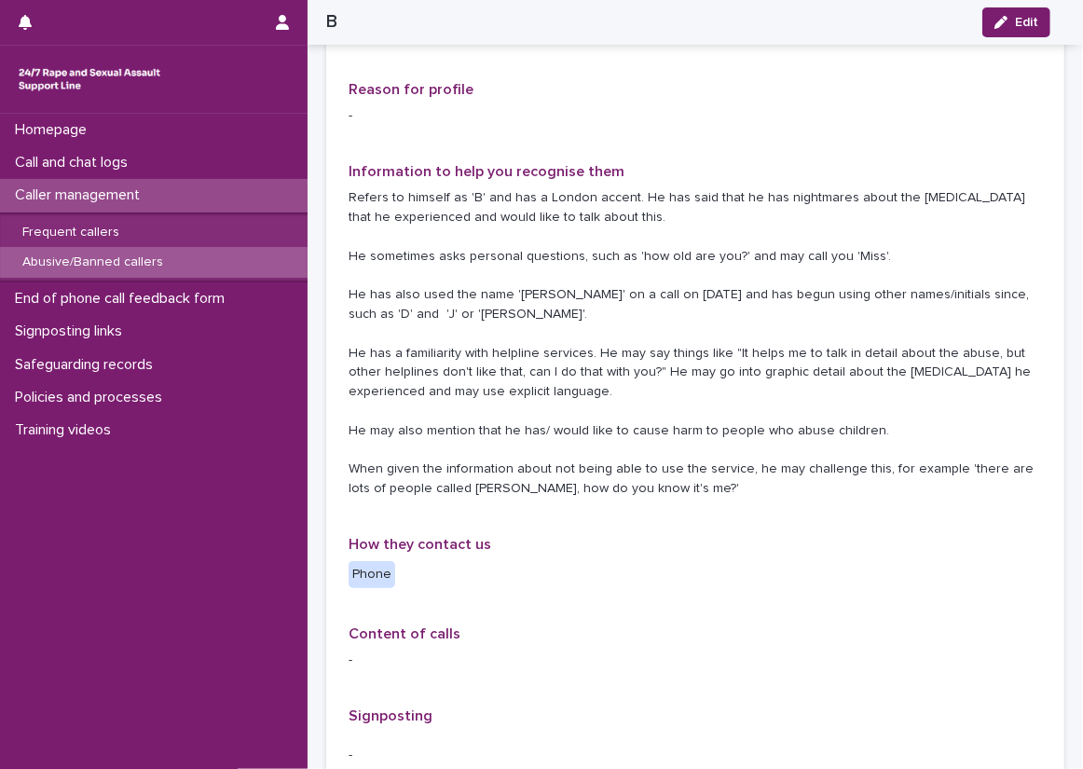
click at [1026, 414] on p "Refers to himself as 'B' and has a London accent. He has said that he has night…" at bounding box center [695, 343] width 693 height 310
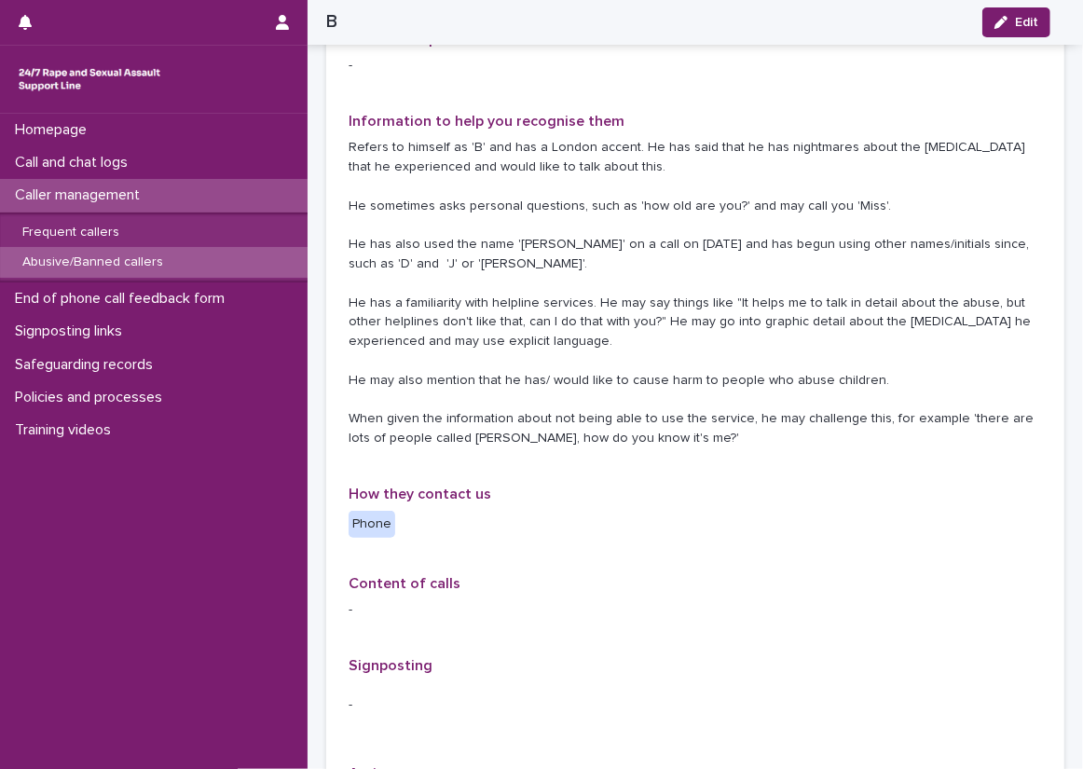
scroll to position [466, 0]
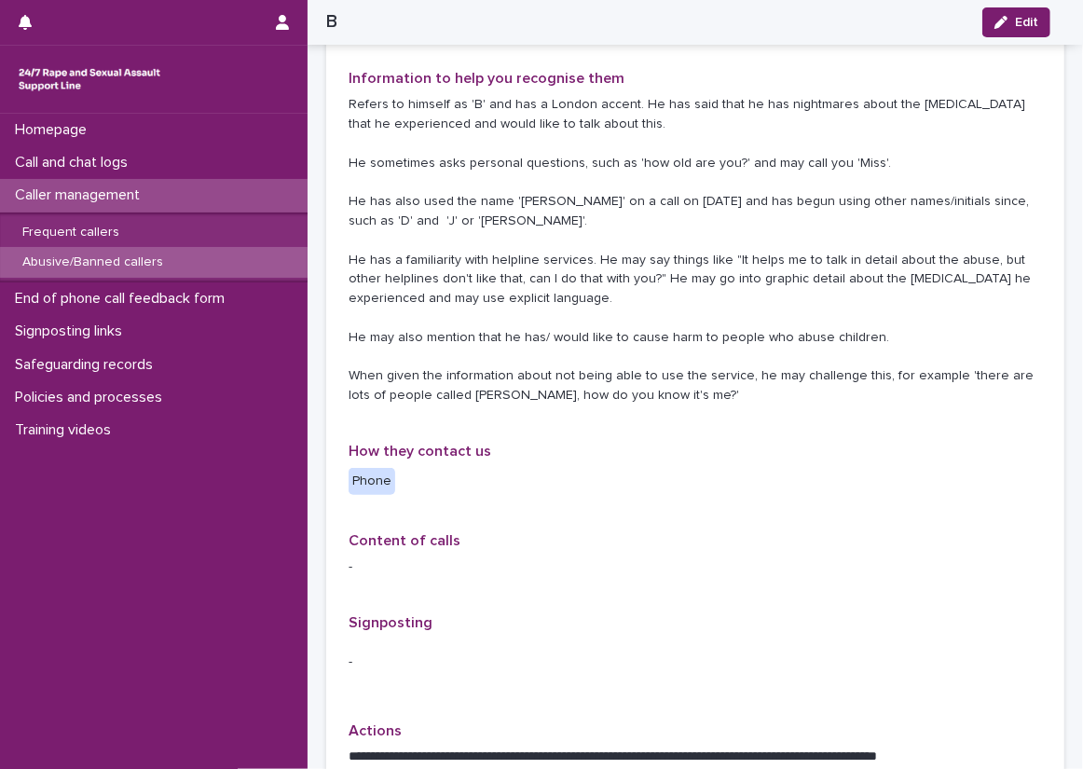
click at [334, 410] on div "Type of caller Abusive Reason for profile - Information to help you recognise t…" at bounding box center [695, 455] width 738 height 1158
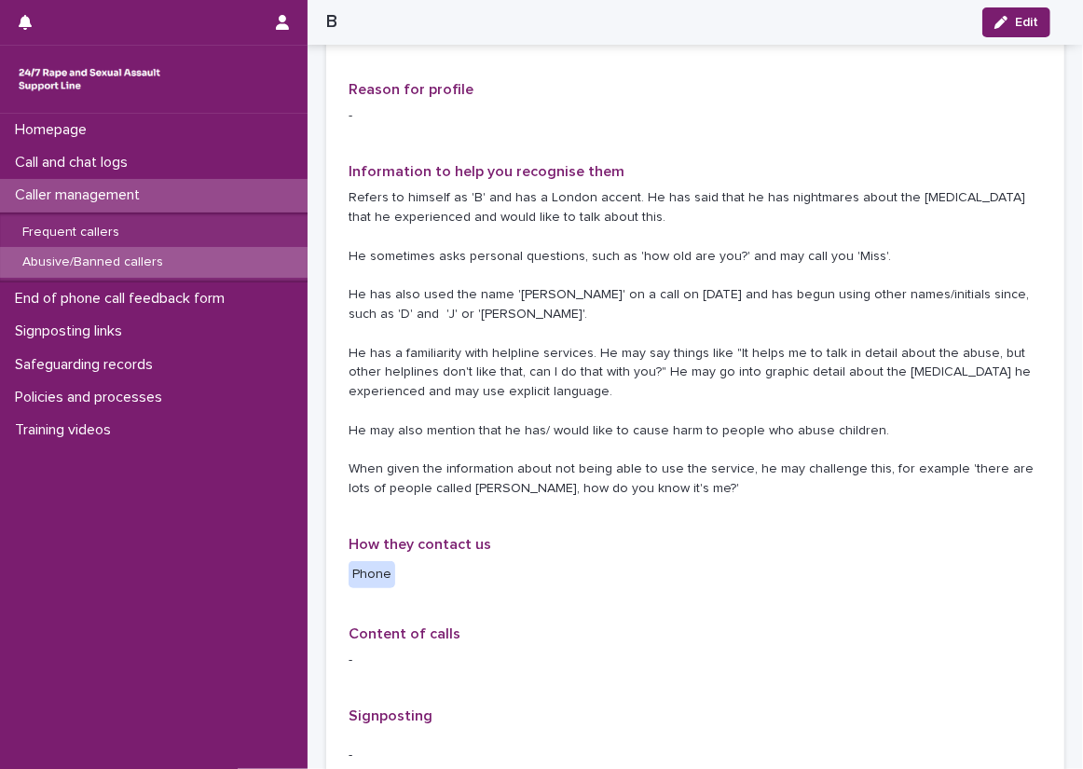
scroll to position [280, 0]
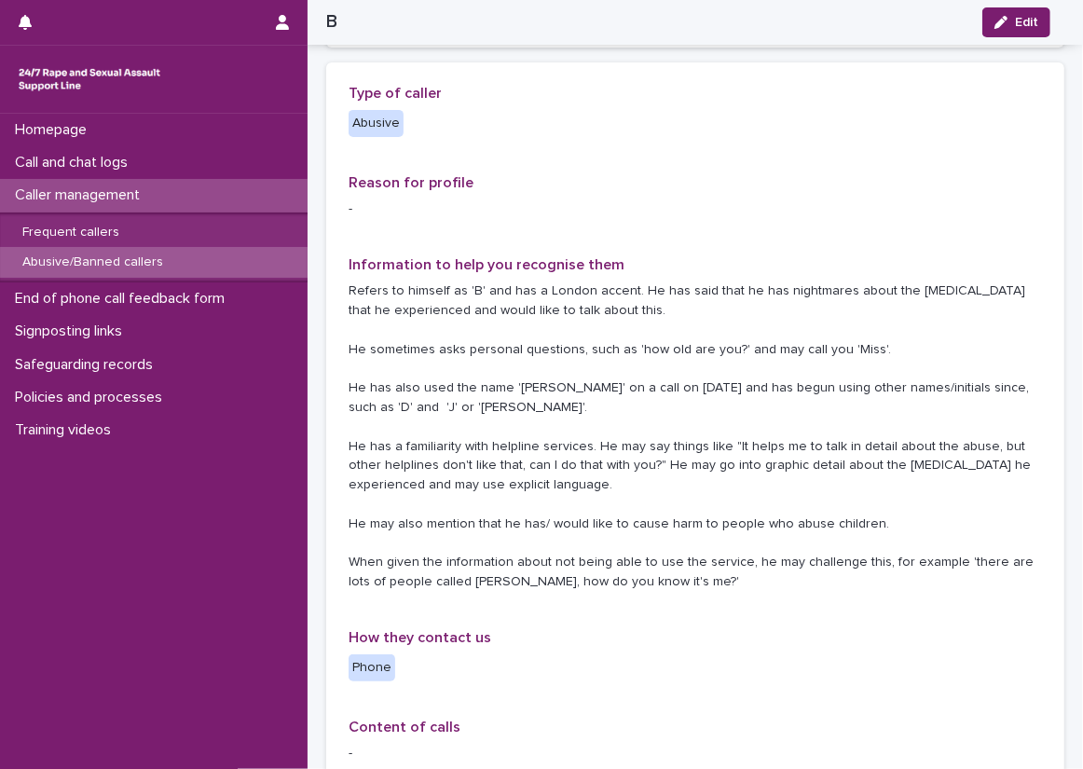
click at [330, 414] on div "Type of caller Abusive Reason for profile - Information to help you recognise t…" at bounding box center [695, 641] width 738 height 1158
click at [226, 150] on div "Call and chat logs" at bounding box center [154, 162] width 308 height 33
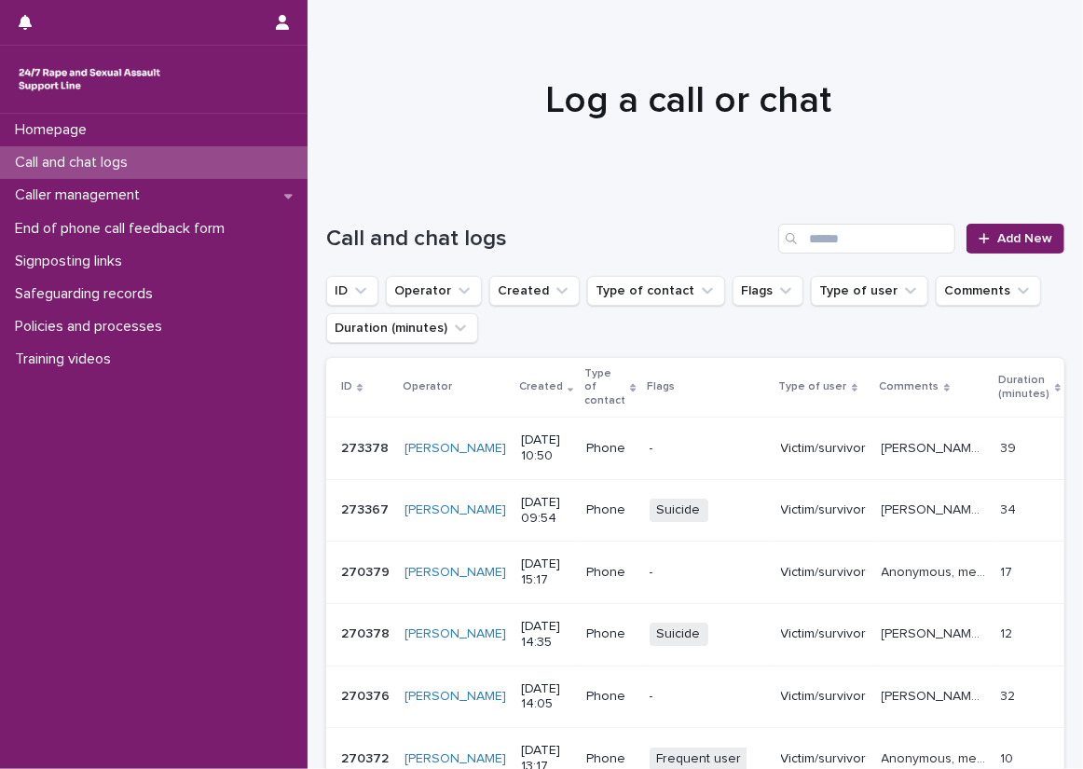
click at [229, 165] on div "Call and chat logs" at bounding box center [154, 162] width 308 height 33
click at [832, 241] on input "Search" at bounding box center [866, 239] width 177 height 30
type input "*********"
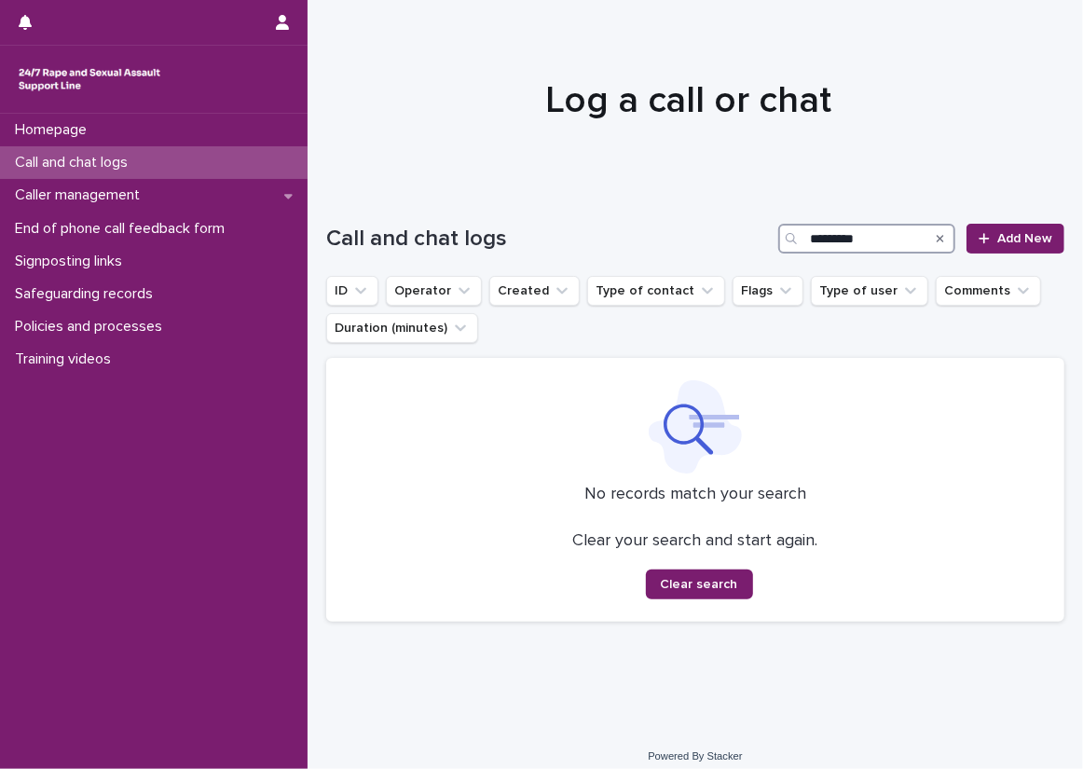
click at [832, 241] on input "*********" at bounding box center [866, 239] width 177 height 30
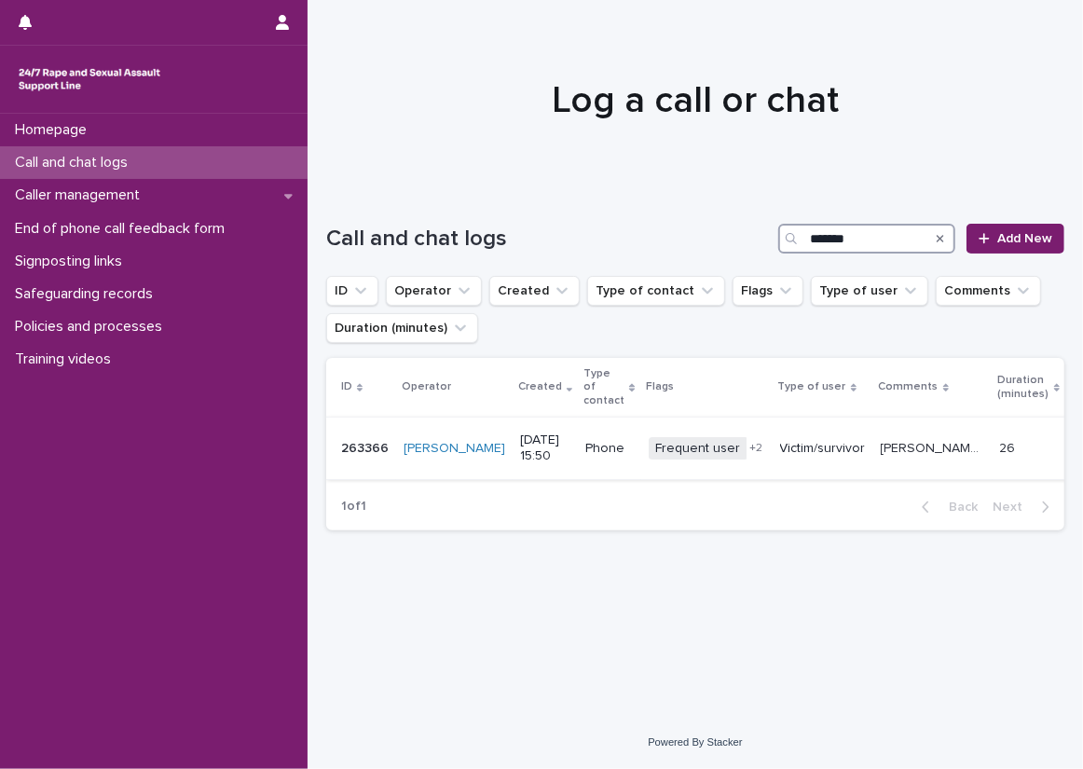
type input "*******"
click at [885, 440] on p "Craig, mentioned being sexually abused by their auntie, said "I'm not sure if t…" at bounding box center [935, 447] width 108 height 20
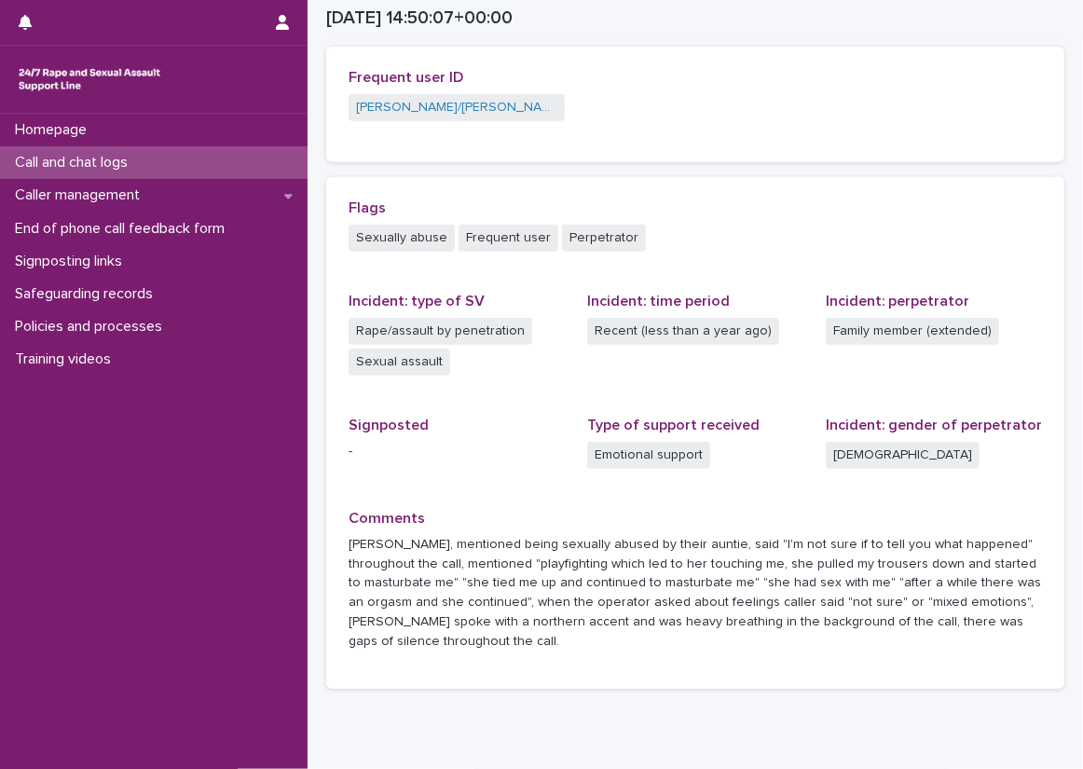
scroll to position [488, 0]
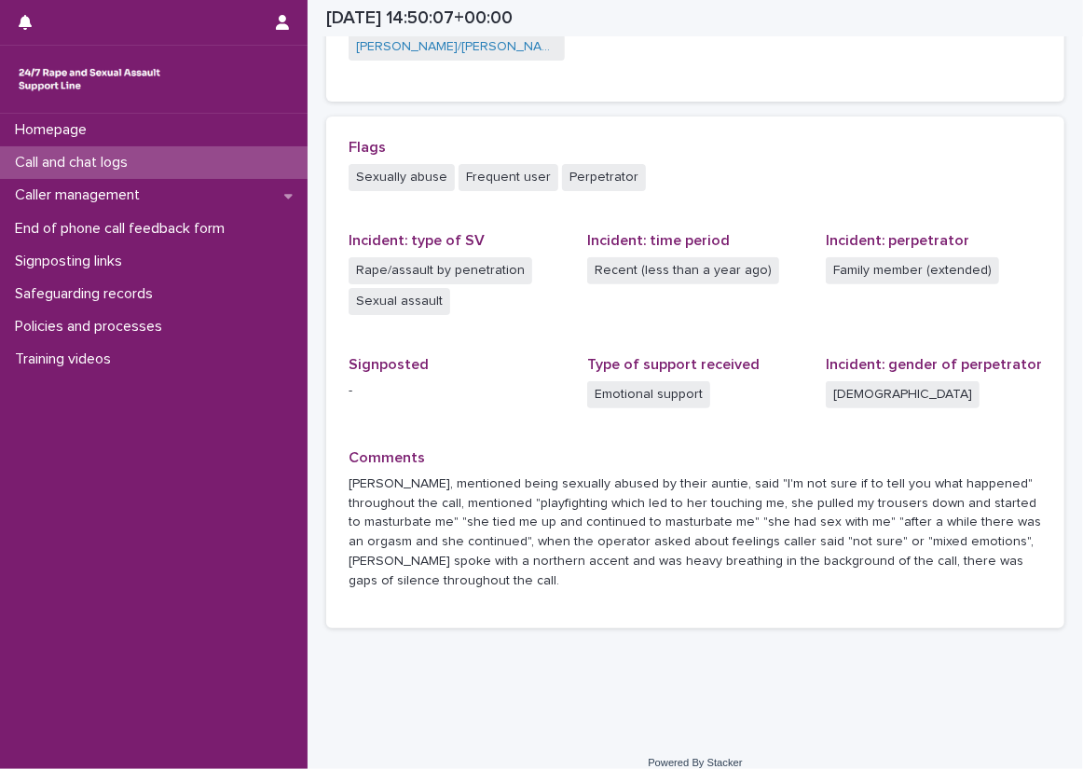
click at [312, 429] on div "Loading... Saving… Loading... Saving… 2025-09-01 14:50:07+00:00 1/9/2025 15:50 …" at bounding box center [695, 124] width 775 height 1223
click at [313, 429] on div "Loading... Saving… Loading... Saving… 2025-09-01 14:50:07+00:00 1/9/2025 15:50 …" at bounding box center [695, 124] width 775 height 1223
click at [311, 430] on div "Loading... Saving… Loading... Saving… 2025-09-01 14:50:07+00:00 1/9/2025 15:50 …" at bounding box center [695, 124] width 775 height 1223
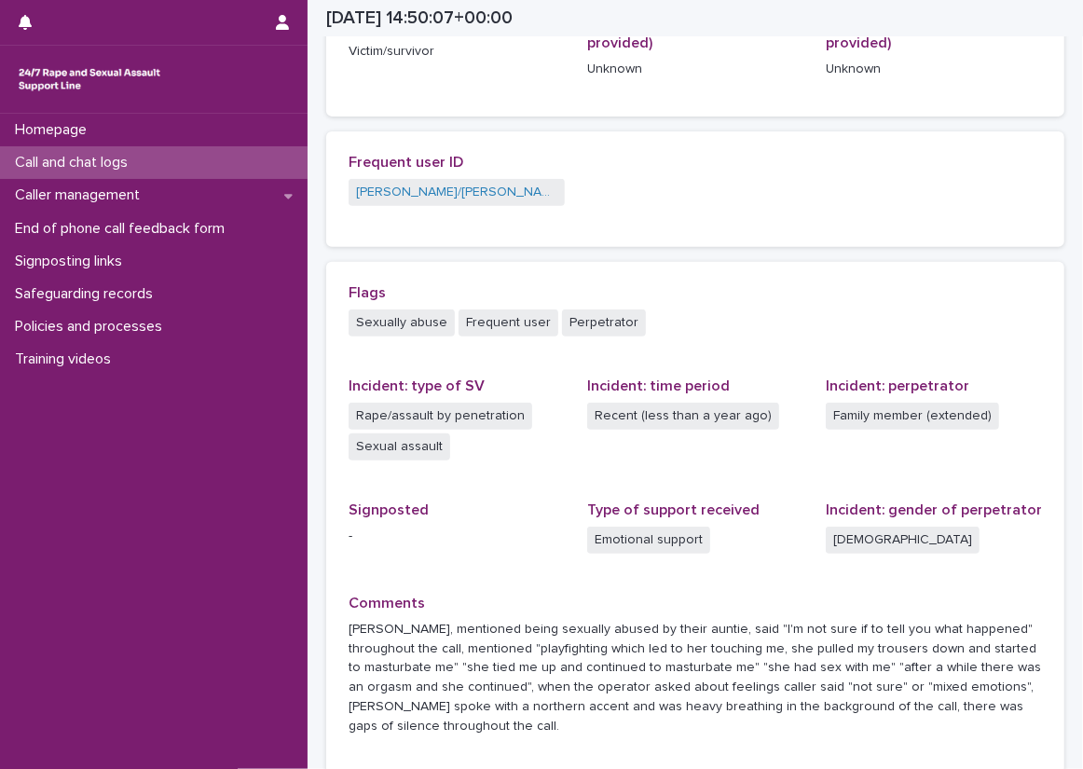
scroll to position [302, 0]
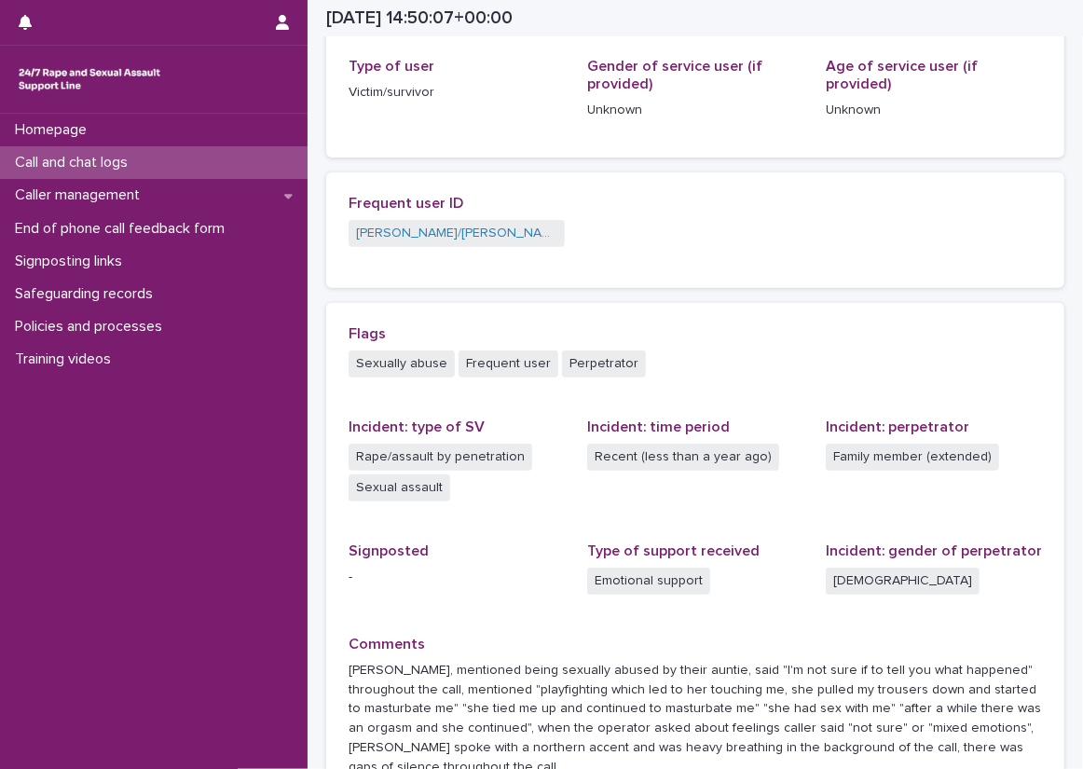
click at [312, 154] on div "Loading... Saving… Loading... Saving… 2025-09-01 14:50:07+00:00 1/9/2025 15:50 …" at bounding box center [695, 311] width 775 height 1223
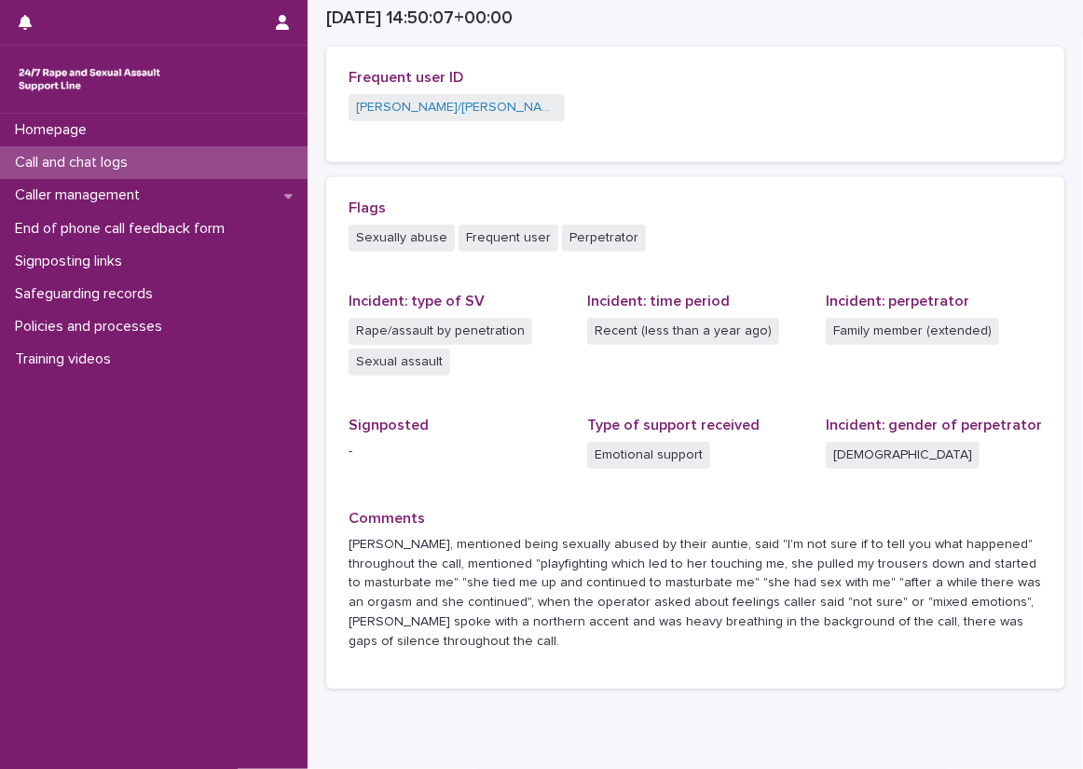
scroll to position [395, 0]
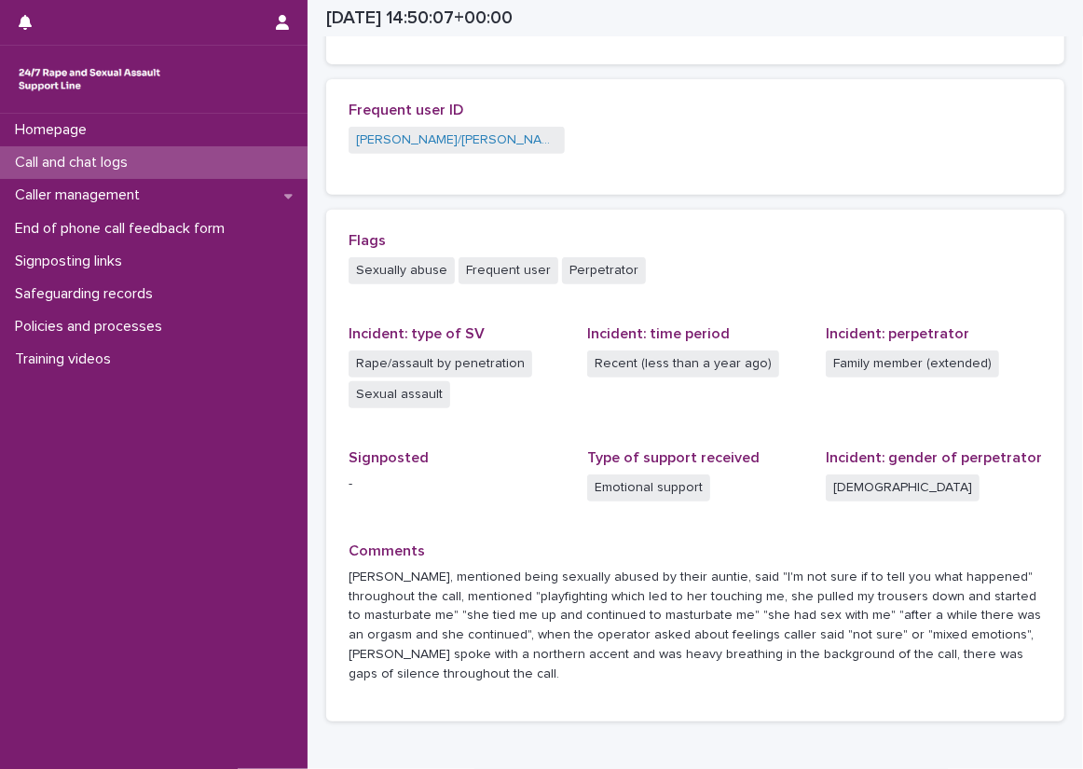
click at [310, 196] on div "Loading... Saving… Loading... Saving… 2025-09-01 14:50:07+00:00 1/9/2025 15:50 …" at bounding box center [695, 218] width 775 height 1223
click at [311, 196] on div "Loading... Saving… Loading... Saving… 2025-09-01 14:50:07+00:00 1/9/2025 15:50 …" at bounding box center [695, 218] width 775 height 1223
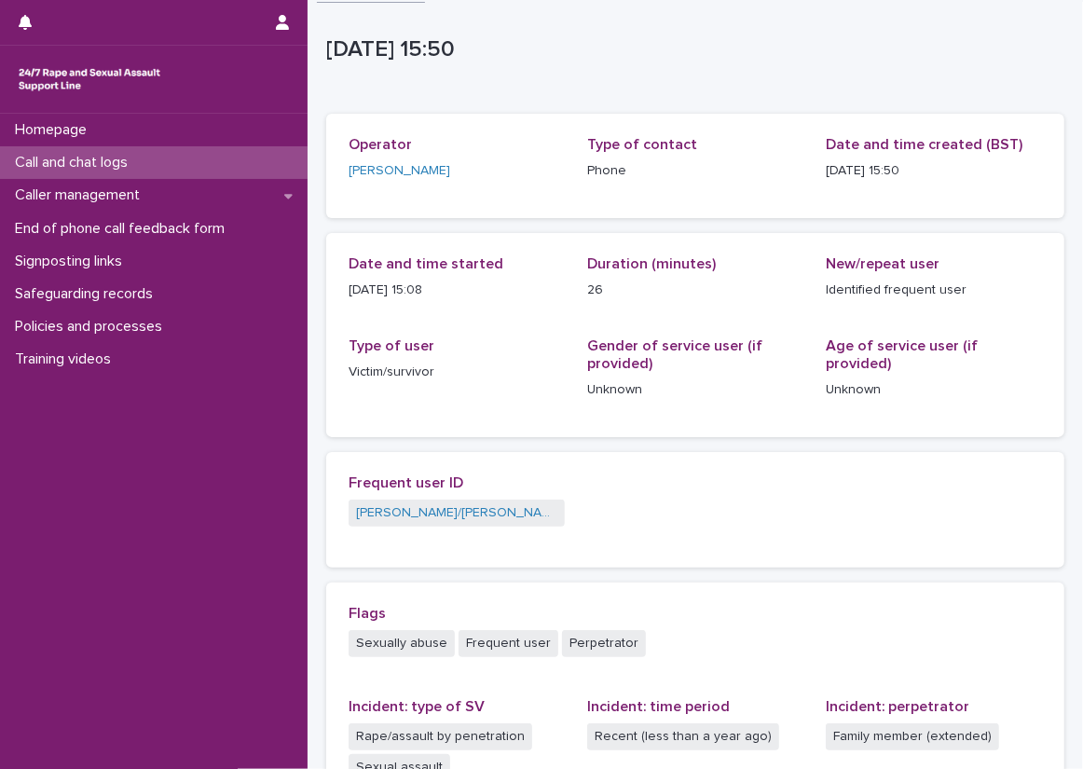
scroll to position [0, 0]
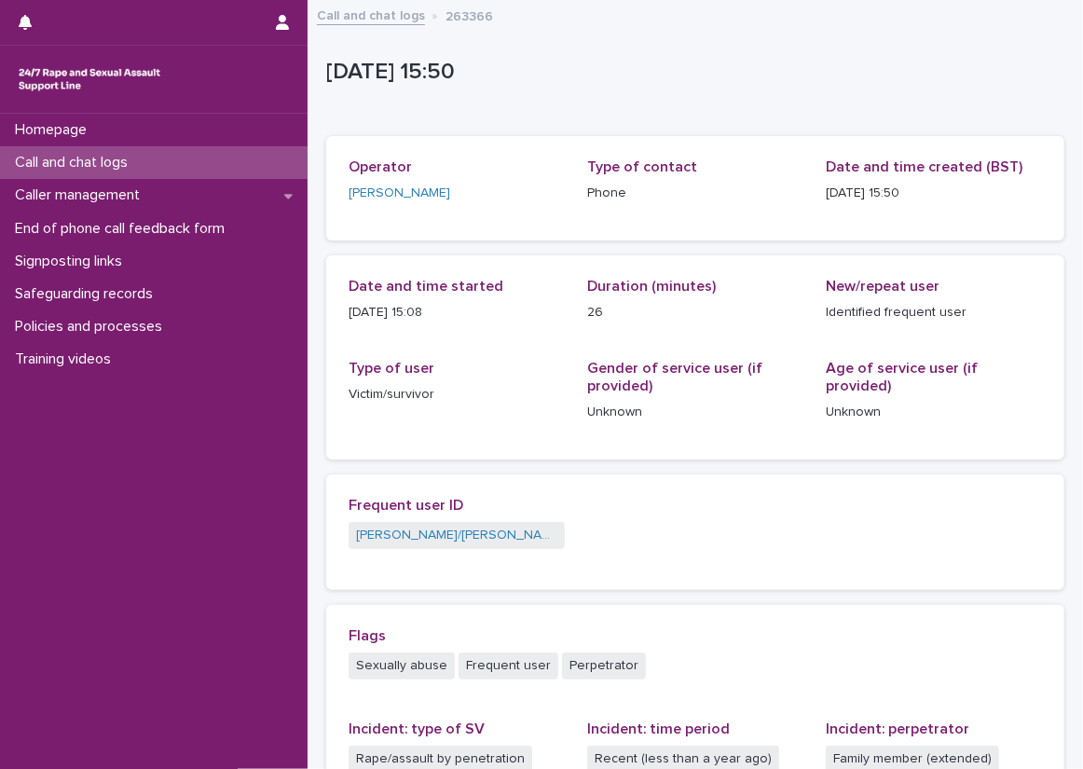
click at [262, 167] on div "Call and chat logs" at bounding box center [154, 162] width 308 height 33
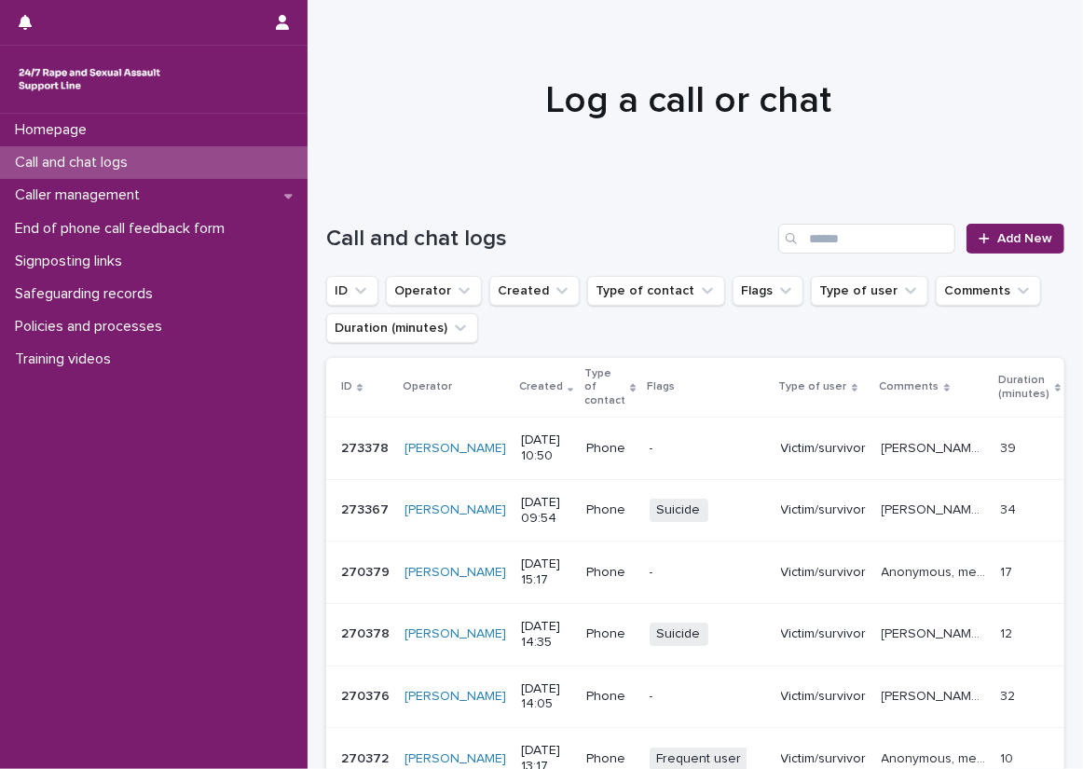
click at [260, 194] on div "Caller management" at bounding box center [154, 195] width 308 height 33
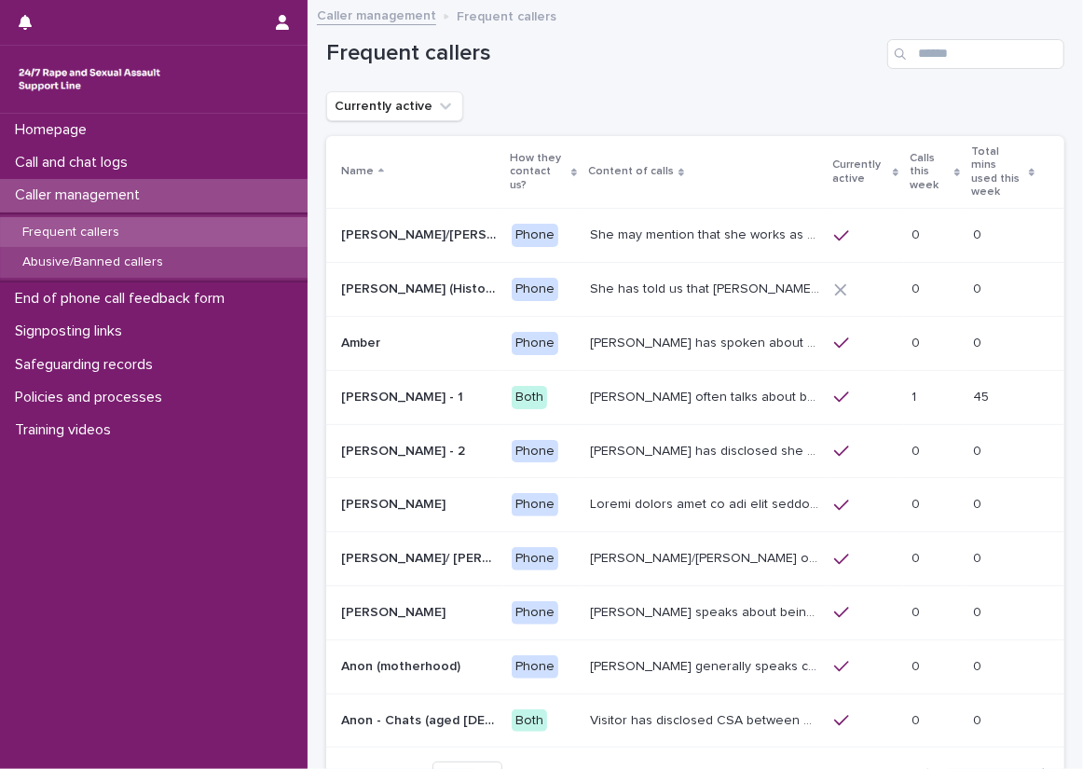
click at [247, 249] on div "Abusive/Banned callers" at bounding box center [154, 262] width 308 height 31
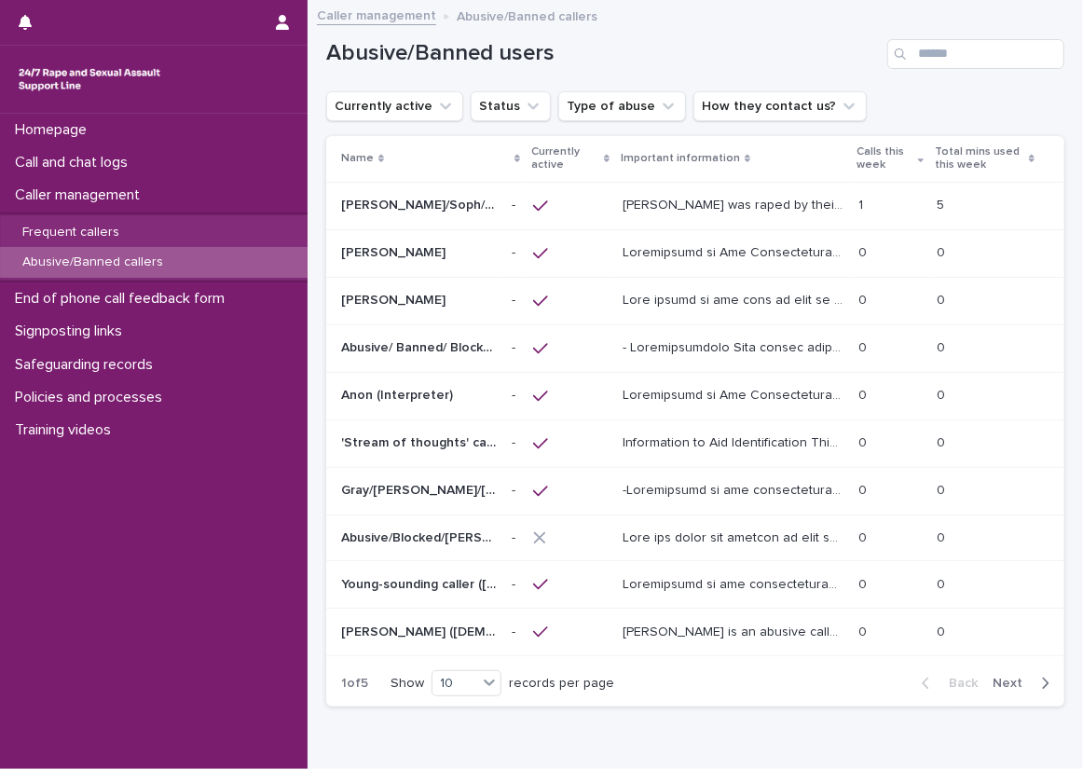
click at [1016, 683] on span "Next" at bounding box center [1013, 683] width 41 height 13
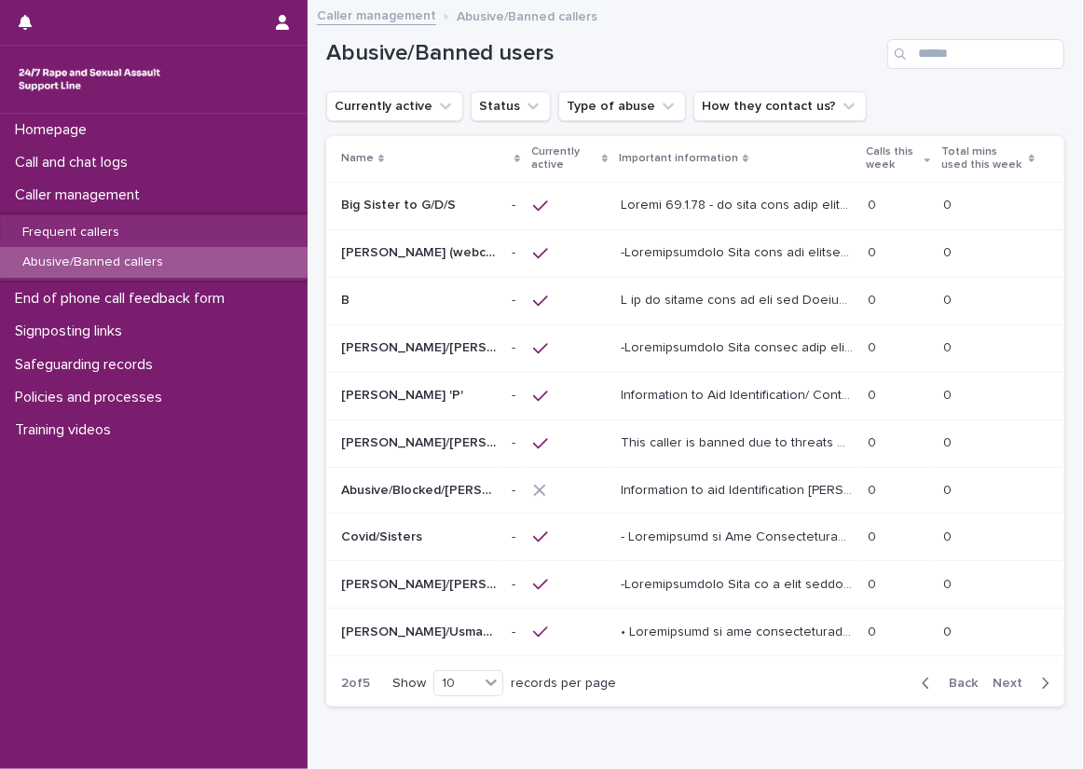
click at [1016, 683] on span "Next" at bounding box center [1013, 683] width 41 height 13
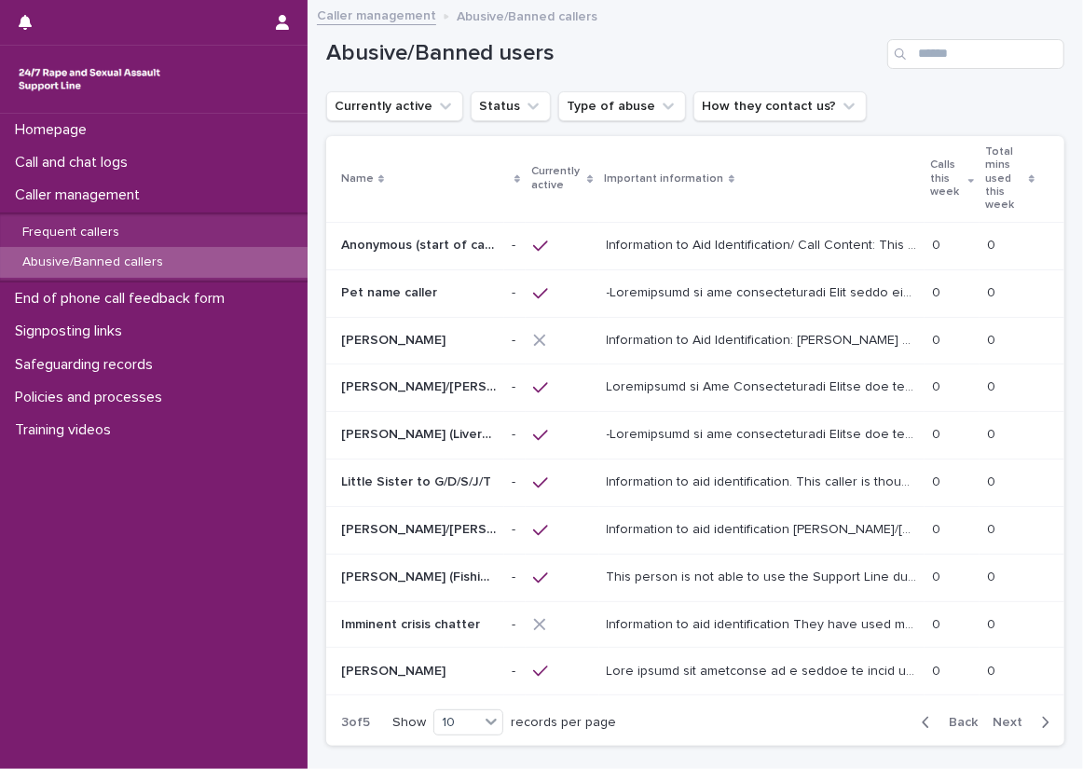
click at [1016, 716] on span "Next" at bounding box center [1013, 722] width 41 height 13
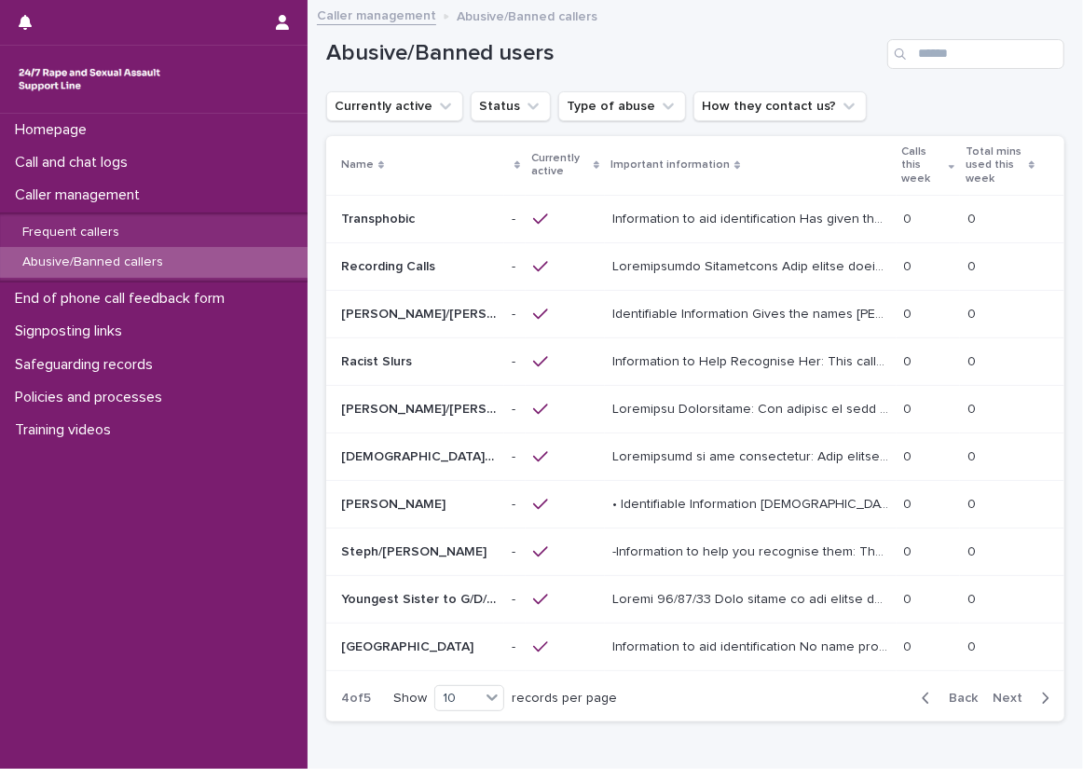
click at [1016, 692] on span "Next" at bounding box center [1013, 698] width 41 height 13
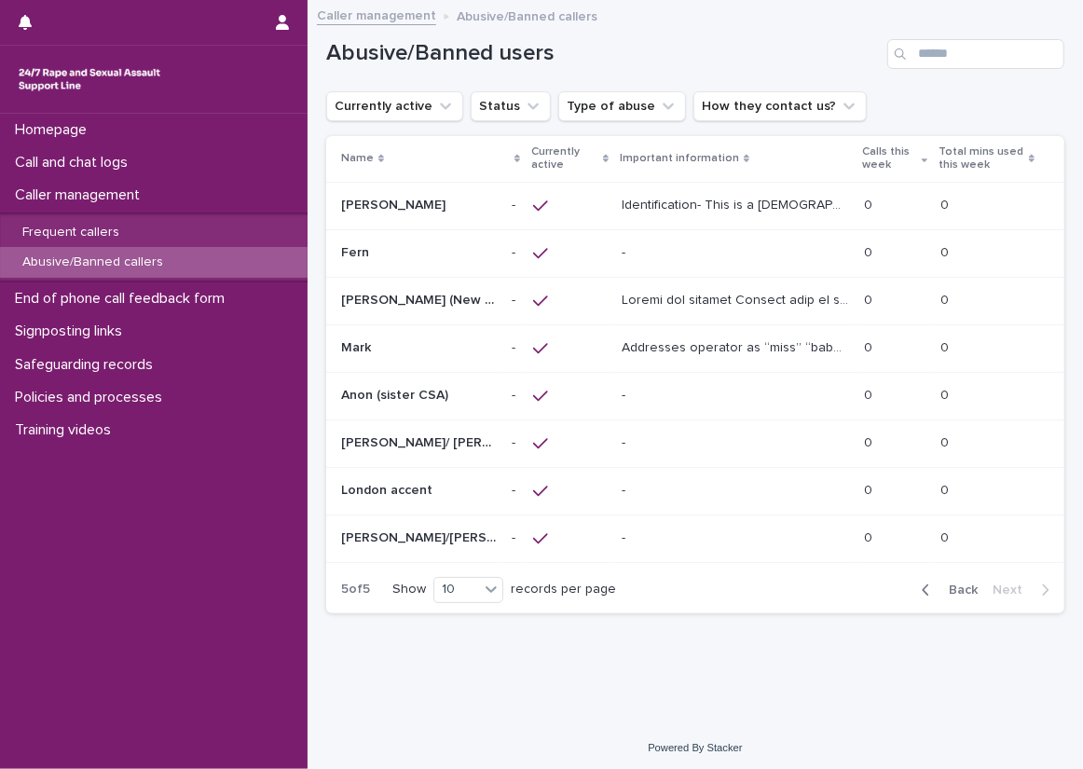
click at [938, 583] on span "Back" at bounding box center [958, 589] width 40 height 13
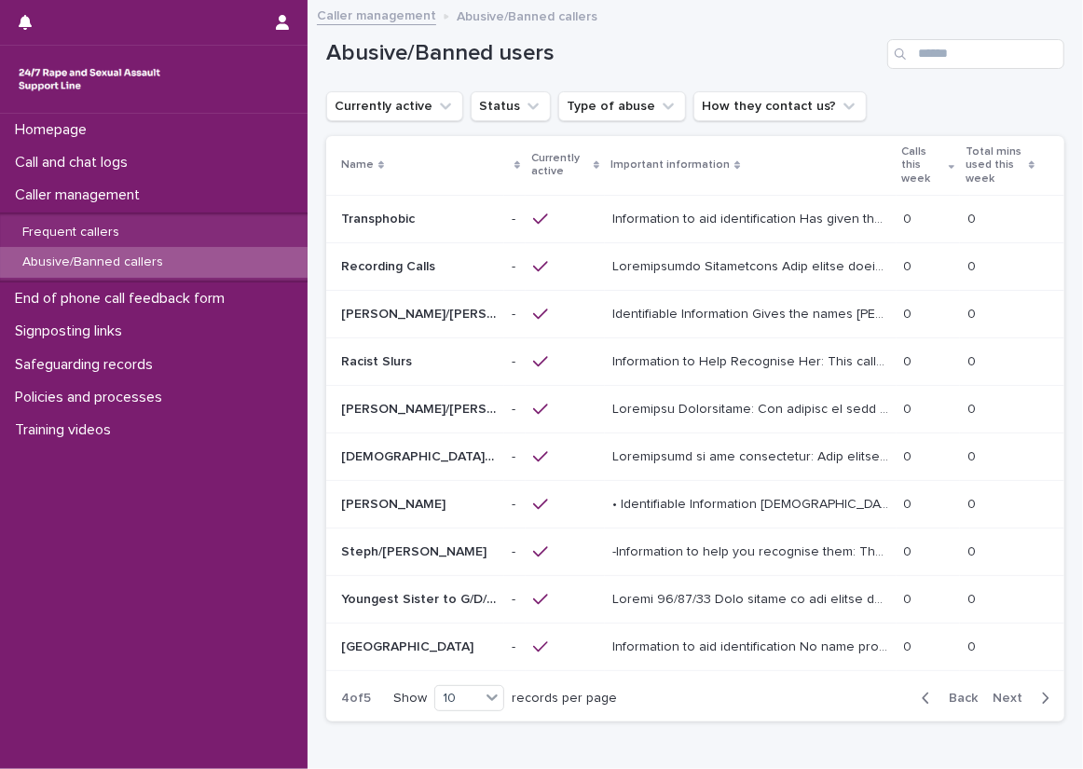
click at [720, 303] on p "Identifiable Information Gives the names Kevin, Dean, Neil, David, James, Ben o…" at bounding box center [752, 313] width 280 height 20
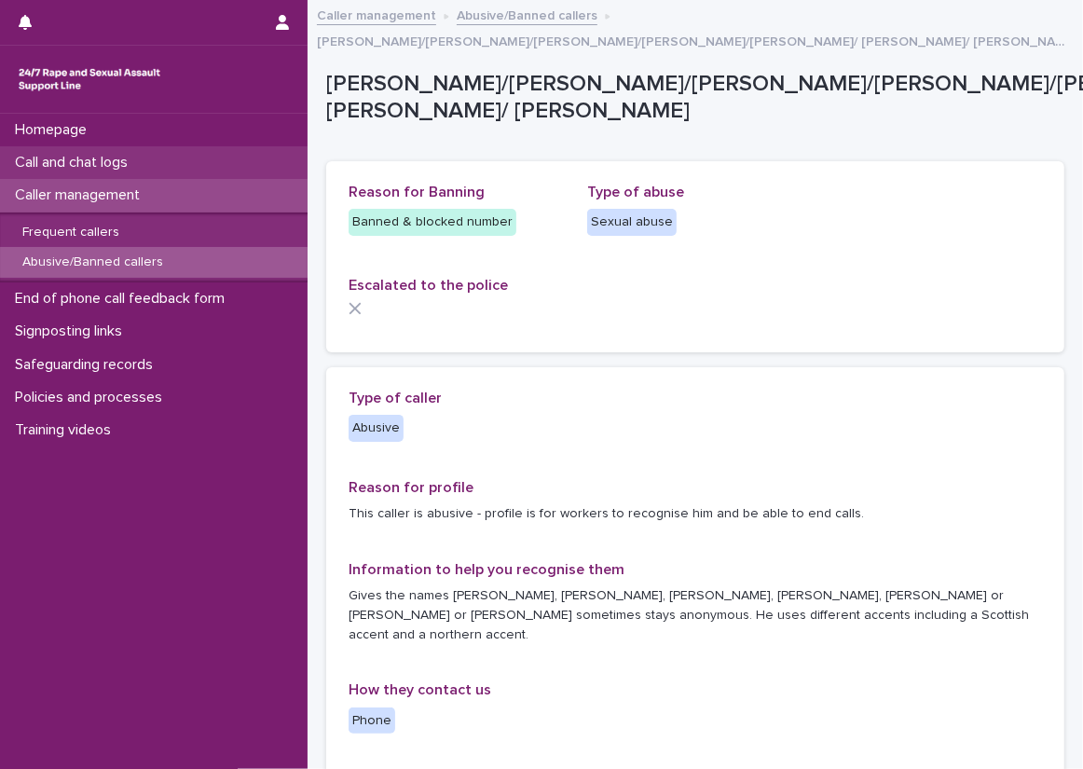
click at [241, 160] on div "Call and chat logs" at bounding box center [154, 162] width 308 height 33
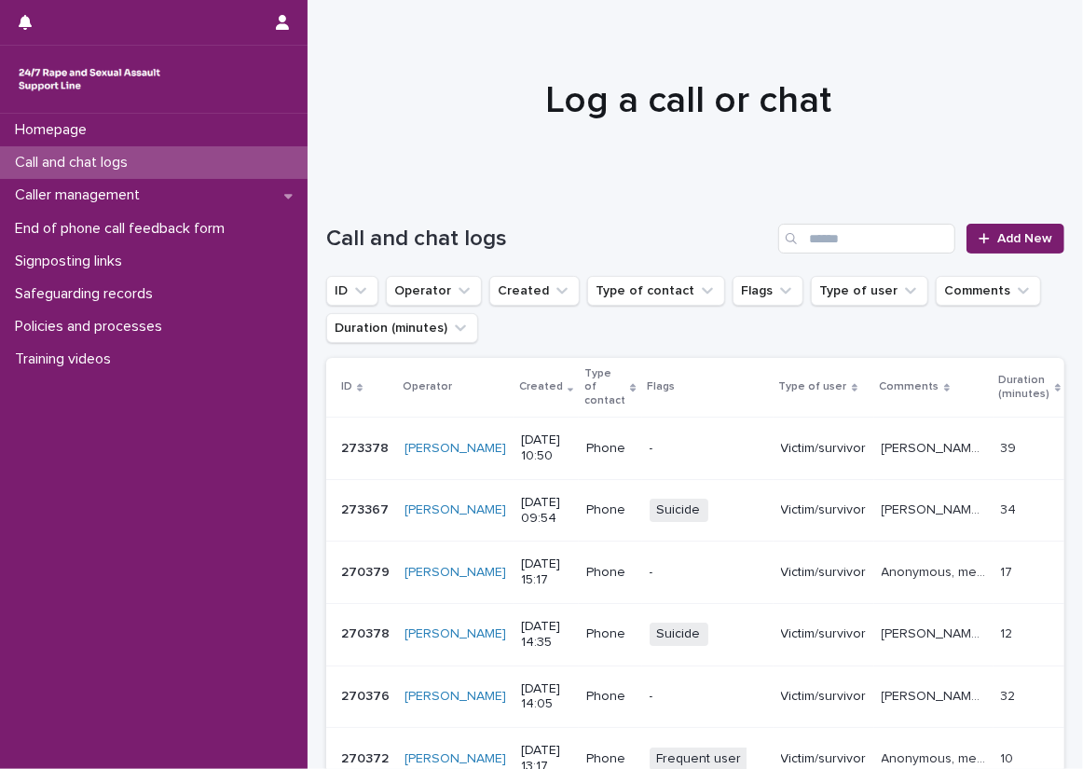
click at [287, 152] on div "Call and chat logs" at bounding box center [154, 162] width 308 height 33
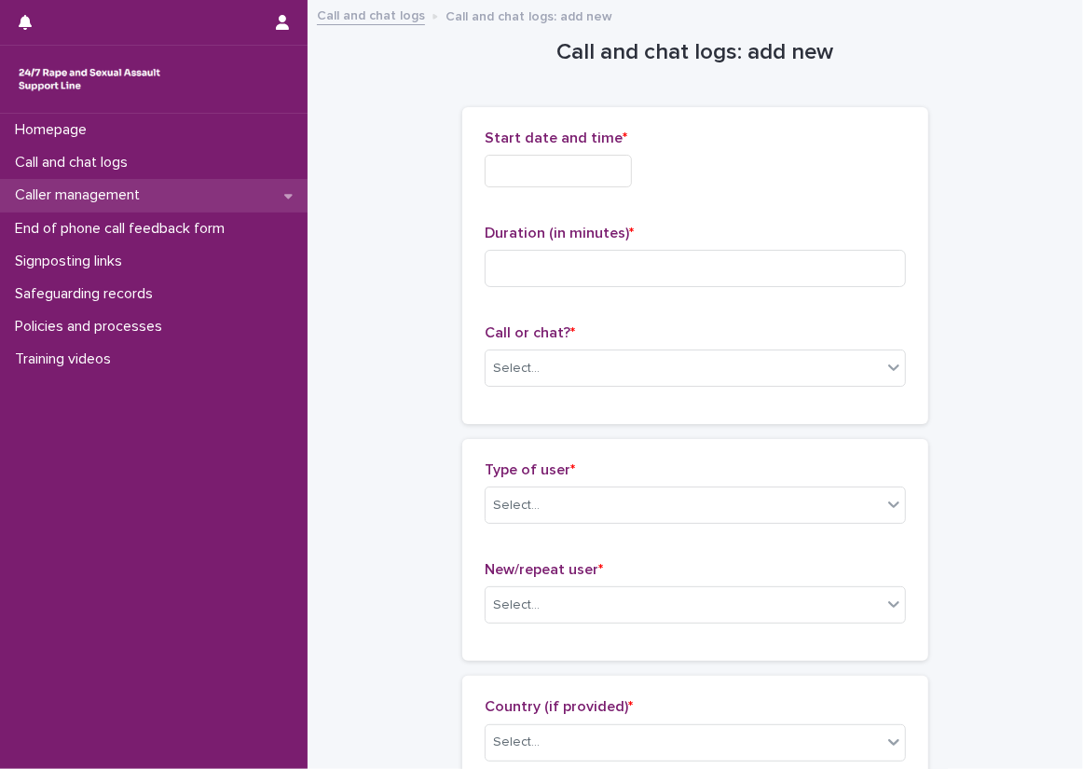
click at [213, 185] on div "Caller management" at bounding box center [154, 195] width 308 height 33
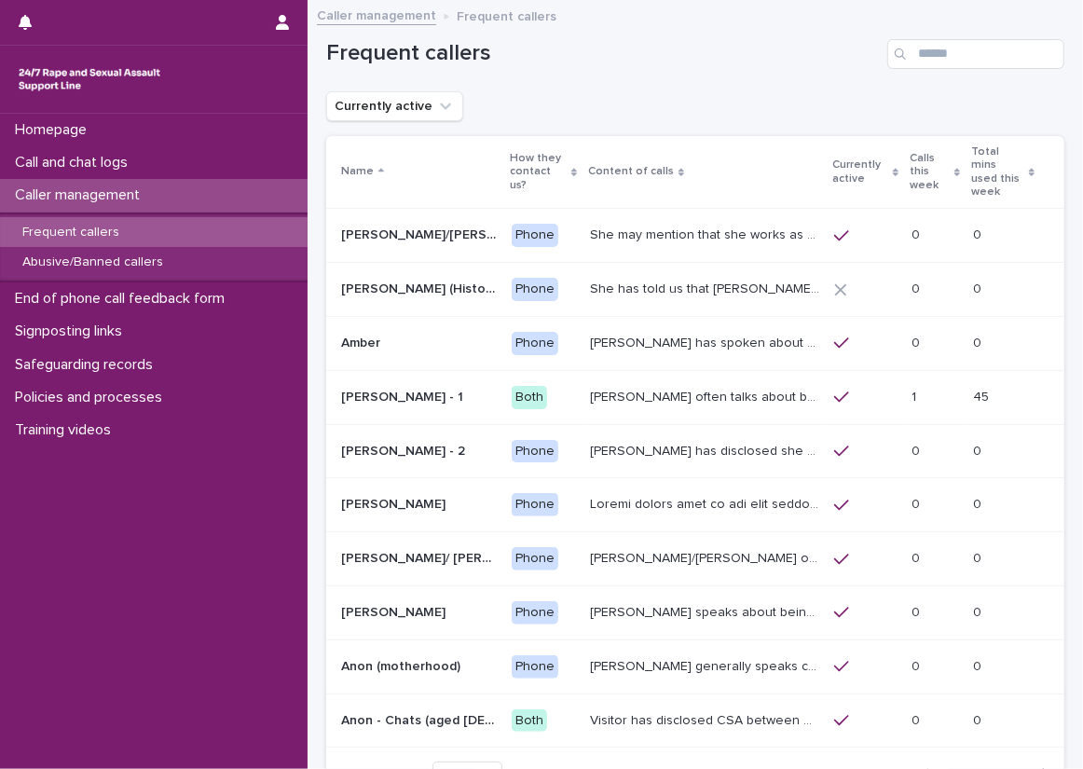
click at [583, 347] on td "Amber has spoken about multiple experiences of sexual abuse. Amber told us she …" at bounding box center [705, 343] width 244 height 54
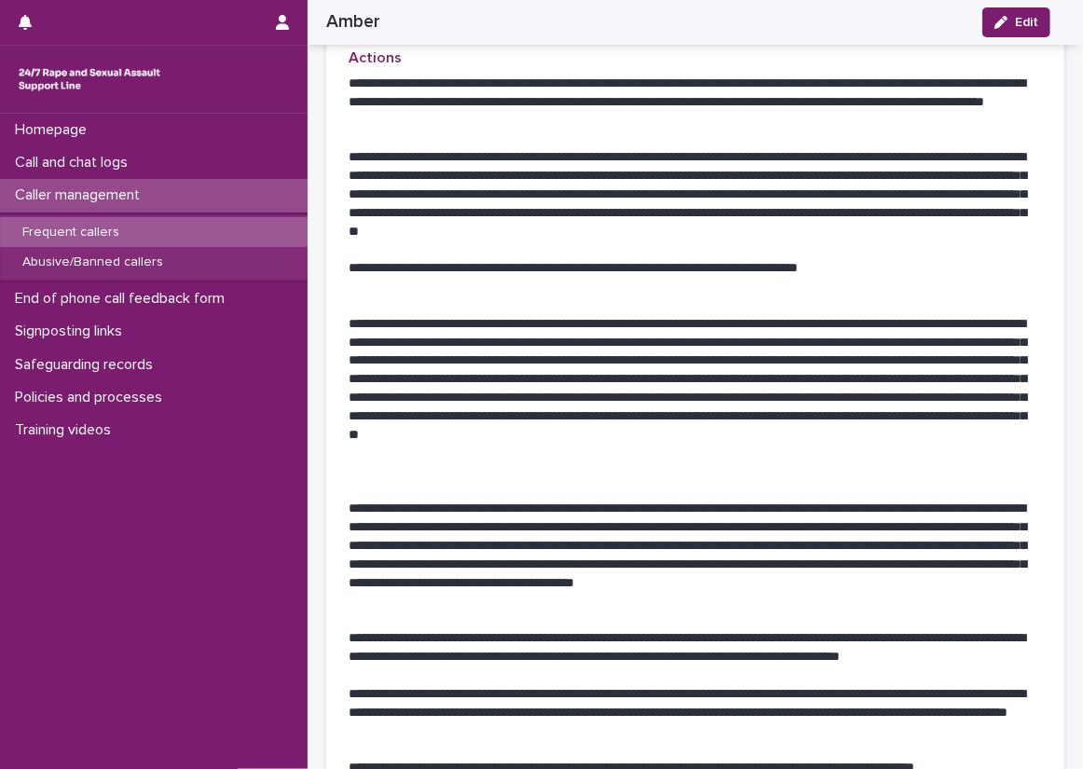
scroll to position [1212, 0]
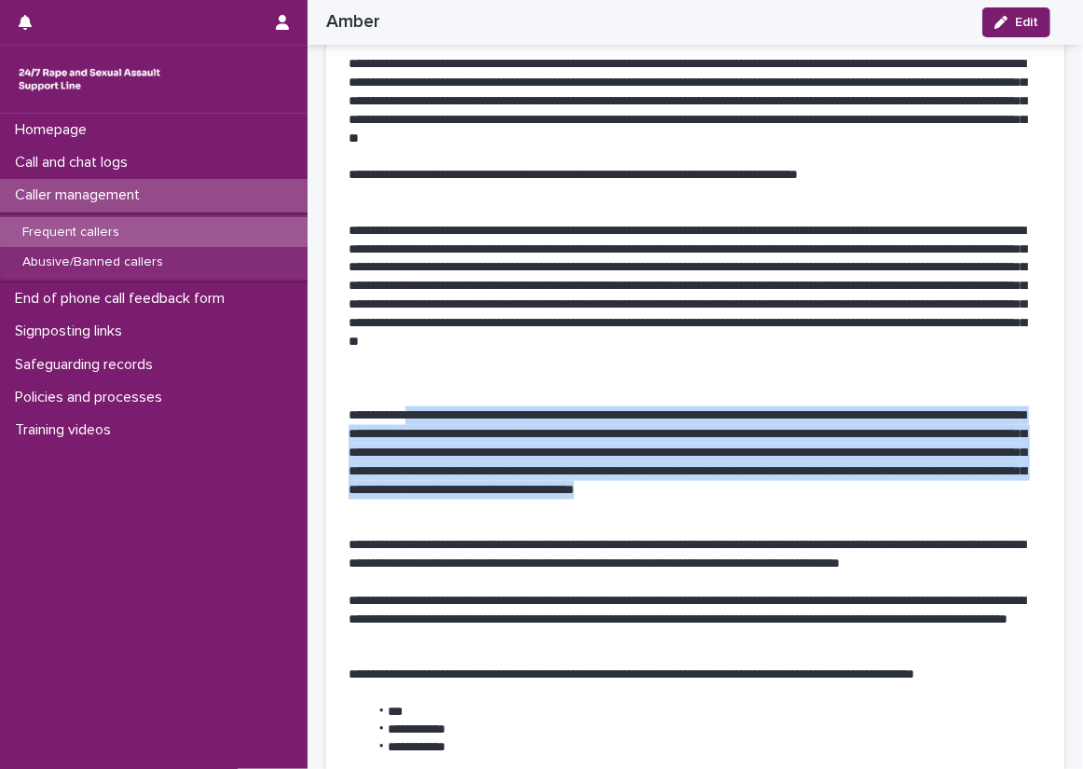
drag, startPoint x: 576, startPoint y: 436, endPoint x: 419, endPoint y: 341, distance: 183.2
click at [419, 406] on p "**********" at bounding box center [688, 461] width 679 height 111
drag, startPoint x: 419, startPoint y: 341, endPoint x: 615, endPoint y: 432, distance: 216.0
click at [615, 432] on p "**********" at bounding box center [688, 461] width 679 height 111
click at [601, 436] on p "**********" at bounding box center [688, 461] width 679 height 111
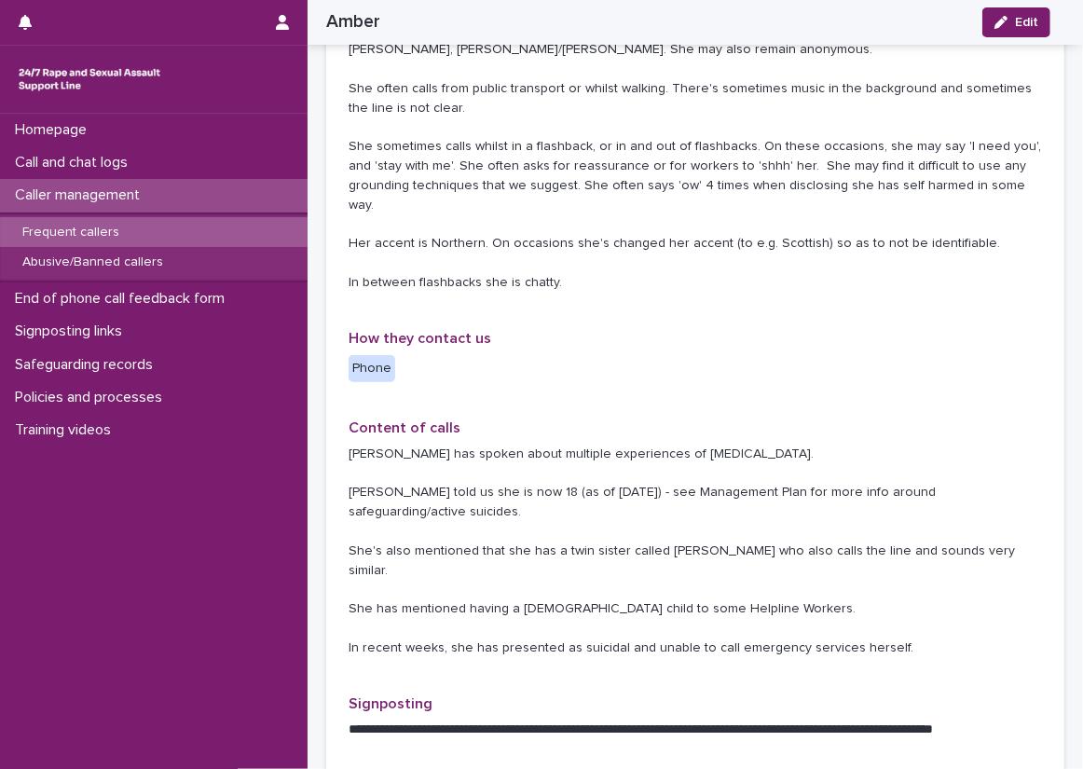
scroll to position [0, 0]
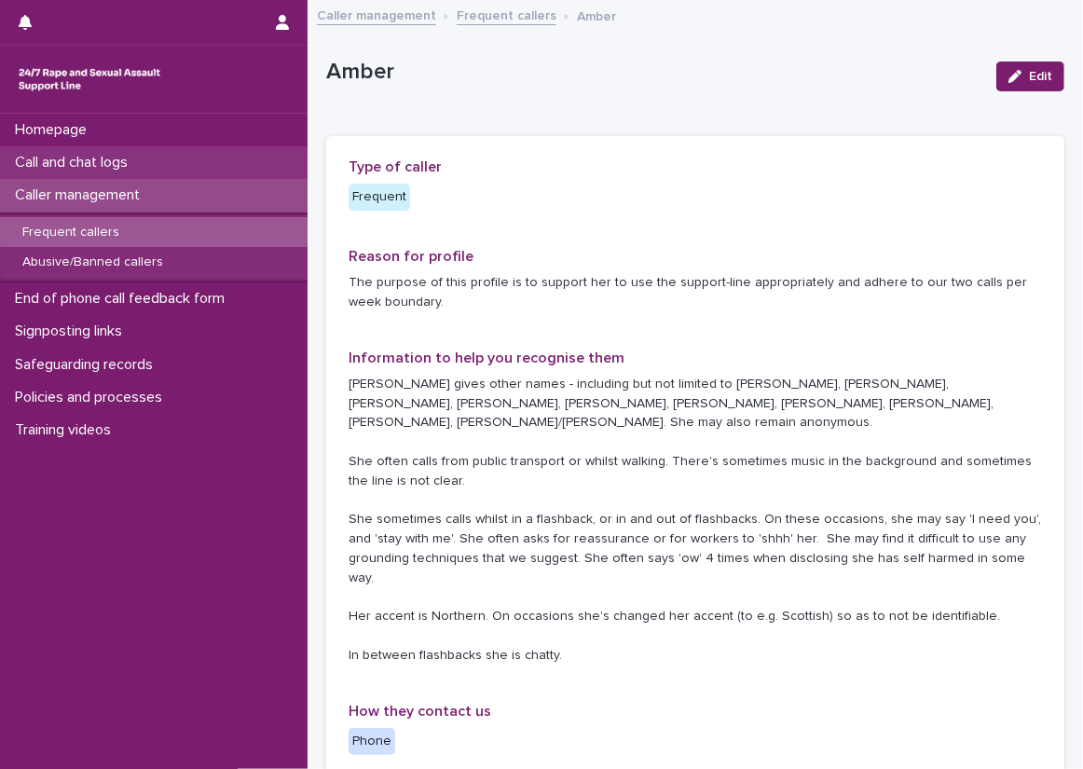
click at [261, 150] on div "Call and chat logs" at bounding box center [154, 162] width 308 height 33
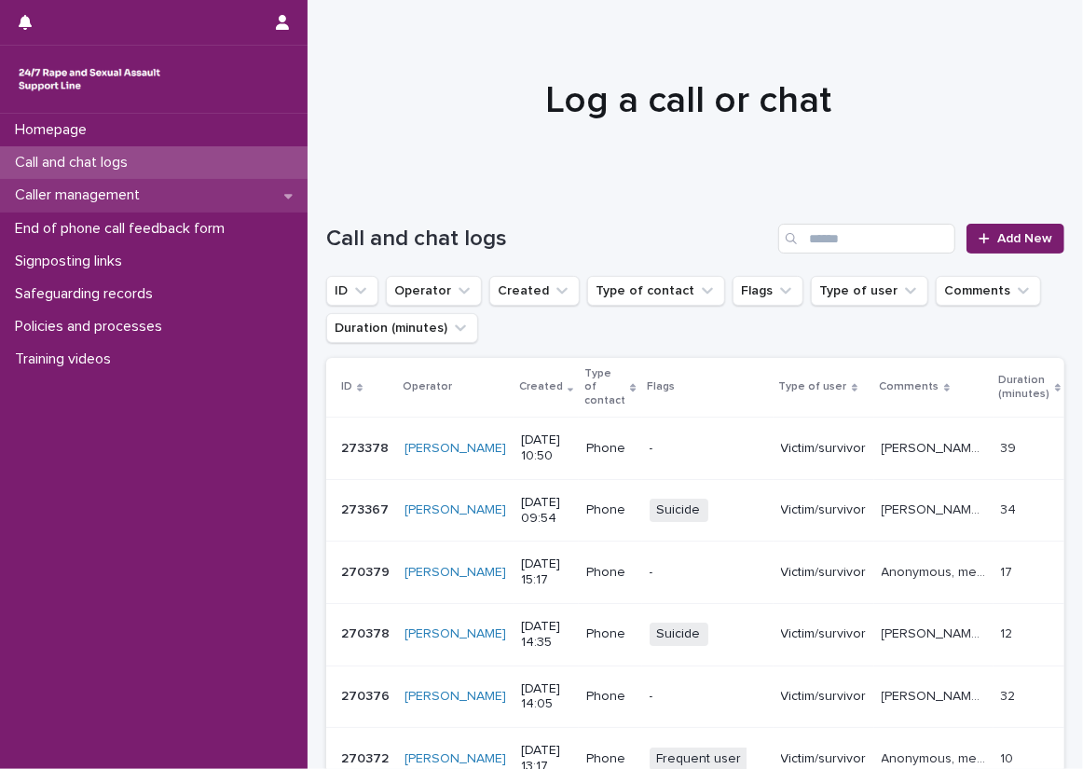
click at [275, 203] on div "Caller management" at bounding box center [154, 195] width 308 height 33
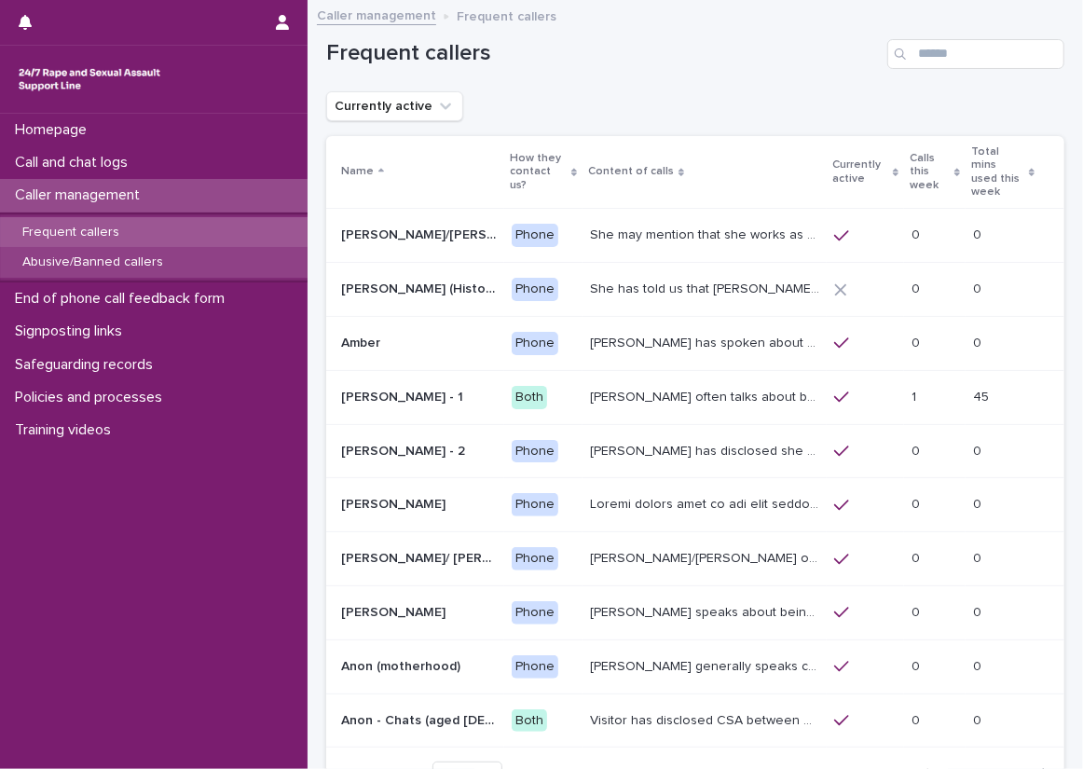
click at [255, 254] on div "Abusive/Banned callers" at bounding box center [154, 262] width 308 height 31
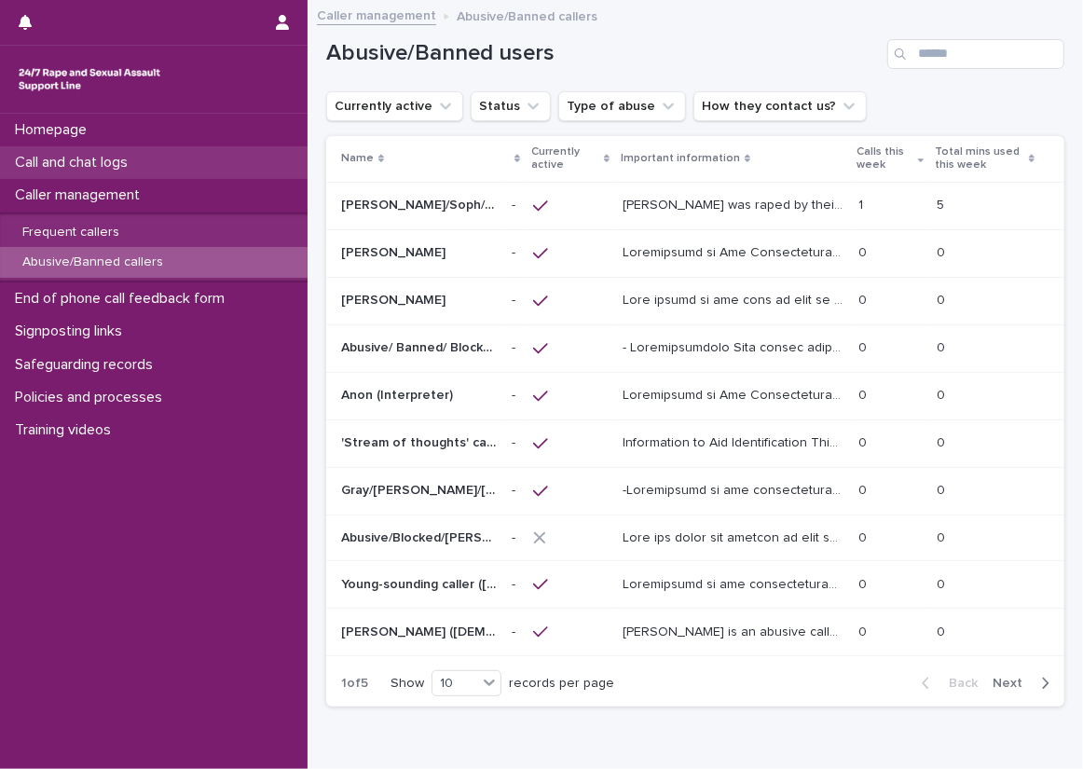
click at [296, 150] on div "Call and chat logs" at bounding box center [154, 162] width 308 height 33
